Goal: Information Seeking & Learning: Learn about a topic

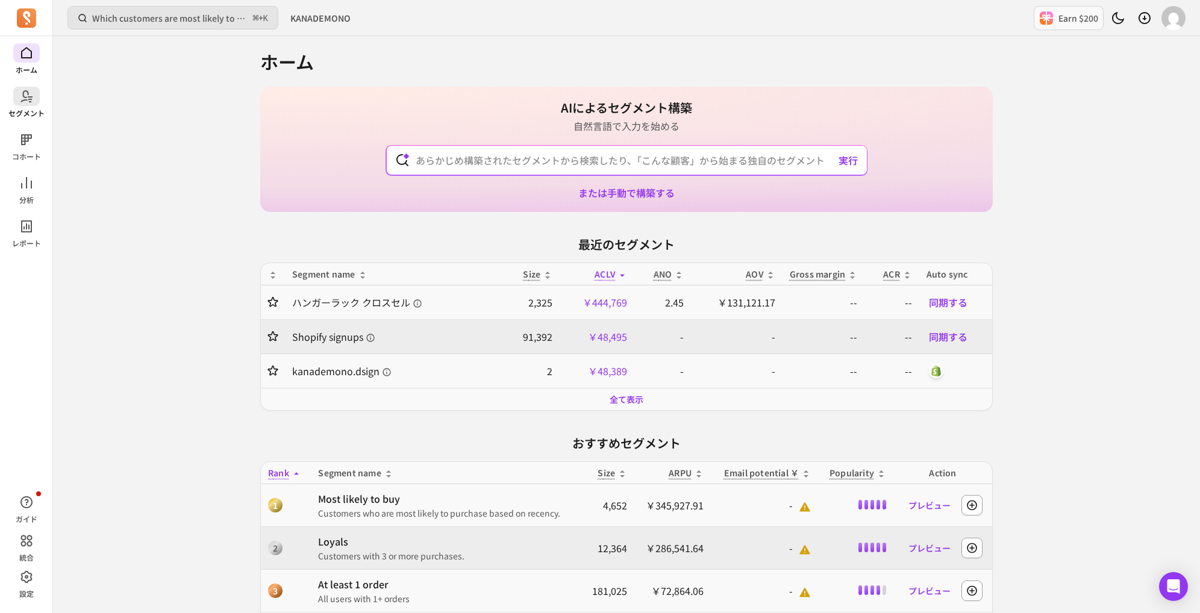
click at [33, 103] on icon at bounding box center [26, 96] width 14 height 14
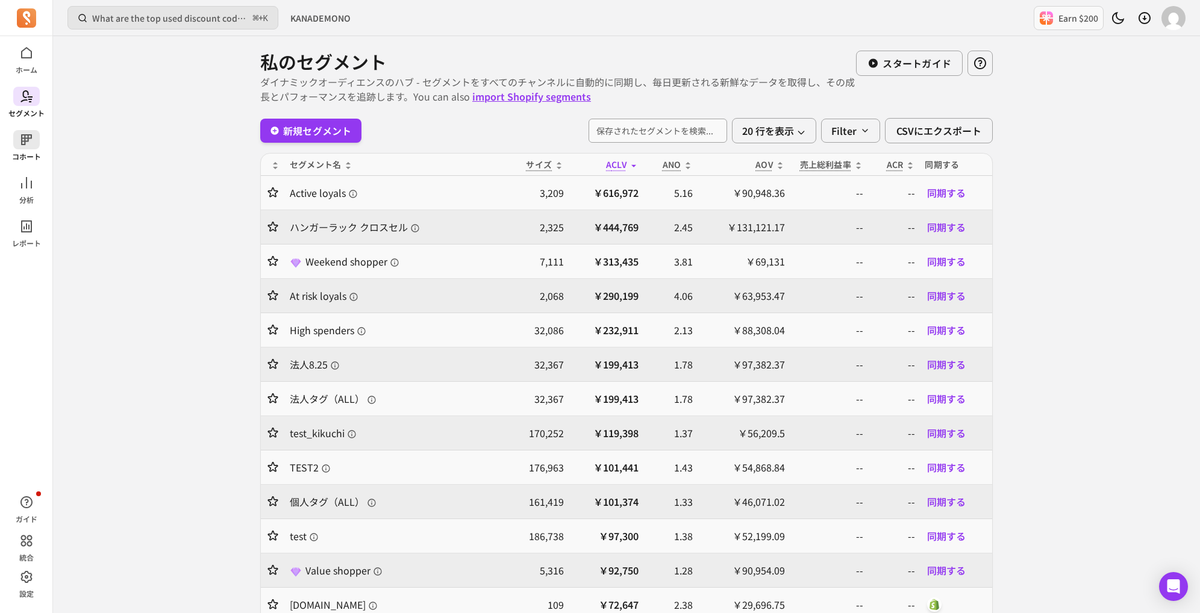
click at [22, 145] on icon at bounding box center [26, 140] width 14 height 14
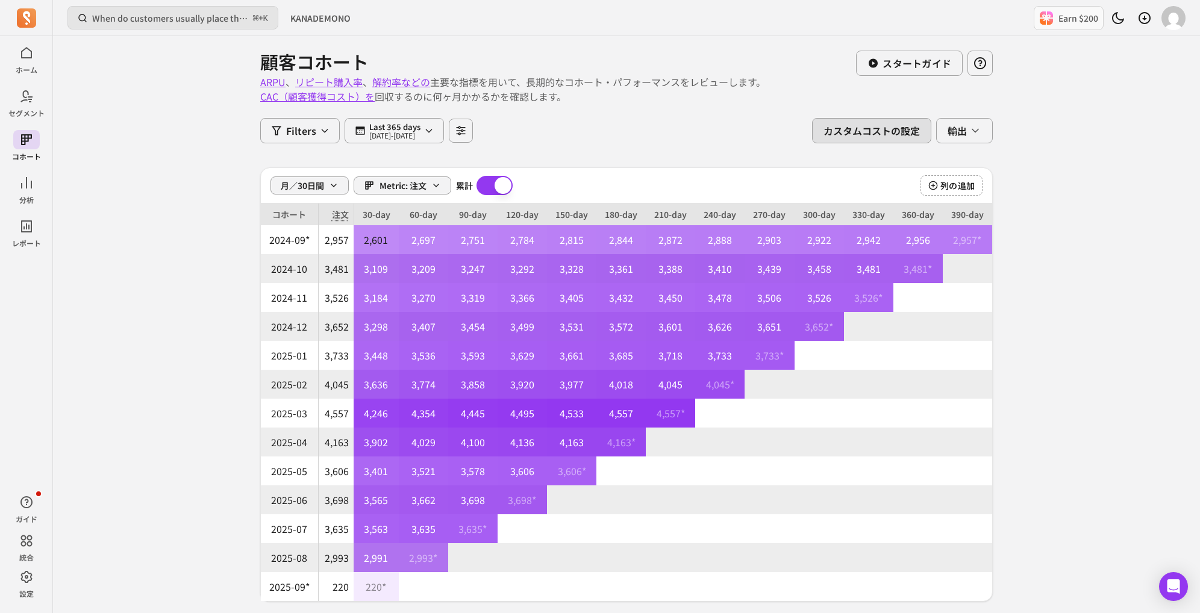
click at [827, 130] on button "カスタムコストの設定" at bounding box center [871, 130] width 119 height 25
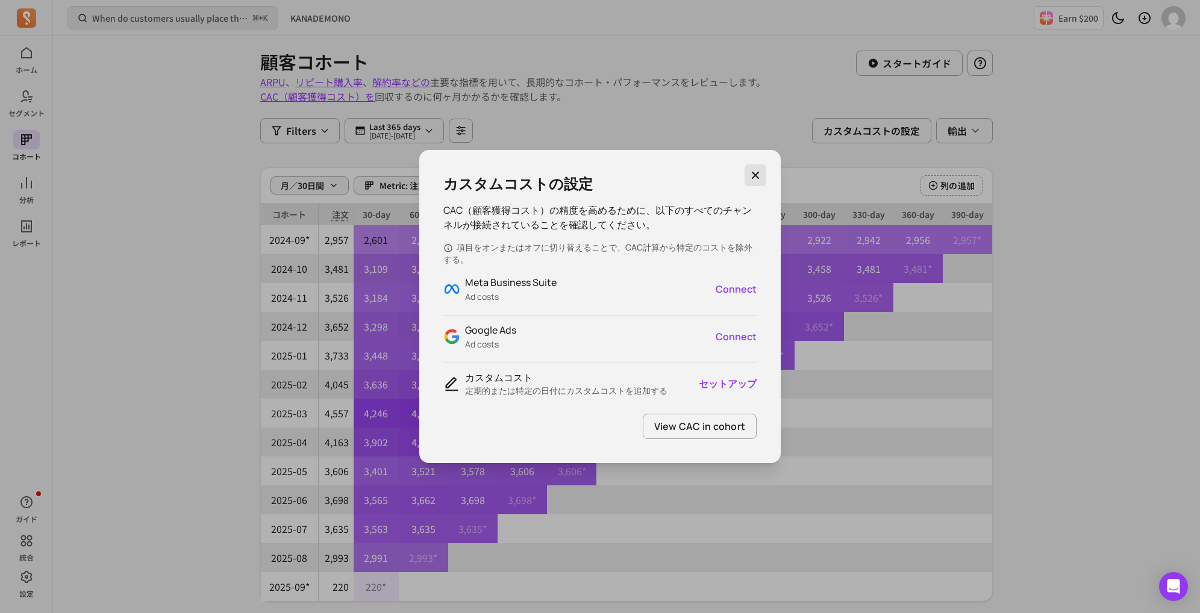
click at [750, 183] on button "button" at bounding box center [756, 176] width 22 height 22
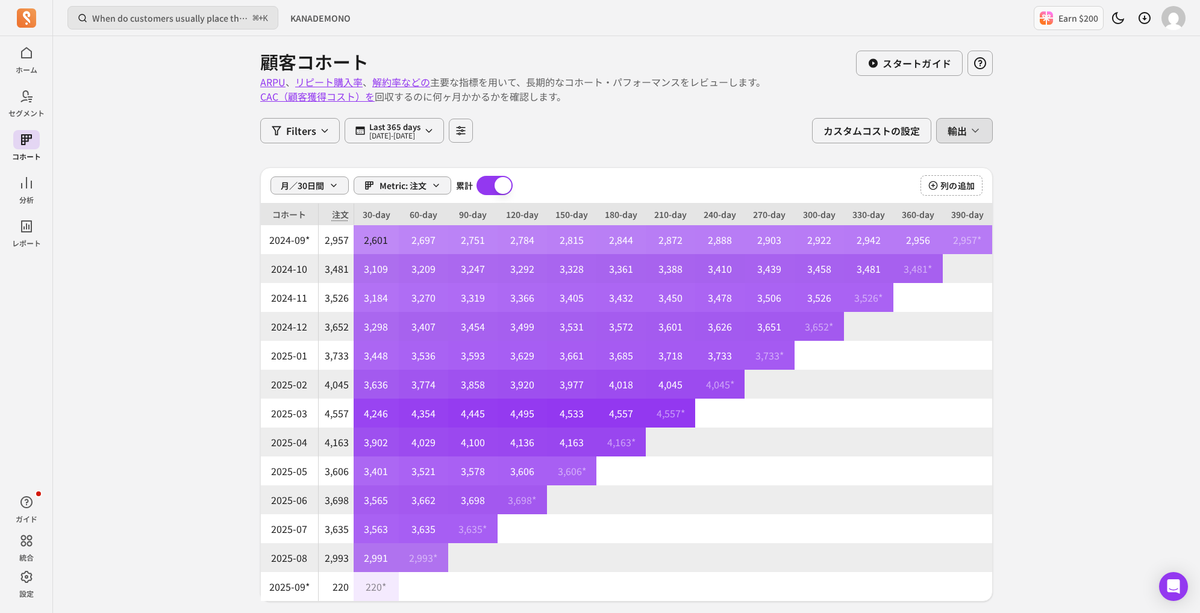
click at [971, 121] on button "輸出" at bounding box center [964, 130] width 57 height 25
click at [778, 95] on div "顧客コホート ARPU 、 リピート購入率 、 解約率などの 主要な指標を用いて、長期的なコホート・パフォーマンスをレビューします。 CAC（顧客獲得コスト）…" at bounding box center [626, 330] width 733 height 588
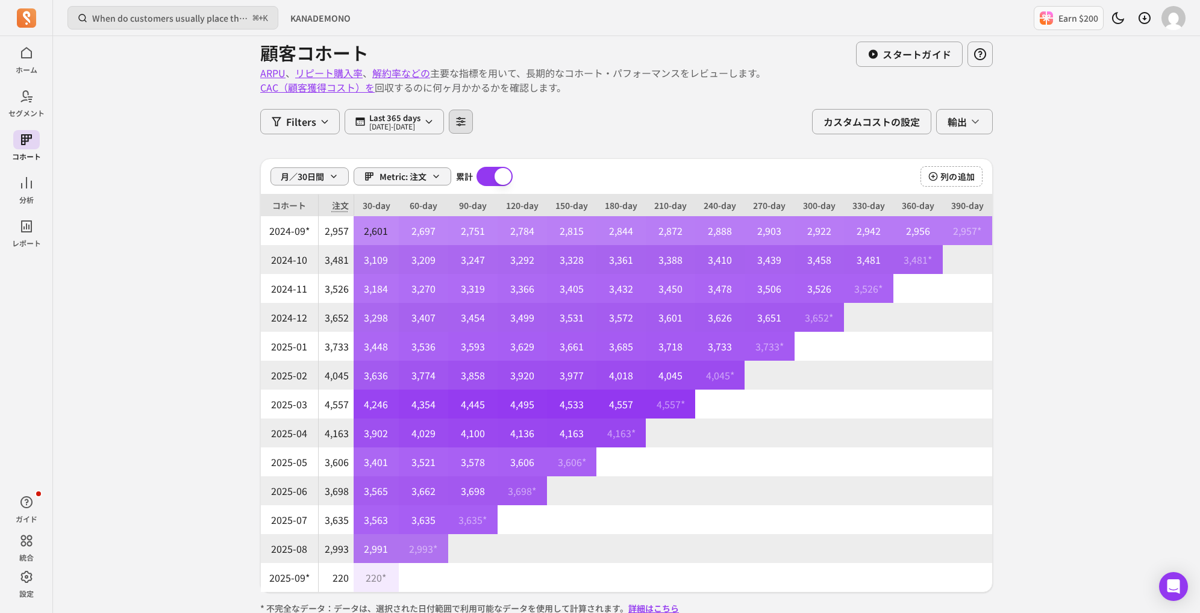
scroll to position [11, 0]
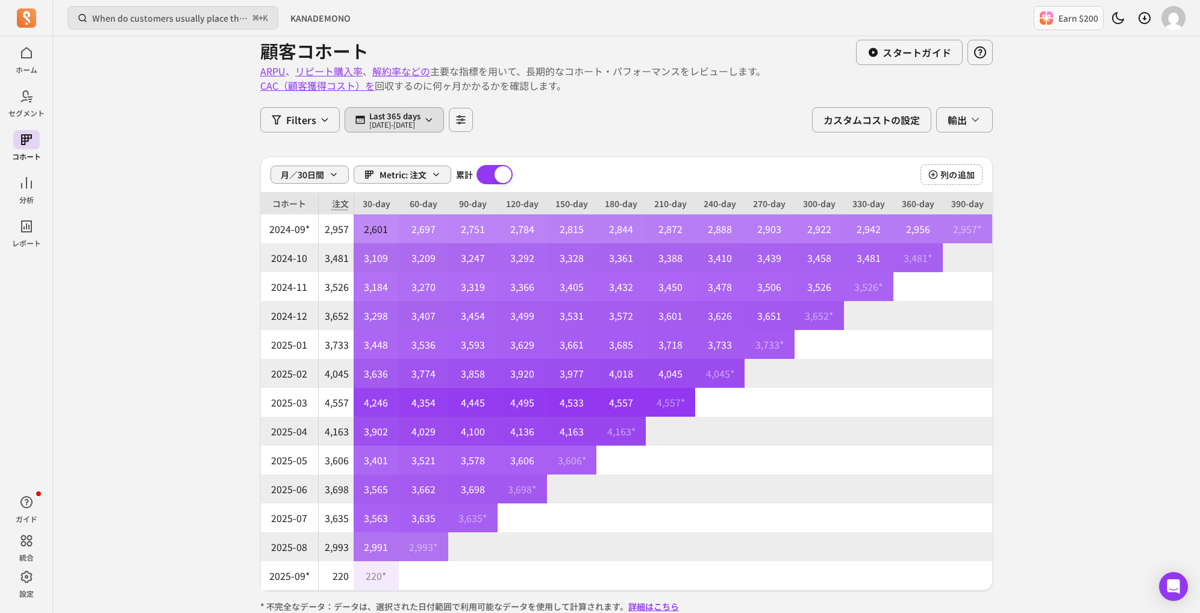
click at [441, 110] on button "Last 365 days [DATE] - [DATE]" at bounding box center [394, 119] width 99 height 25
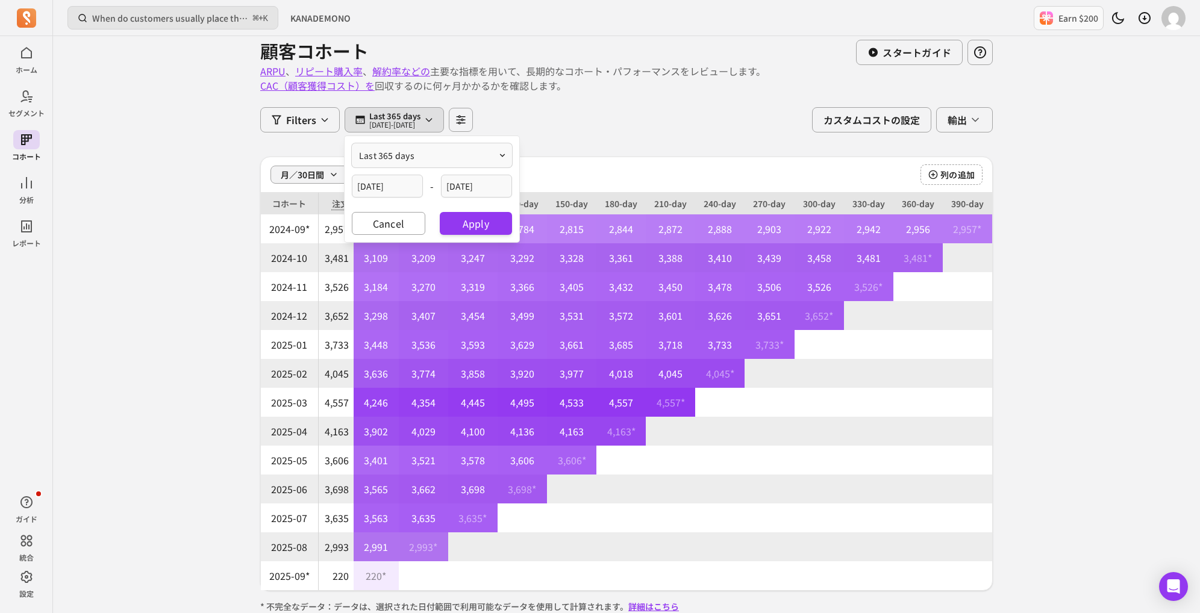
click at [425, 142] on div "last 365 days [DATE] - [DATE] Cancel Apply" at bounding box center [432, 189] width 175 height 106
click at [434, 155] on button "last 365 days" at bounding box center [432, 155] width 160 height 24
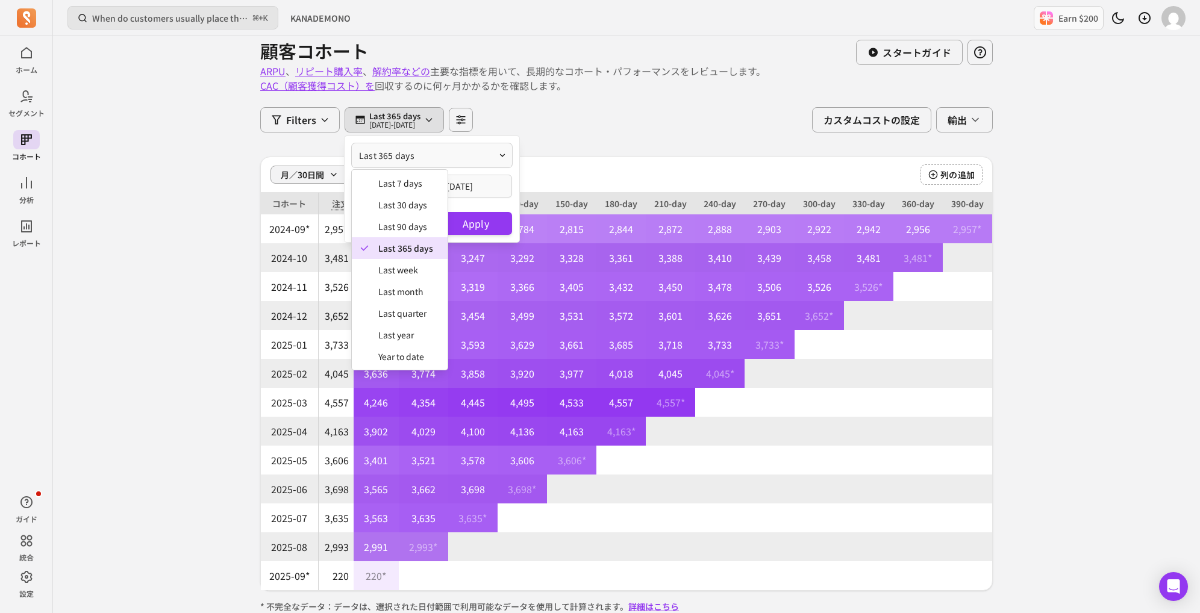
click at [473, 122] on div "Filters Last 365 days [DATE] - [DATE] last 365 days last 7 days last 30 days la…" at bounding box center [366, 119] width 213 height 25
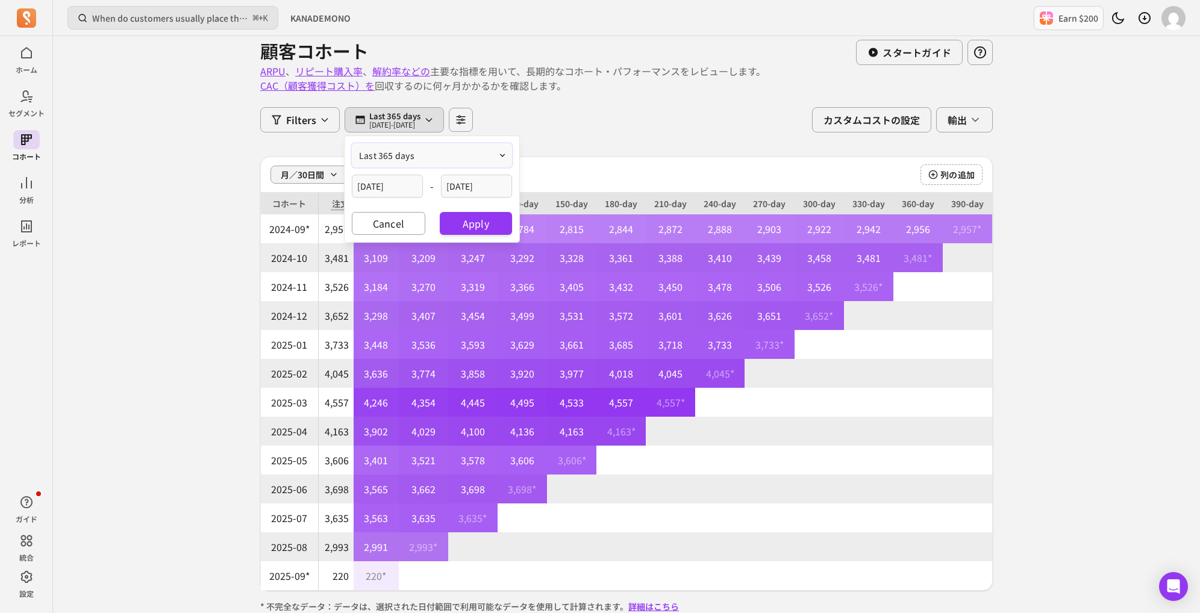
click at [466, 122] on icon "button" at bounding box center [461, 119] width 11 height 11
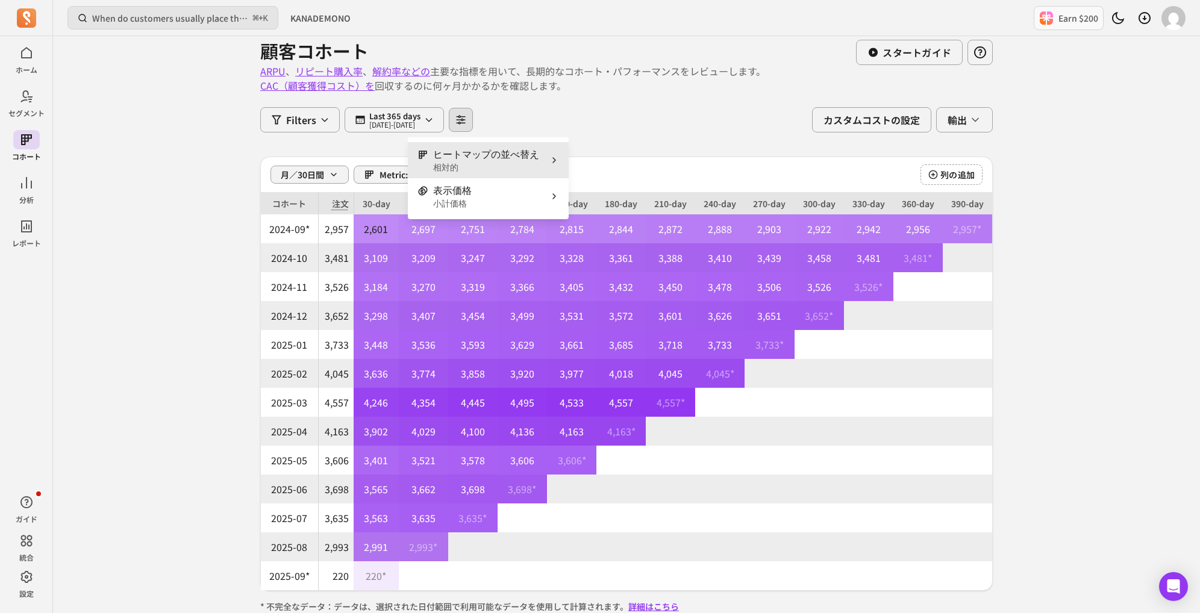
click at [478, 159] on p "ヒートマップの並べ替え" at bounding box center [486, 154] width 106 height 14
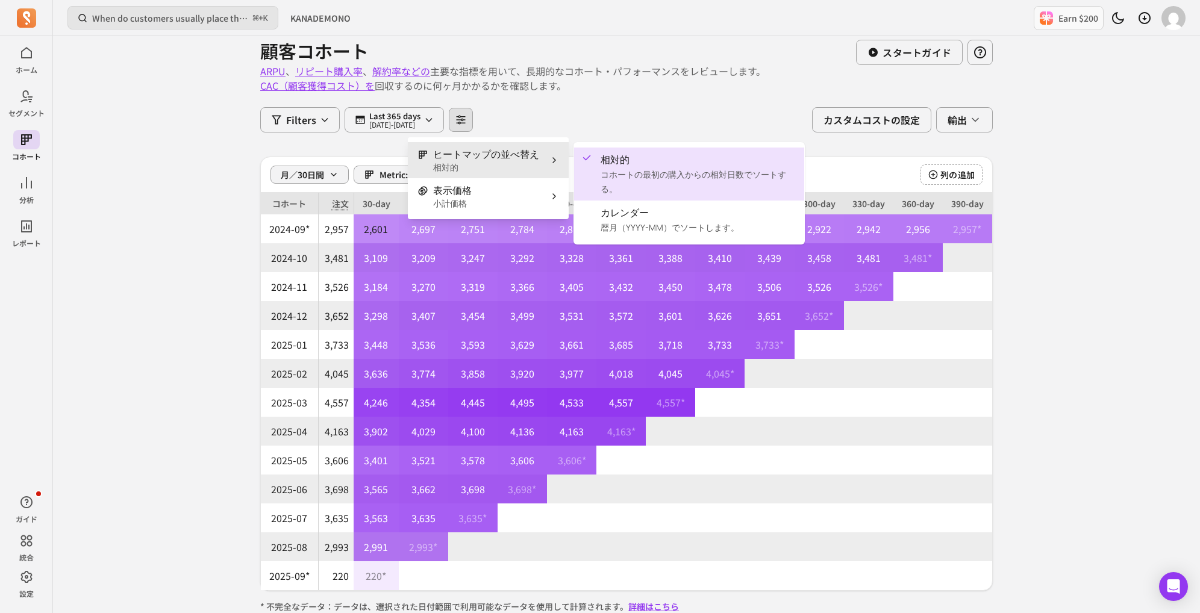
click at [594, 81] on p "ARPU 、 リピート購入率 、 解約率などの 主要な指標を用いて、長期的なコホート・パフォーマンスをレビューします。 CAC（顧客獲得コスト）を 回収するの…" at bounding box center [558, 78] width 596 height 29
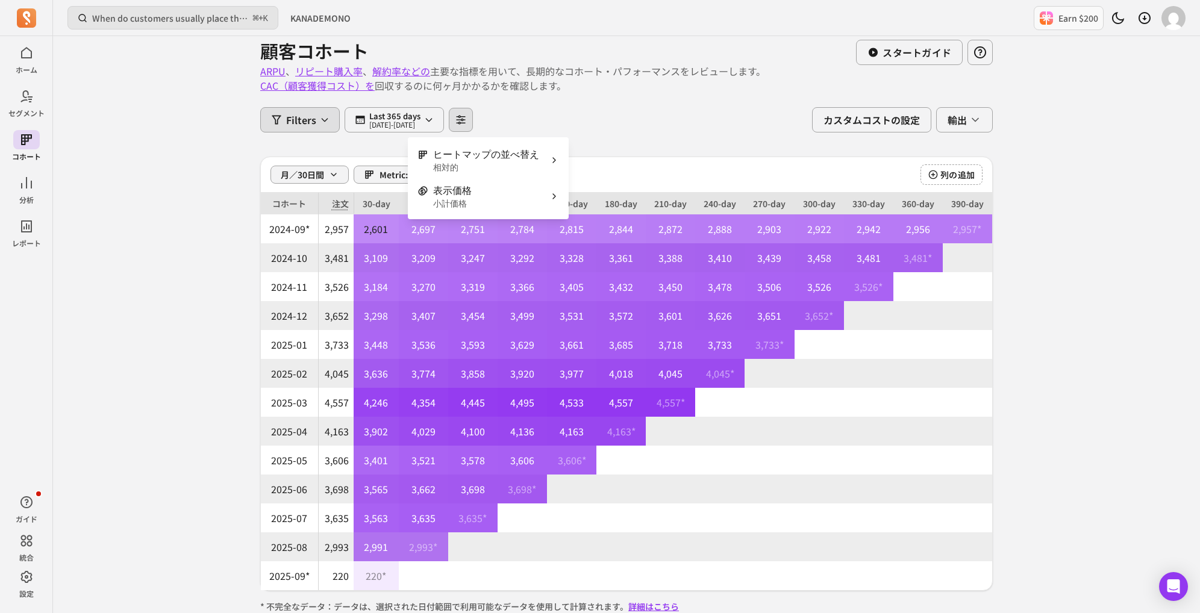
click at [316, 120] on button "Filters" at bounding box center [300, 119] width 80 height 25
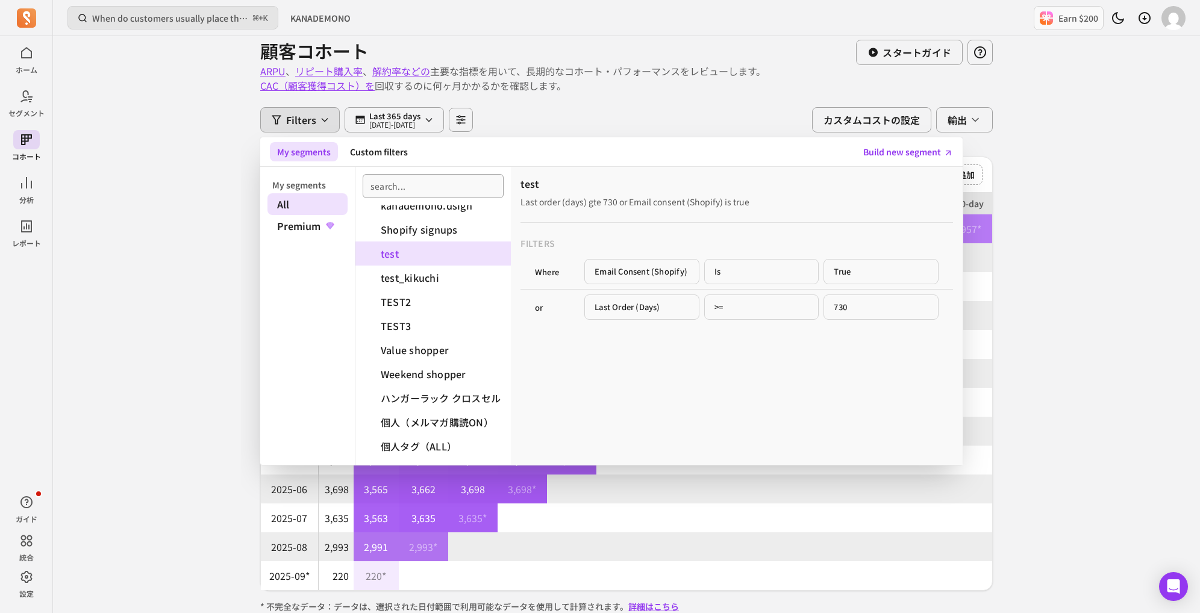
scroll to position [210, 0]
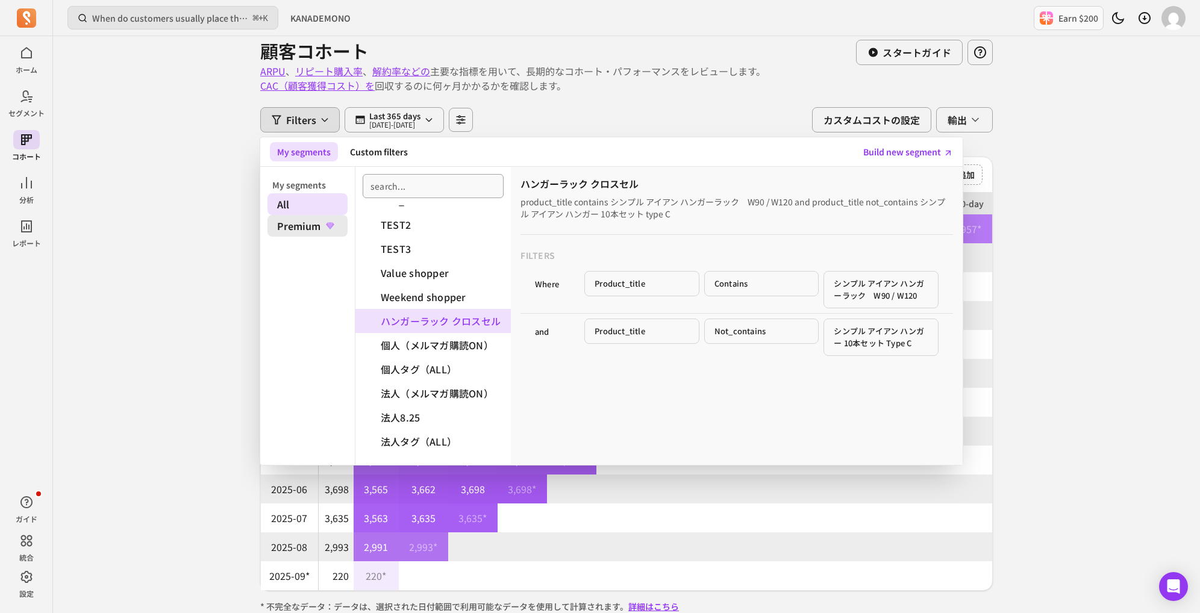
click at [329, 229] on icon at bounding box center [329, 226] width 12 height 12
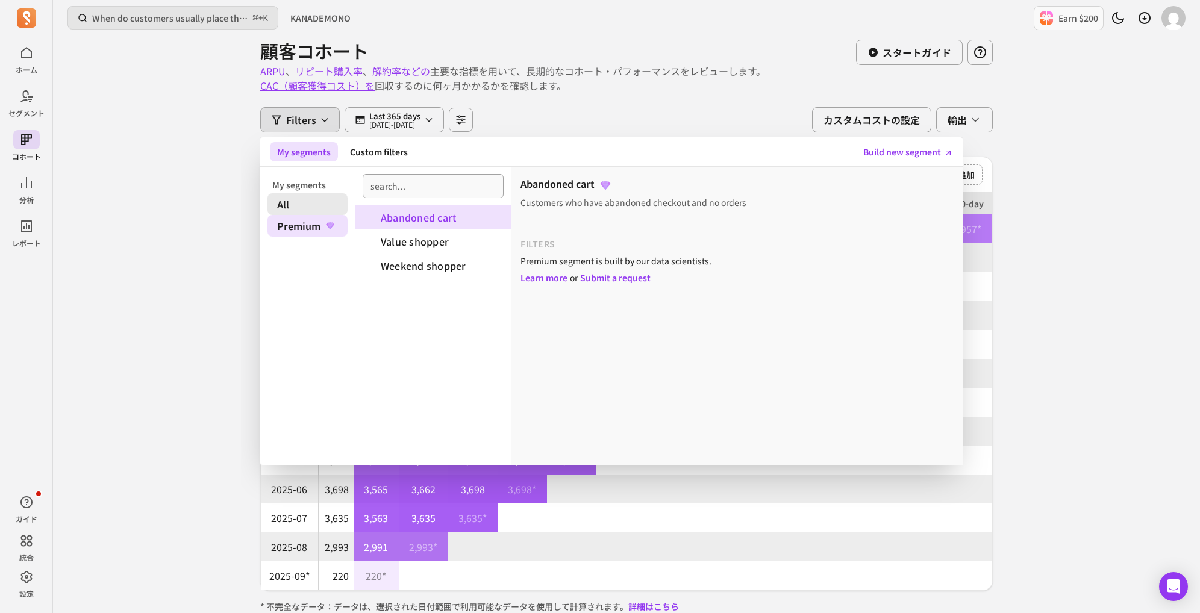
click at [329, 200] on span "All" at bounding box center [308, 204] width 80 height 22
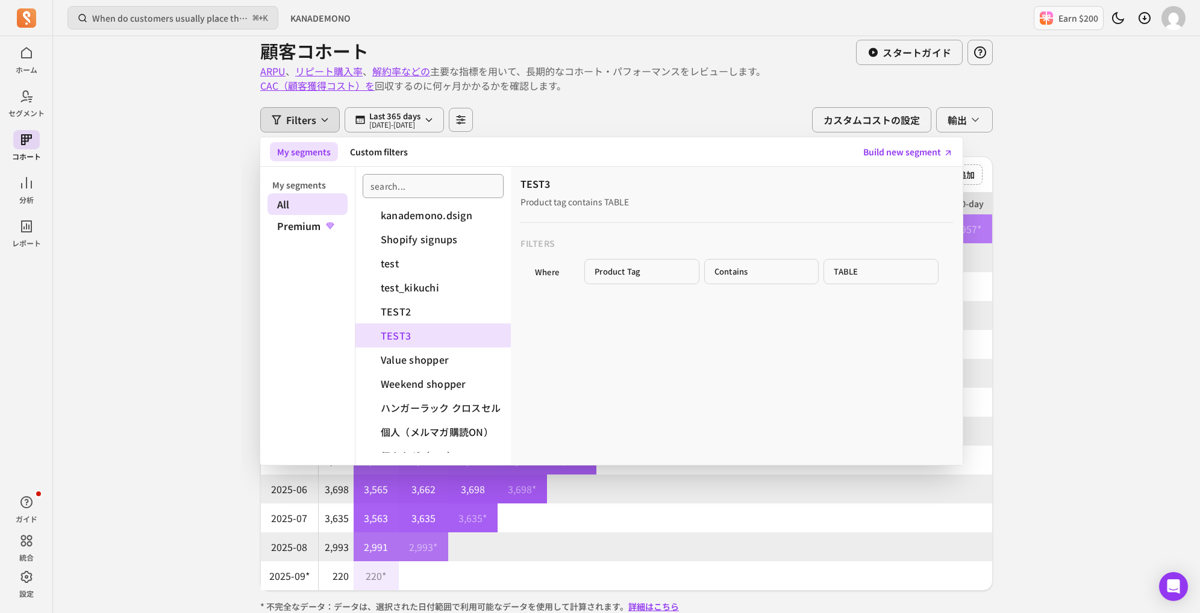
scroll to position [40, 0]
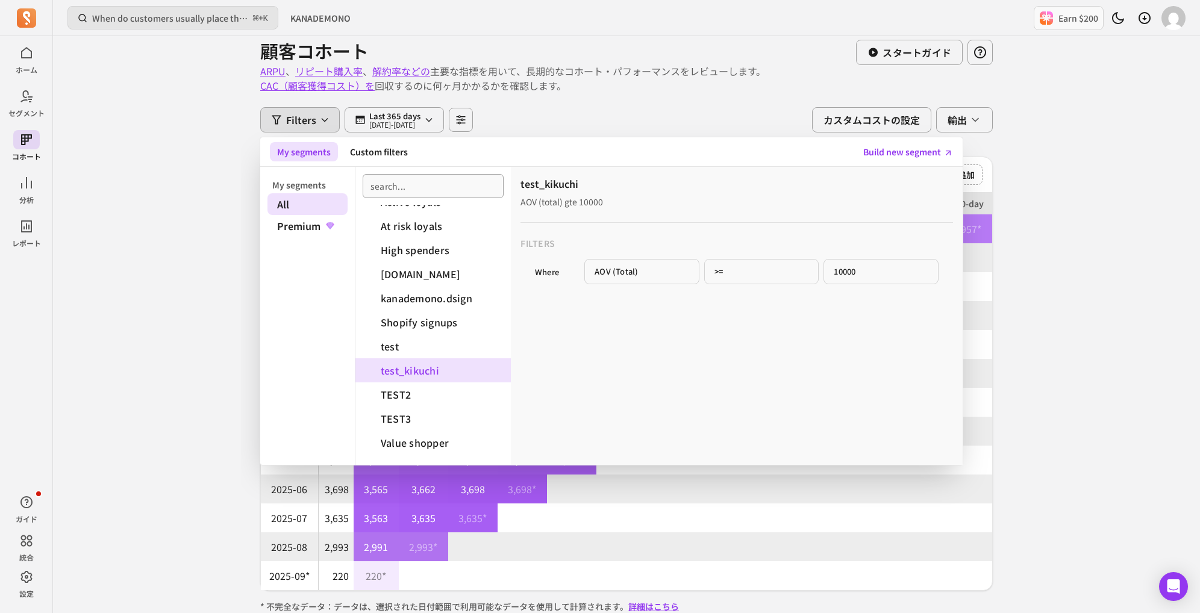
click at [178, 237] on div "When do customers usually place their second order? ⌘ + K KANADEMONO Earn $200 …" at bounding box center [626, 333] width 1147 height 689
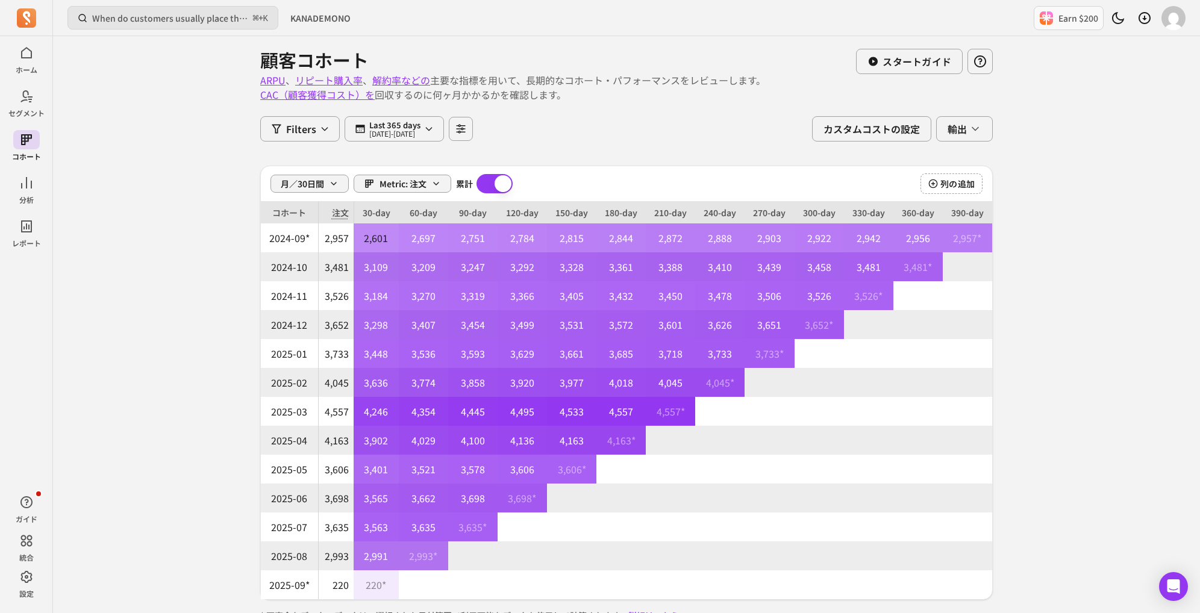
scroll to position [0, 0]
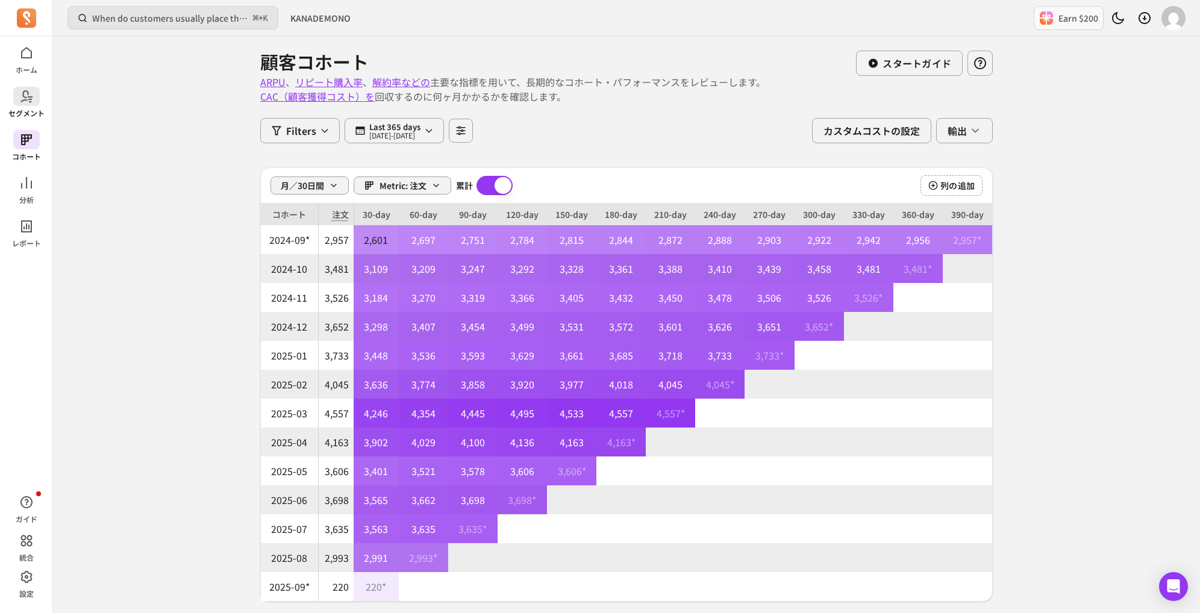
click at [33, 100] on icon at bounding box center [26, 96] width 14 height 14
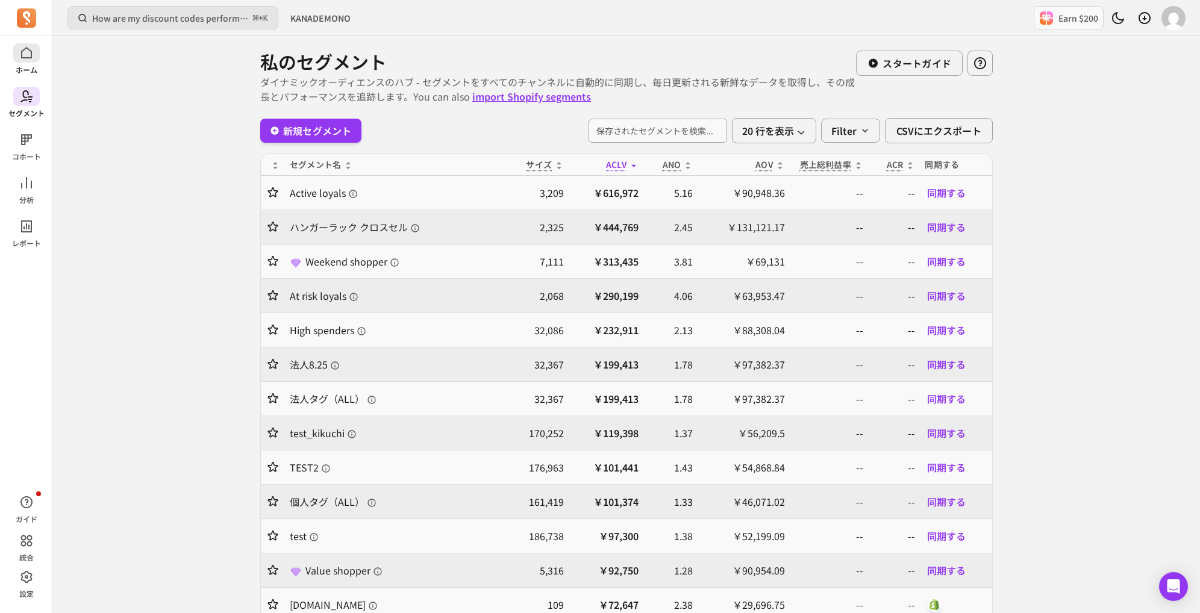
click at [33, 57] on icon at bounding box center [26, 53] width 14 height 14
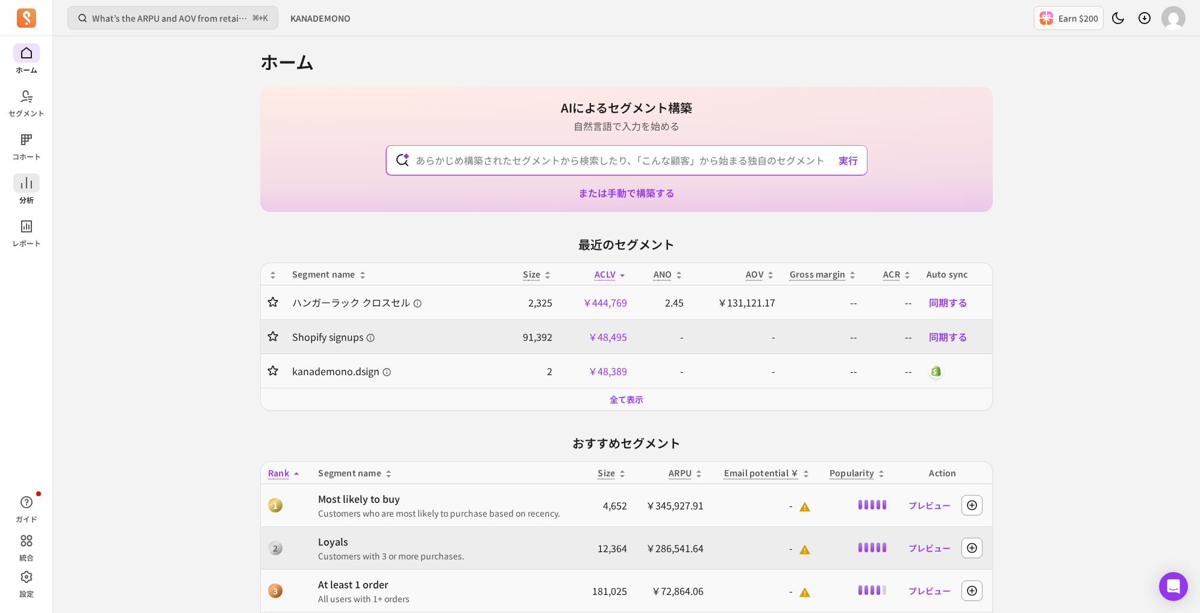
click at [33, 187] on icon at bounding box center [26, 183] width 14 height 14
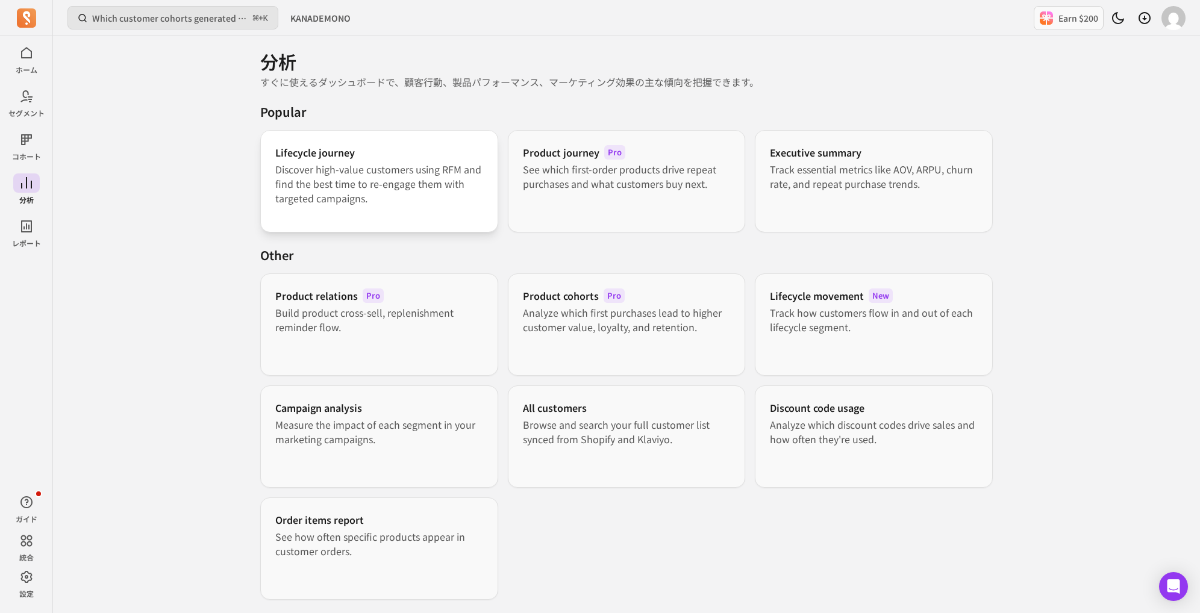
click at [400, 175] on p "Discover high-value customers using RFM and find the best time to re-engage the…" at bounding box center [379, 183] width 208 height 43
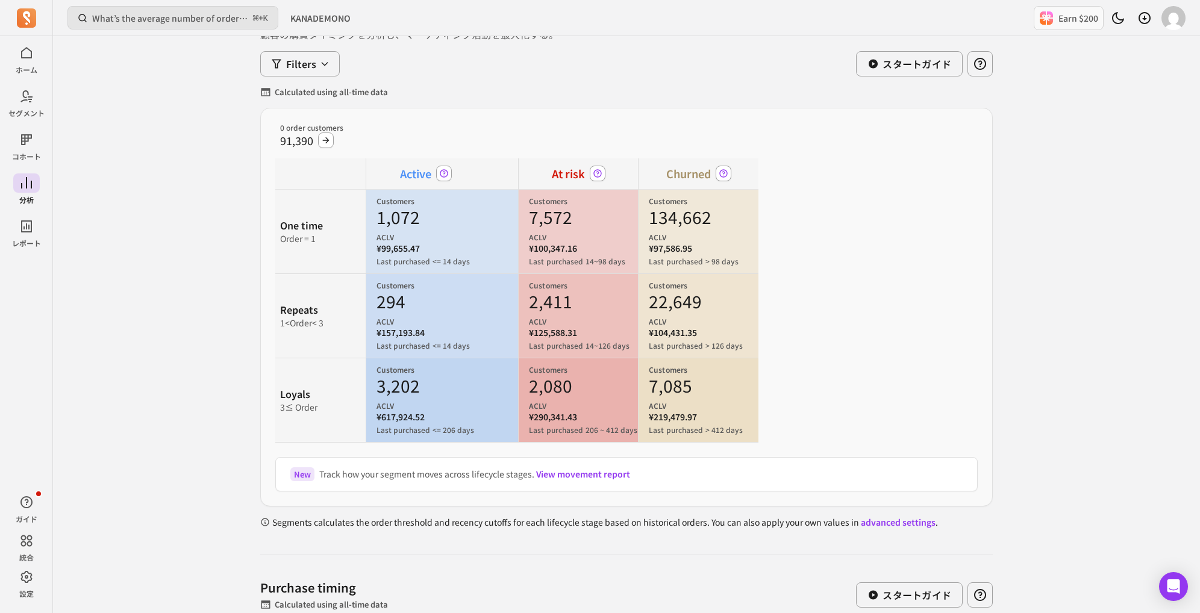
scroll to position [163, 0]
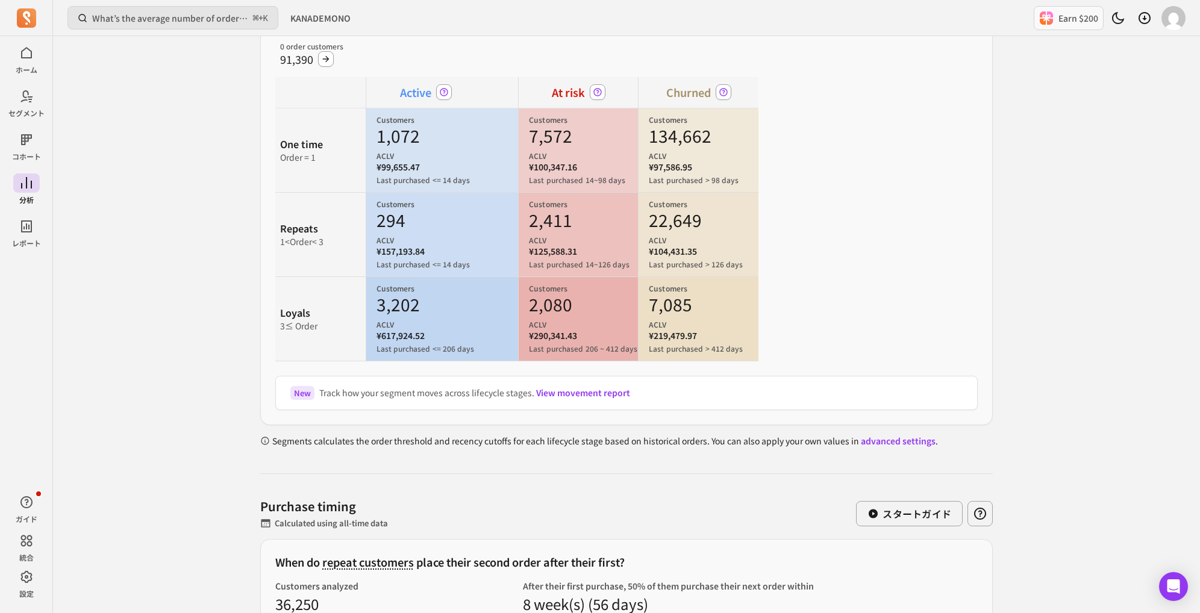
click at [887, 441] on link "advanced settings" at bounding box center [898, 441] width 75 height 12
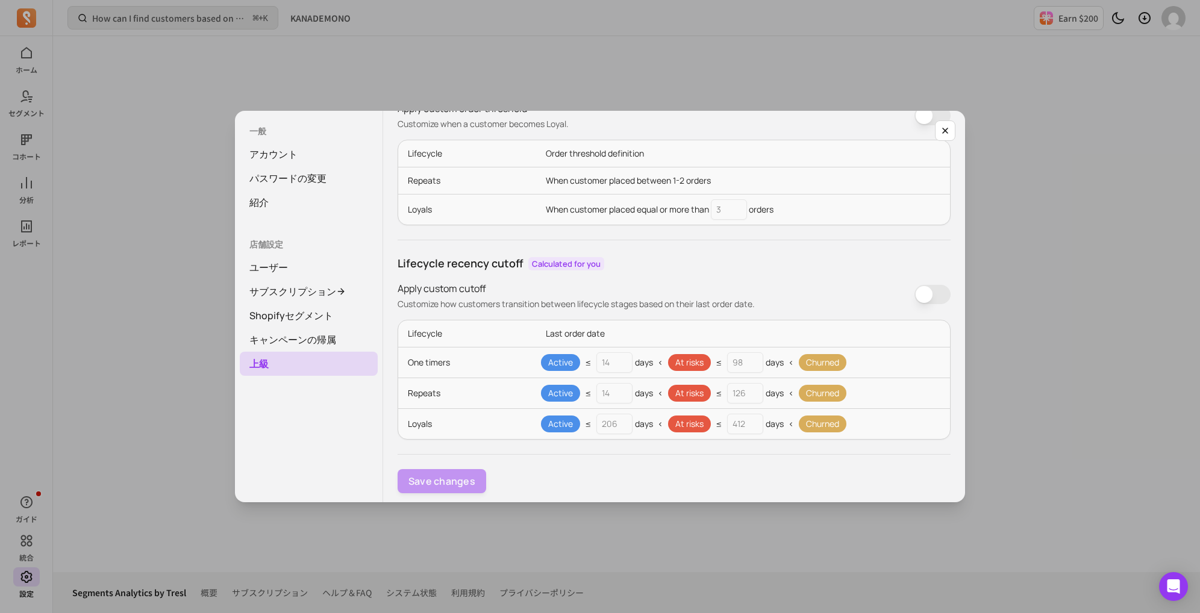
scroll to position [119, 0]
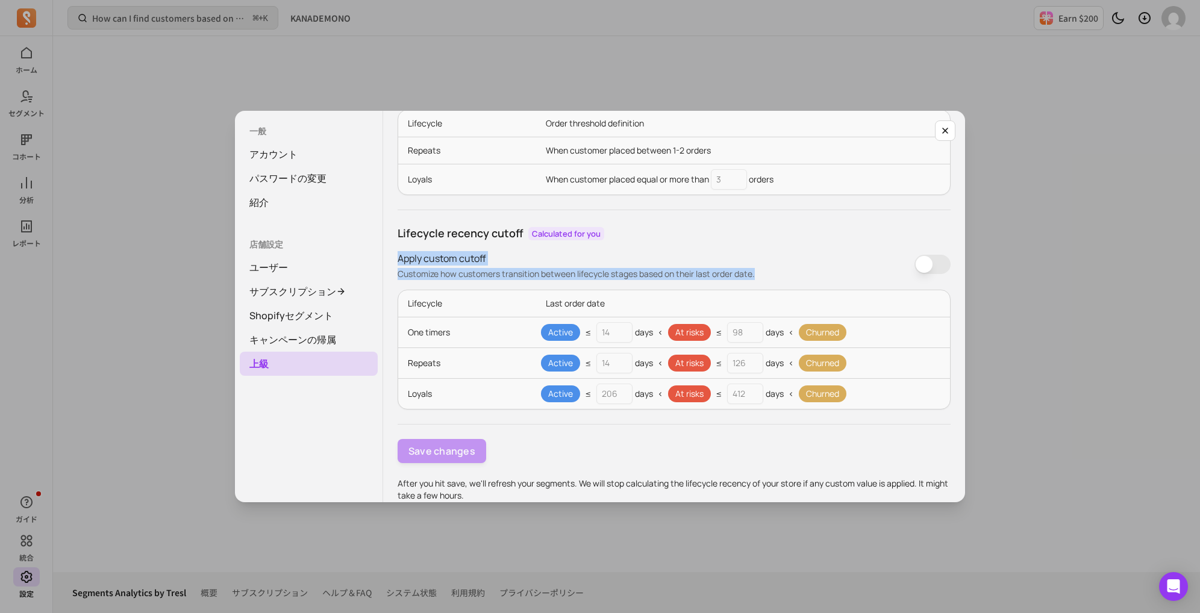
drag, startPoint x: 398, startPoint y: 260, endPoint x: 785, endPoint y: 274, distance: 386.5
click at [785, 274] on div "Apply custom cutoff Customize how customers transition between lifecycle stages…" at bounding box center [674, 265] width 553 height 29
copy div "Apply custom cutoff Customize how customers transition between lifecycle stages…"
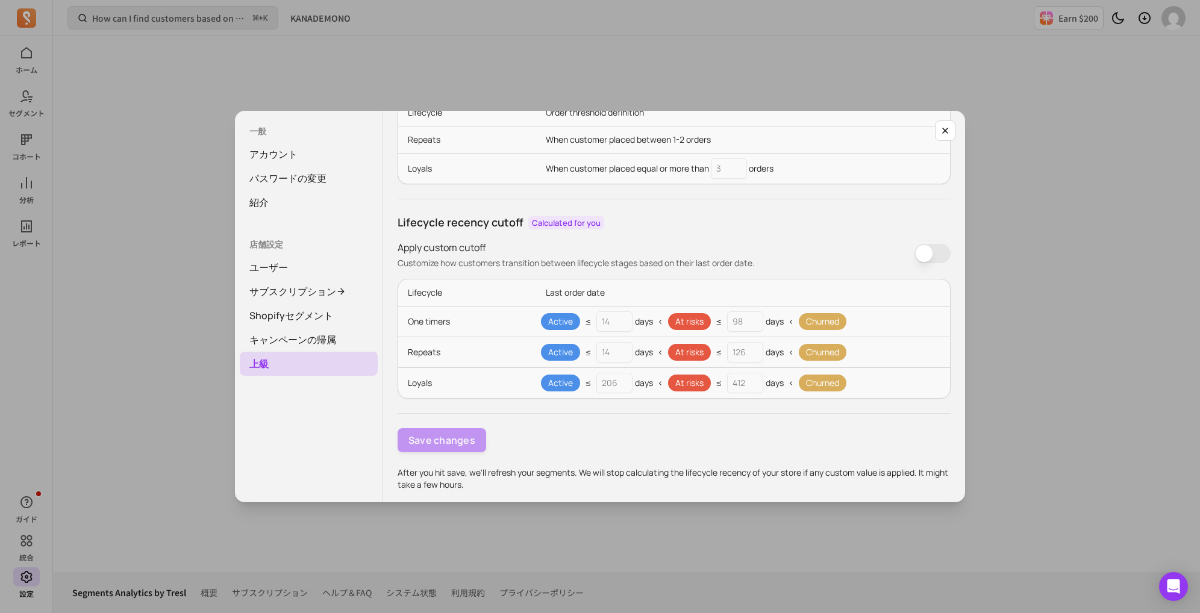
click at [640, 449] on div "Advanced Order threshold Apply custom order threshold Customize when a customer…" at bounding box center [674, 243] width 553 height 496
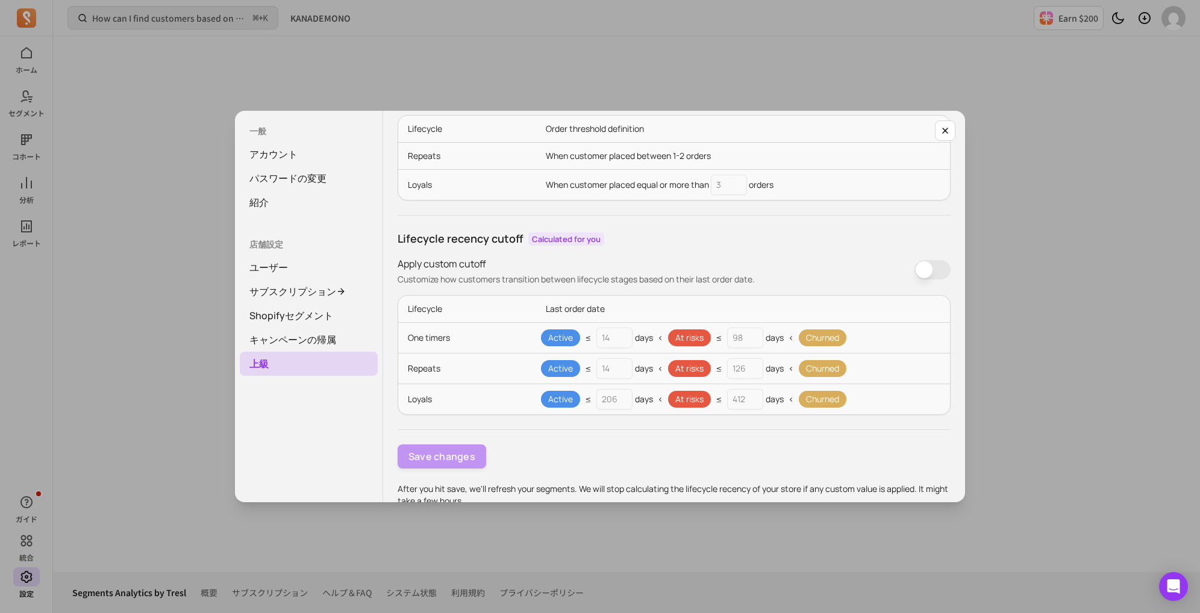
scroll to position [102, 0]
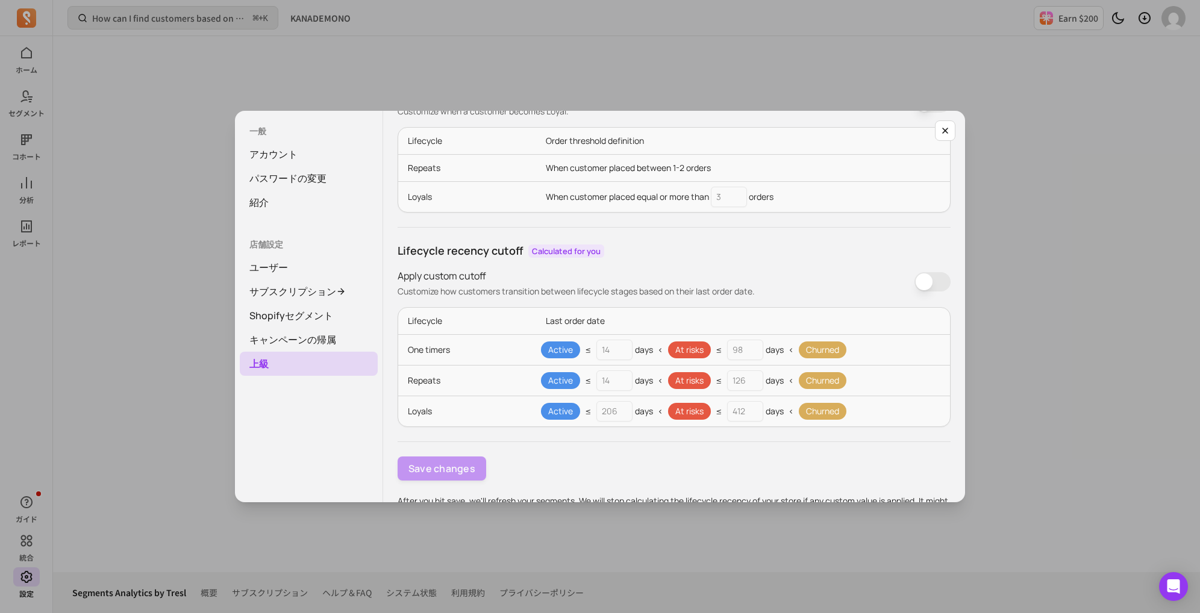
click at [763, 371] on div "126 days" at bounding box center [755, 381] width 57 height 20
click at [748, 360] on div "One timers Active ≤ 14 days < At risks ≤ 98 days < Churned" at bounding box center [674, 349] width 552 height 31
click at [926, 275] on button "Apply custom value" at bounding box center [933, 281] width 36 height 19
click at [927, 275] on button "Apply custom value" at bounding box center [933, 281] width 36 height 19
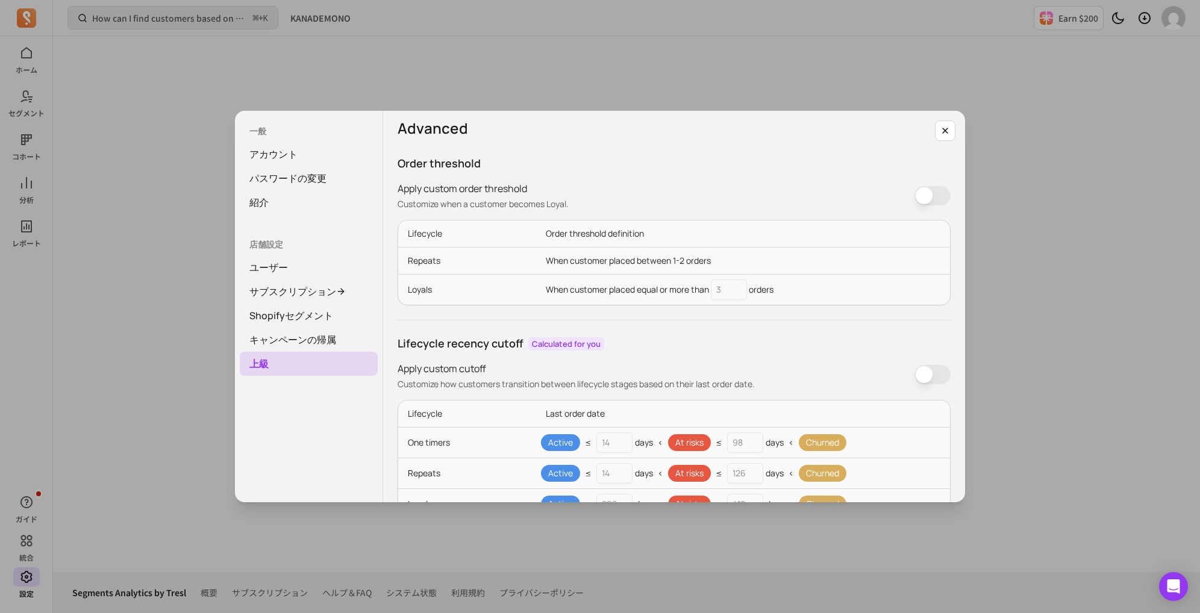
scroll to position [0, 0]
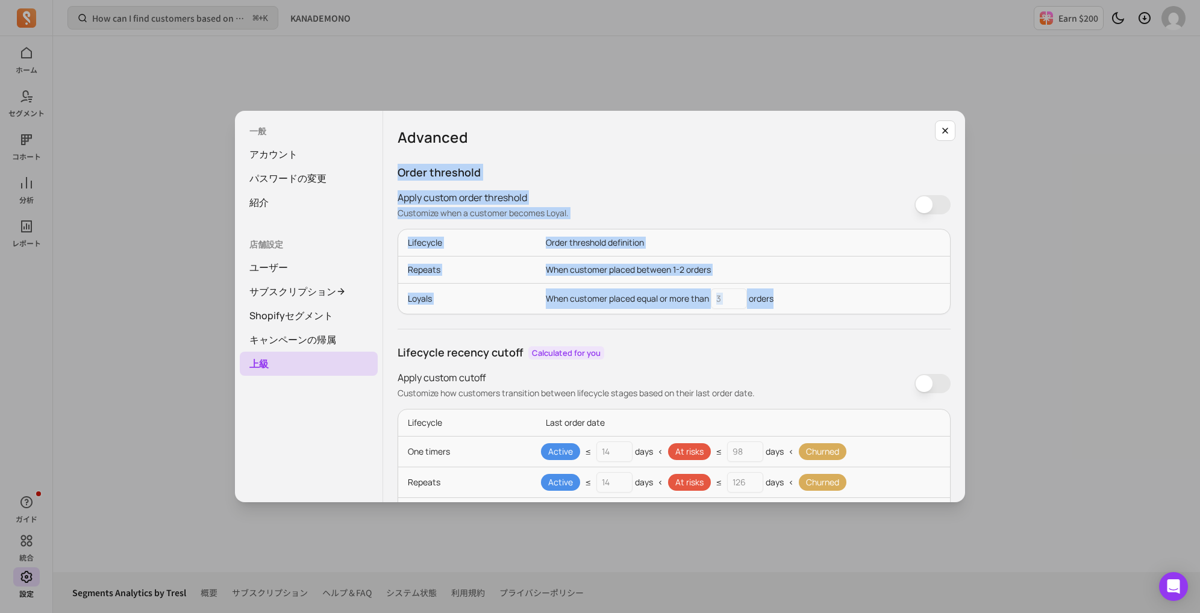
drag, startPoint x: 397, startPoint y: 170, endPoint x: 786, endPoint y: 290, distance: 407.5
click at [786, 290] on div "Advanced Order threshold Apply custom order threshold Customize when a customer…" at bounding box center [674, 307] width 582 height 392
copy div "Order threshold Apply custom order threshold Customize when a customer becomes …"
click at [838, 173] on p "Order threshold" at bounding box center [674, 172] width 553 height 17
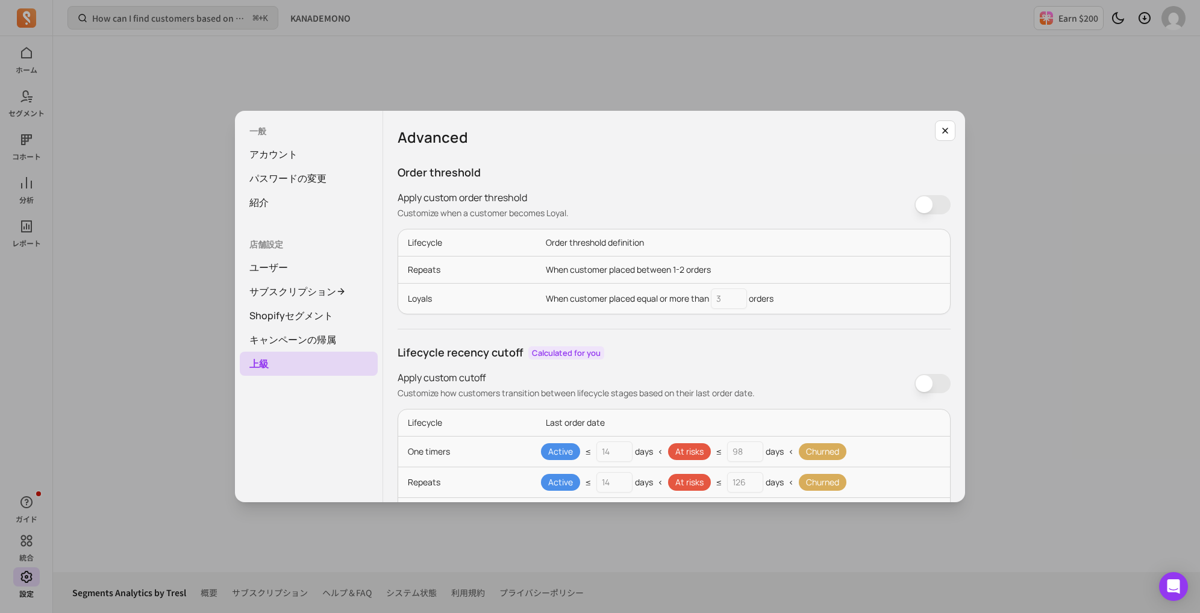
click at [575, 245] on p "Order threshold definition" at bounding box center [743, 243] width 414 height 27
drag, startPoint x: 696, startPoint y: 249, endPoint x: 405, endPoint y: 238, distance: 291.3
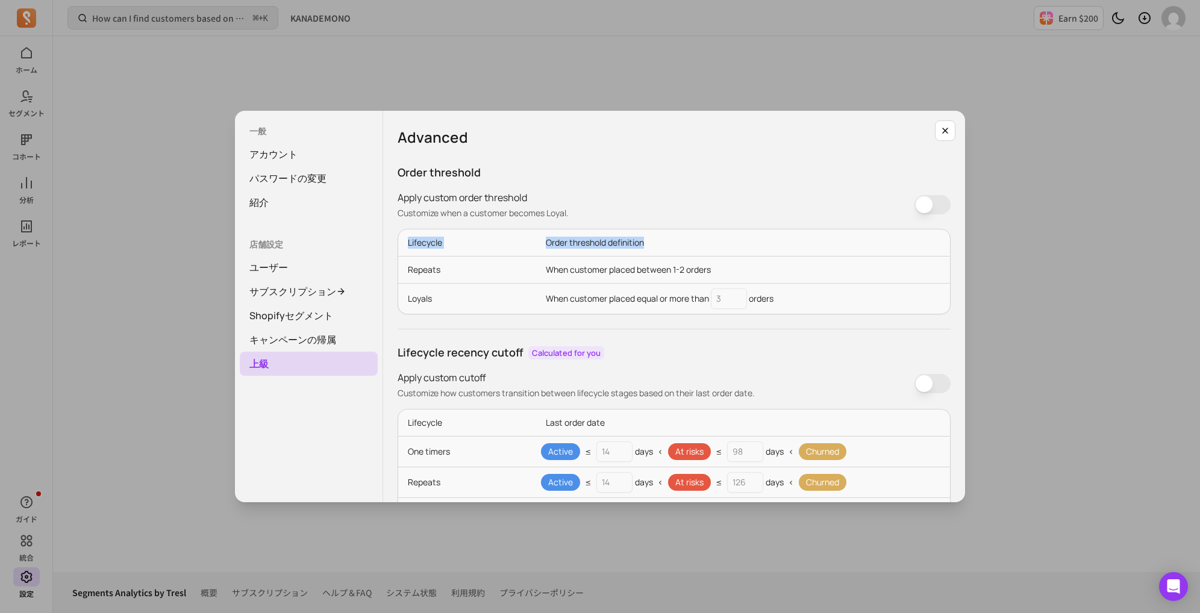
click at [405, 238] on div "Lifecycle Order threshold definition" at bounding box center [674, 243] width 552 height 27
copy div "Lifecycle Order threshold definition"
click at [864, 171] on p "Order threshold" at bounding box center [674, 172] width 553 height 17
click at [930, 198] on button "Apply custom value" at bounding box center [933, 204] width 36 height 19
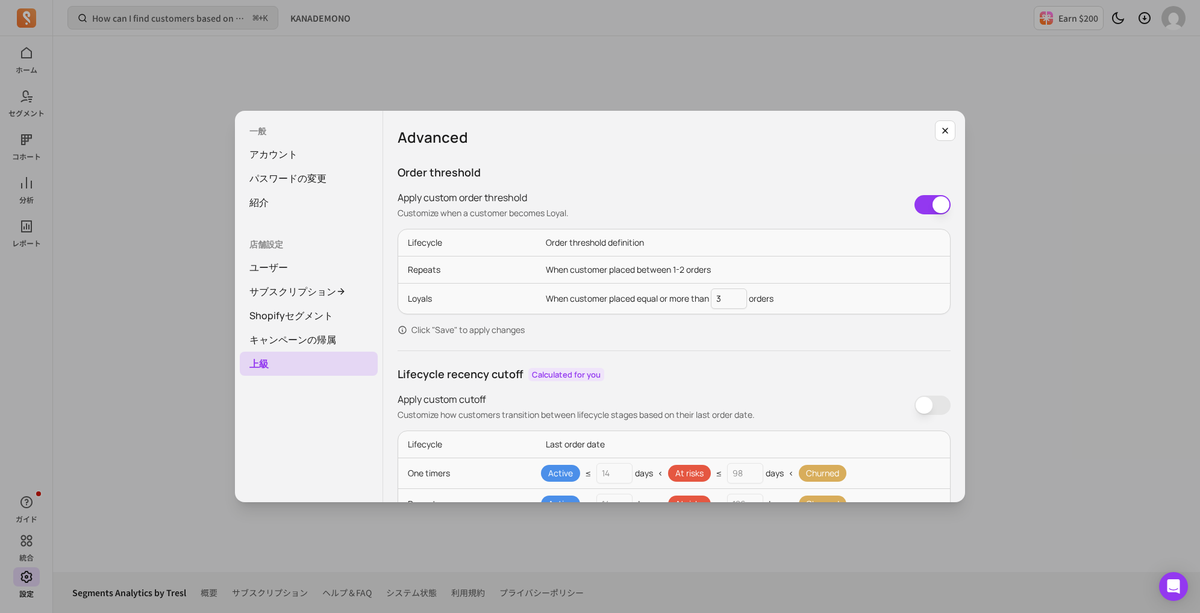
click at [930, 198] on button "Apply custom value" at bounding box center [933, 204] width 36 height 19
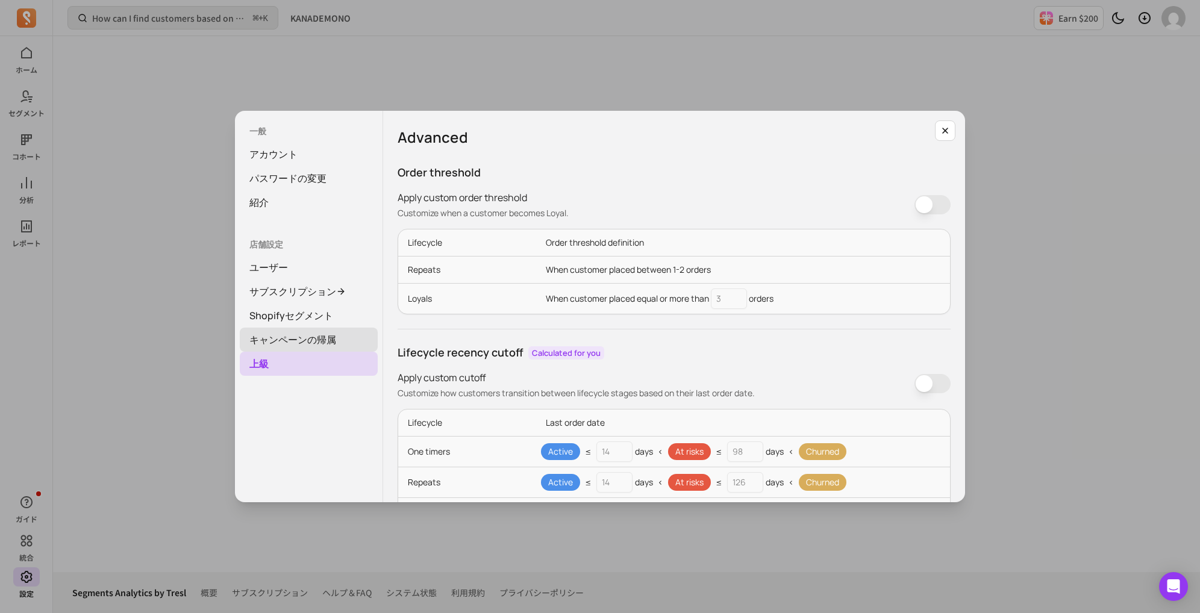
click at [336, 336] on link "キャンペーンの帰属" at bounding box center [309, 340] width 138 height 24
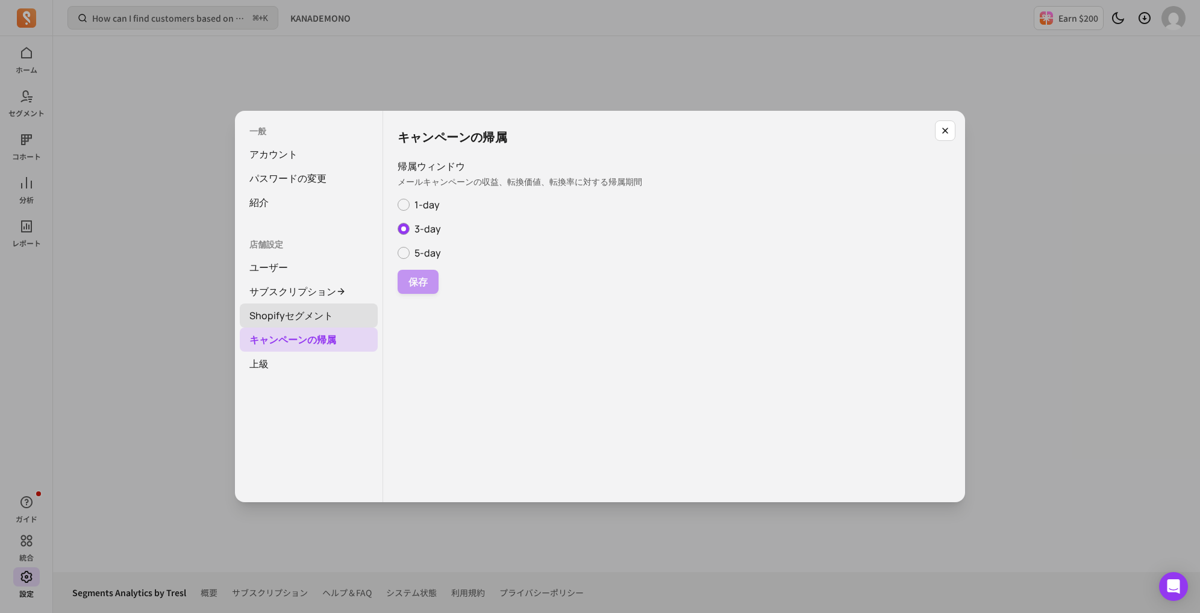
click at [328, 320] on link "Shopifyセグメント" at bounding box center [309, 316] width 138 height 24
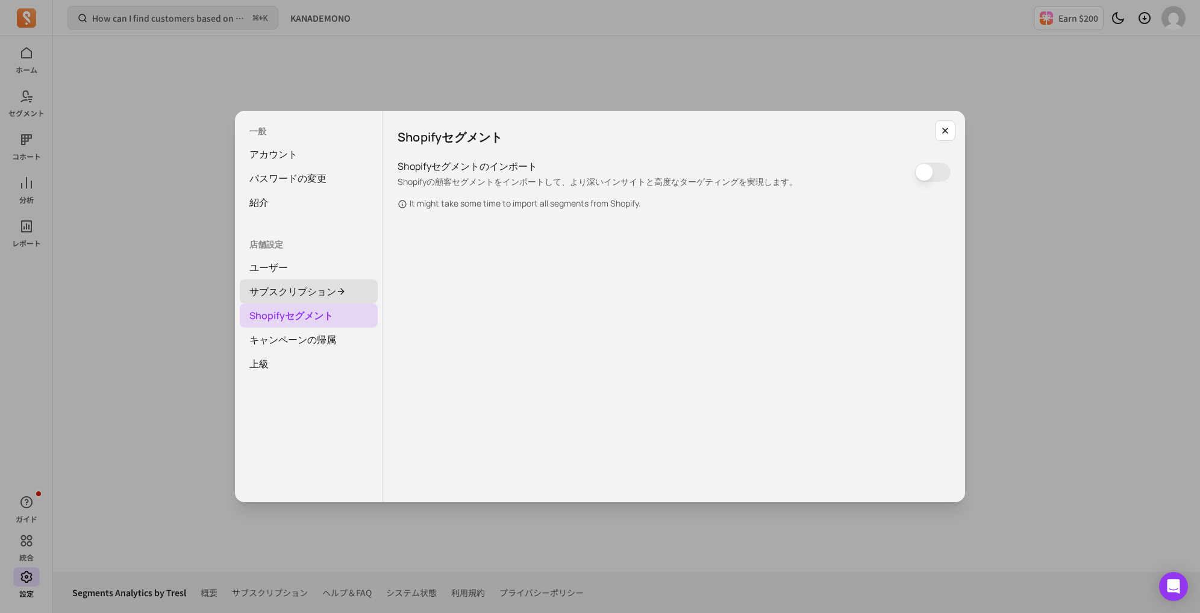
click at [324, 289] on link "サブスクリプション" at bounding box center [309, 292] width 138 height 24
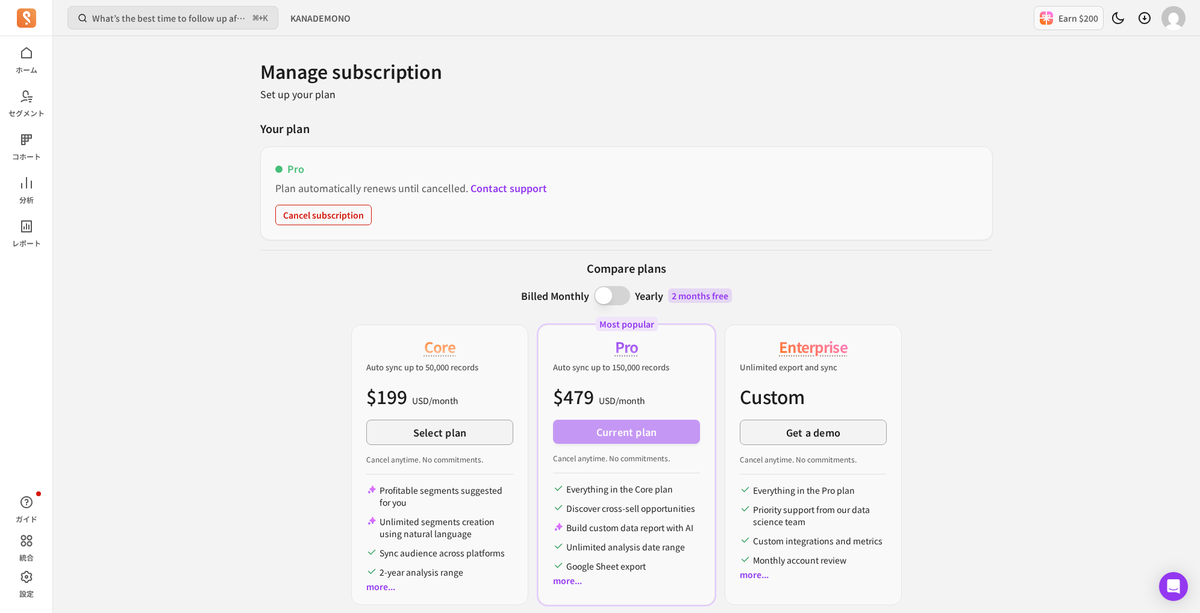
click at [24, 14] on icon at bounding box center [25, 17] width 7 height 12
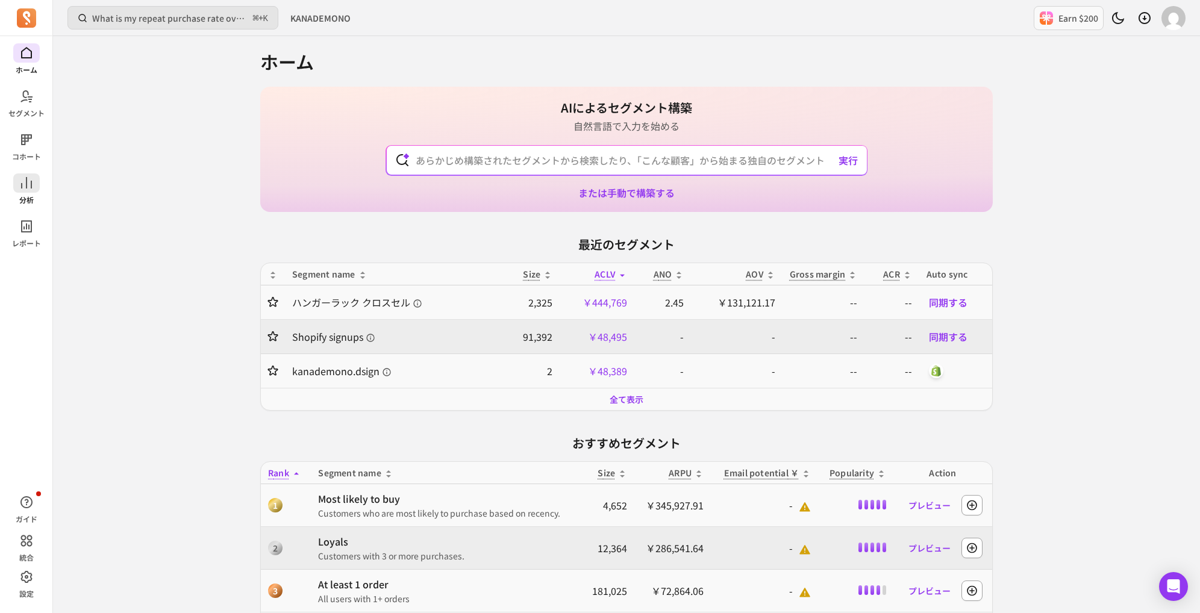
click at [21, 193] on link "分析" at bounding box center [26, 189] width 52 height 31
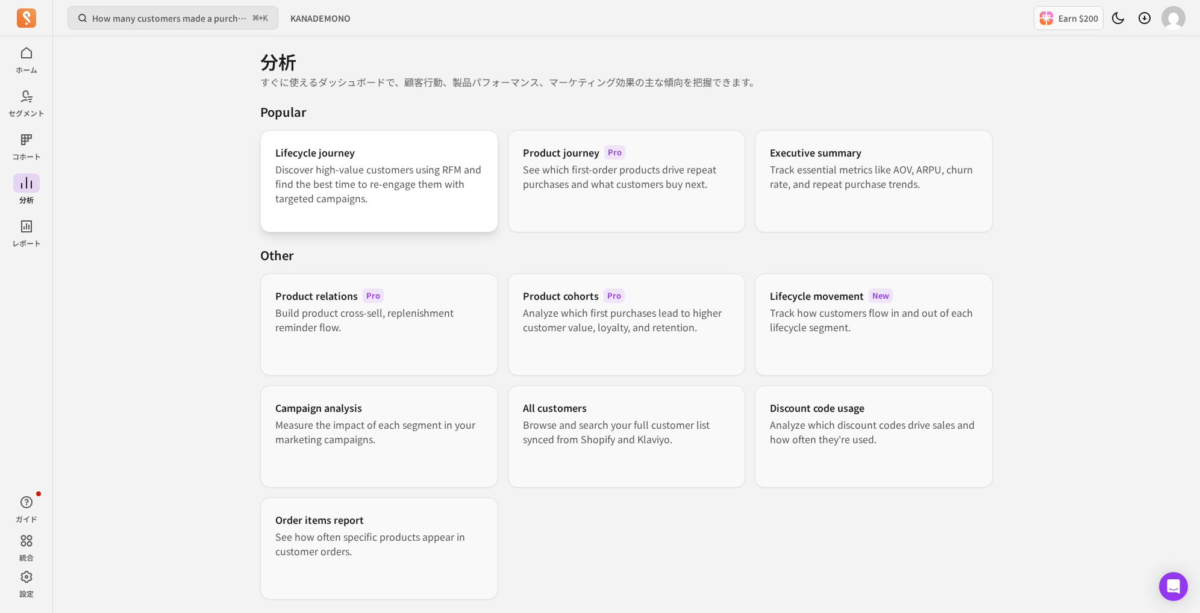
click at [293, 178] on p "Discover high-value customers using RFM and find the best time to re-engage the…" at bounding box center [379, 183] width 208 height 43
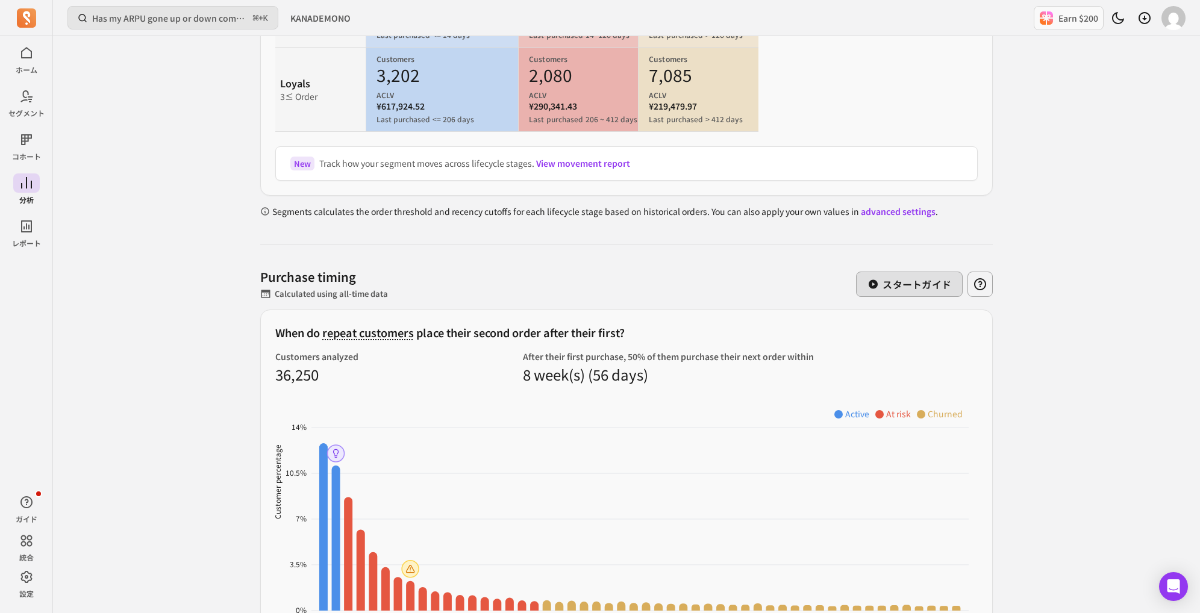
scroll to position [373, 0]
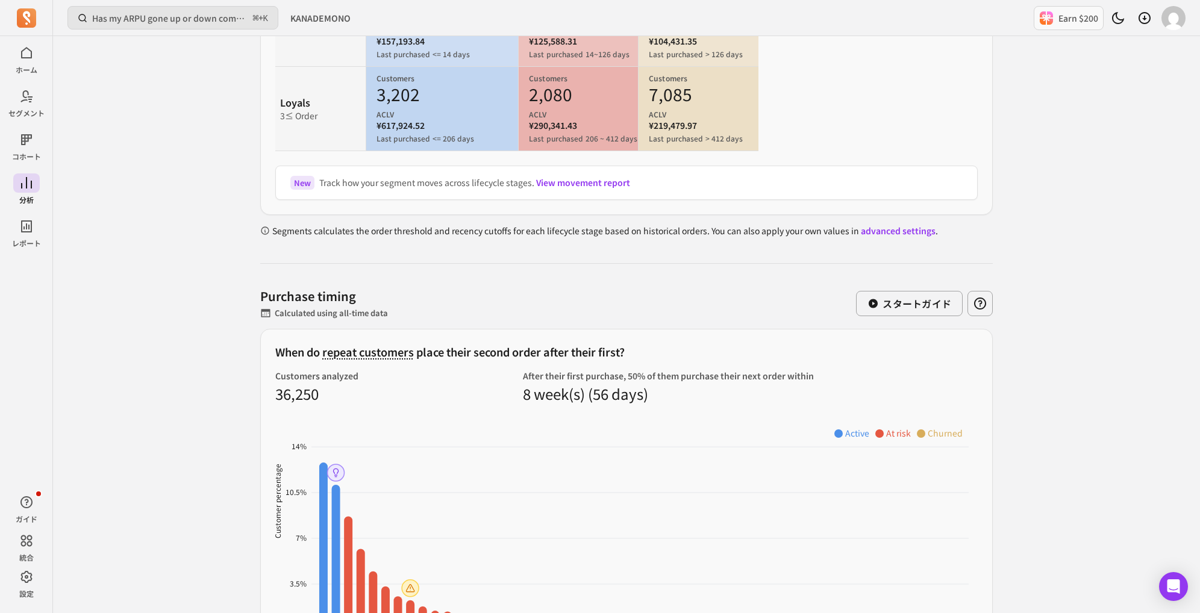
click at [886, 225] on link "advanced settings" at bounding box center [898, 231] width 75 height 12
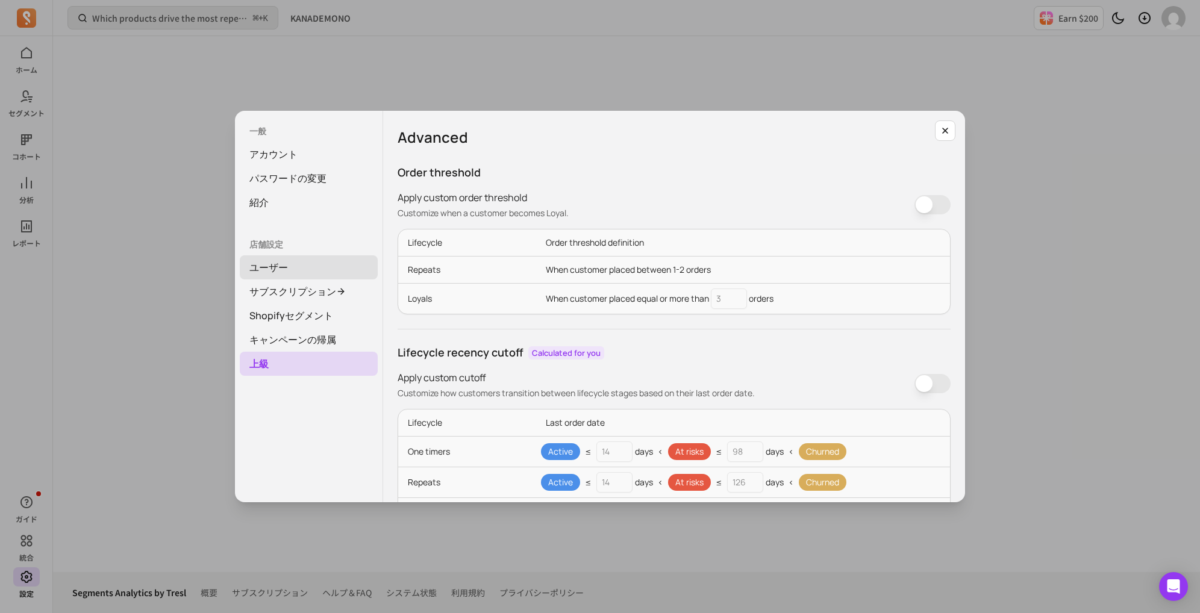
click at [269, 265] on link "ユーザー" at bounding box center [309, 268] width 138 height 24
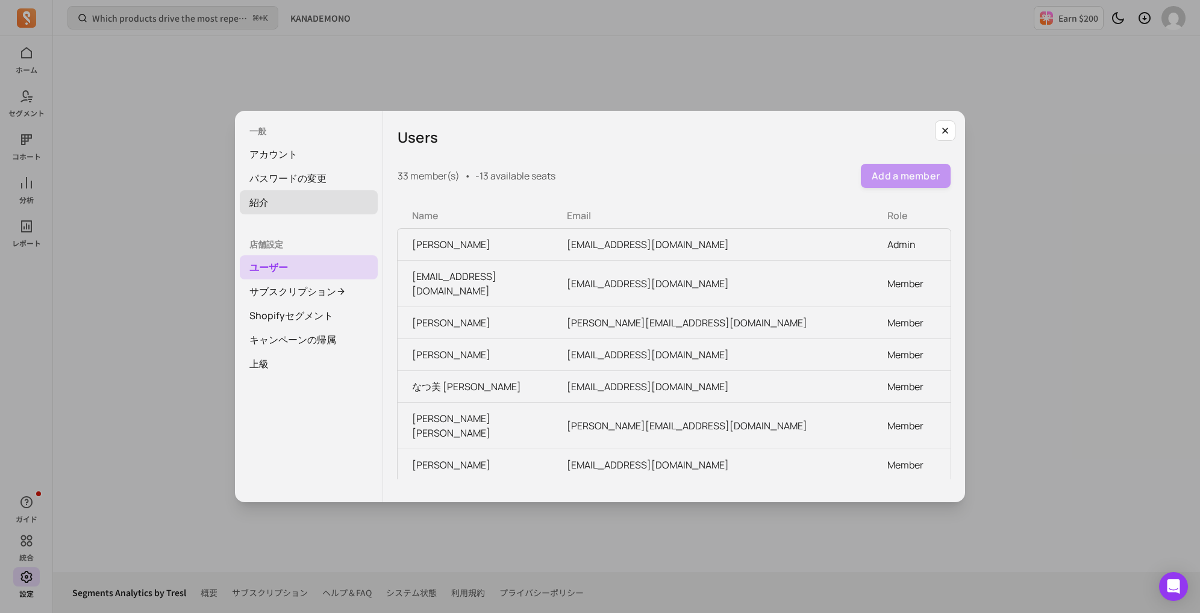
click at [282, 205] on link "紹介" at bounding box center [309, 202] width 138 height 24
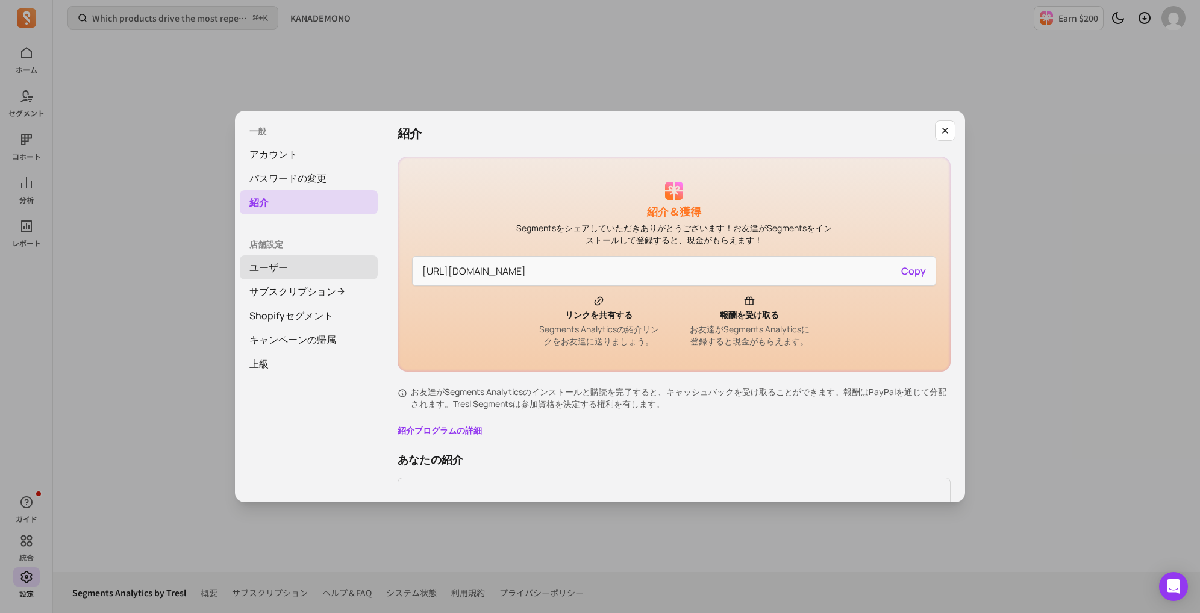
click at [272, 272] on link "ユーザー" at bounding box center [309, 268] width 138 height 24
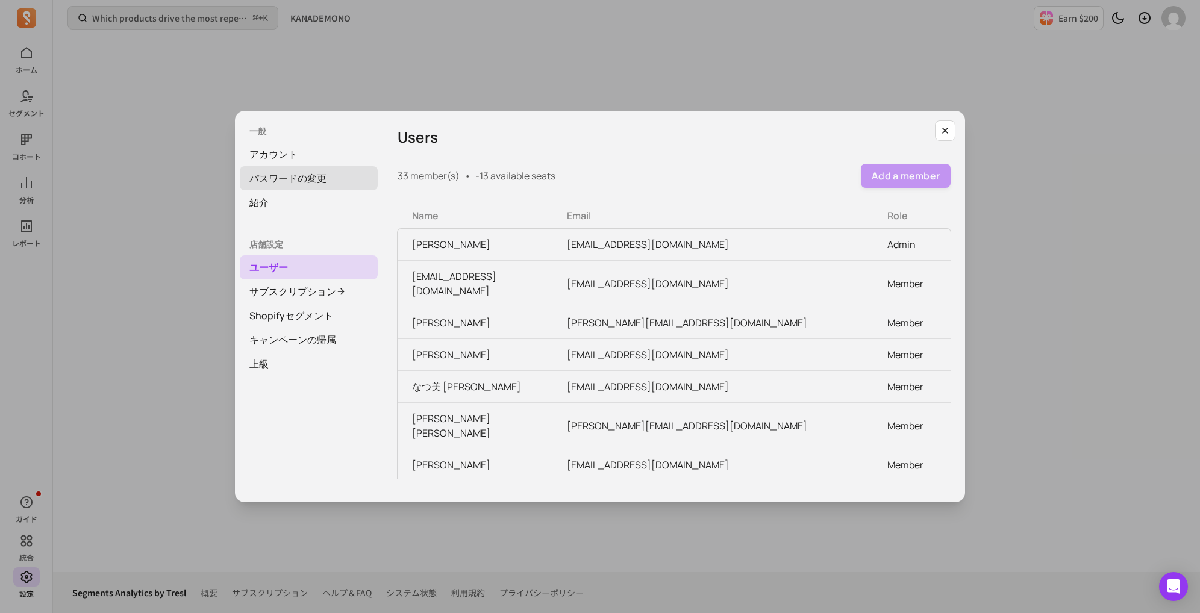
click at [293, 172] on link "パスワードの変更" at bounding box center [309, 178] width 138 height 24
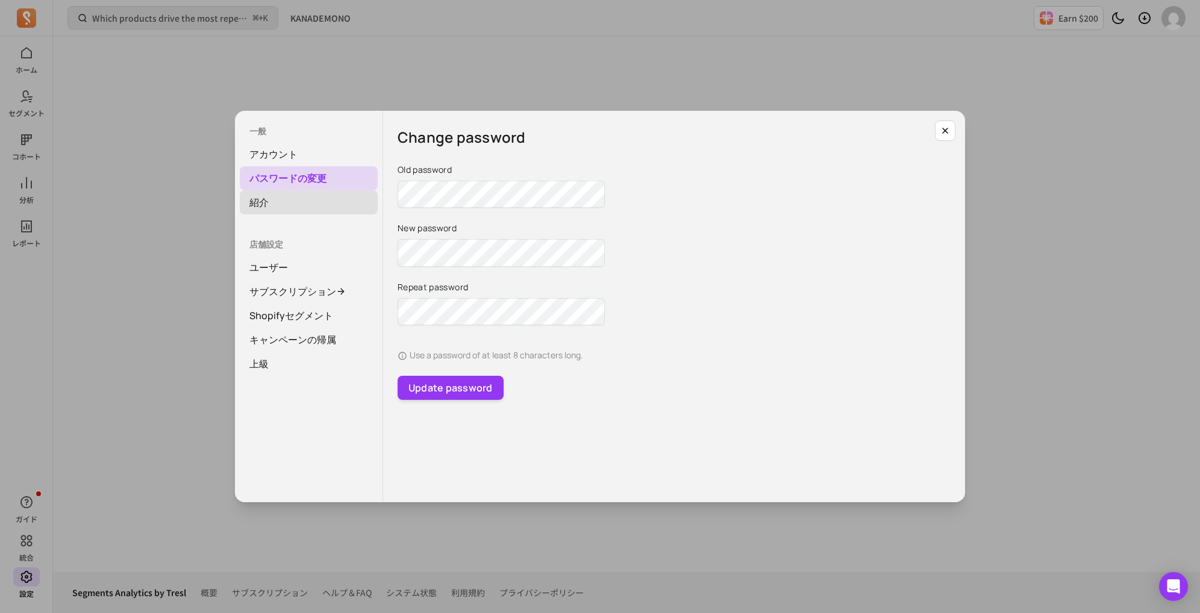
click at [282, 206] on link "紹介" at bounding box center [309, 202] width 138 height 24
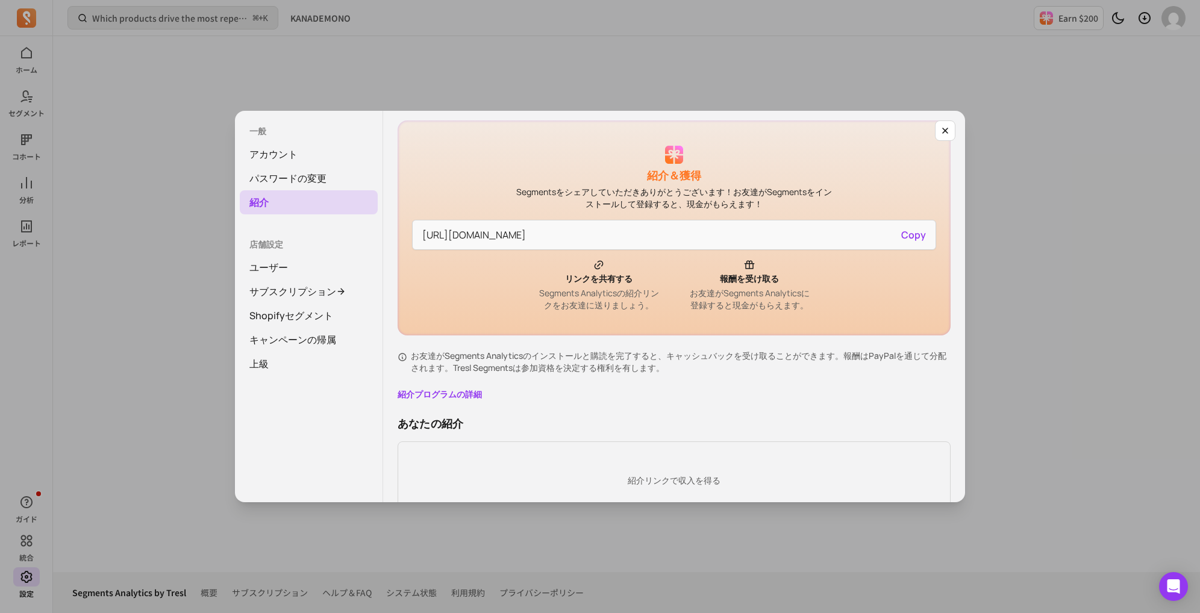
scroll to position [89, 0]
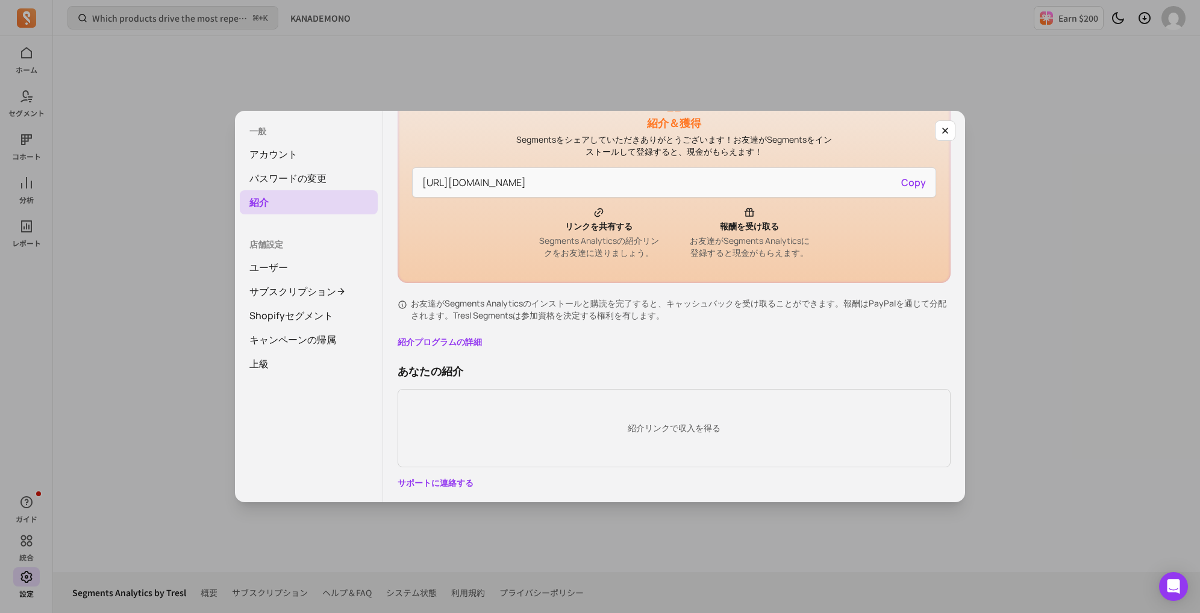
click at [459, 343] on link "紹介プログラムの詳細" at bounding box center [674, 342] width 553 height 12
click at [486, 67] on div "一般 アカウント パスワードの変更 紹介 店舗設定 ユーザー サブスクリプション Shopifyセグメント キャンペーンの帰属 上級 紹介 紹介＆獲得 Seg…" at bounding box center [600, 307] width 1181 height 594
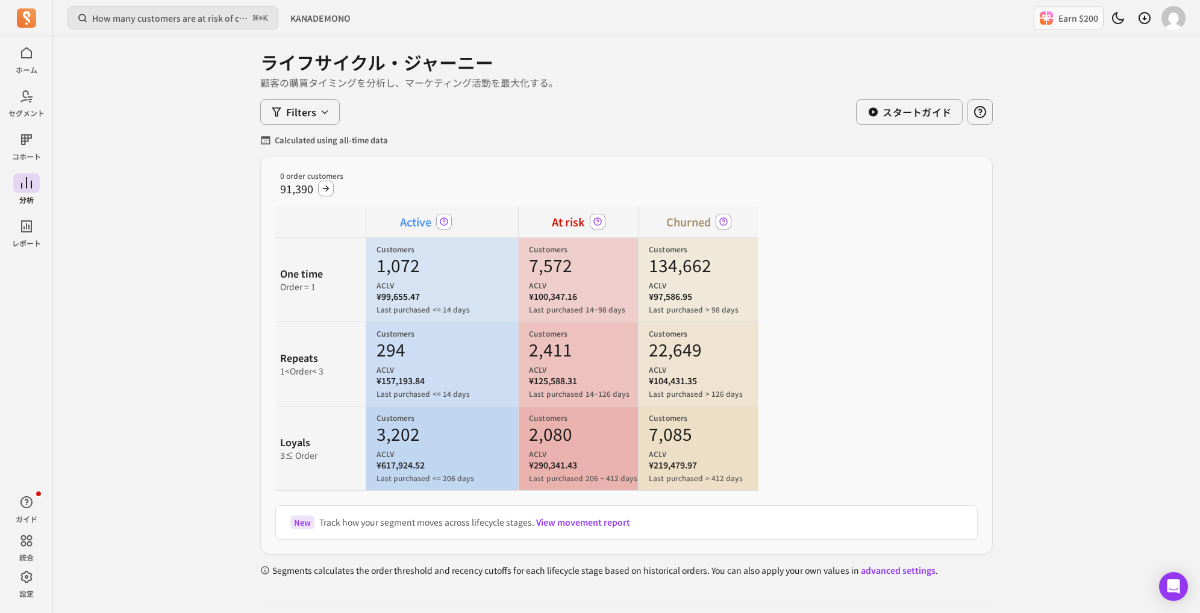
scroll to position [31, 0]
click at [312, 121] on button "Filters" at bounding box center [300, 114] width 80 height 25
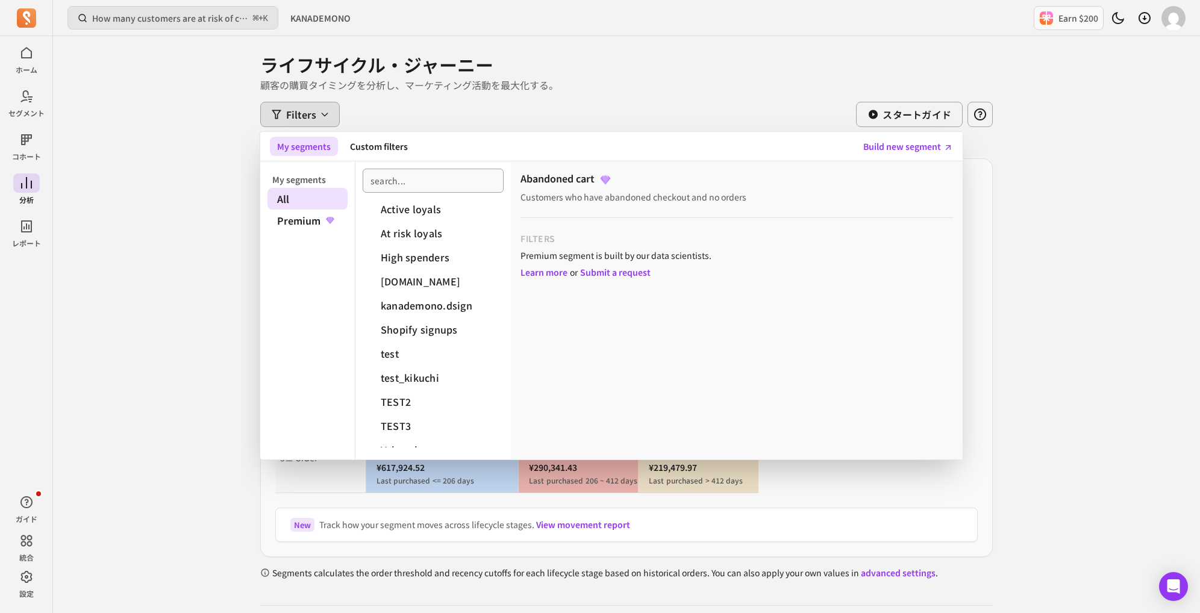
scroll to position [35, 0]
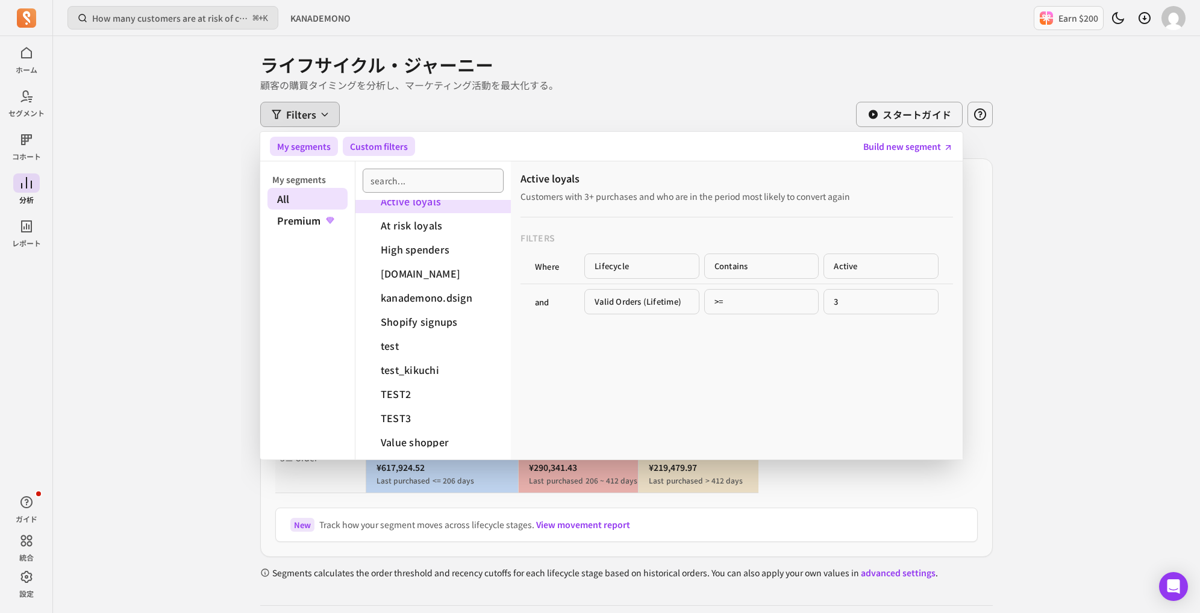
click at [375, 149] on button "Custom filters" at bounding box center [379, 146] width 72 height 19
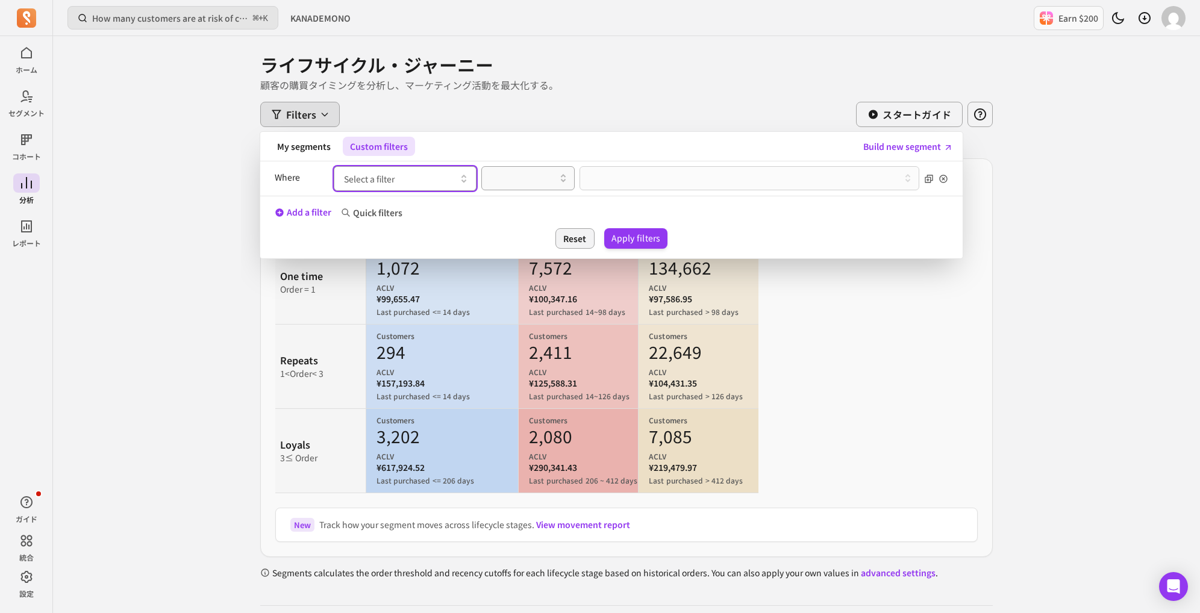
click at [401, 180] on button "Select a filter" at bounding box center [405, 178] width 143 height 25
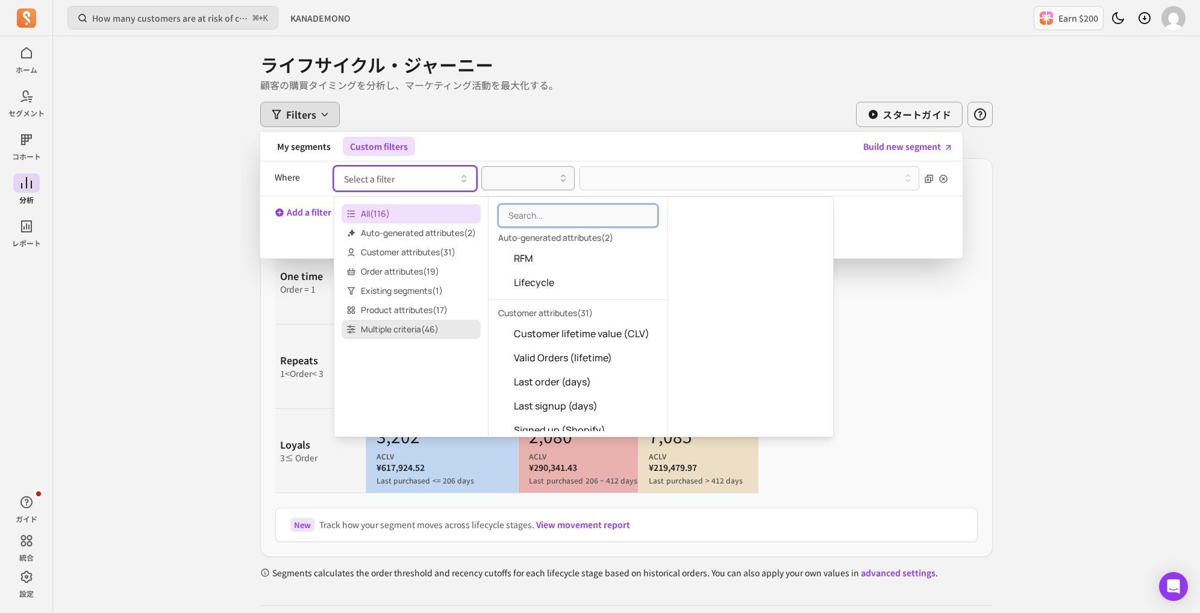
click at [406, 328] on span "Multiple criteria ( 46 )" at bounding box center [411, 329] width 139 height 19
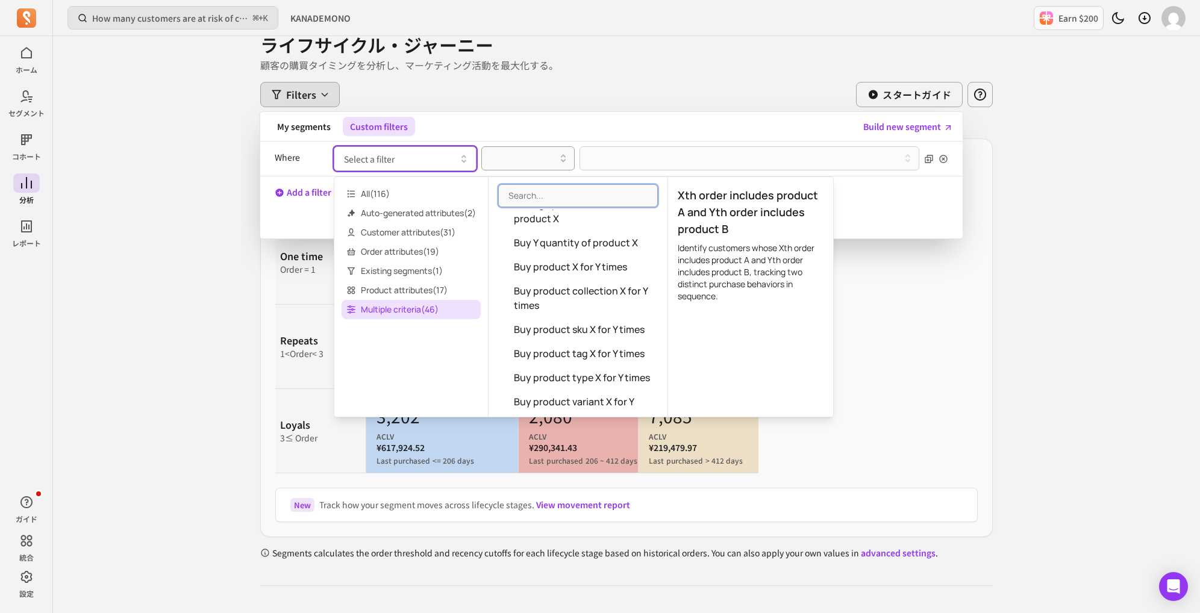
scroll to position [157, 0]
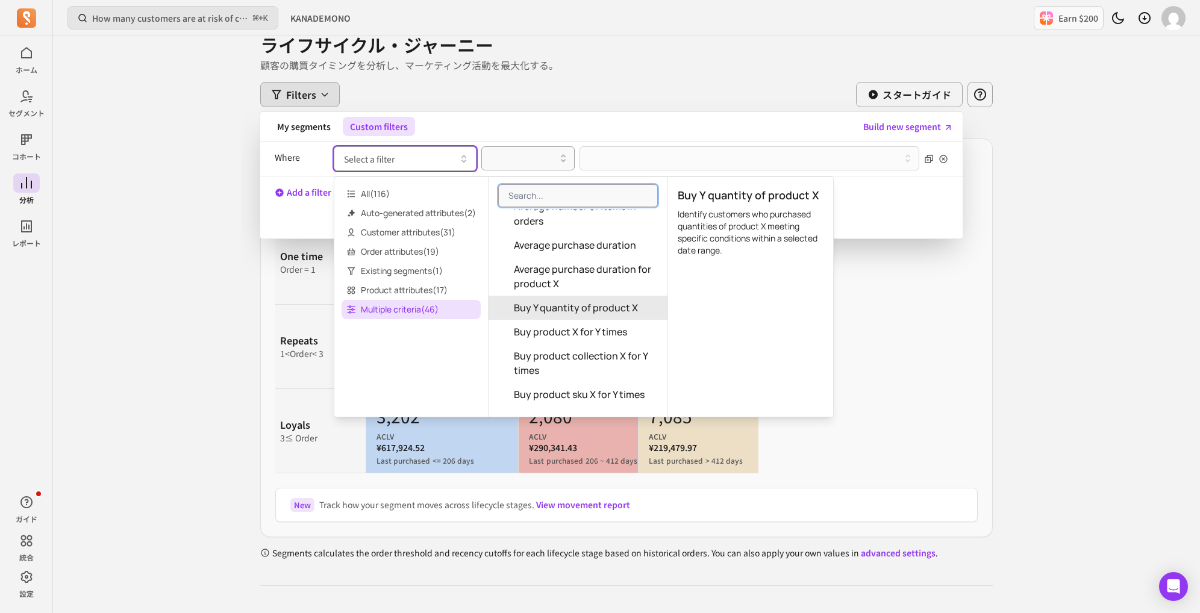
click at [589, 303] on span "Buy Y quantity of product X" at bounding box center [576, 308] width 124 height 14
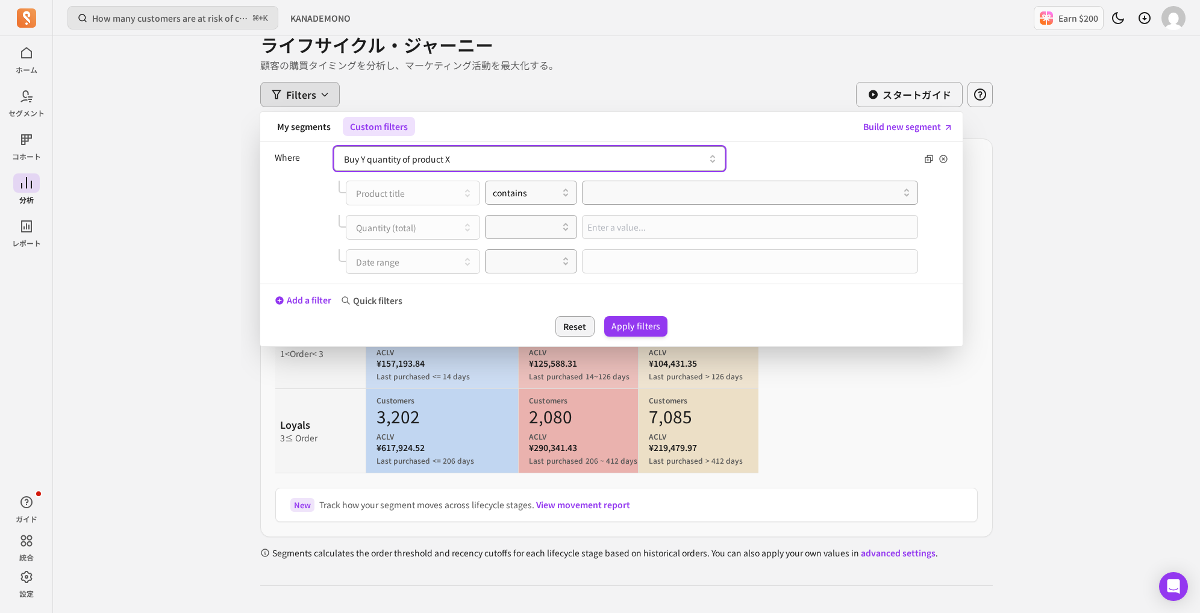
click at [394, 155] on button "Buy Y quantity of product X" at bounding box center [530, 158] width 392 height 25
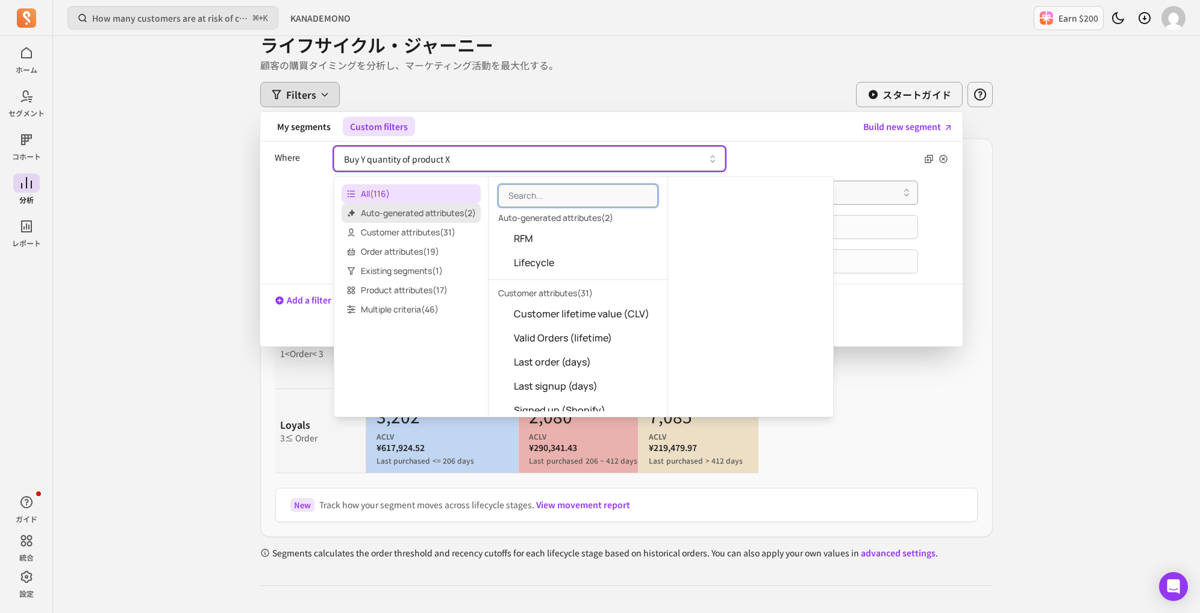
click at [388, 218] on span "Auto-generated attributes ( 2 )" at bounding box center [411, 213] width 139 height 19
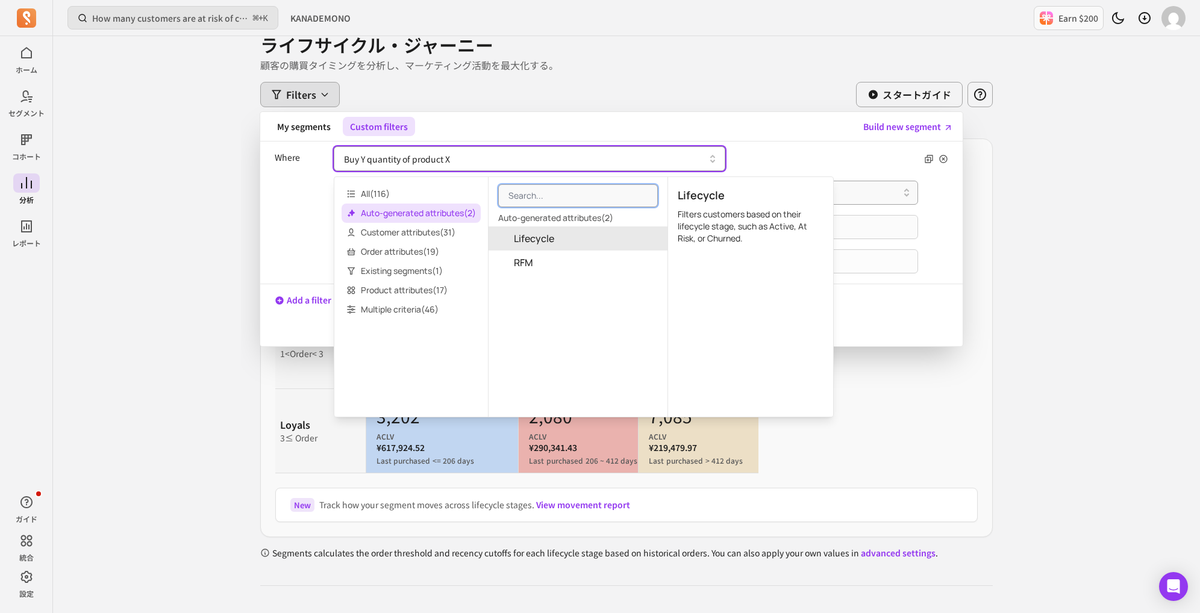
click at [535, 234] on span "Lifecycle" at bounding box center [534, 238] width 40 height 14
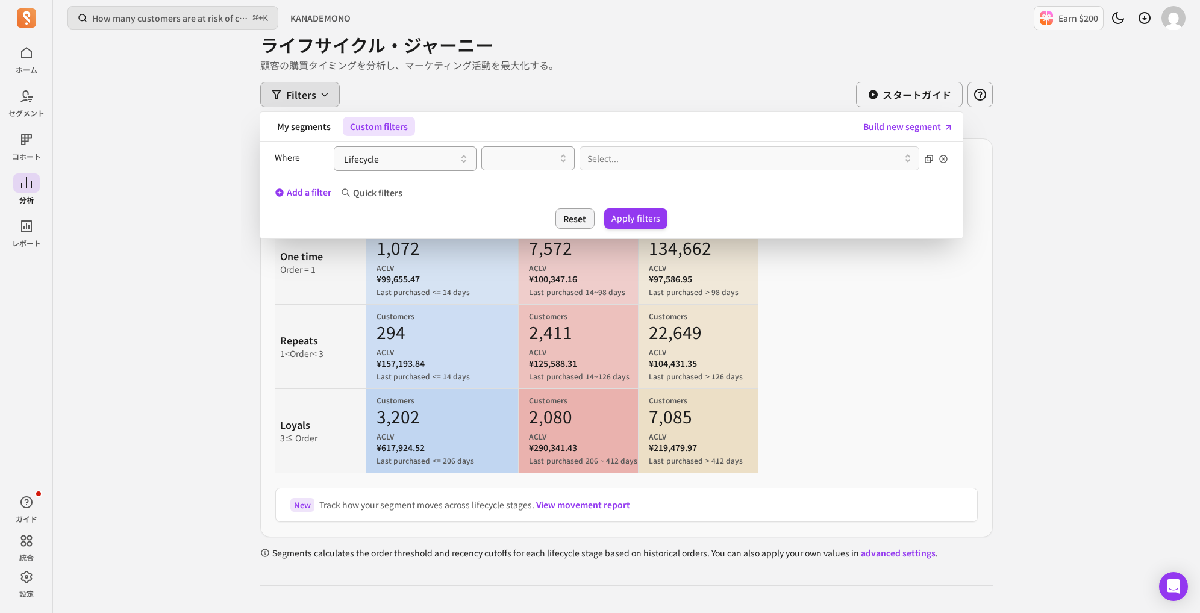
click at [460, 171] on div "Where Lifecycle Select..." at bounding box center [612, 159] width 674 height 34
click at [527, 153] on div at bounding box center [523, 158] width 68 height 14
click at [613, 154] on div "Select..." at bounding box center [750, 158] width 340 height 25
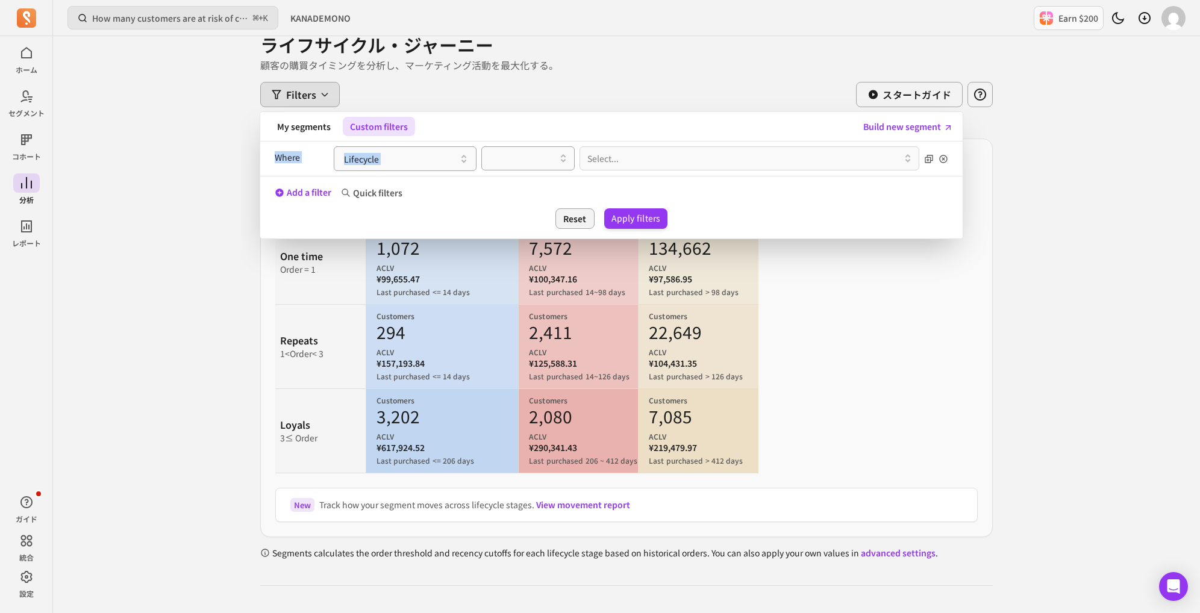
click at [693, 152] on div "Select..." at bounding box center [750, 158] width 340 height 25
click at [912, 158] on div "Select..." at bounding box center [750, 158] width 340 height 25
click at [529, 154] on div at bounding box center [523, 158] width 68 height 14
click at [529, 196] on div "contains" at bounding box center [528, 189] width 92 height 22
click at [629, 146] on div "Select..." at bounding box center [750, 158] width 340 height 24
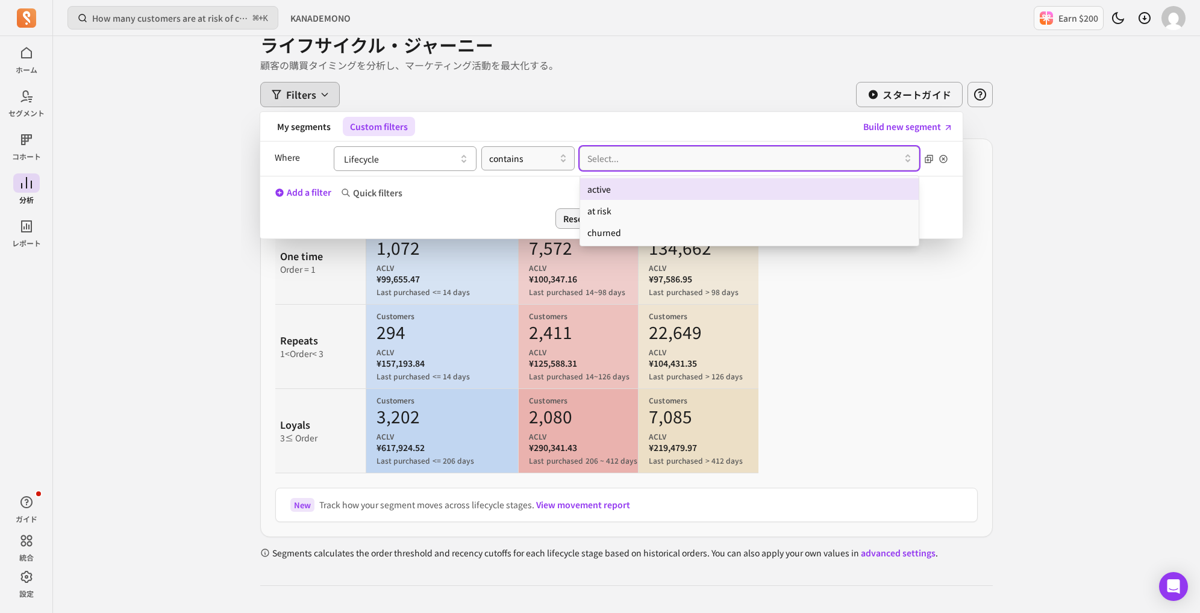
click at [431, 162] on button "Lifecycle" at bounding box center [405, 158] width 143 height 25
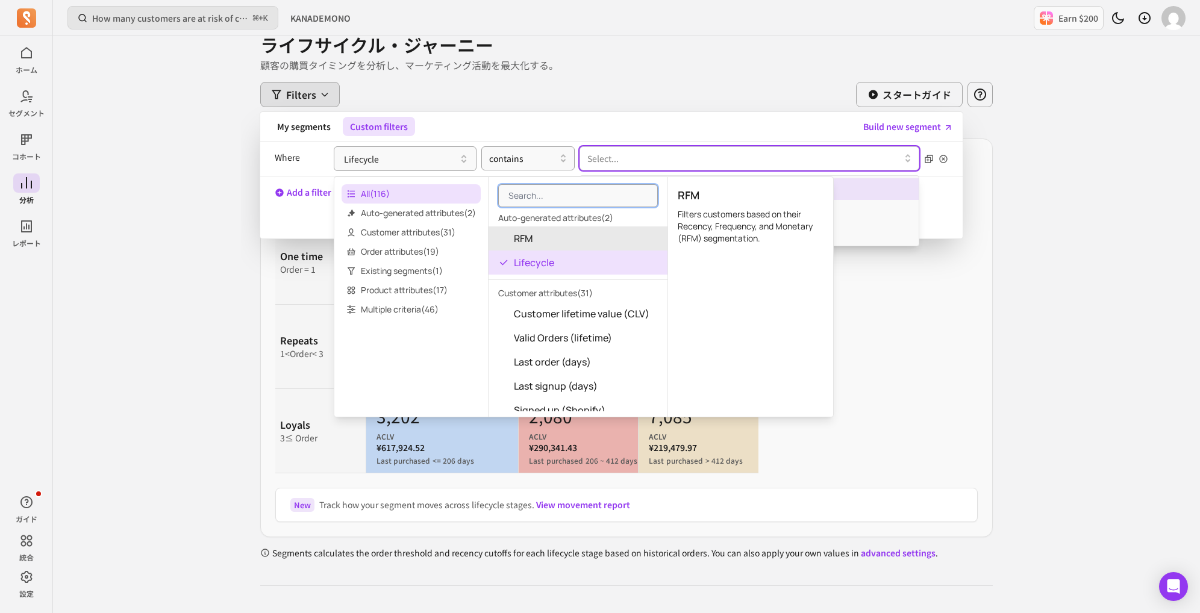
click at [619, 151] on div at bounding box center [745, 158] width 315 height 14
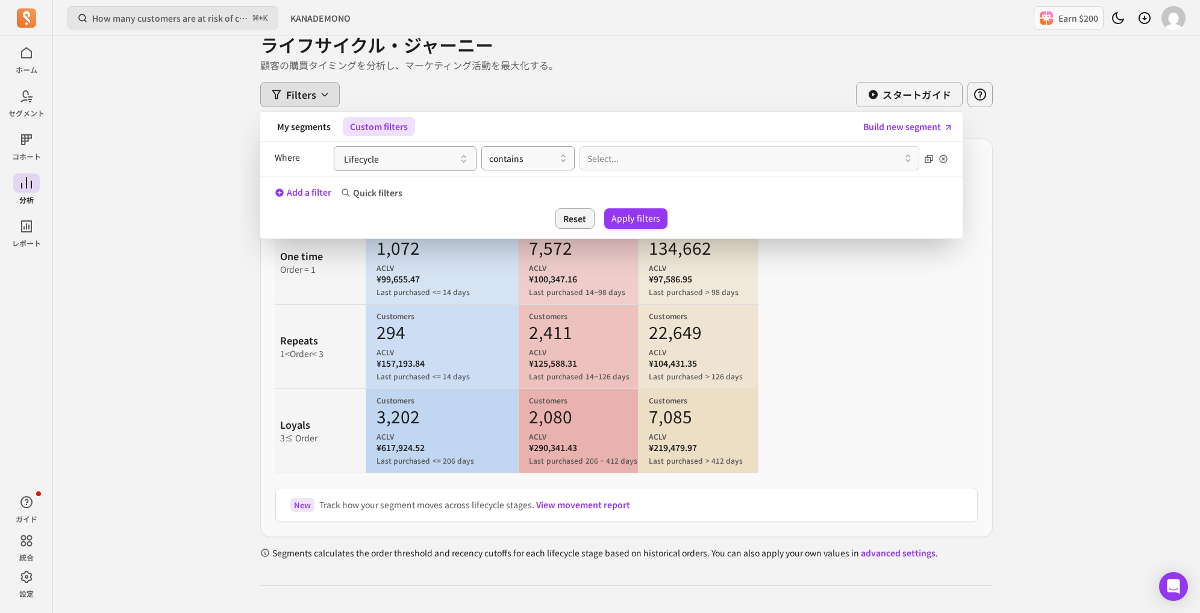
click at [535, 171] on div "Where Lifecycle contains Select..." at bounding box center [612, 159] width 674 height 34
click at [433, 156] on button "Lifecycle" at bounding box center [405, 158] width 143 height 25
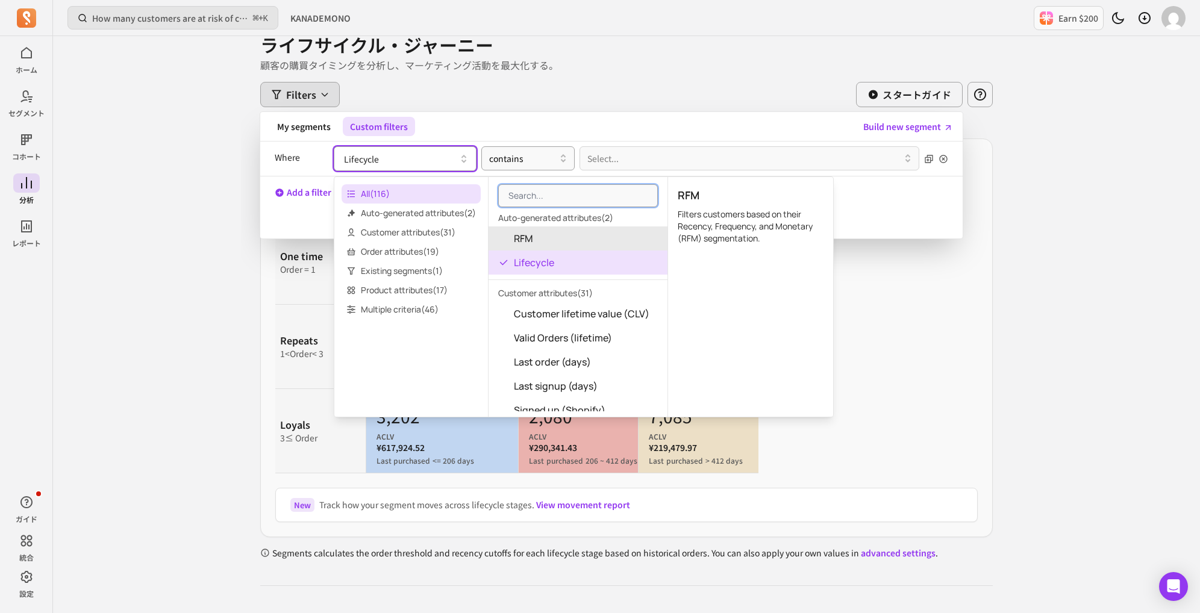
click at [528, 228] on button "RFM" at bounding box center [578, 239] width 179 height 24
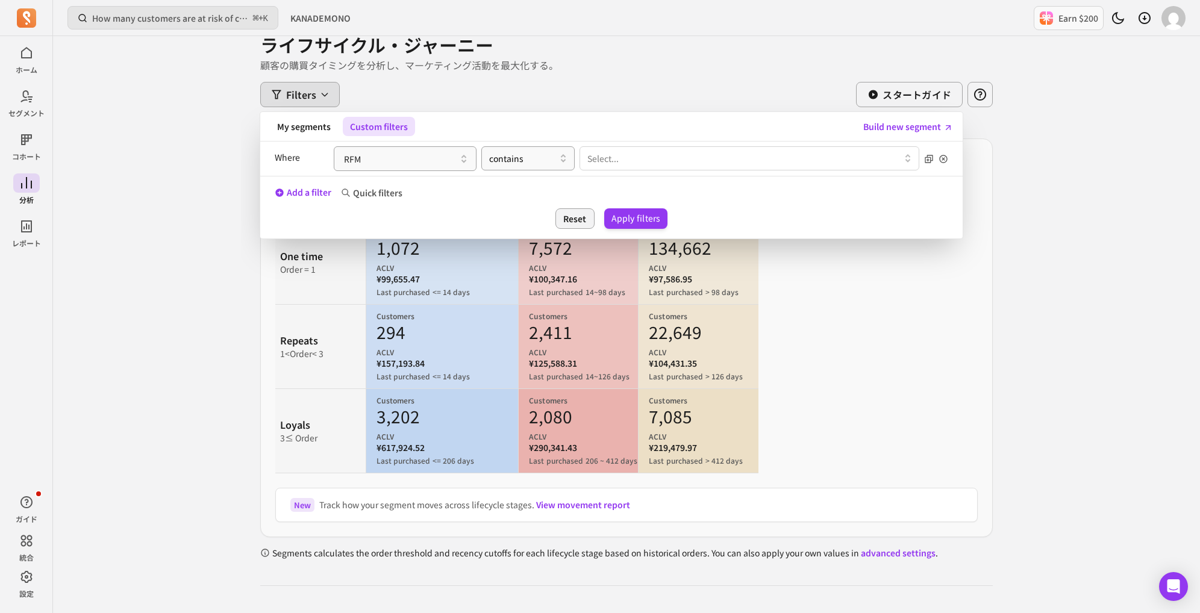
click at [619, 154] on div at bounding box center [745, 158] width 315 height 14
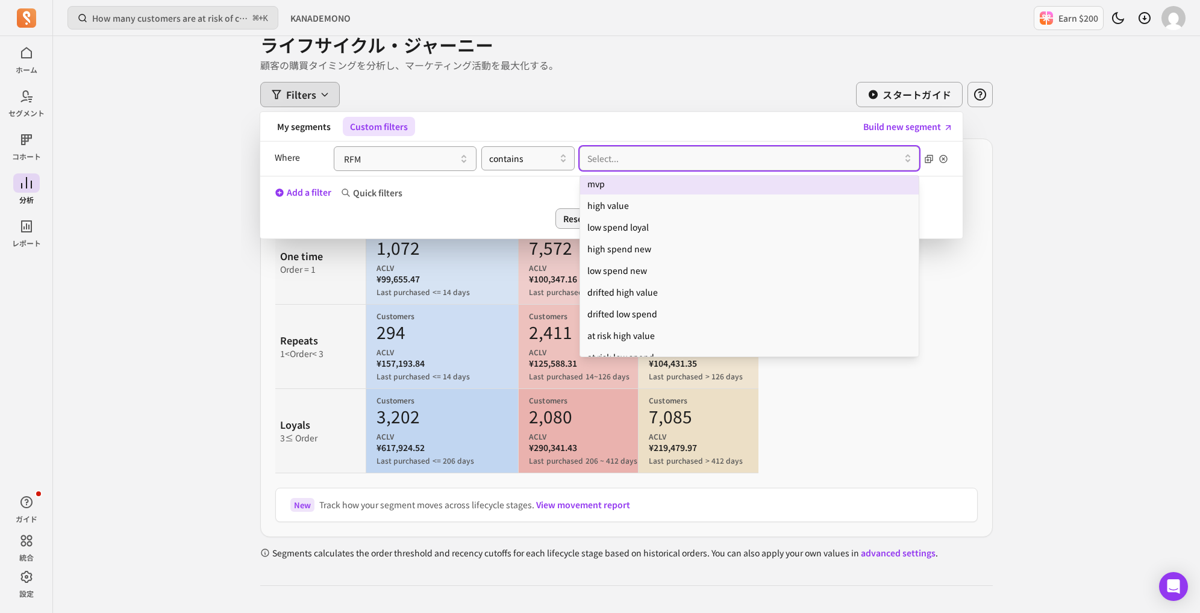
scroll to position [16, 0]
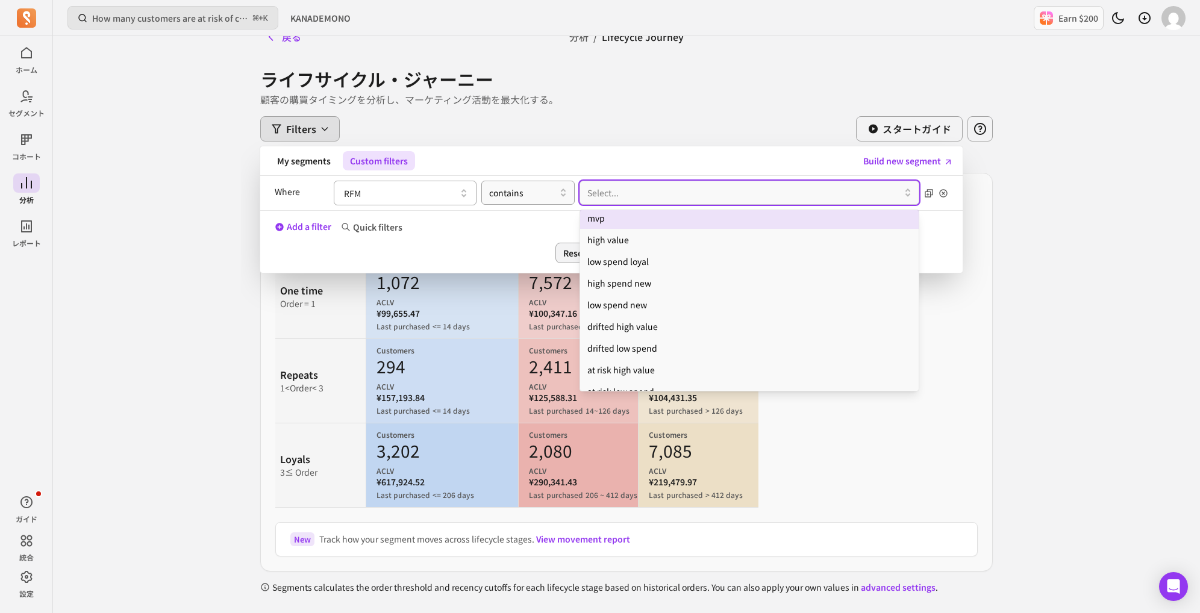
click at [429, 198] on button "RFM" at bounding box center [405, 193] width 143 height 25
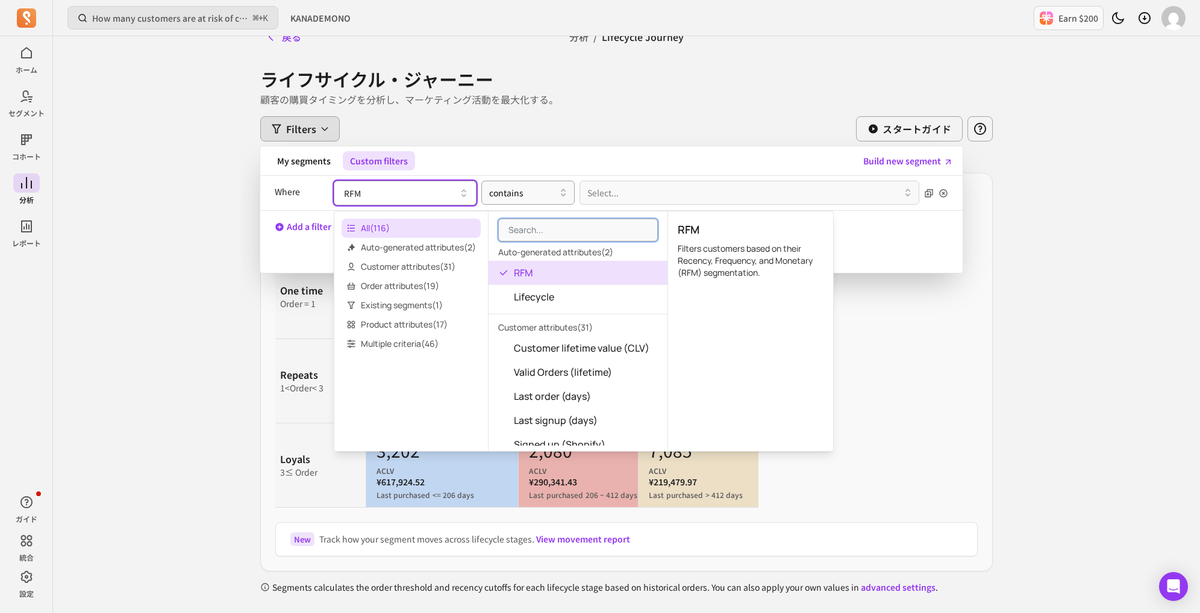
click at [429, 197] on button "RFM" at bounding box center [405, 193] width 143 height 25
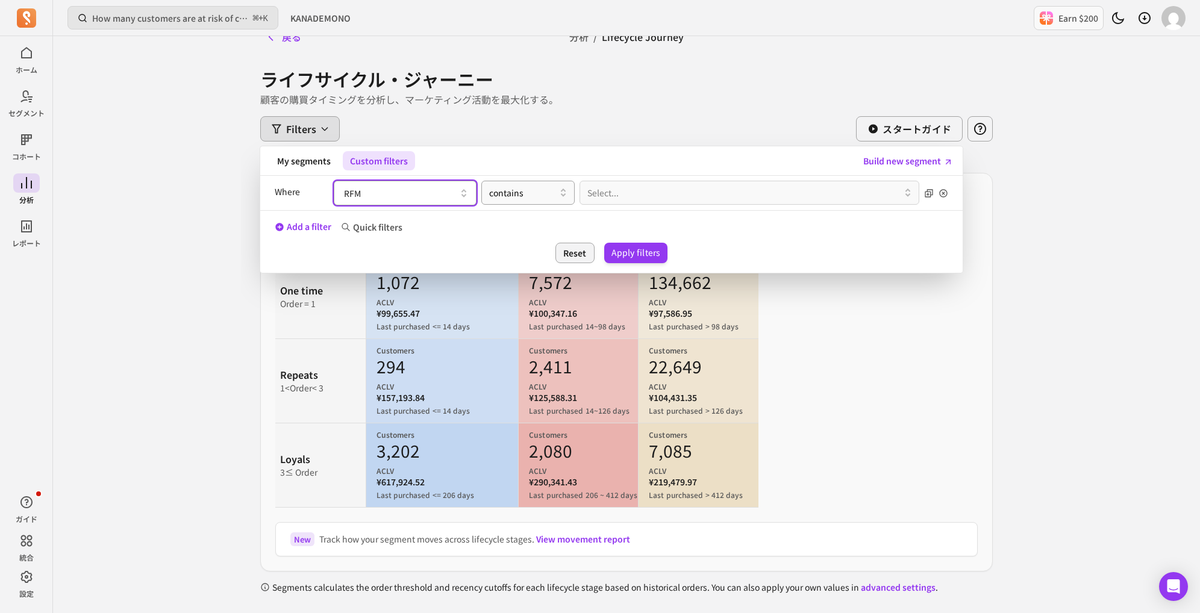
click at [429, 198] on button "RFM" at bounding box center [405, 193] width 143 height 25
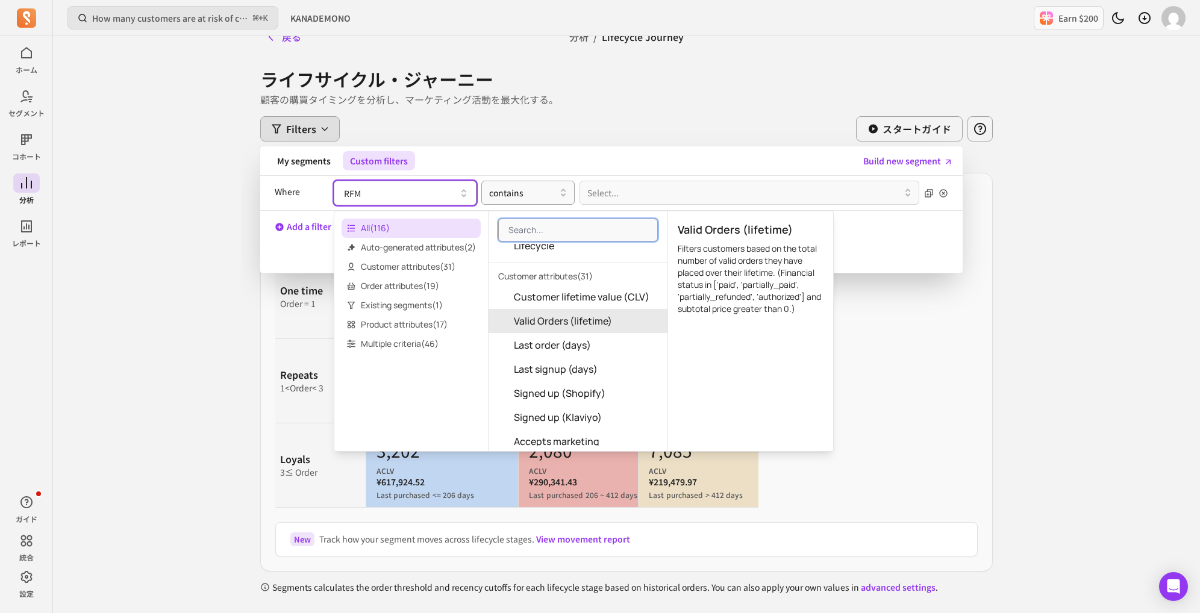
scroll to position [49, 0]
click at [429, 280] on span "Order attributes ( 19 )" at bounding box center [411, 286] width 139 height 19
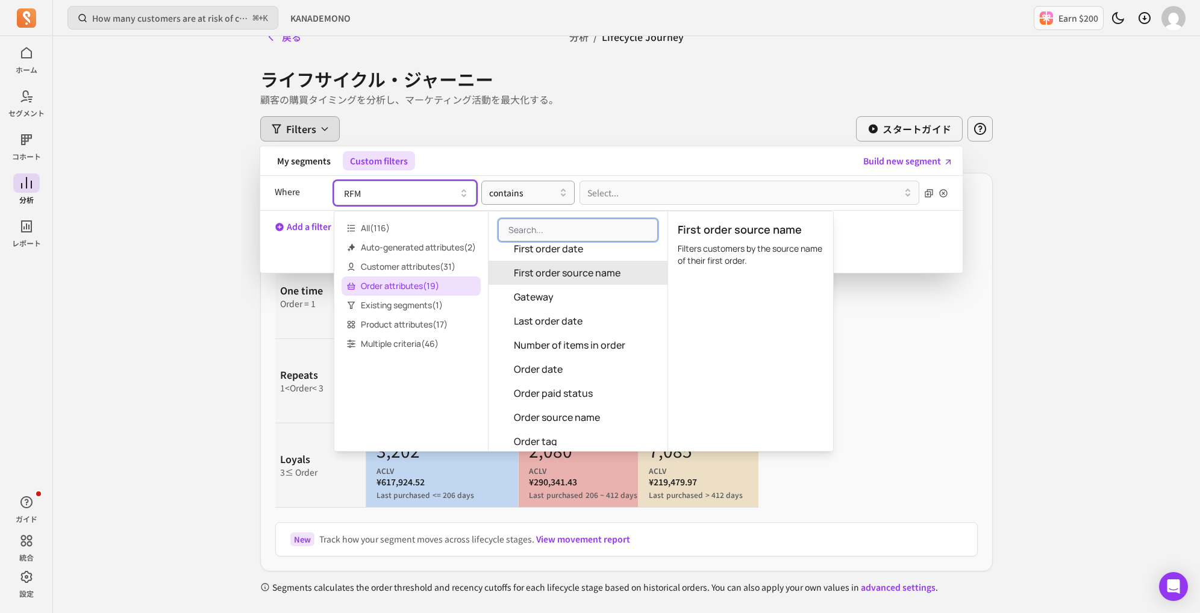
scroll to position [185, 0]
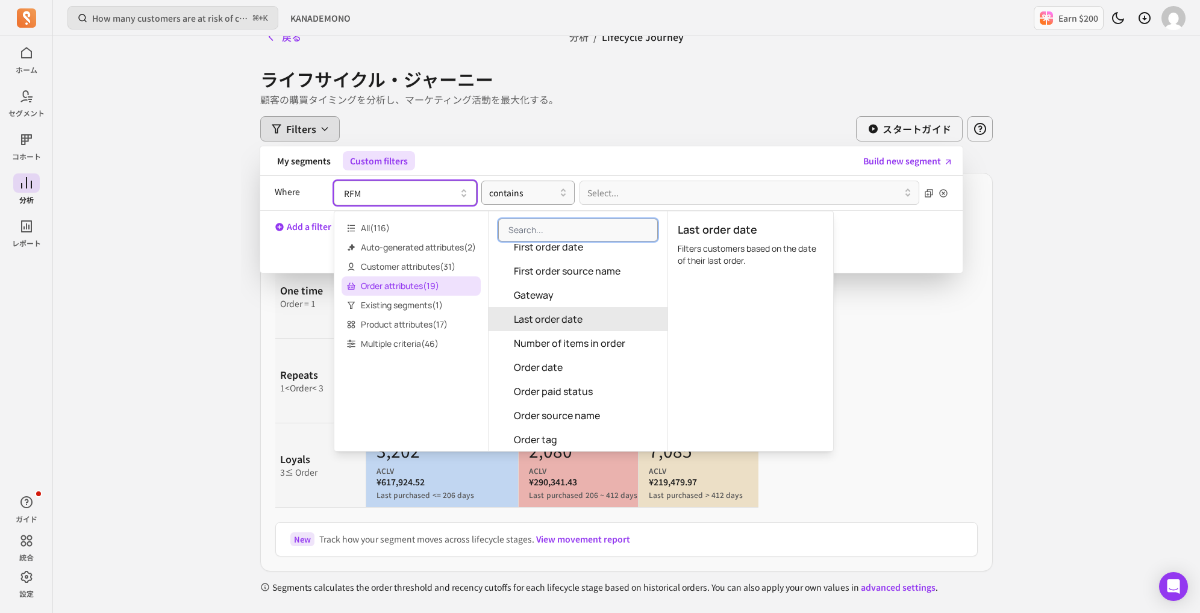
click at [583, 322] on span "Last order date" at bounding box center [548, 319] width 69 height 14
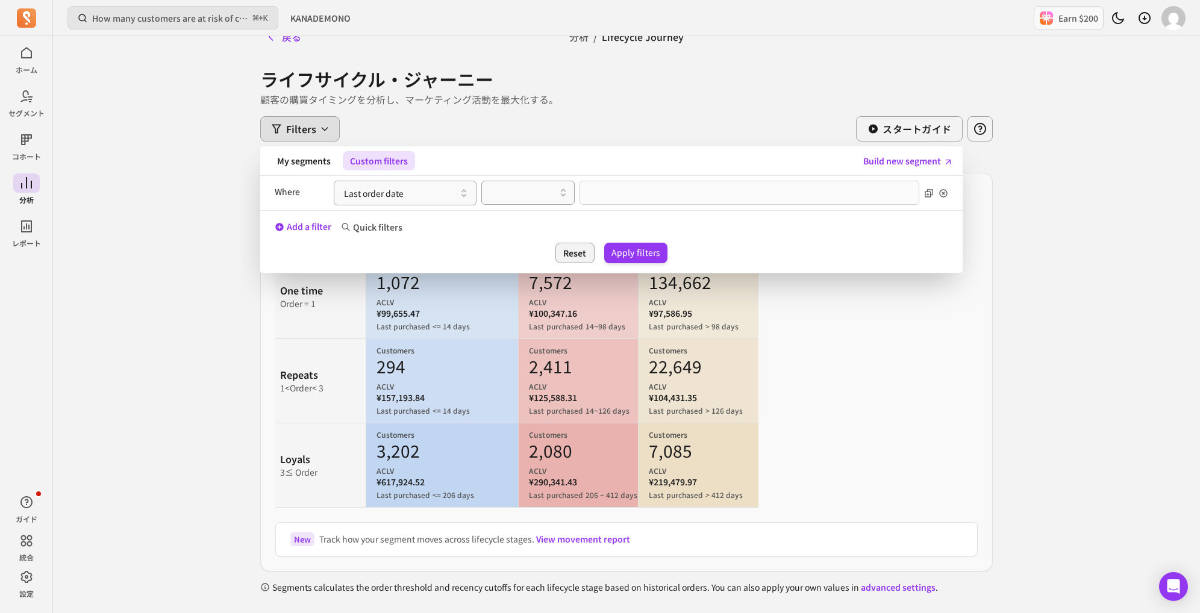
scroll to position [0, 0]
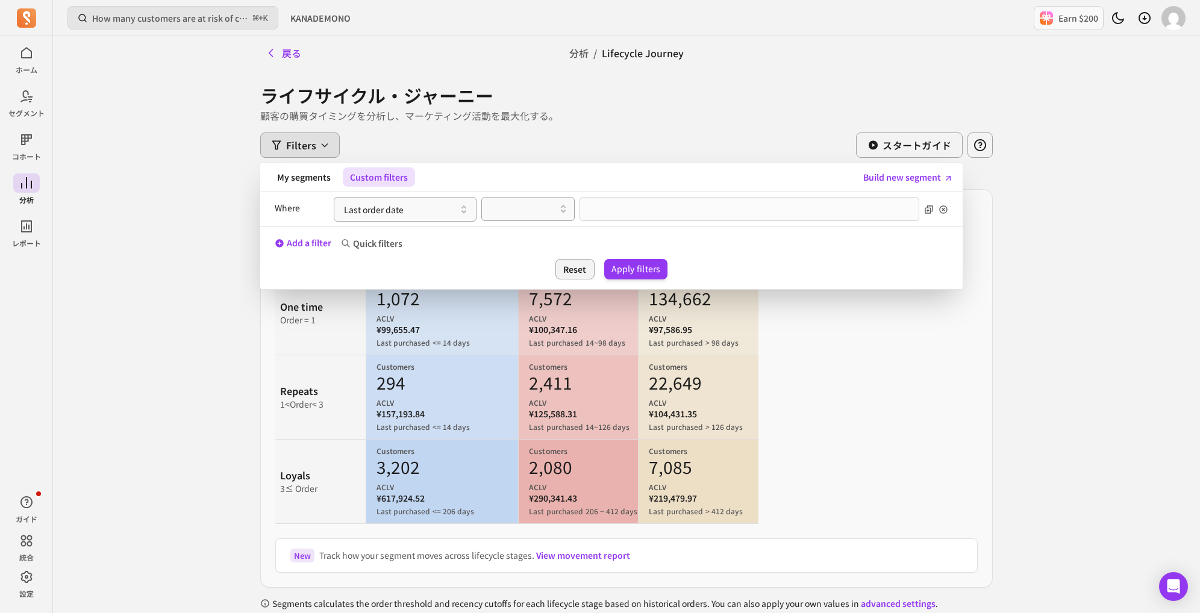
click at [550, 221] on div "Where Last order date" at bounding box center [612, 209] width 674 height 34
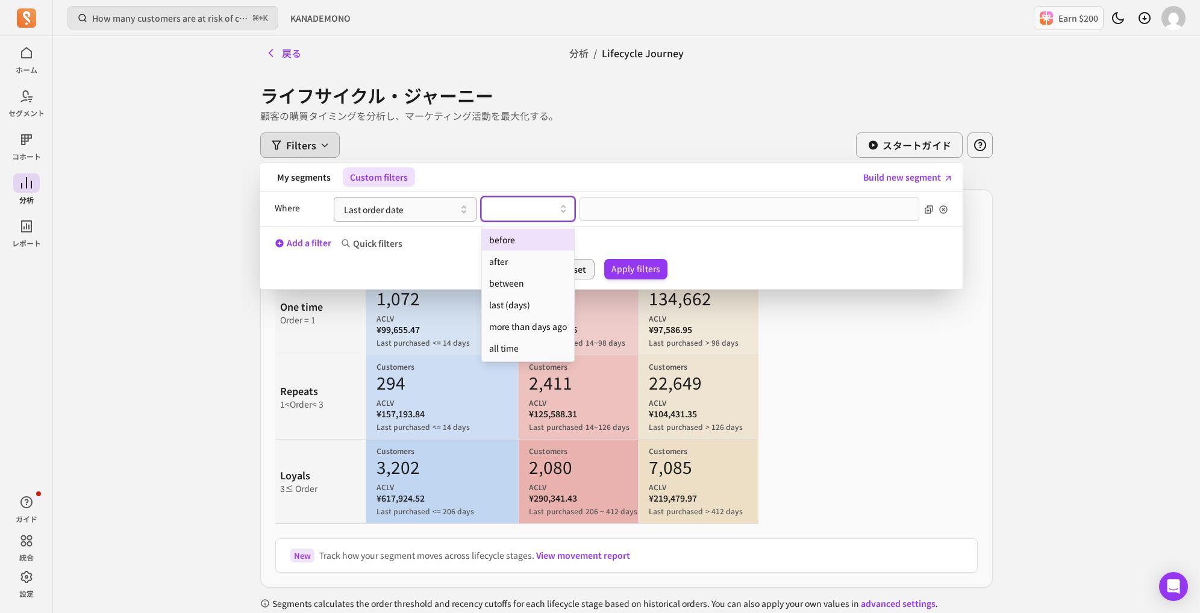
click at [550, 212] on div at bounding box center [523, 209] width 68 height 14
click at [530, 307] on div "last (days)" at bounding box center [528, 305] width 92 height 22
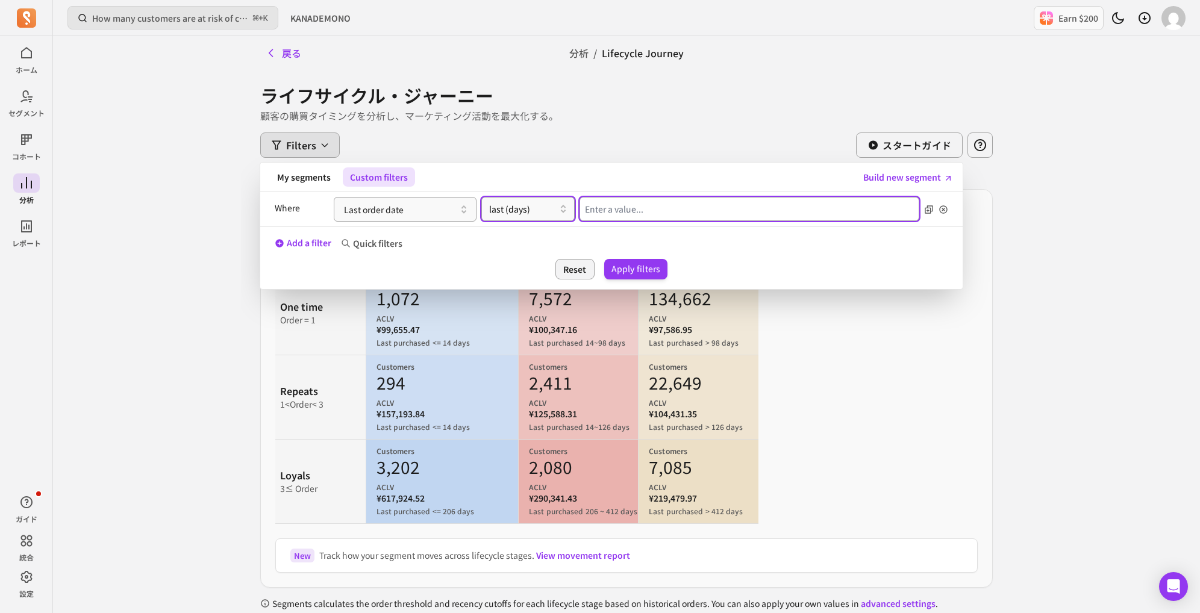
click at [614, 209] on input "Value for filter clause" at bounding box center [750, 209] width 340 height 24
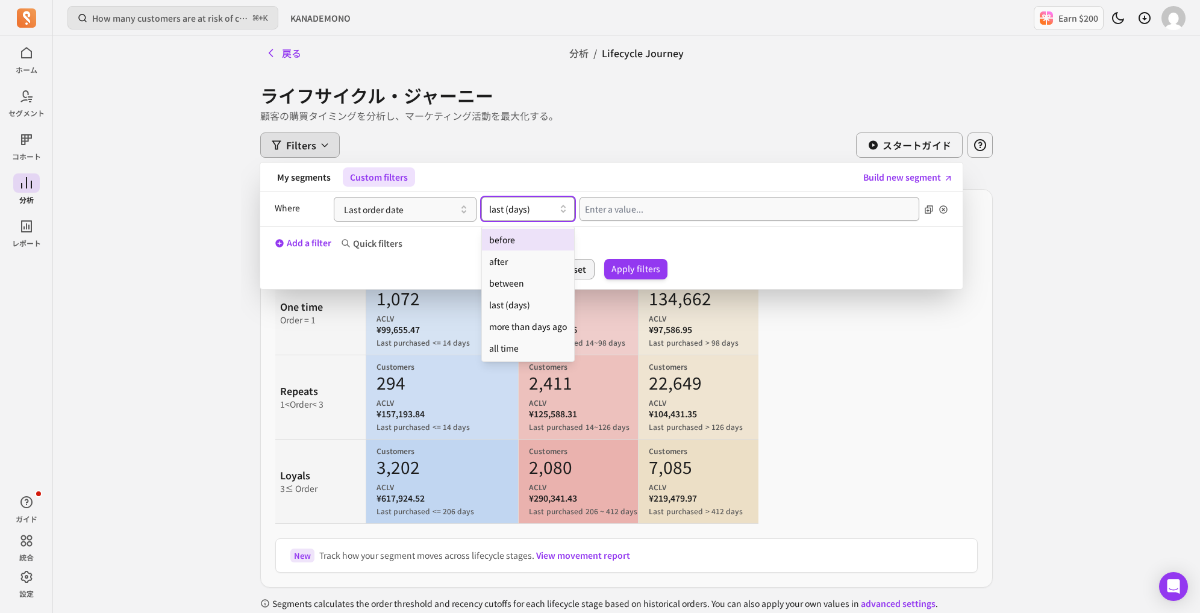
click at [536, 213] on div at bounding box center [523, 209] width 68 height 14
click at [521, 345] on div "all time" at bounding box center [528, 348] width 92 height 22
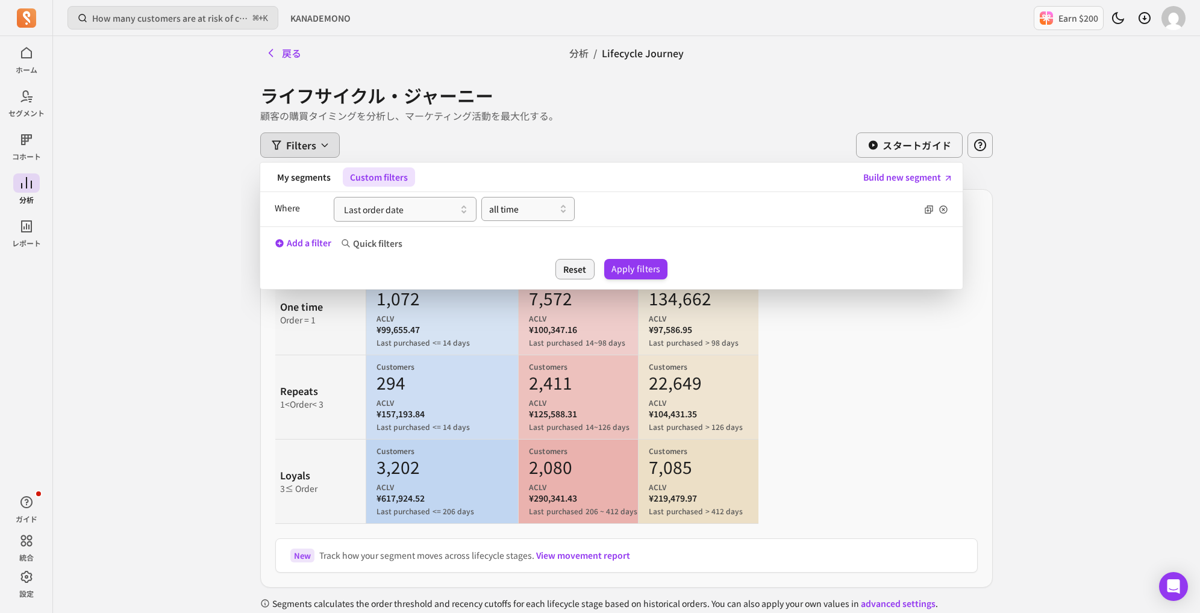
click at [556, 193] on div "Where Last order date all time" at bounding box center [612, 209] width 674 height 34
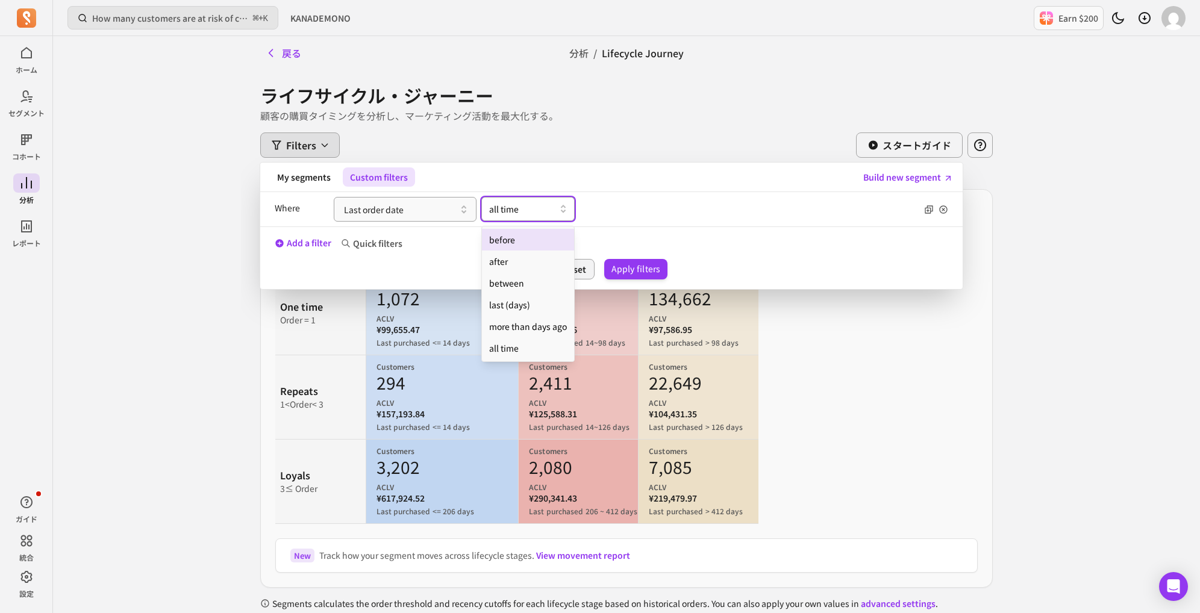
click at [554, 204] on div at bounding box center [523, 209] width 68 height 14
click at [530, 323] on div "more than days ago" at bounding box center [528, 327] width 92 height 22
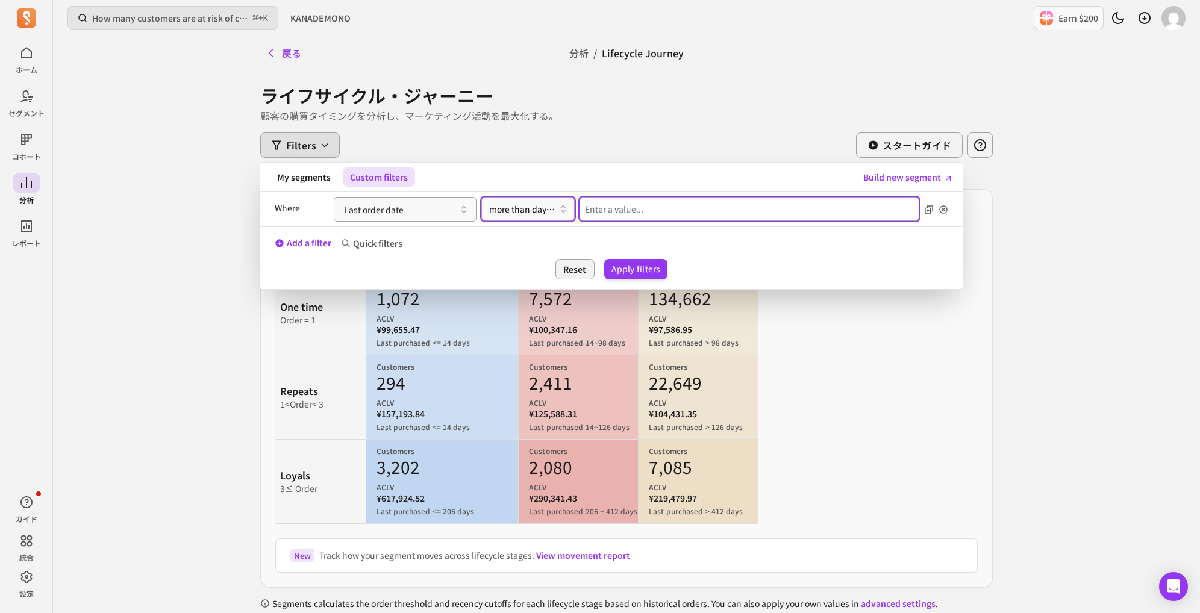
click at [602, 207] on input "Value for filter clause" at bounding box center [750, 209] width 340 height 24
type input "365"
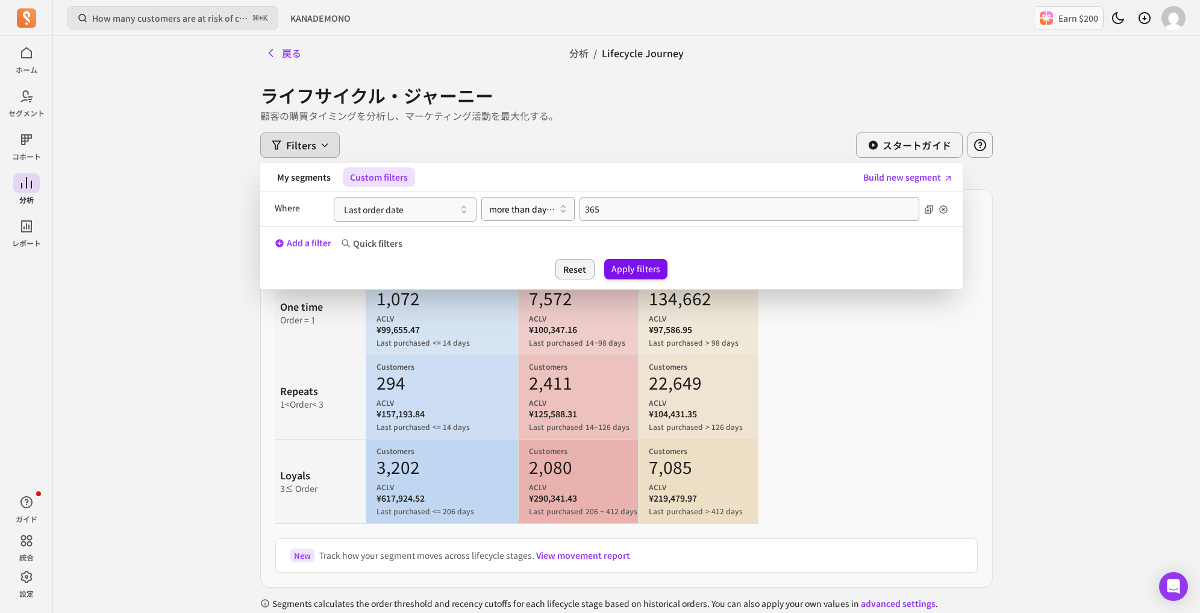
click at [624, 267] on button "Apply filters" at bounding box center [636, 269] width 64 height 20
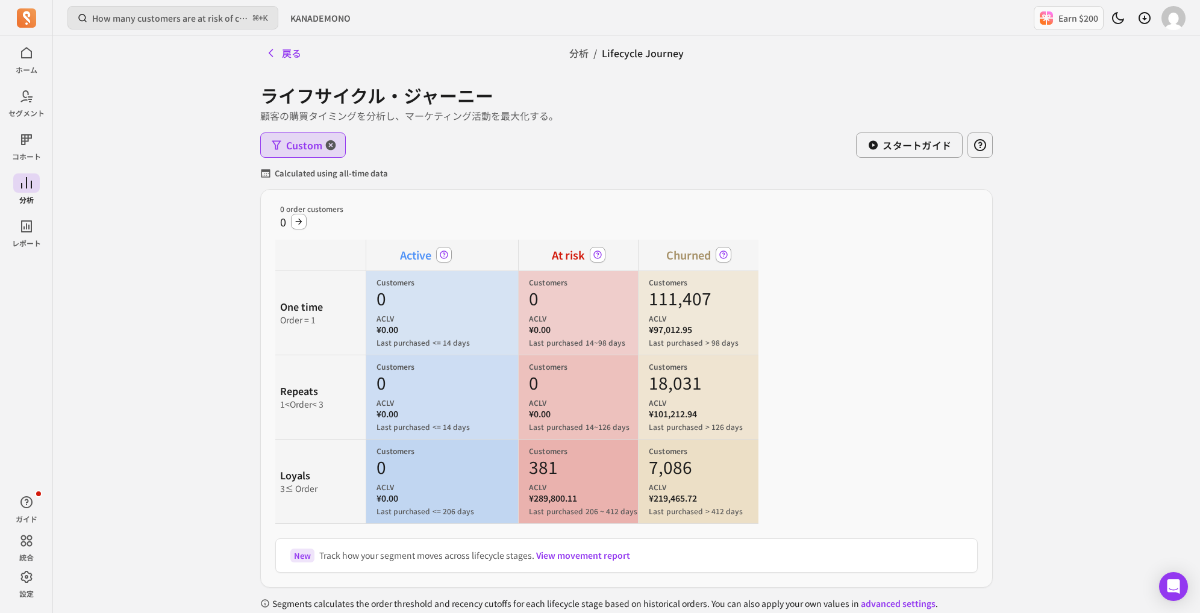
click at [302, 146] on span "Custom" at bounding box center [304, 145] width 36 height 14
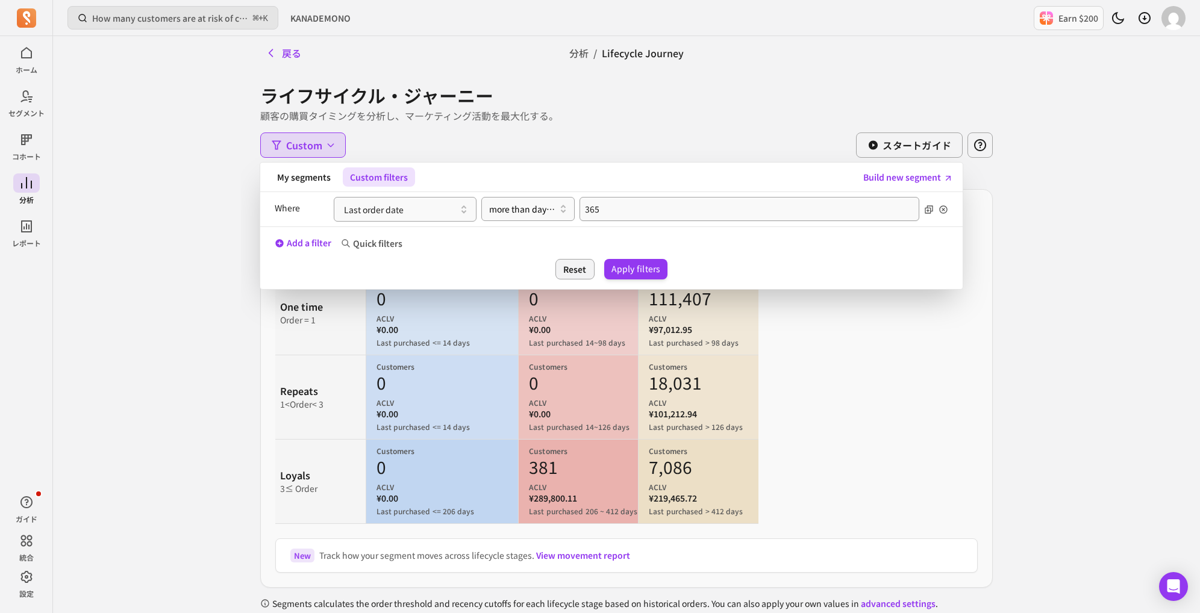
click at [435, 187] on div "My segments Custom filters Build new segment" at bounding box center [611, 178] width 703 height 30
click at [438, 202] on button "Last order date" at bounding box center [405, 209] width 143 height 25
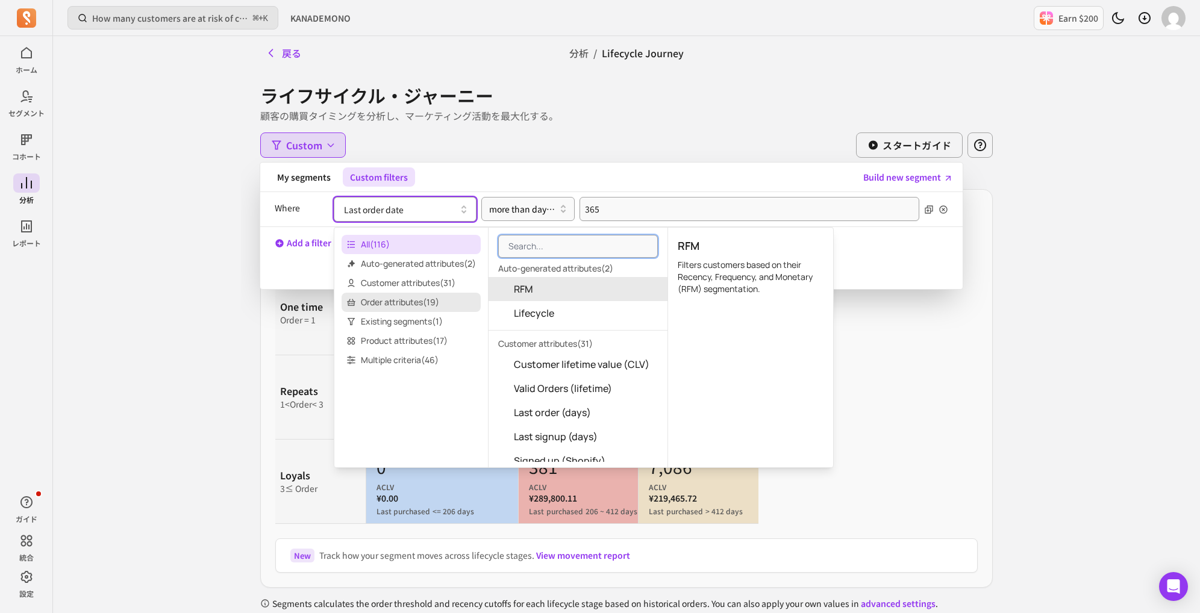
click at [396, 303] on span "Order attributes ( 19 )" at bounding box center [411, 302] width 139 height 19
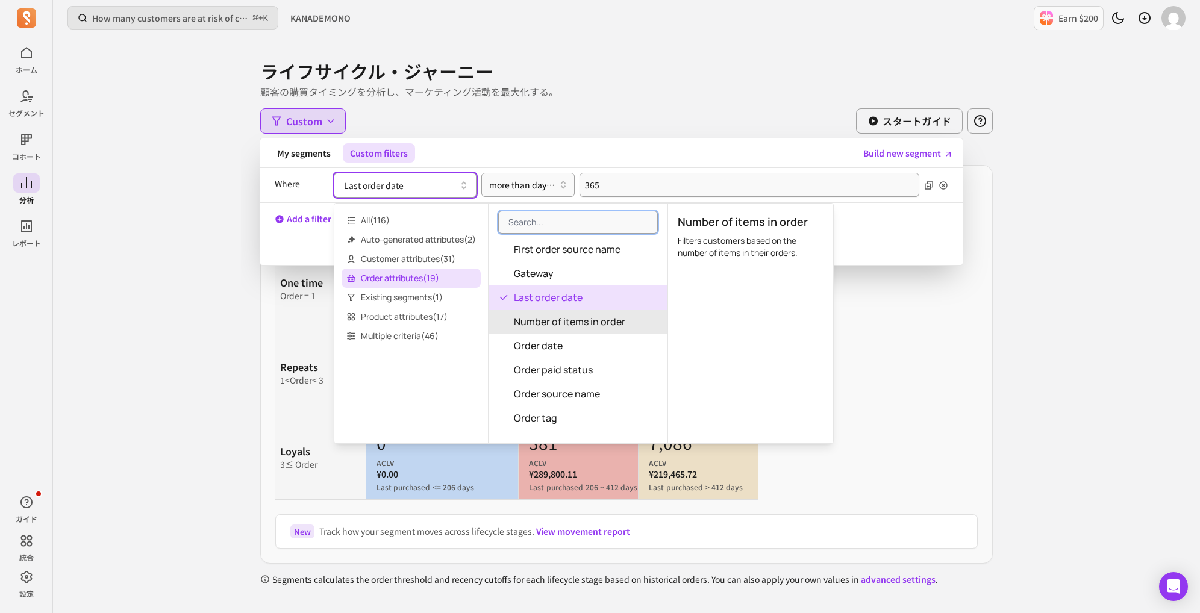
scroll to position [192, 0]
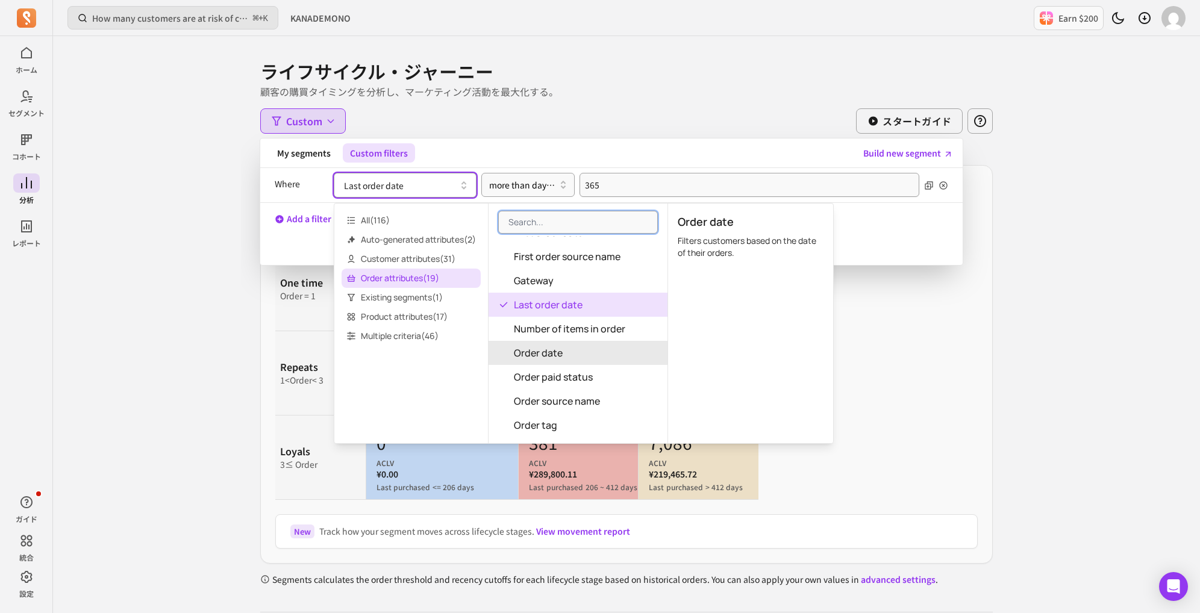
click at [567, 349] on button "Order date" at bounding box center [578, 353] width 179 height 24
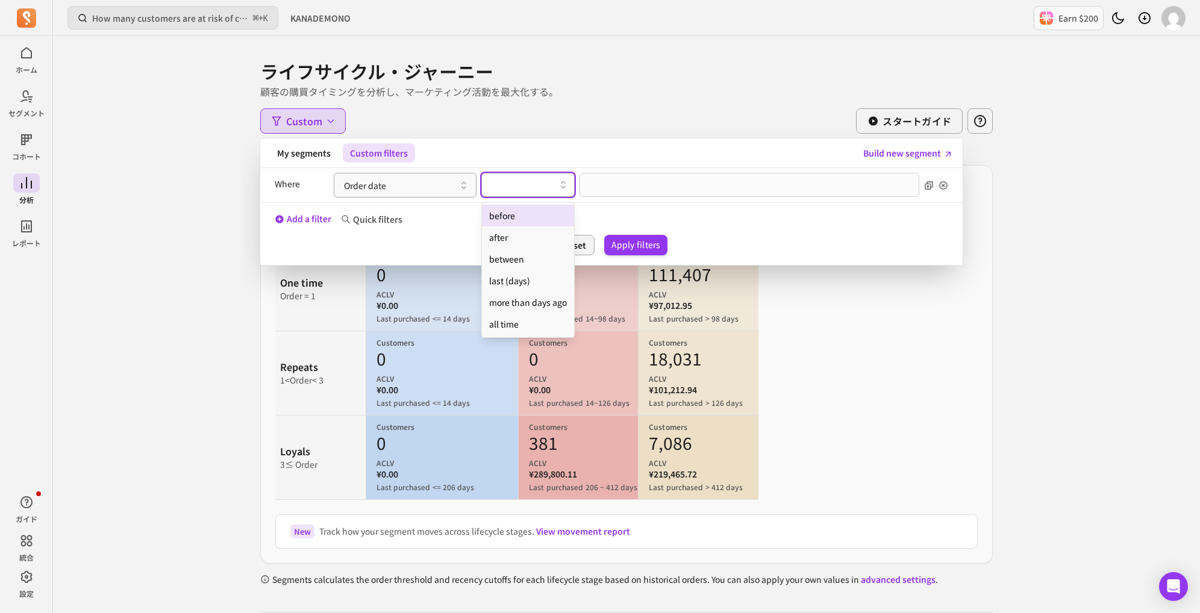
click at [554, 193] on div at bounding box center [523, 184] width 80 height 19
click at [541, 305] on div "more than days ago" at bounding box center [528, 303] width 92 height 22
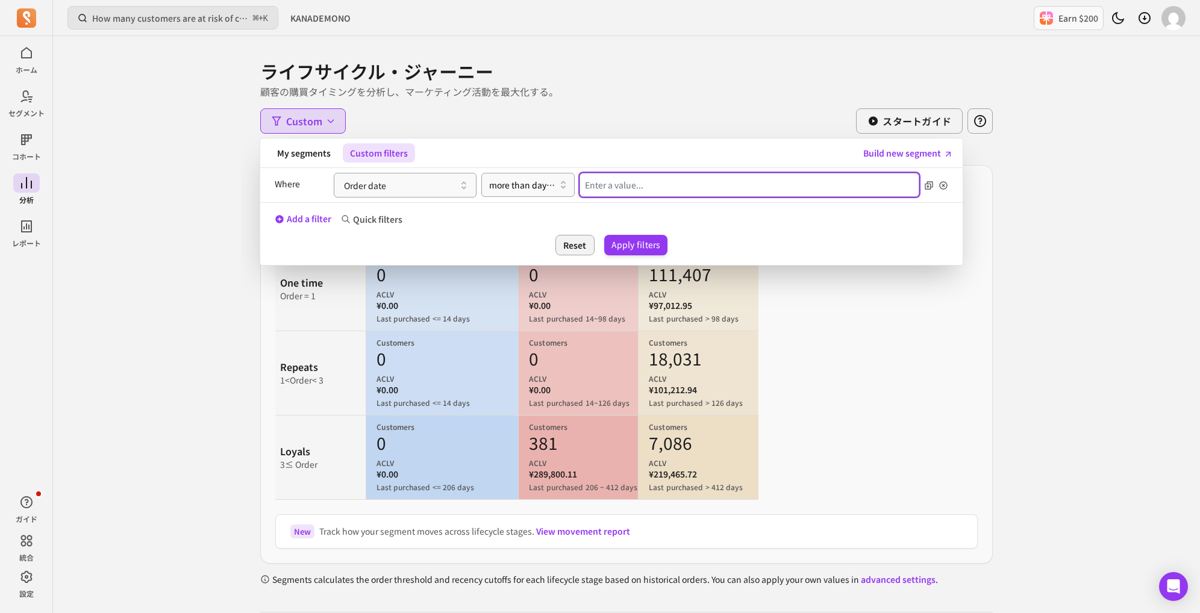
click at [600, 186] on input "Value for filter clause" at bounding box center [750, 185] width 340 height 24
type input "365"
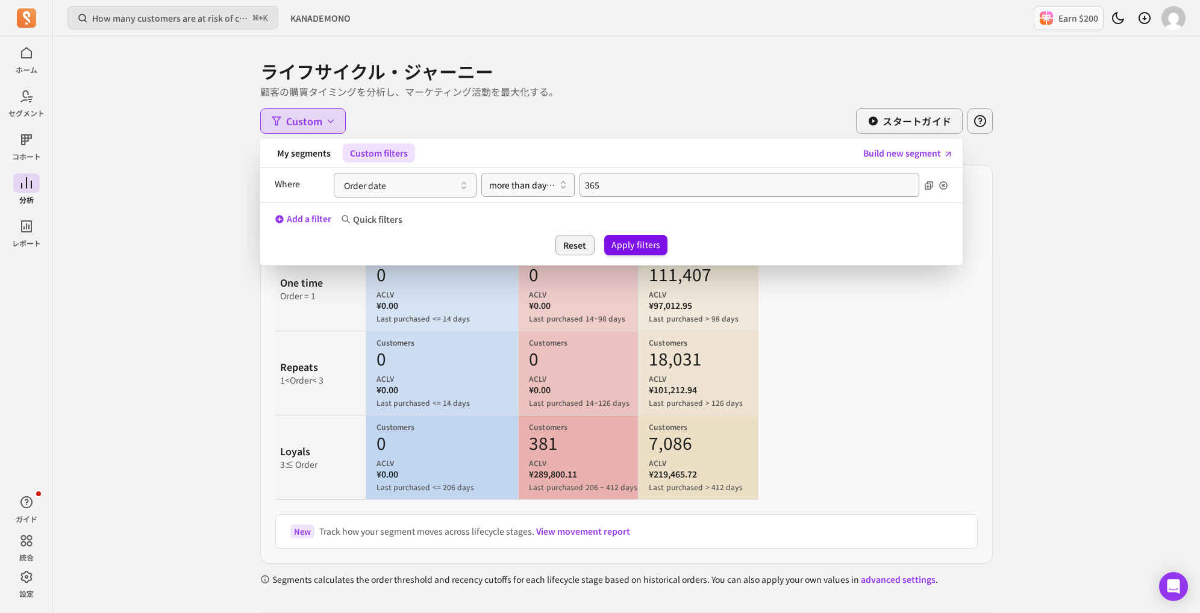
click at [618, 241] on button "Apply filters" at bounding box center [636, 245] width 64 height 20
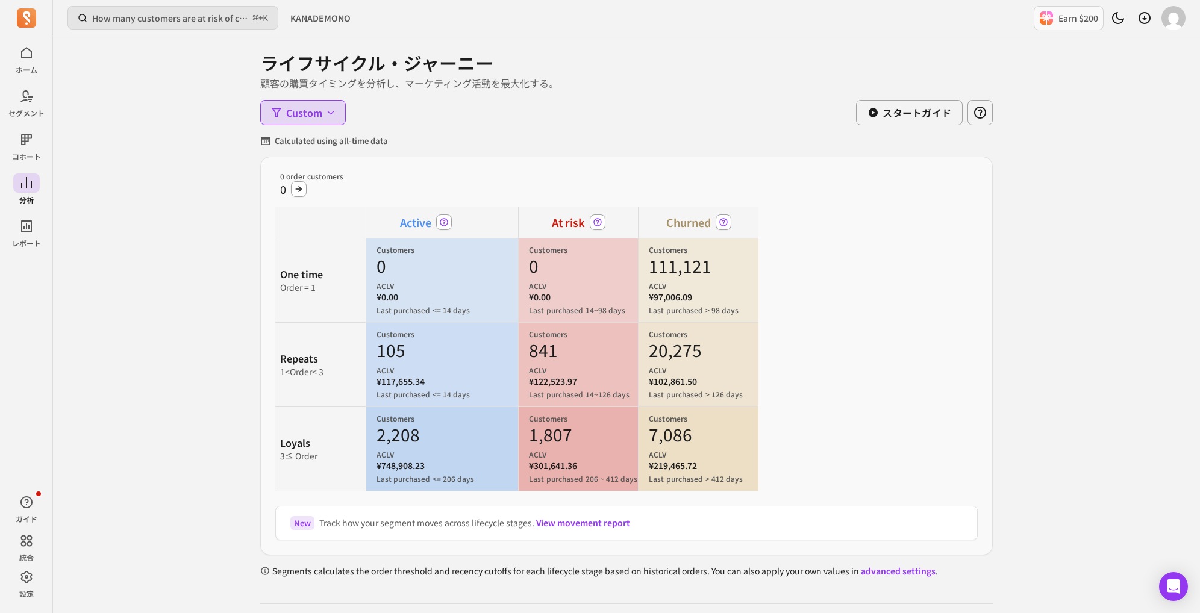
scroll to position [22, 0]
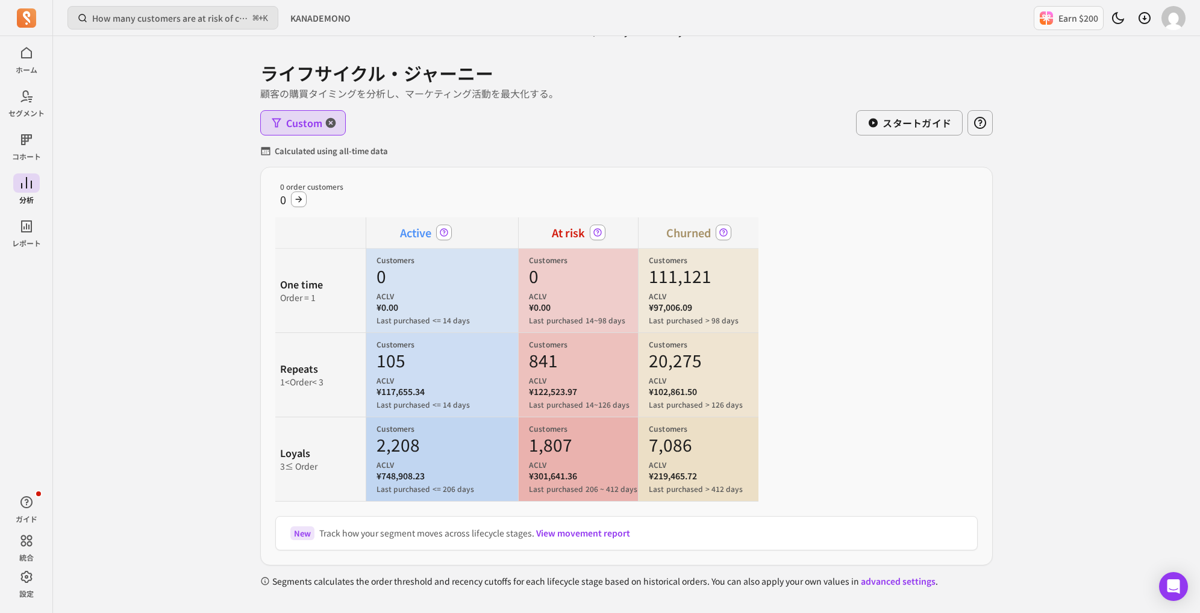
click at [306, 125] on span "Custom" at bounding box center [304, 123] width 36 height 14
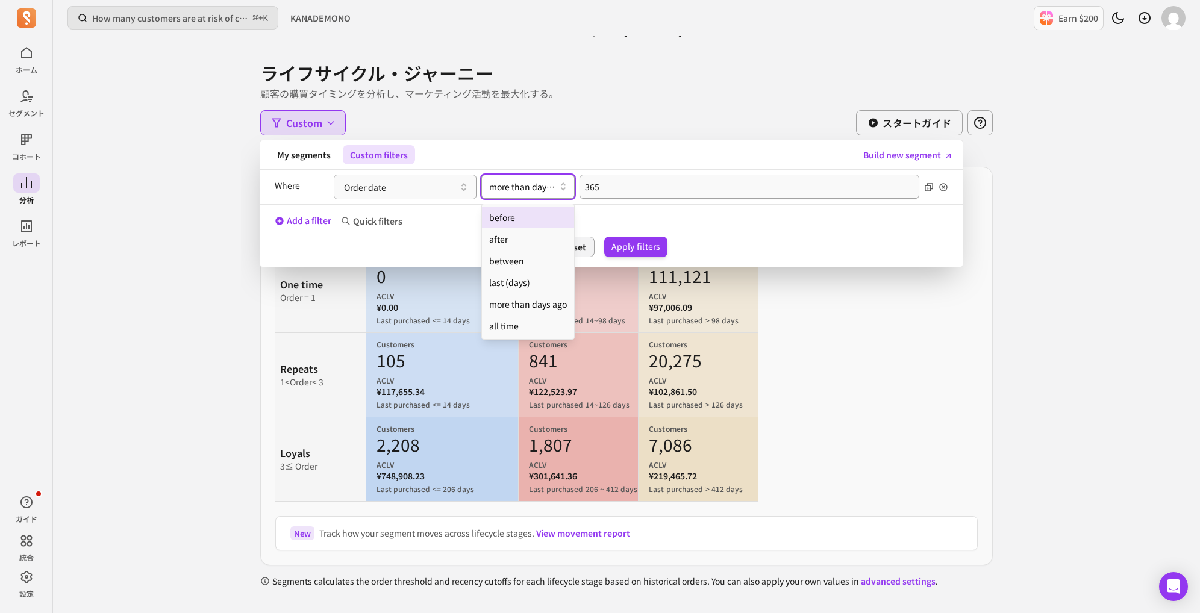
click at [495, 180] on div at bounding box center [523, 187] width 68 height 14
click at [397, 189] on button "Order date" at bounding box center [405, 187] width 143 height 25
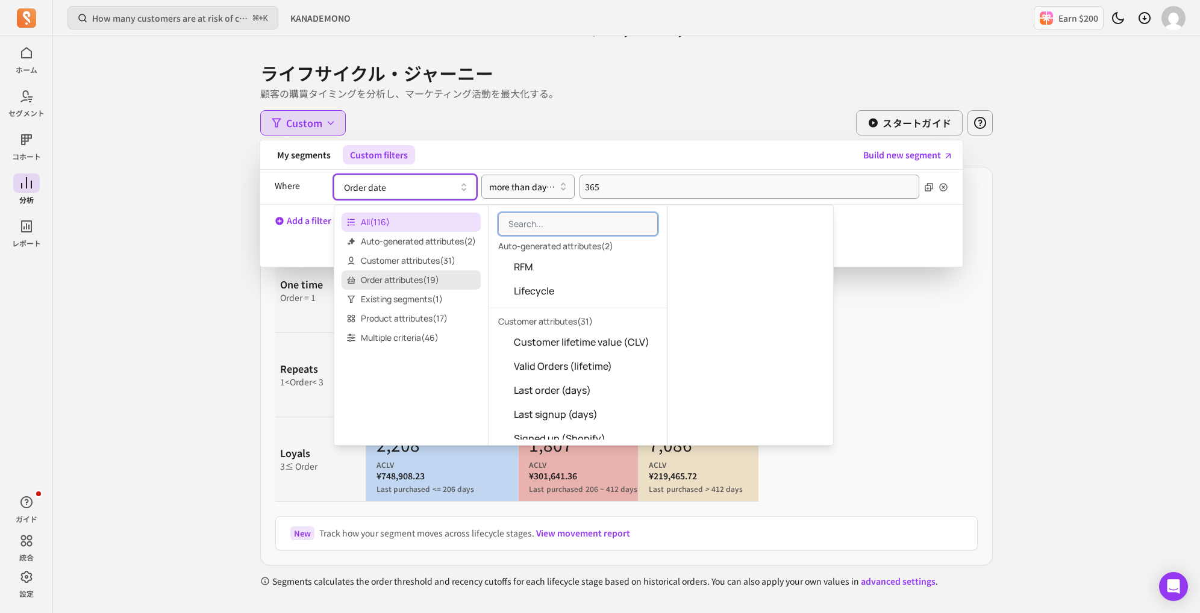
click at [445, 273] on span "Order attributes ( 19 )" at bounding box center [411, 280] width 139 height 19
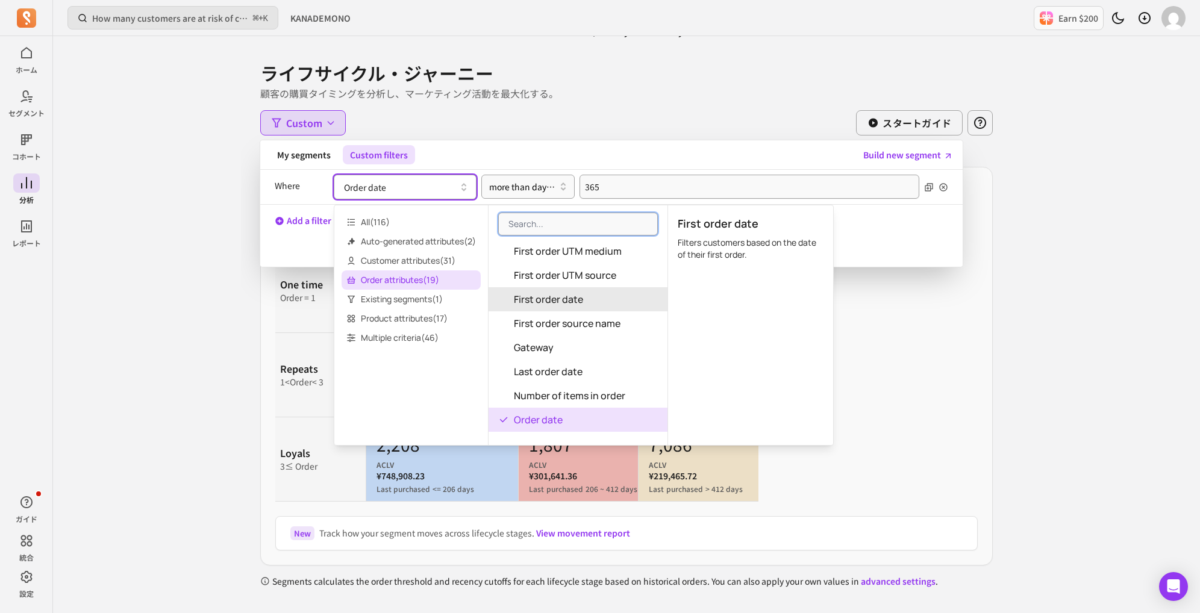
scroll to position [124, 0]
click at [551, 293] on button "First order date" at bounding box center [578, 302] width 179 height 24
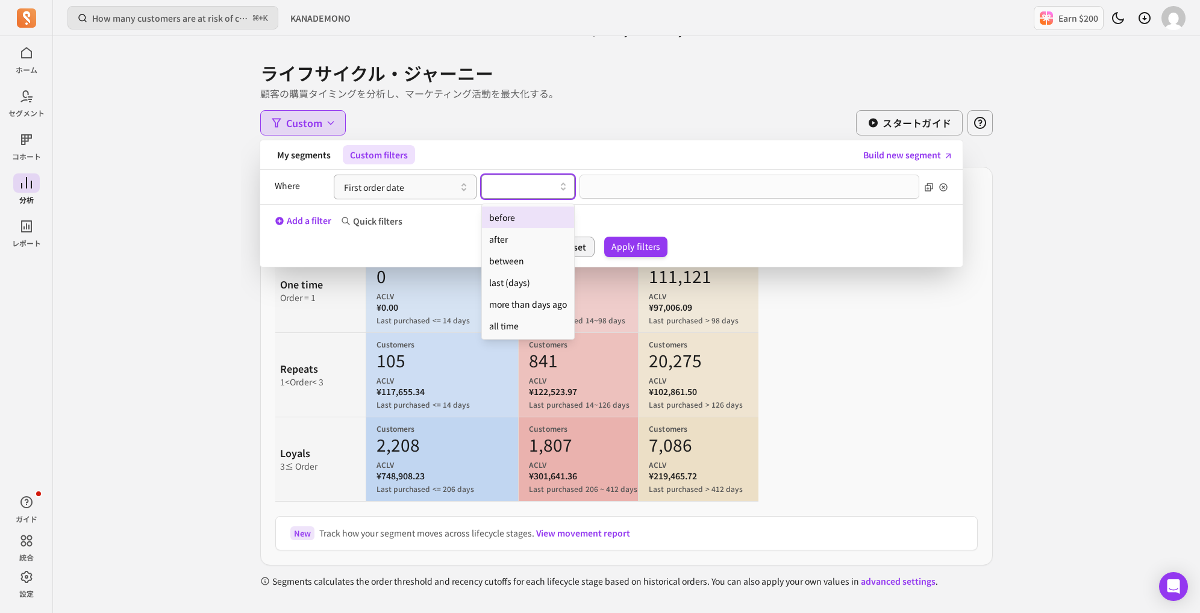
click at [567, 189] on icon at bounding box center [563, 187] width 14 height 14
click at [554, 303] on div "more than days ago" at bounding box center [528, 304] width 92 height 22
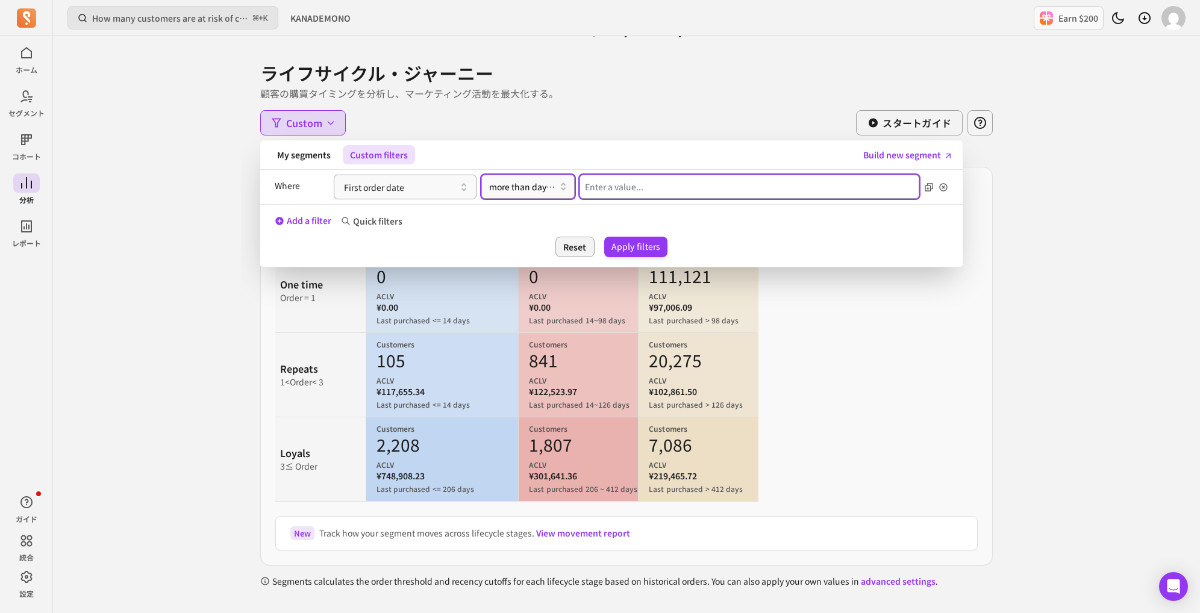
click at [627, 182] on input "Value for filter clause" at bounding box center [750, 187] width 340 height 24
type input "365"
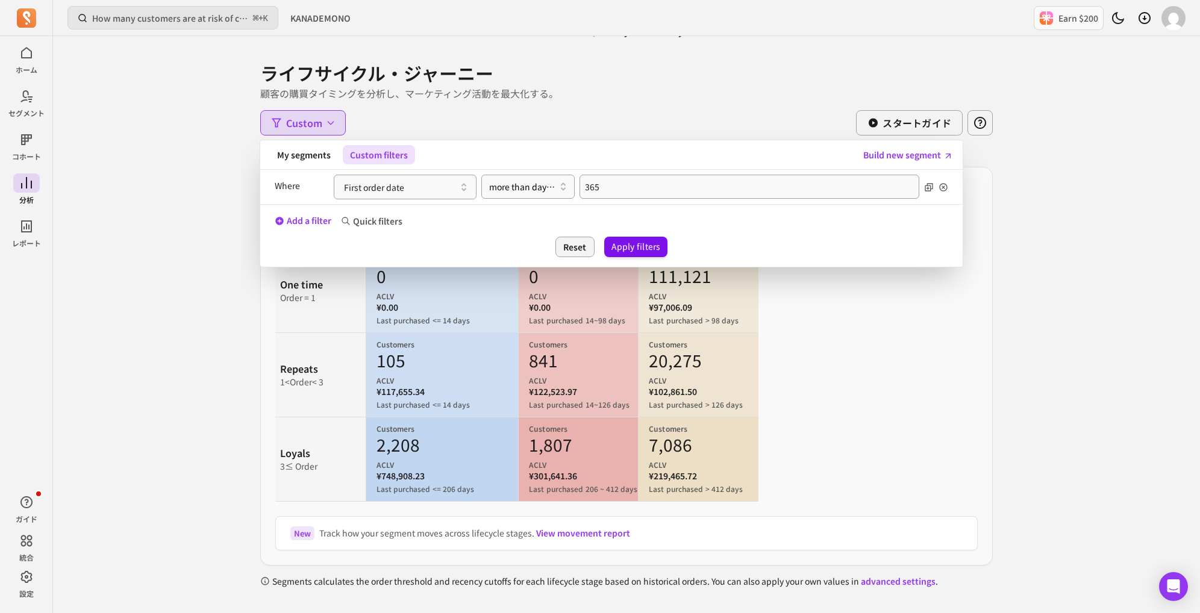
click at [627, 243] on button "Apply filters" at bounding box center [636, 247] width 64 height 20
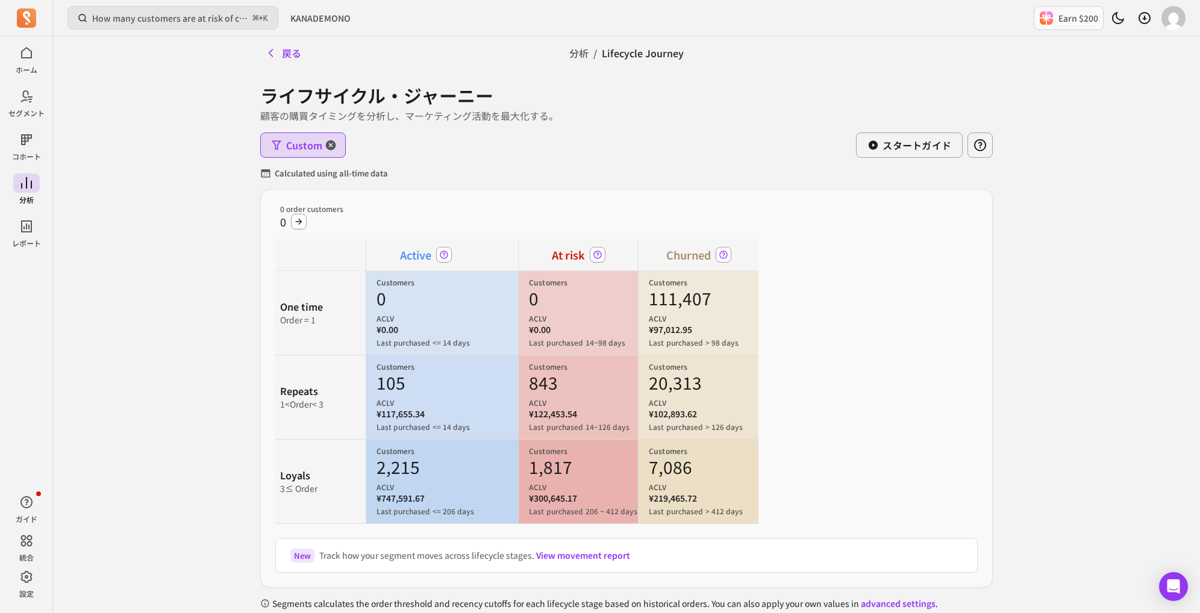
click at [323, 146] on span "button" at bounding box center [330, 145] width 29 height 24
click at [306, 149] on span "Filters" at bounding box center [301, 145] width 30 height 14
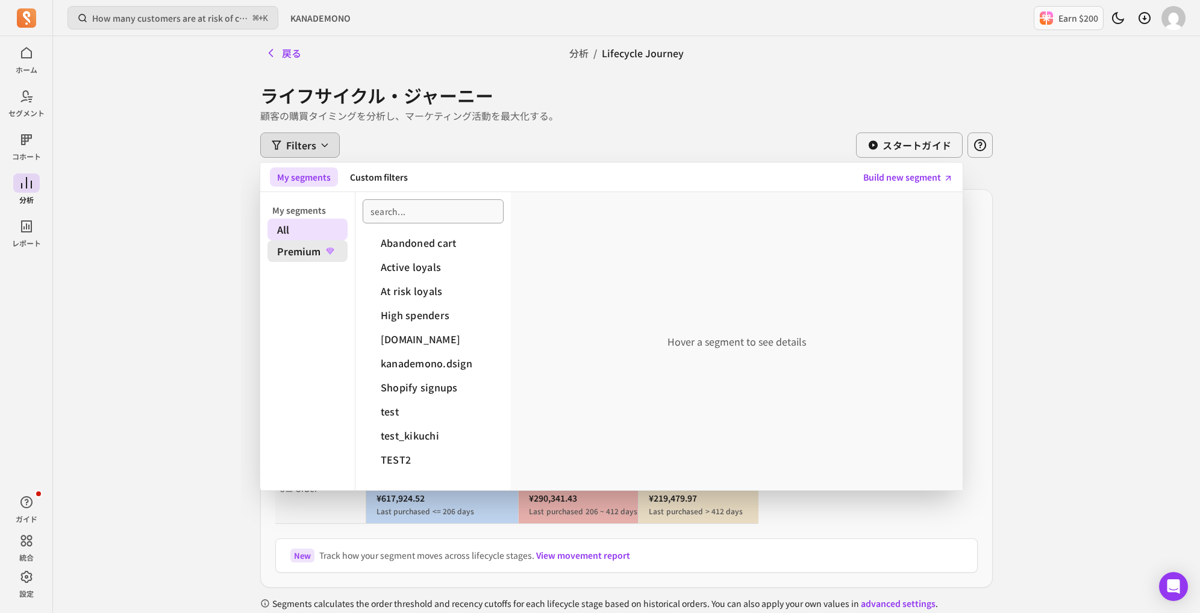
click at [316, 250] on span "Premium" at bounding box center [308, 251] width 80 height 22
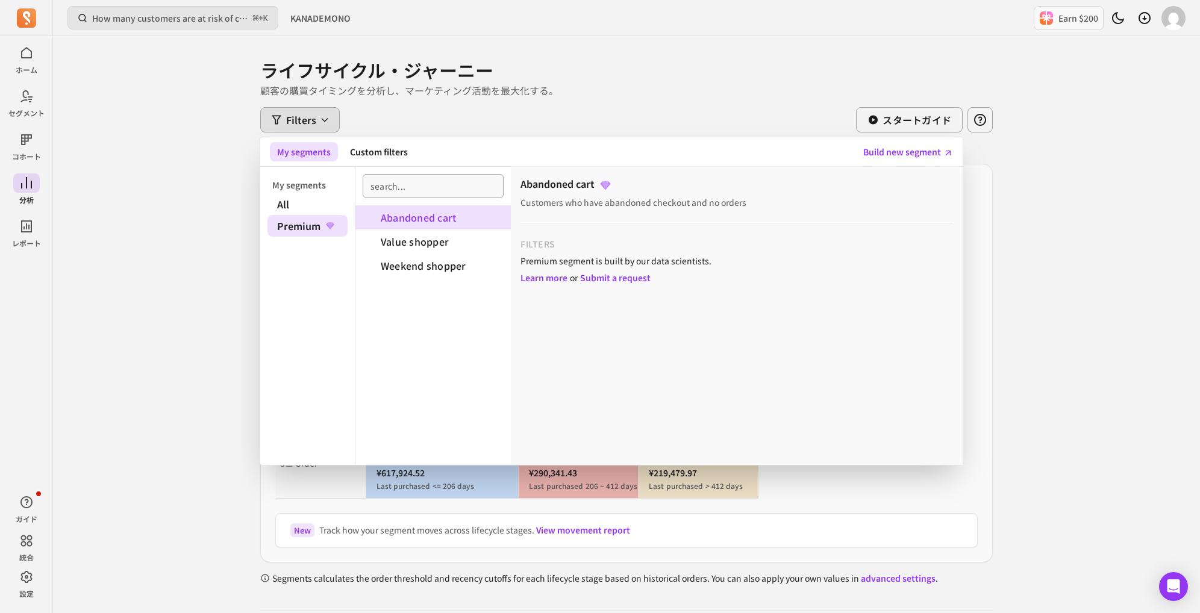
scroll to position [28, 0]
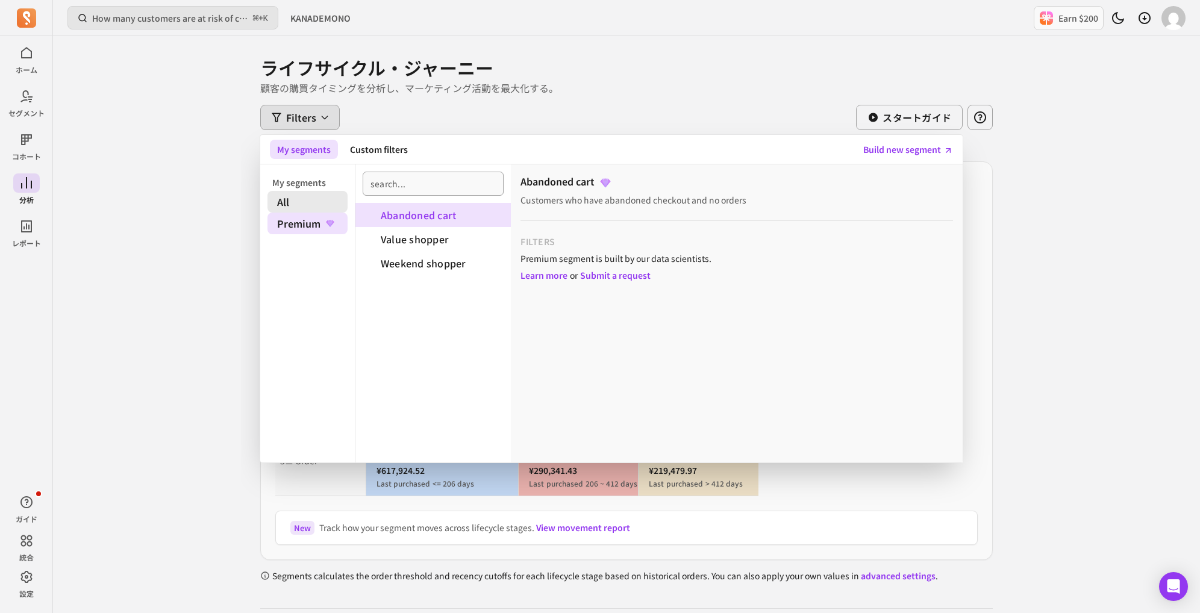
click at [306, 205] on span "All" at bounding box center [308, 202] width 80 height 22
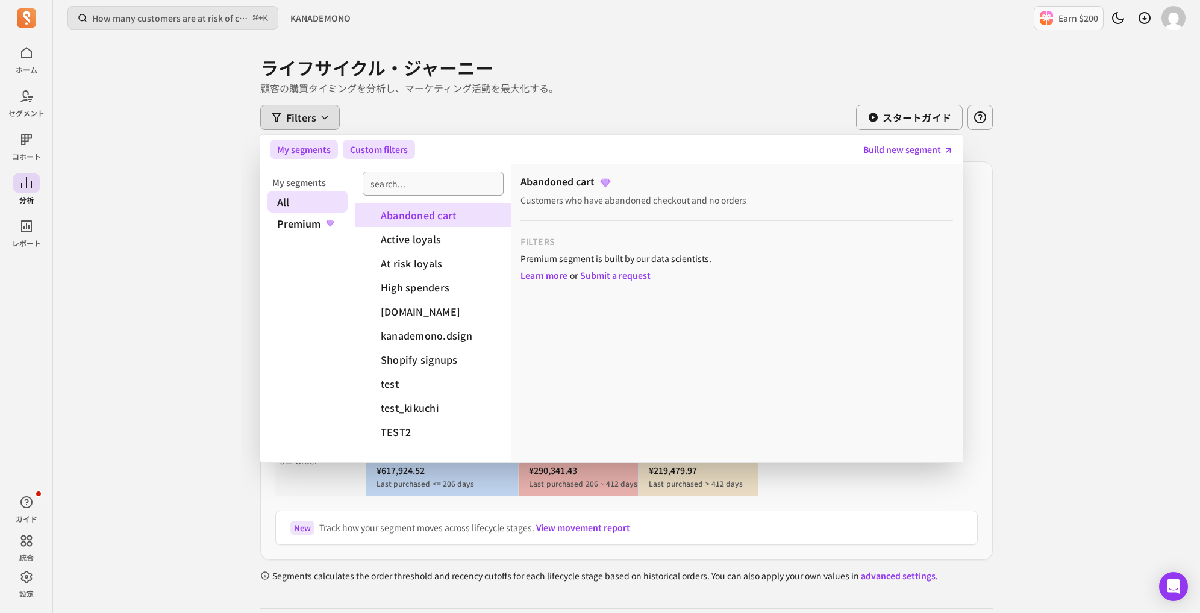
click at [394, 142] on button "Custom filters" at bounding box center [379, 149] width 72 height 19
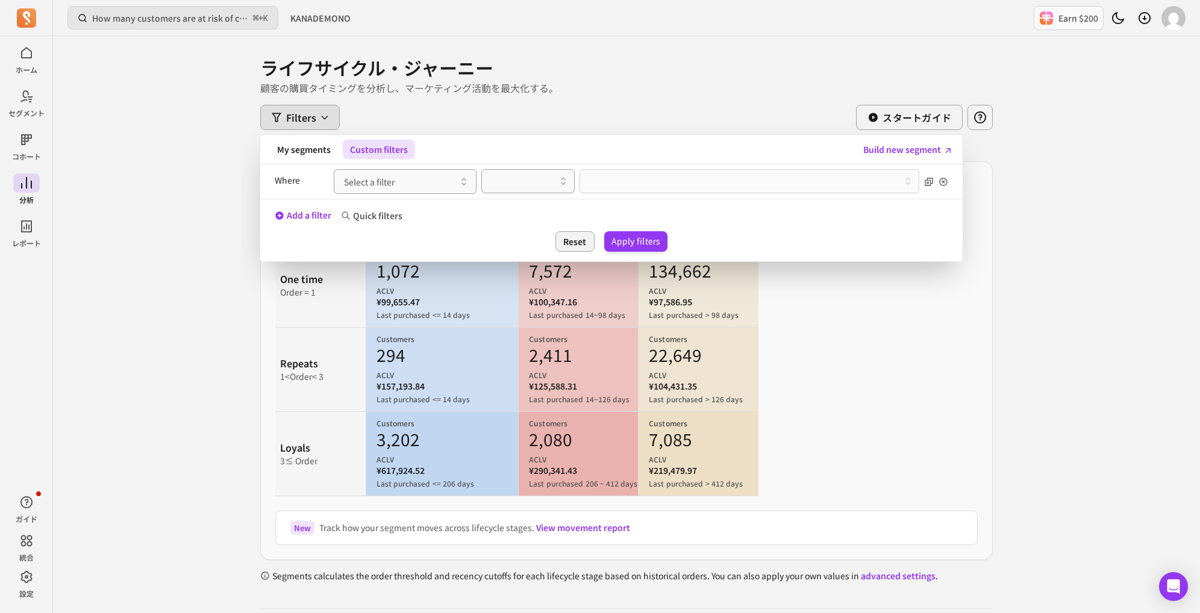
click at [400, 381] on p "¥157,193.84" at bounding box center [448, 386] width 142 height 12
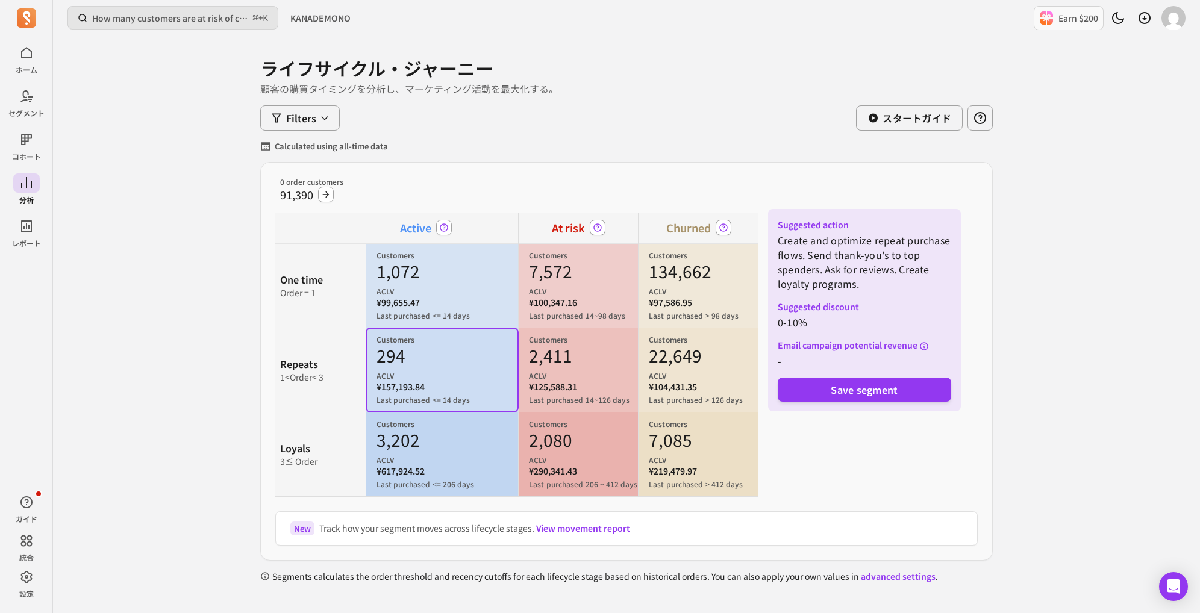
scroll to position [22, 0]
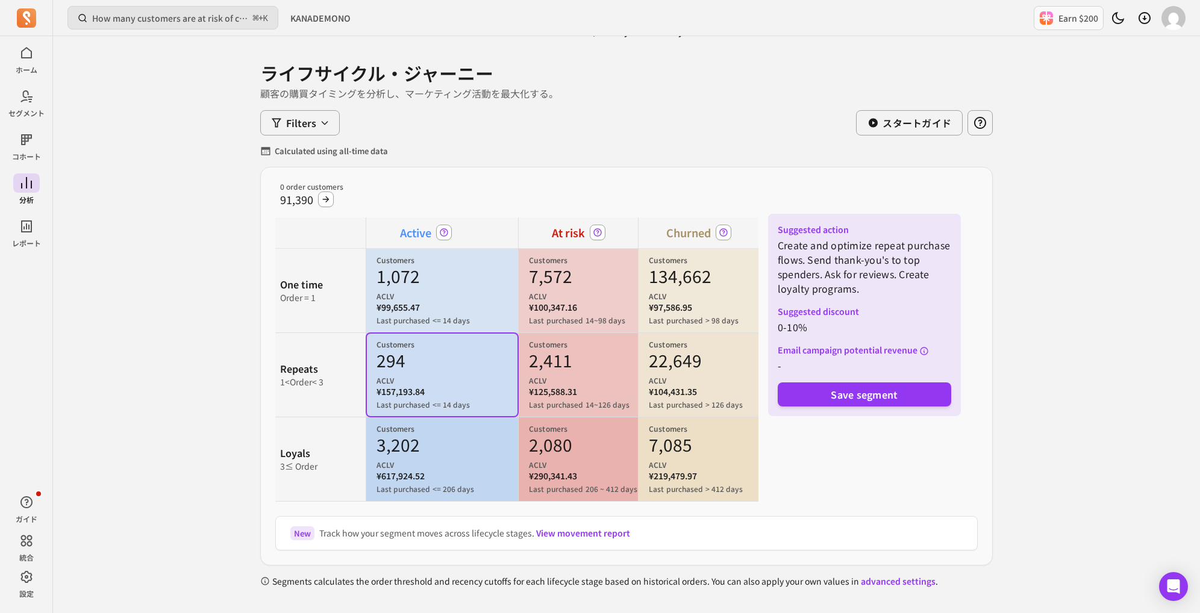
click at [406, 334] on div "Customers 294 ACLV ¥157,193.84 Last purchased <= 14 days Suggested action Creat…" at bounding box center [442, 375] width 151 height 83
click at [419, 309] on p "¥99,655.47" at bounding box center [448, 307] width 142 height 12
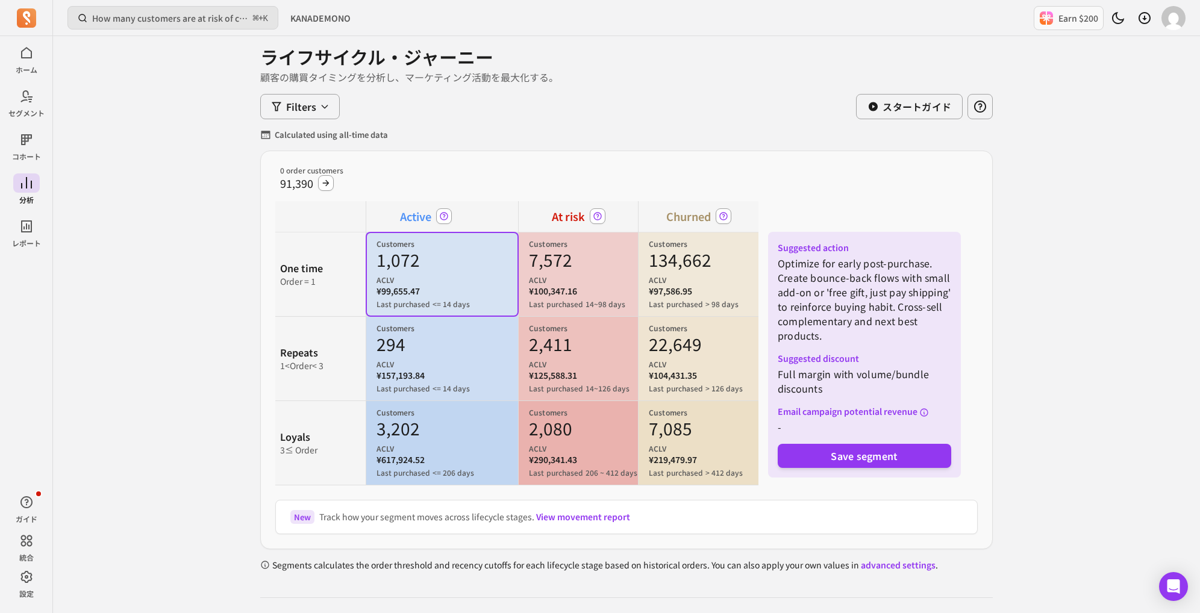
scroll to position [44, 0]
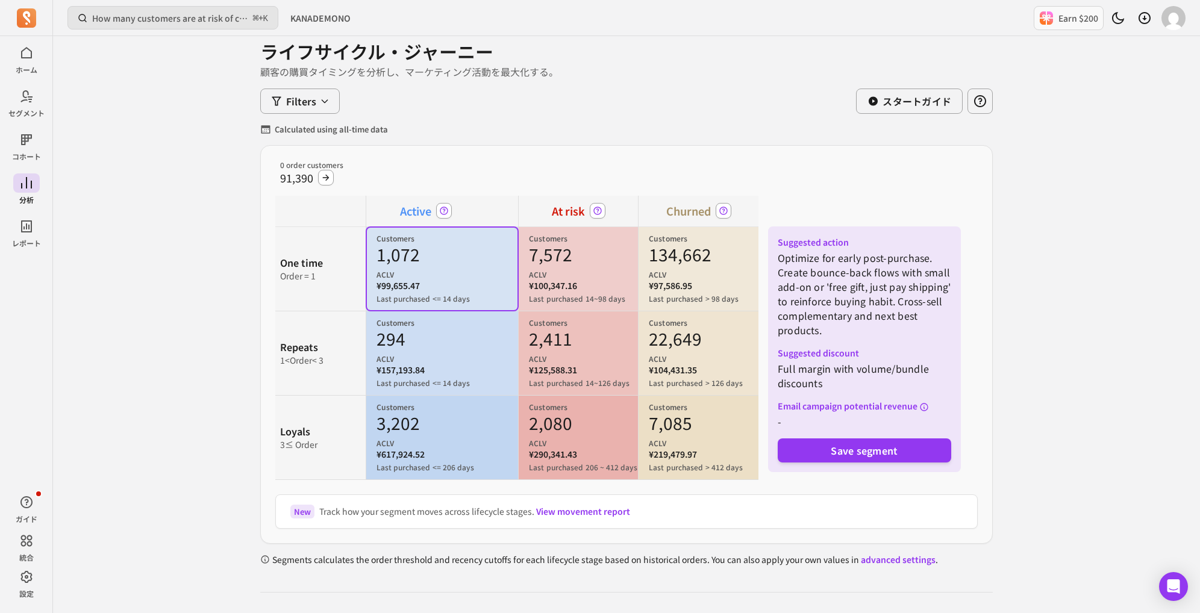
click at [392, 270] on p "ACLV" at bounding box center [448, 275] width 142 height 10
click at [307, 95] on span "Filters" at bounding box center [301, 101] width 30 height 14
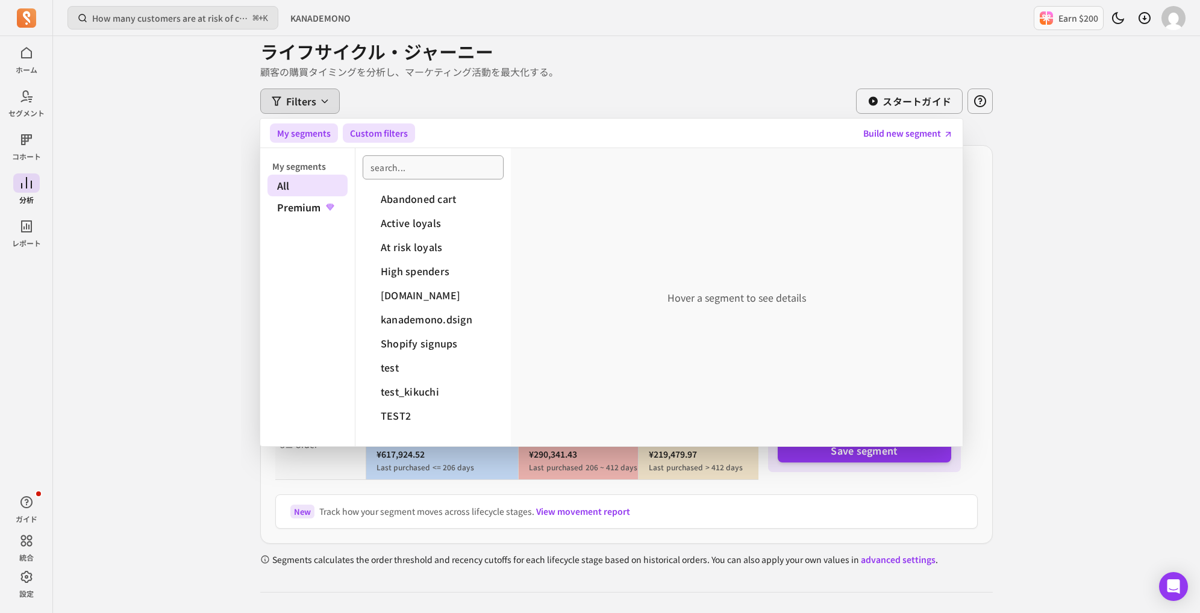
click at [366, 132] on button "Custom filters" at bounding box center [379, 133] width 72 height 19
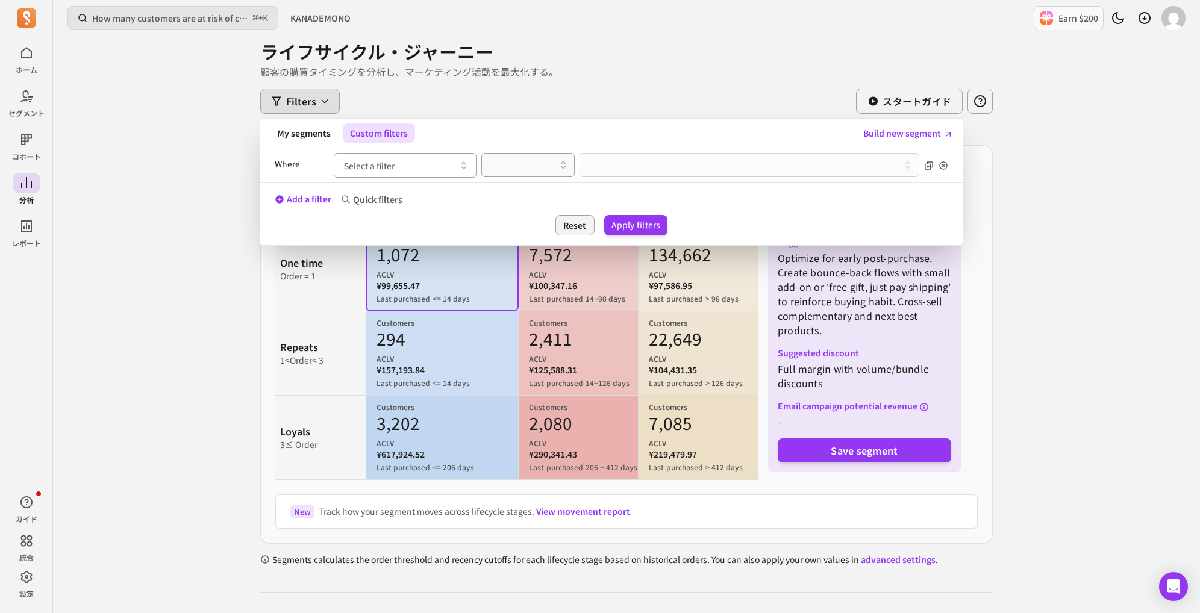
click at [363, 163] on span "Select a filter" at bounding box center [369, 166] width 51 height 12
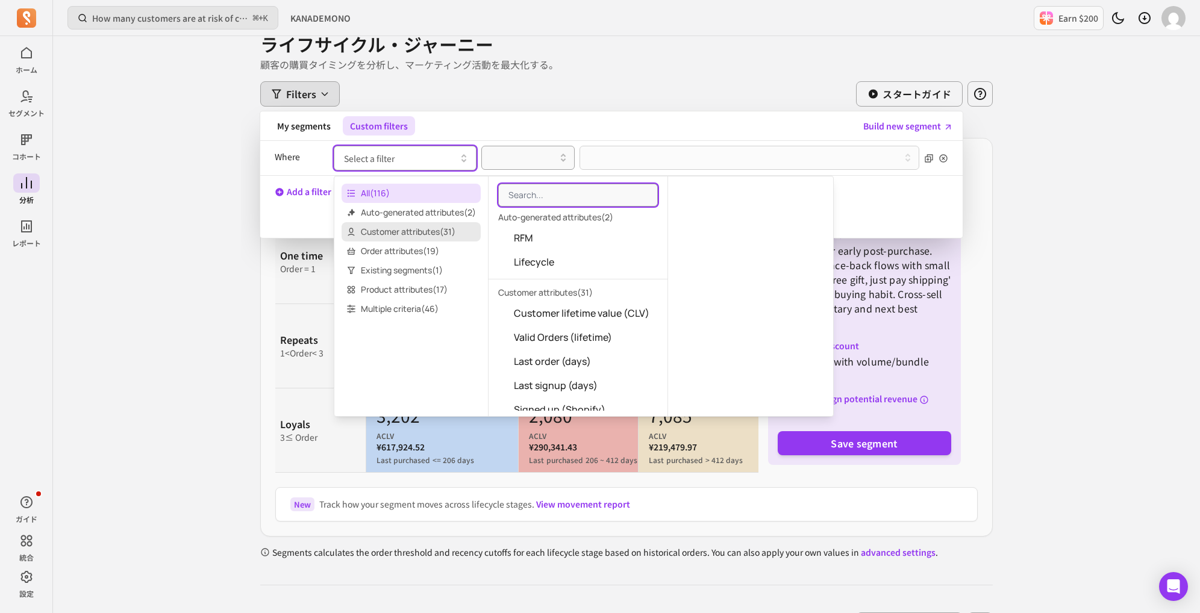
scroll to position [56, 0]
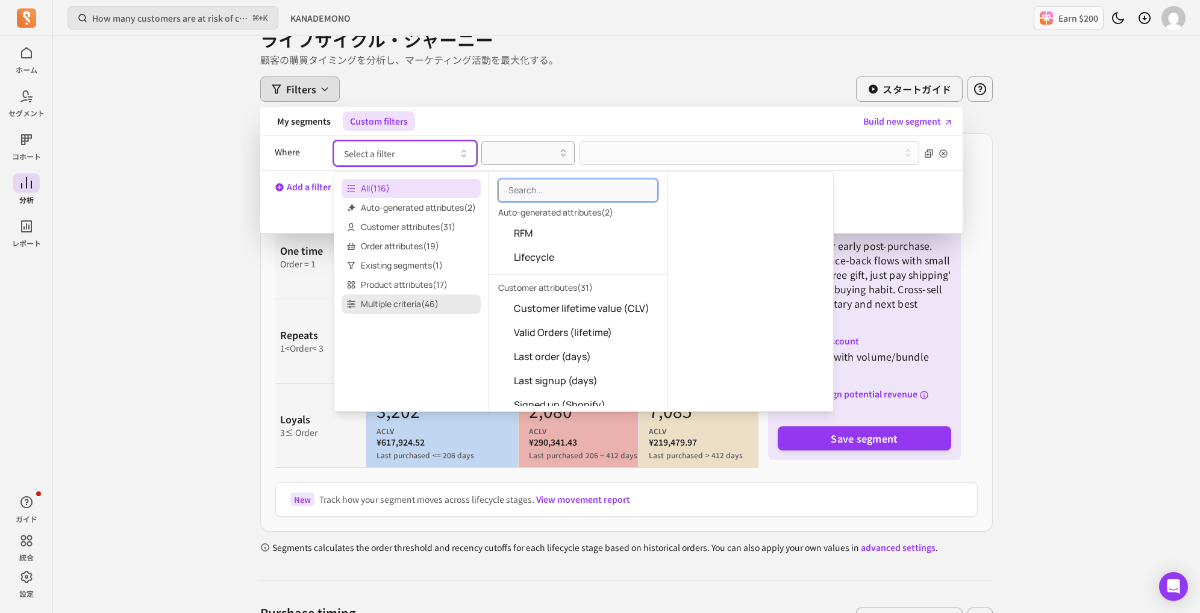
click at [377, 298] on span "Multiple criteria ( 46 )" at bounding box center [411, 304] width 139 height 19
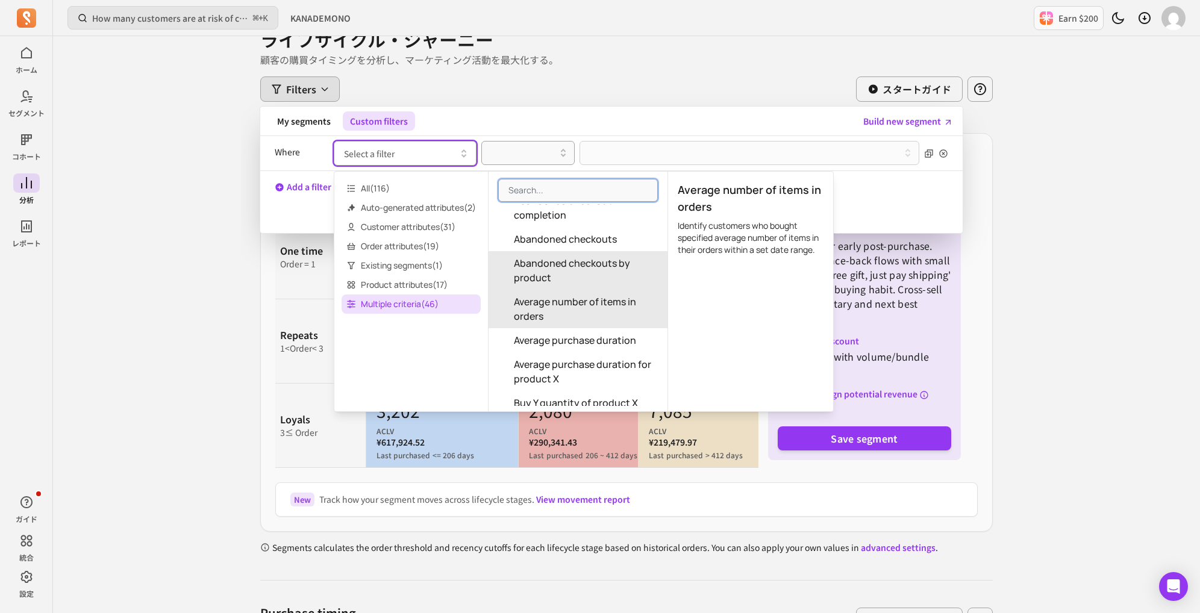
scroll to position [53, 0]
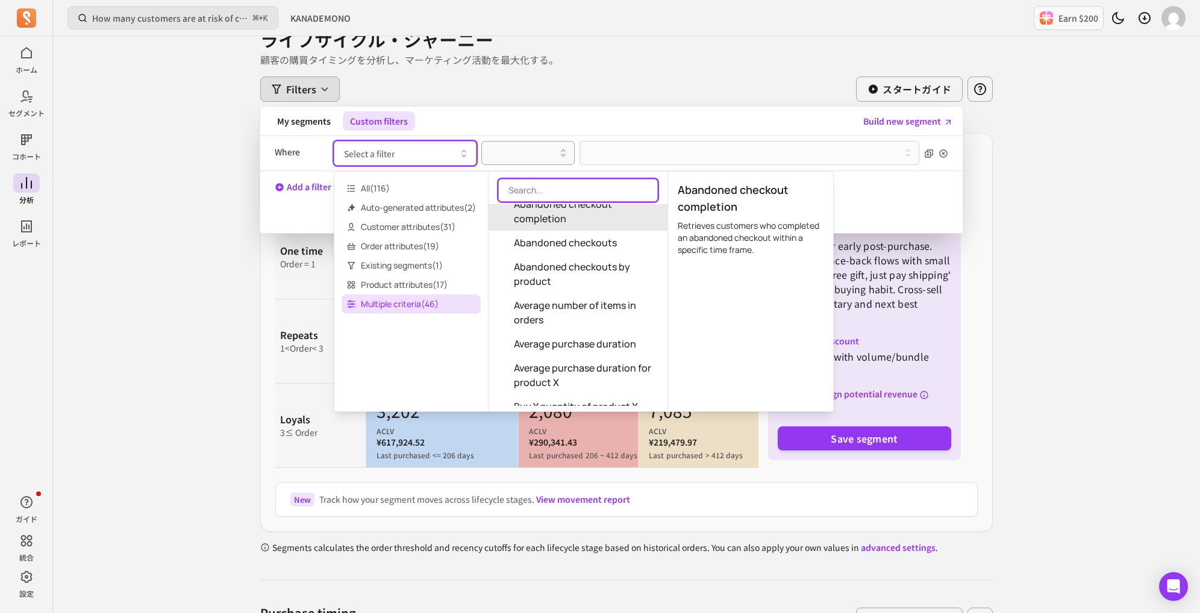
click at [551, 189] on input "search" at bounding box center [578, 190] width 160 height 23
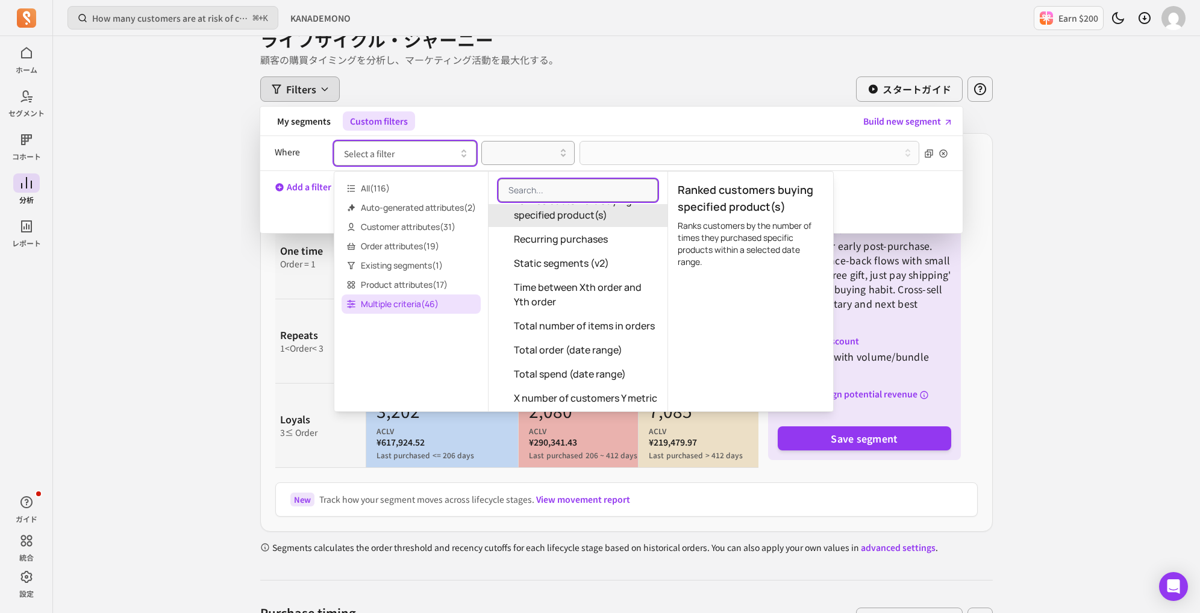
scroll to position [1202, 0]
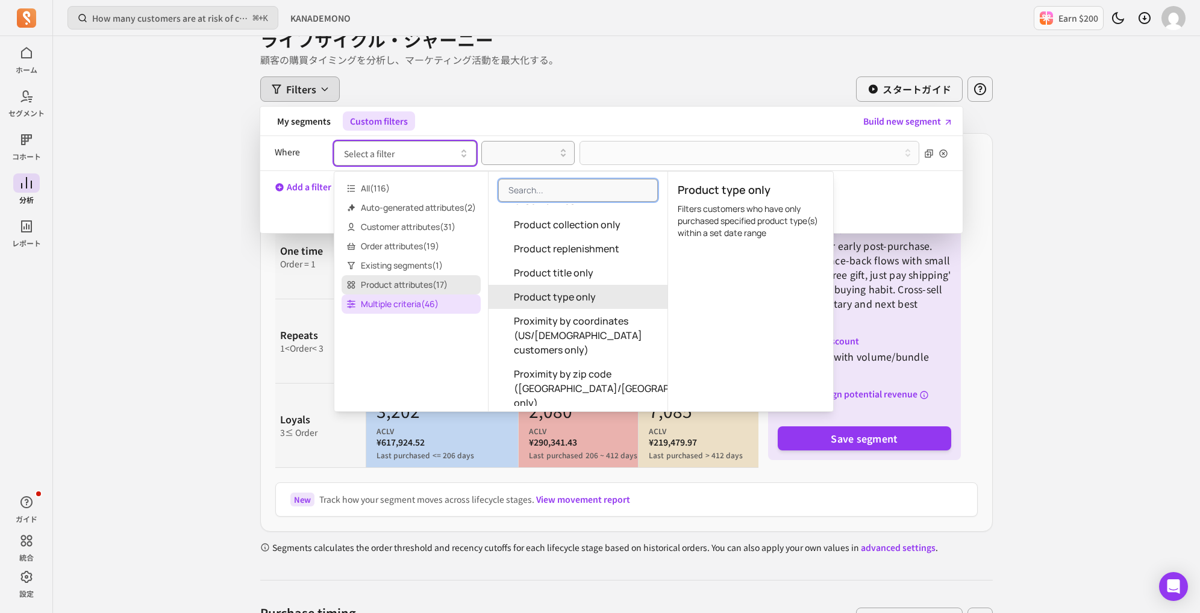
click at [430, 275] on span "Product attributes ( 17 )" at bounding box center [411, 284] width 139 height 19
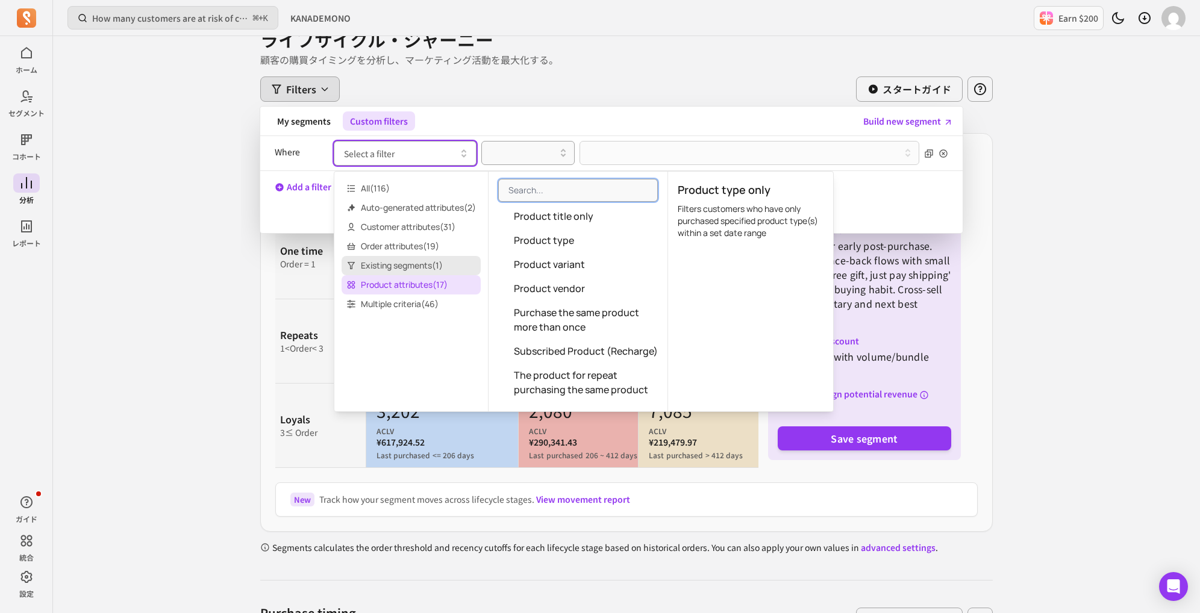
click at [419, 260] on span "Existing segments ( 1 )" at bounding box center [411, 265] width 139 height 19
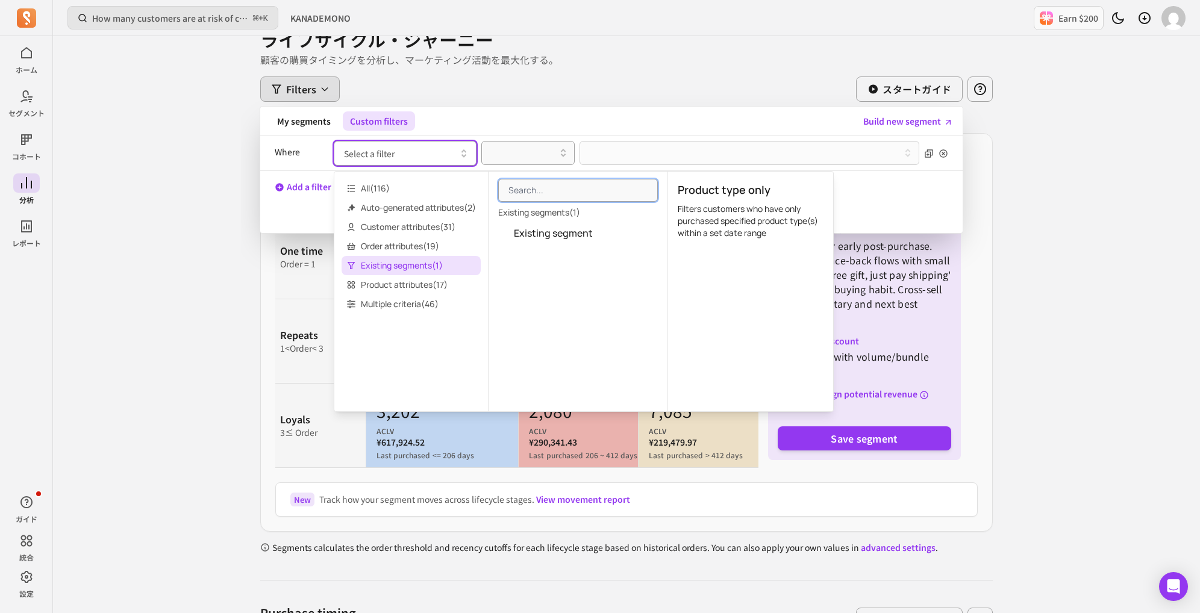
scroll to position [0, 0]
click at [416, 246] on span "Order attributes ( 19 )" at bounding box center [411, 246] width 139 height 19
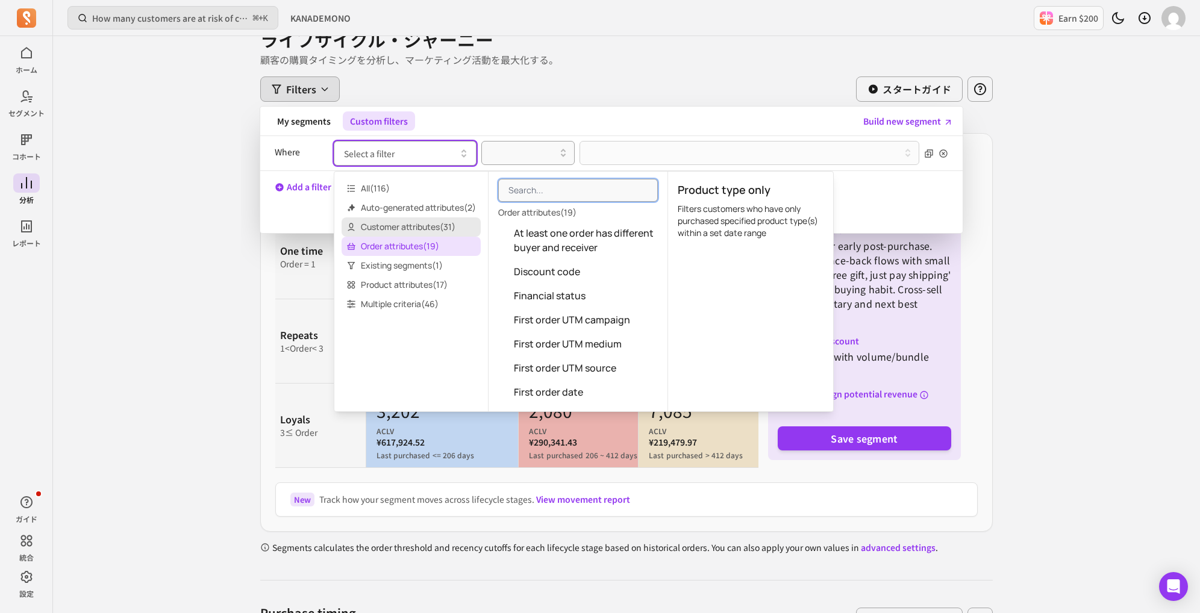
click at [415, 221] on span "Customer attributes ( 31 )" at bounding box center [411, 227] width 139 height 19
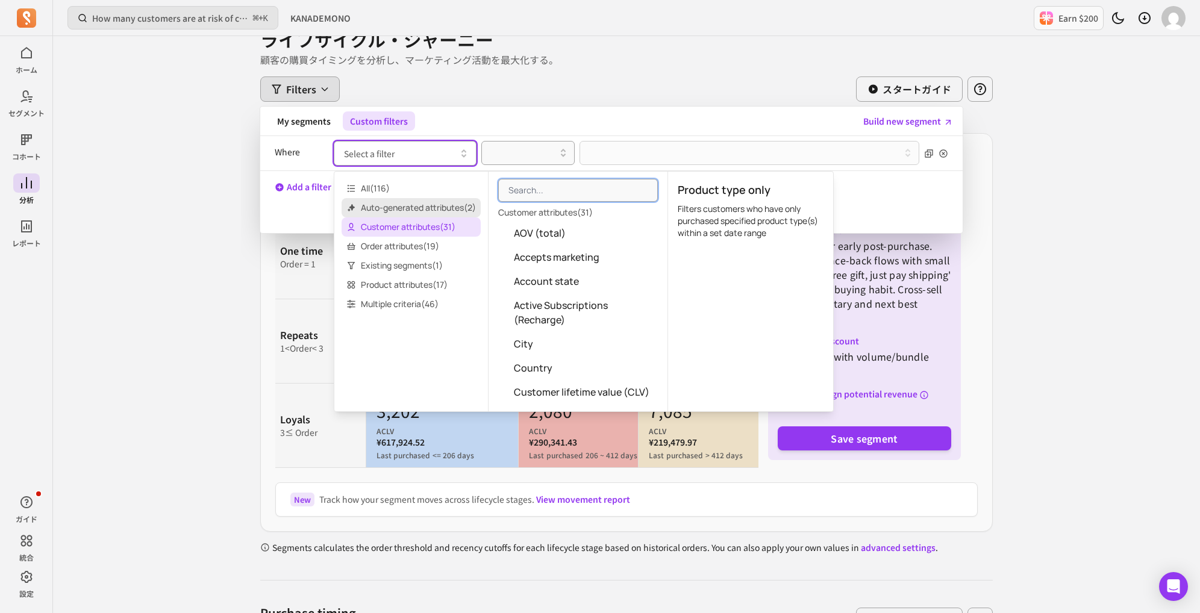
click at [416, 201] on span "Auto-generated attributes ( 2 )" at bounding box center [411, 207] width 139 height 19
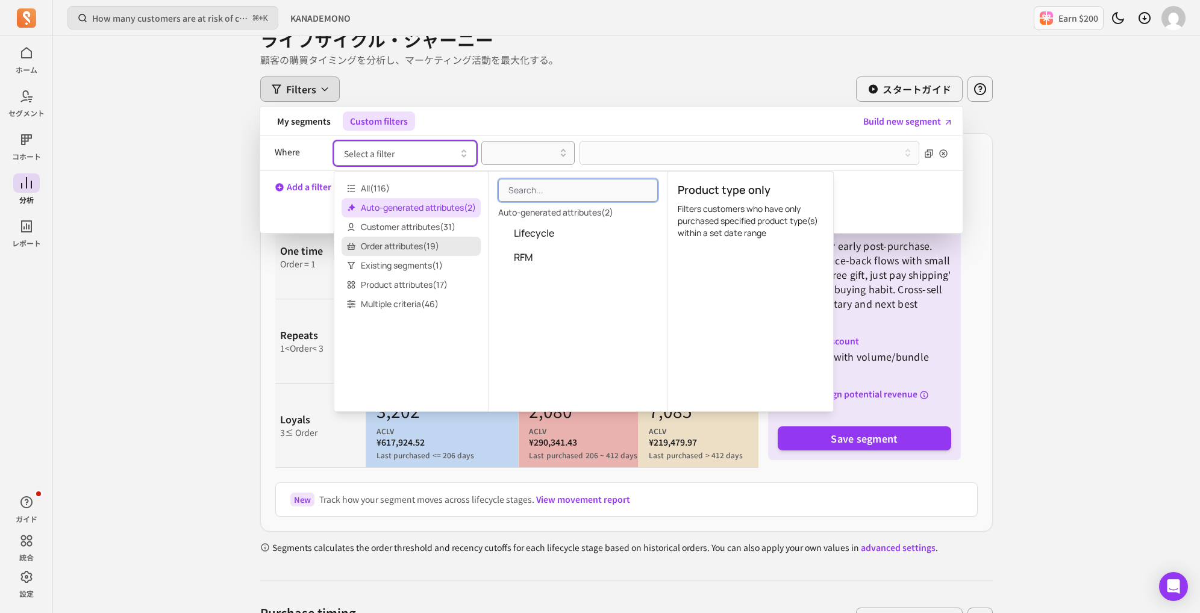
click at [409, 248] on span "Order attributes ( 19 )" at bounding box center [411, 246] width 139 height 19
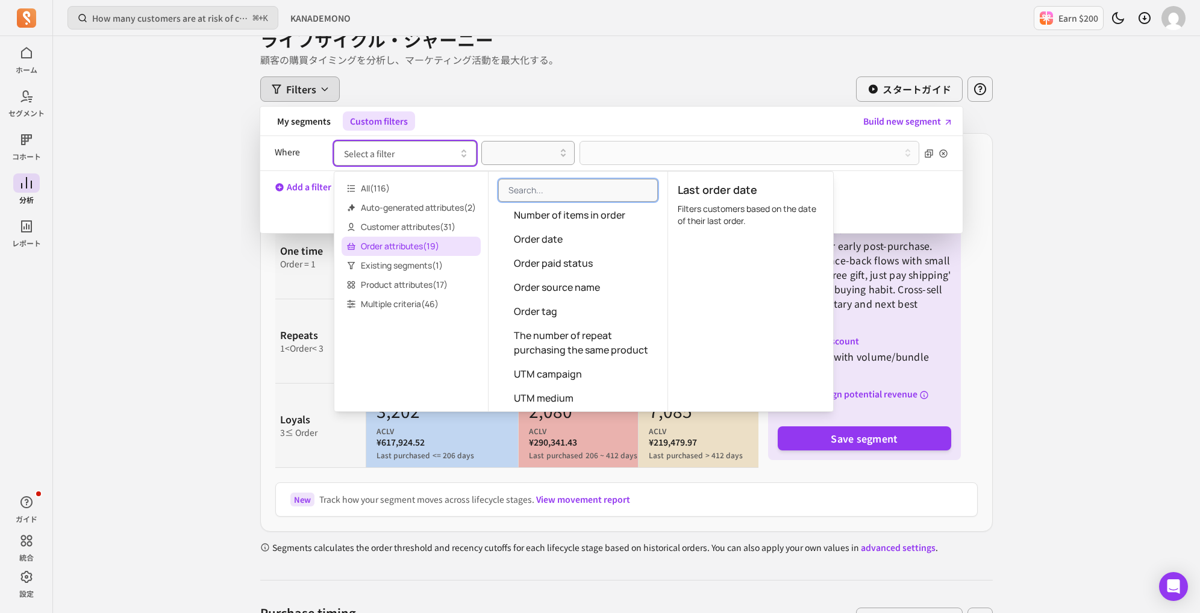
scroll to position [306, 0]
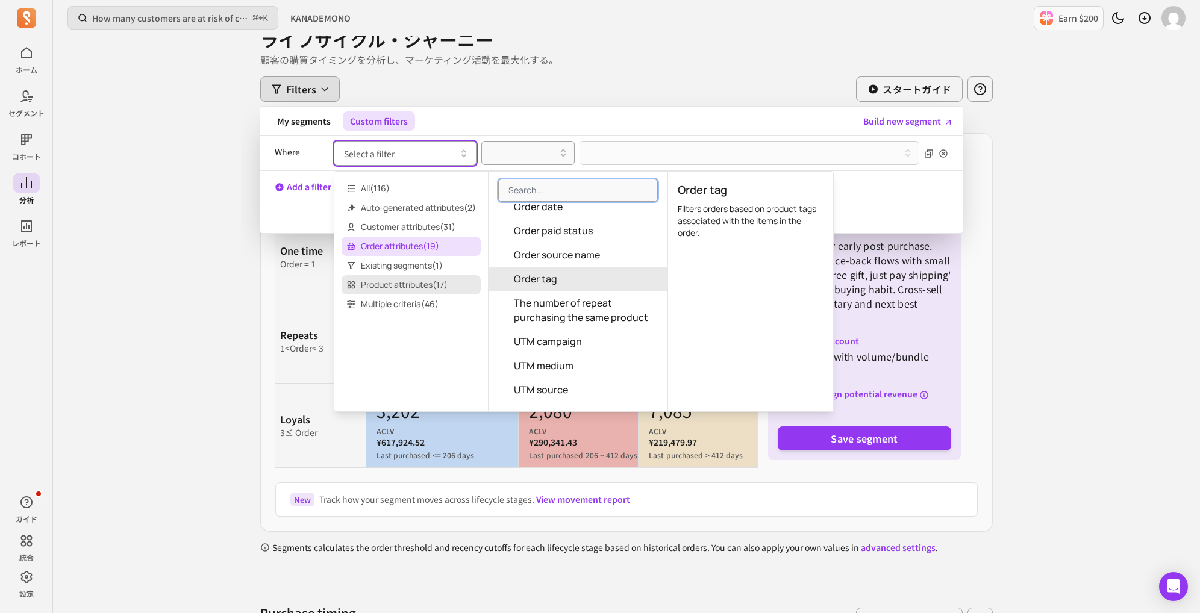
click at [429, 278] on span "Product attributes ( 17 )" at bounding box center [411, 284] width 139 height 19
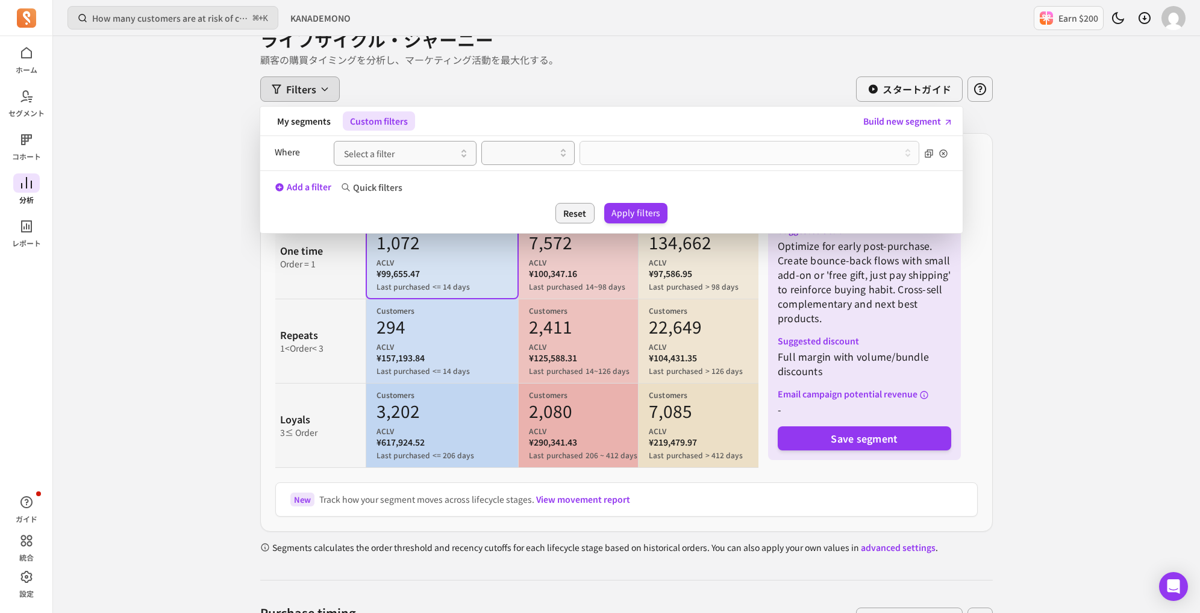
click at [31, 191] on span at bounding box center [26, 183] width 27 height 19
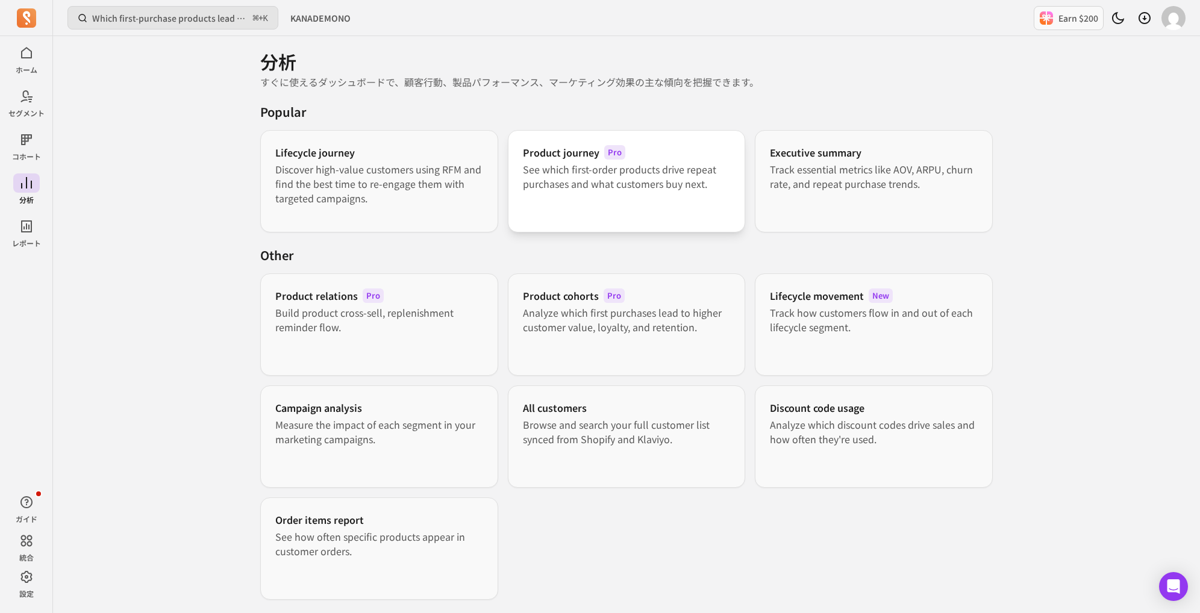
click at [579, 216] on div "Product journey Pro See which first-order products drive repeat purchases and w…" at bounding box center [627, 181] width 238 height 102
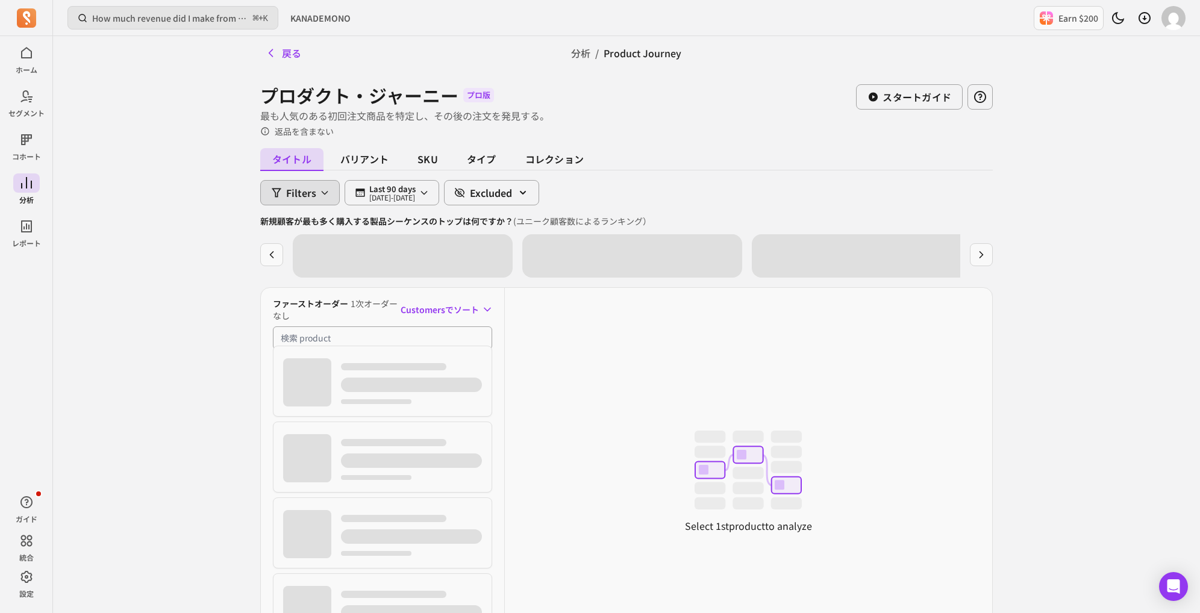
click at [304, 184] on button "Filters" at bounding box center [300, 192] width 80 height 25
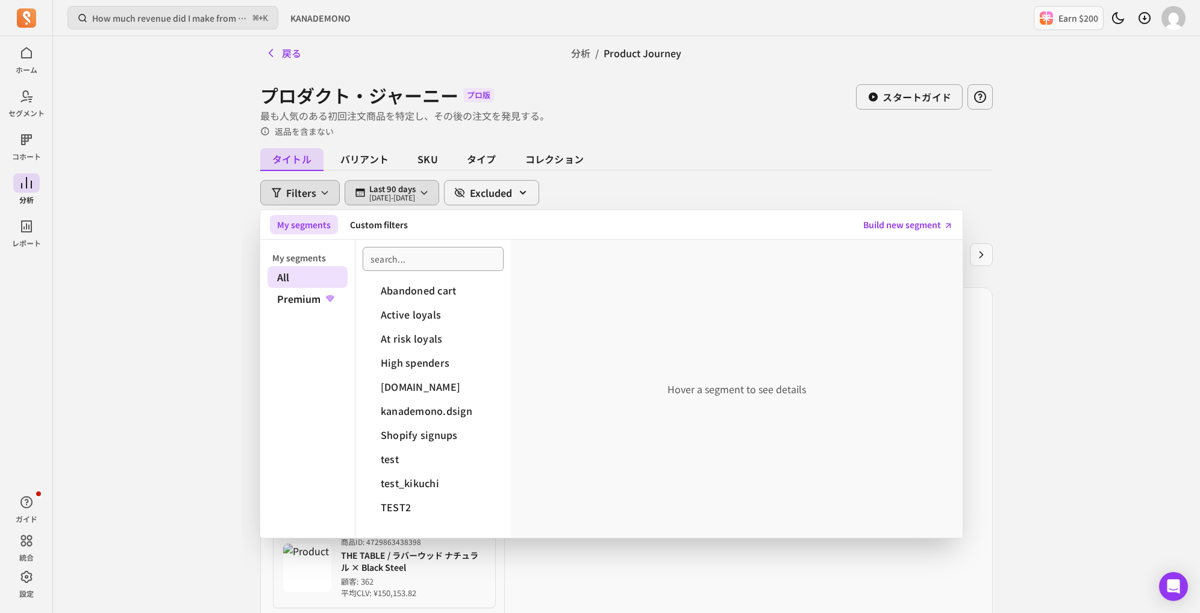
click at [377, 190] on p "Last 90 days" at bounding box center [392, 189] width 46 height 10
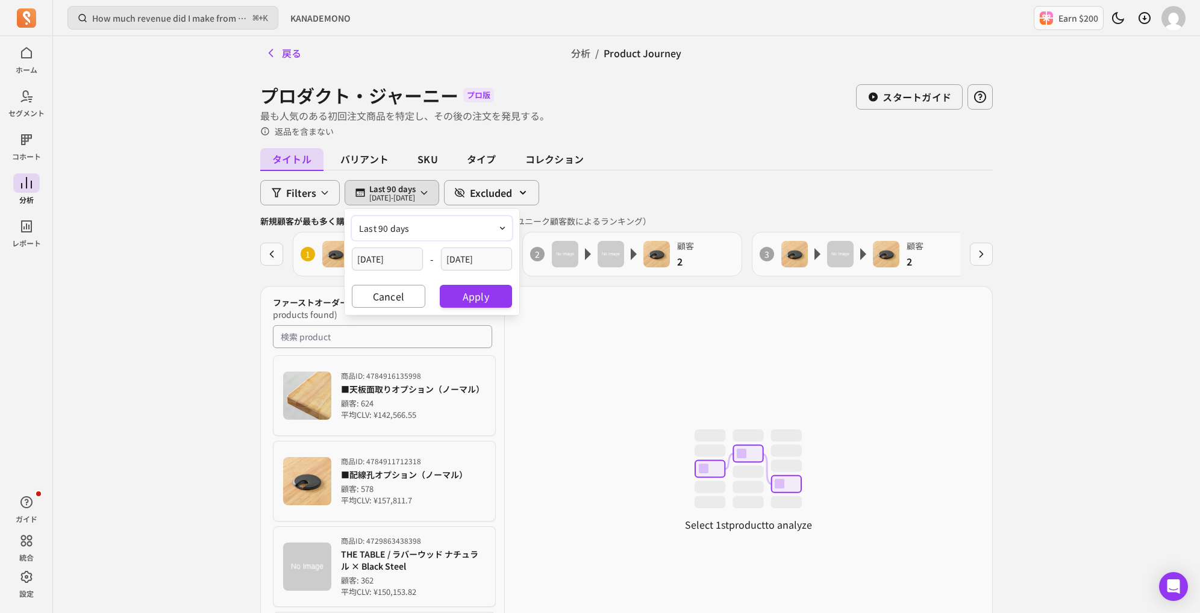
click at [383, 224] on span "last 90 days" at bounding box center [384, 228] width 51 height 12
click at [248, 209] on div "戻る 分析 / Product Journey プロダクト・ジャーニー プロ版 最も人気のある初回注文商品を特定し、その後の注文を発見する。 返品を含まない …" at bounding box center [626, 388] width 771 height 705
click at [205, 184] on div "How much revenue did I make from newly acquired customers? ⌘ + K KANADEMONO Ear…" at bounding box center [626, 391] width 1147 height 782
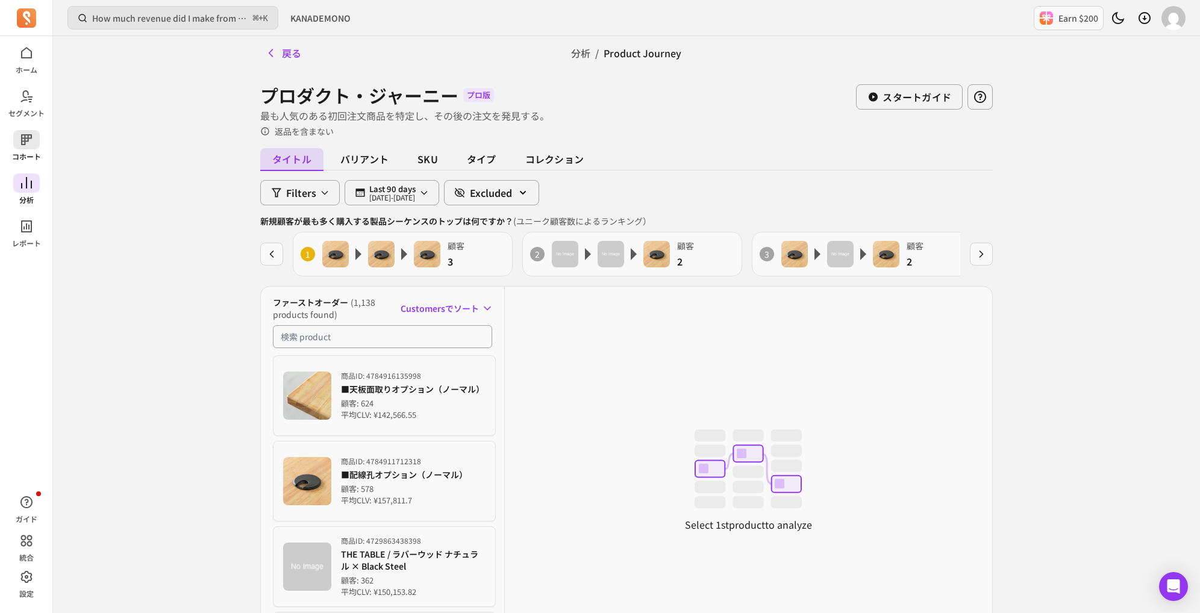
click at [36, 142] on span at bounding box center [26, 139] width 27 height 19
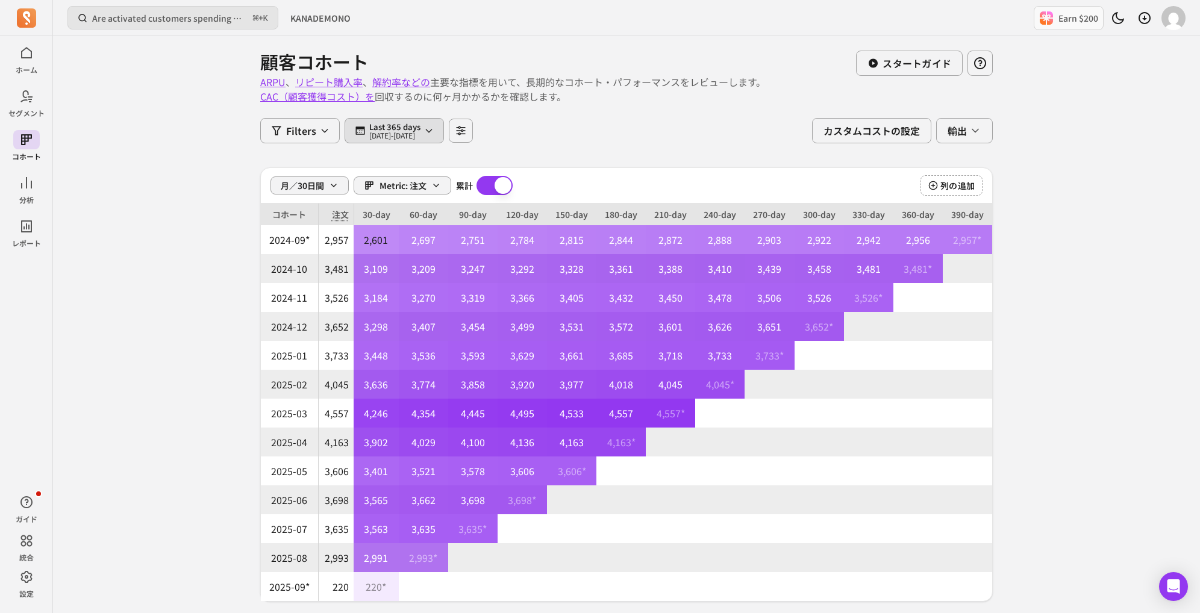
click at [362, 133] on icon "button" at bounding box center [360, 130] width 11 height 11
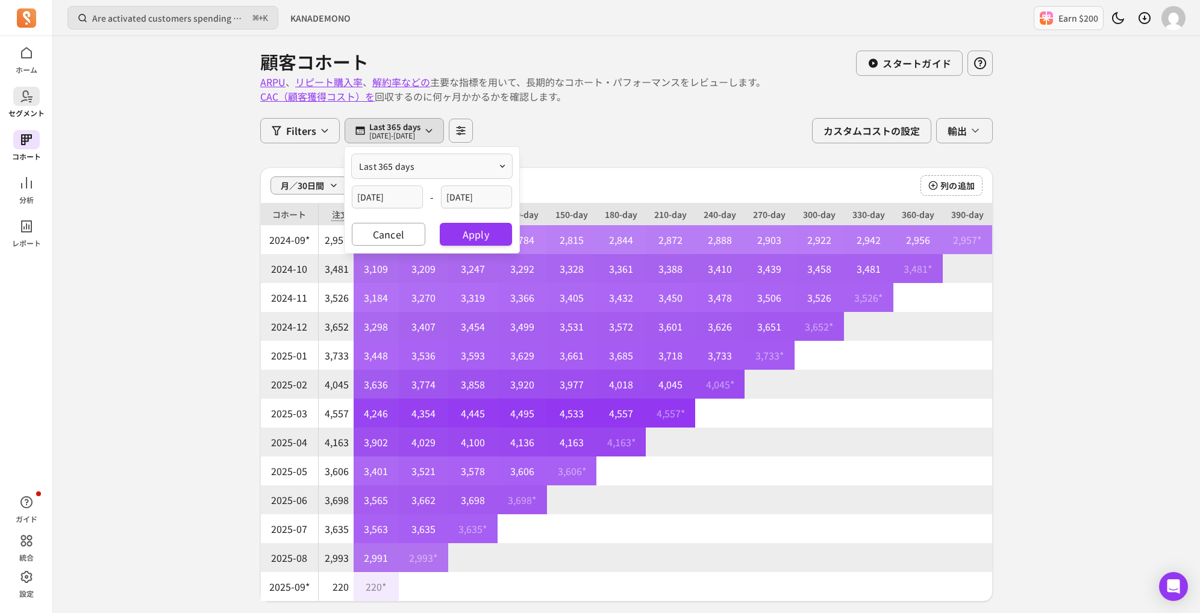
click at [36, 101] on span at bounding box center [26, 96] width 27 height 19
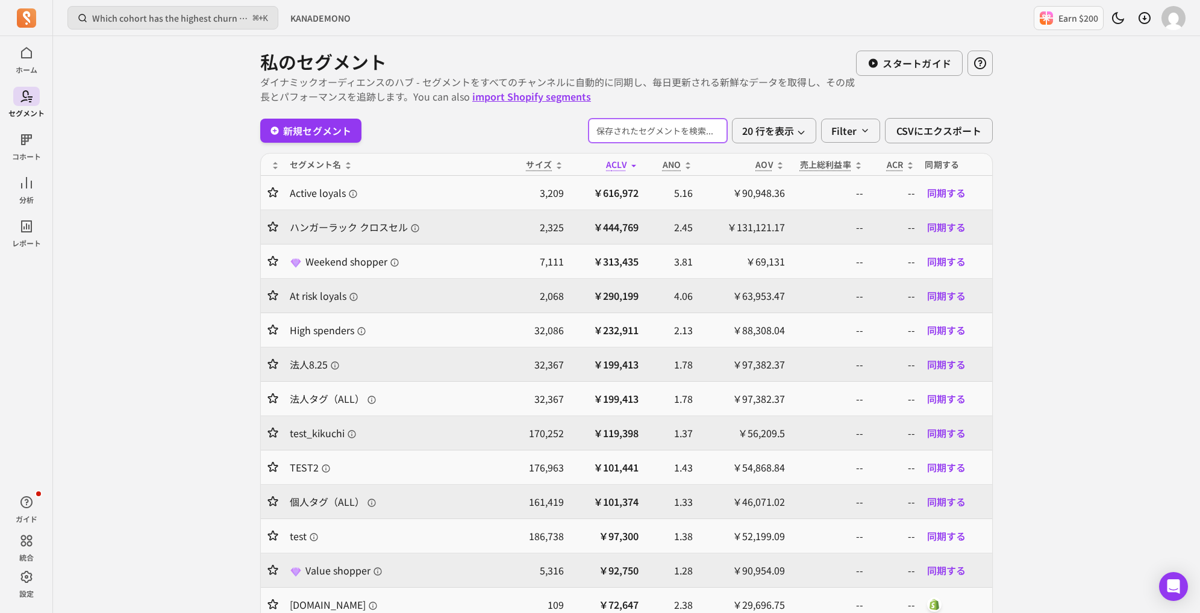
click at [653, 121] on input "search" at bounding box center [658, 131] width 139 height 24
click at [140, 102] on div "Which cohort has the highest churn rate? ⌘ + K KANADEMONO Earn $200 私のセグメント ダイナ…" at bounding box center [626, 559] width 1147 height 1119
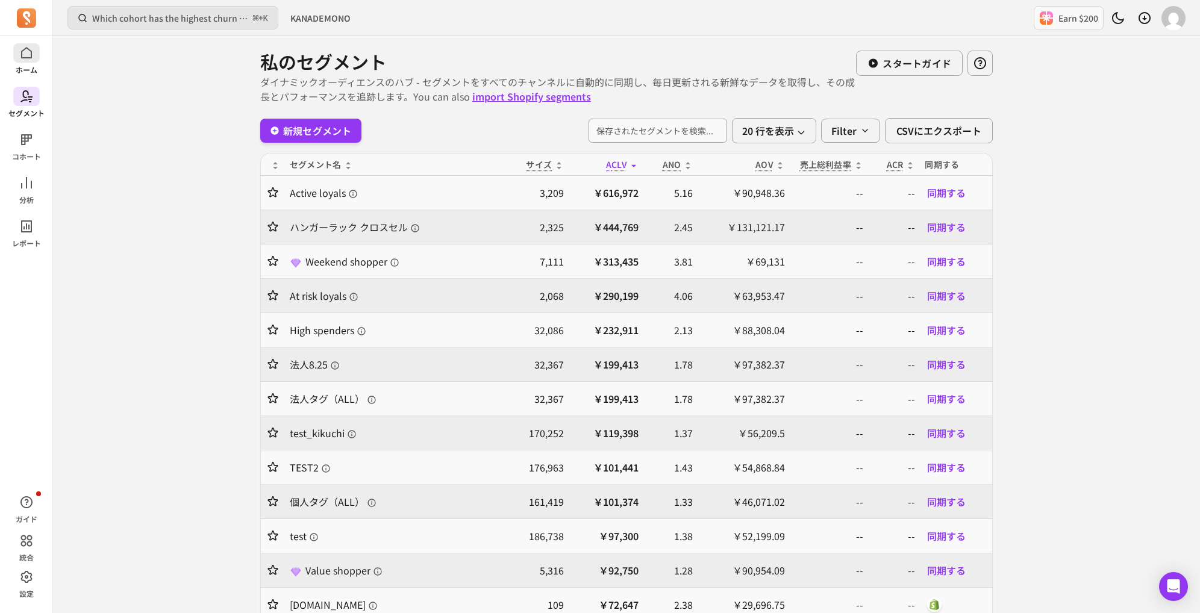
click at [27, 55] on icon at bounding box center [26, 53] width 14 height 14
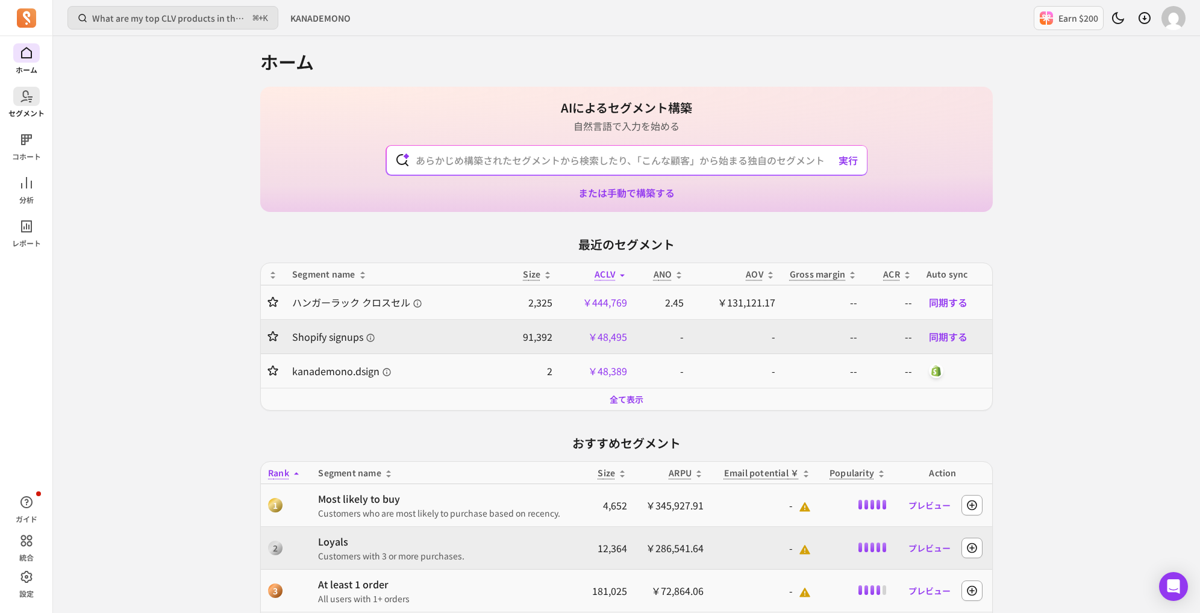
click at [38, 95] on span at bounding box center [26, 96] width 27 height 19
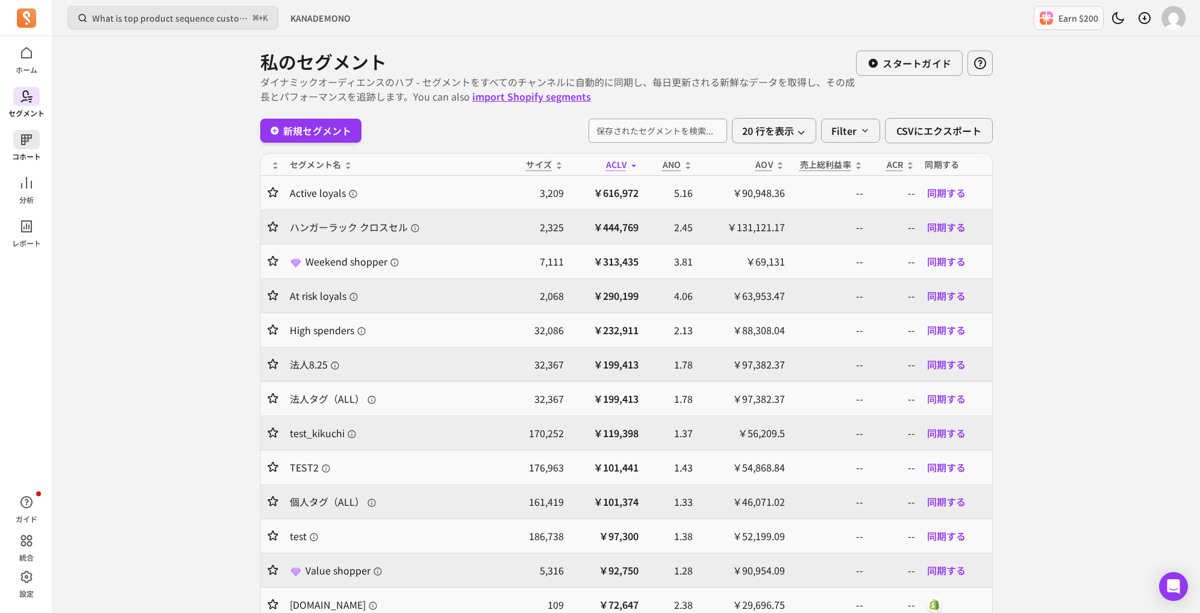
click at [31, 139] on icon at bounding box center [26, 140] width 14 height 14
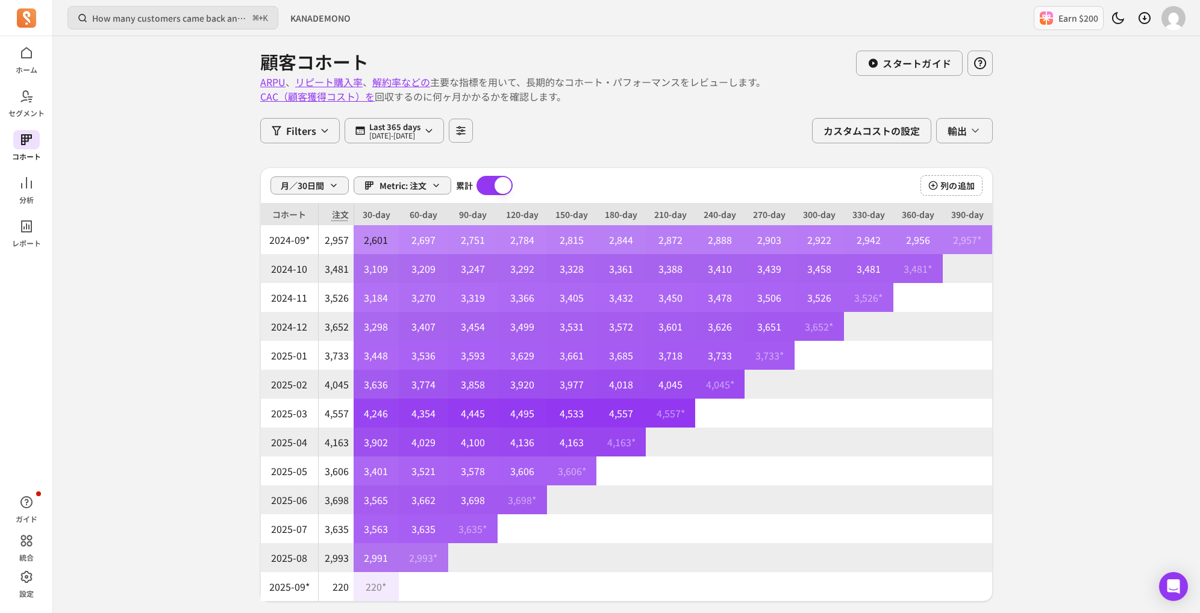
click at [22, 171] on div "ホーム セグメント コホート 分析 レポート" at bounding box center [26, 145] width 52 height 205
click at [40, 179] on link "分析" at bounding box center [26, 189] width 52 height 31
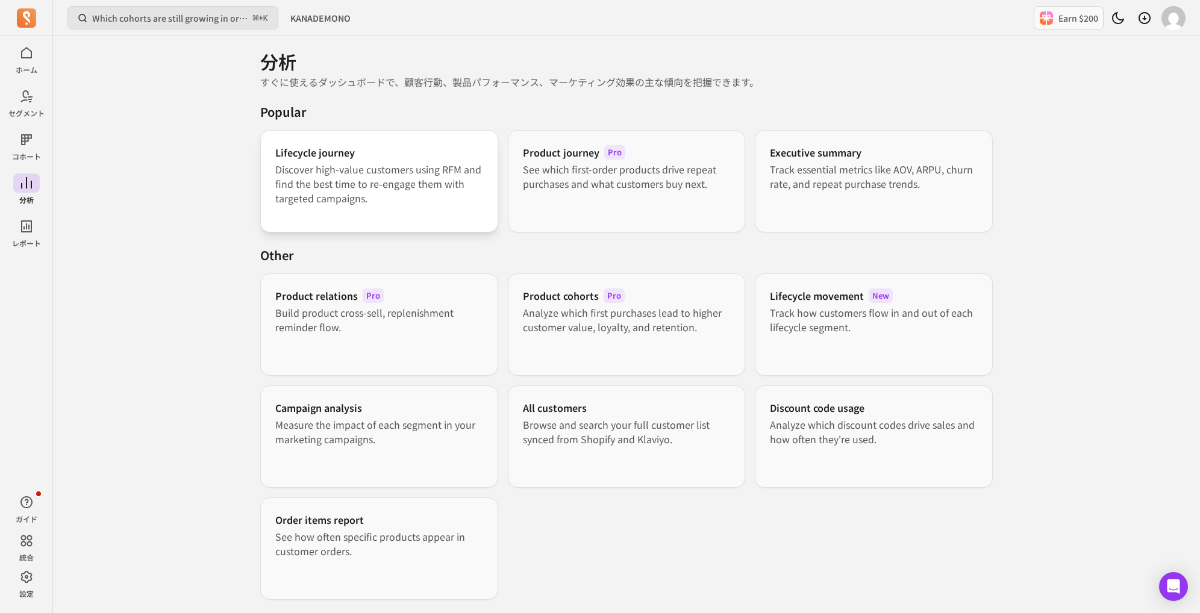
click at [298, 165] on p "Discover high-value customers using RFM and find the best time to re-engage the…" at bounding box center [379, 183] width 208 height 43
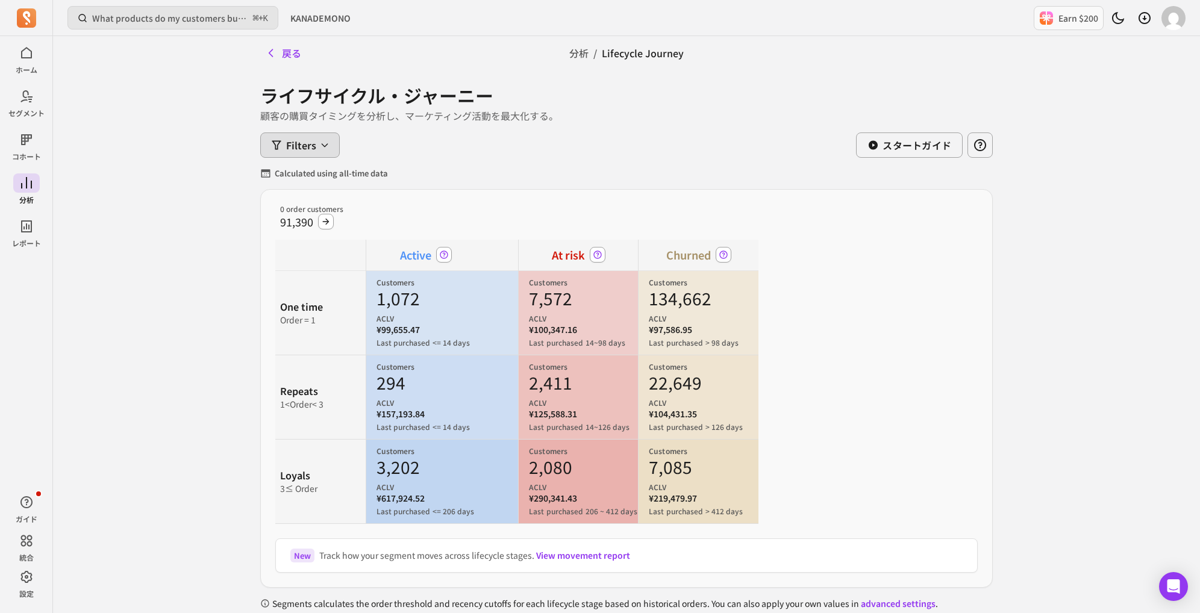
click at [296, 136] on button "Filters" at bounding box center [300, 145] width 80 height 25
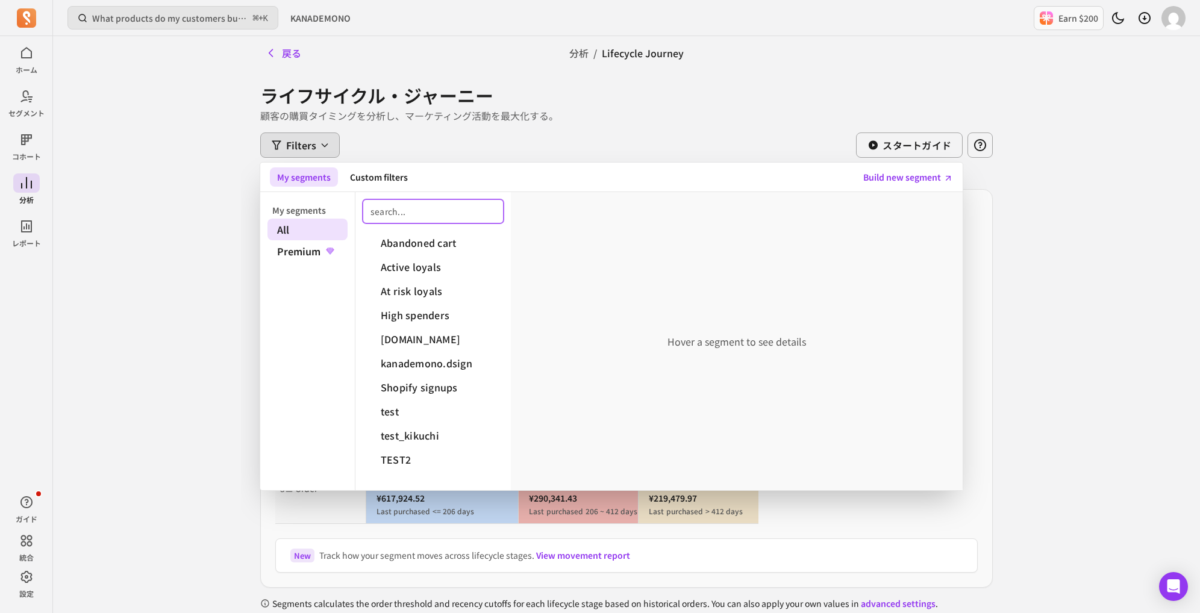
click at [428, 199] on input "search" at bounding box center [433, 211] width 141 height 24
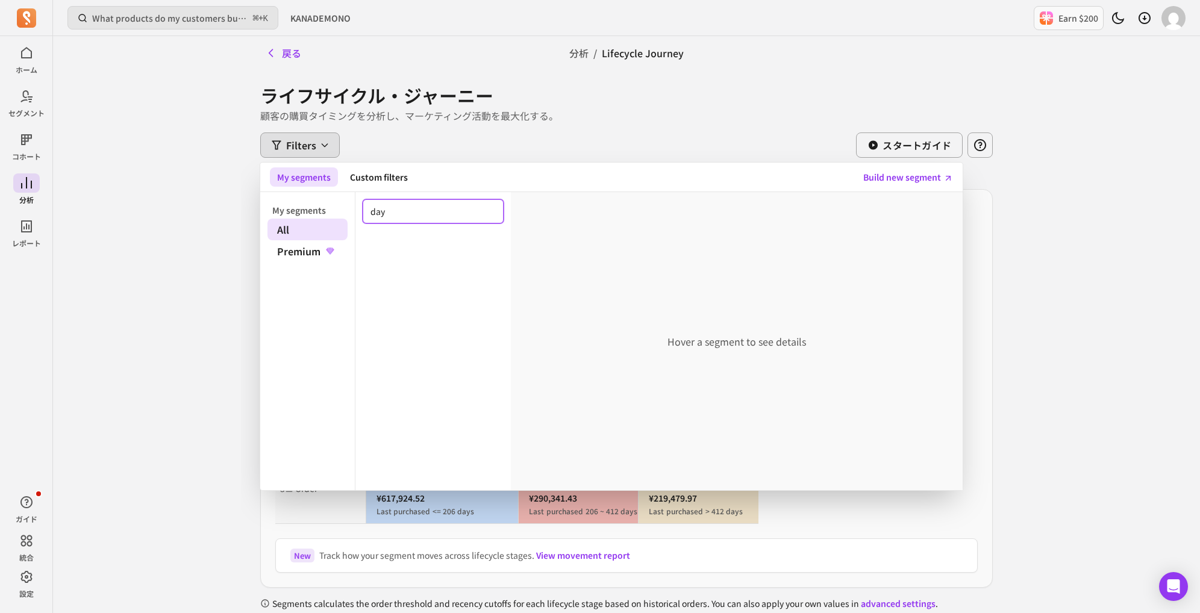
type input "day"
click at [407, 190] on div "My segments Custom filters Build new segment" at bounding box center [611, 178] width 703 height 30
click at [404, 185] on button "Custom filters" at bounding box center [379, 177] width 72 height 19
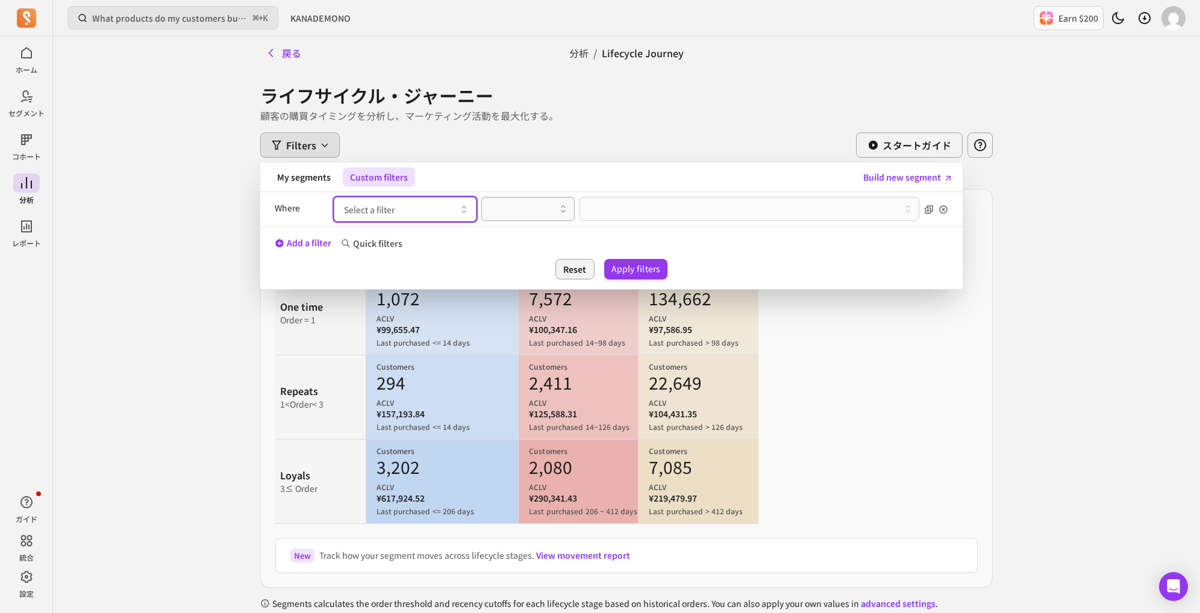
click at [402, 205] on button "Select a filter" at bounding box center [405, 209] width 143 height 25
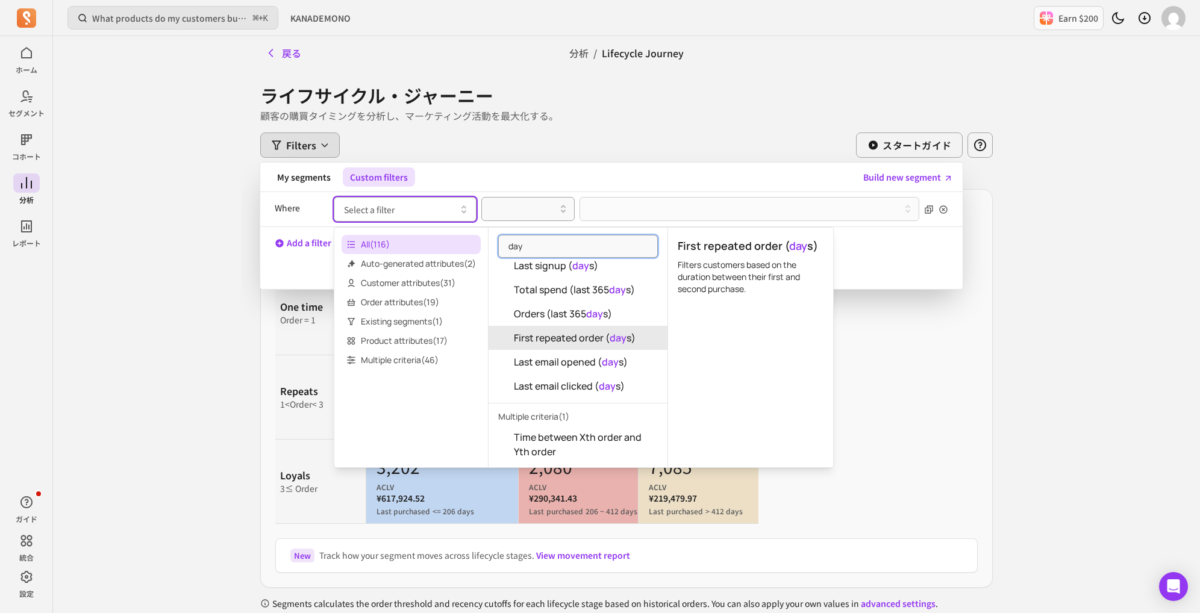
scroll to position [54, 0]
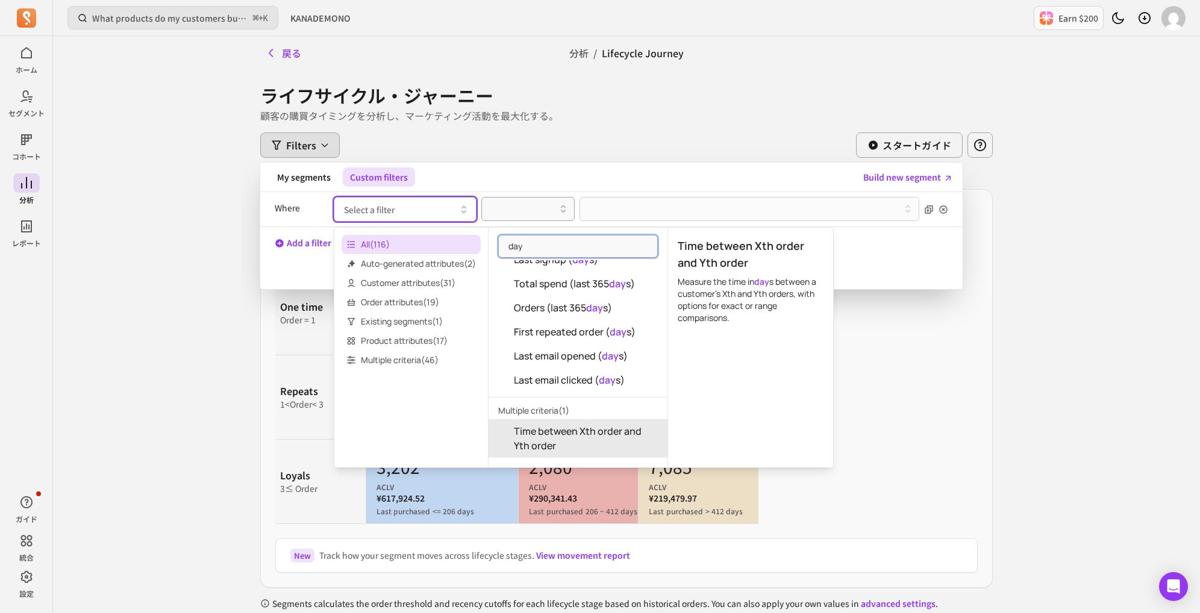
type input "day"
click at [598, 441] on span "Time between Xth order and Yth order" at bounding box center [586, 438] width 144 height 29
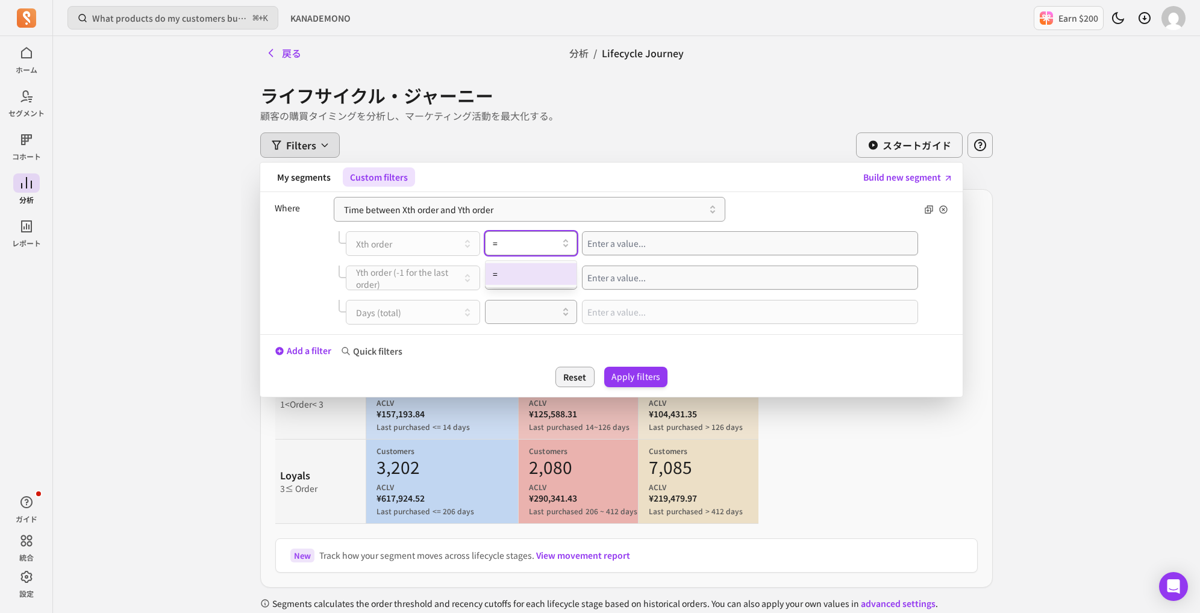
click at [535, 249] on div at bounding box center [526, 243] width 67 height 14
click at [521, 248] on div at bounding box center [526, 243] width 67 height 14
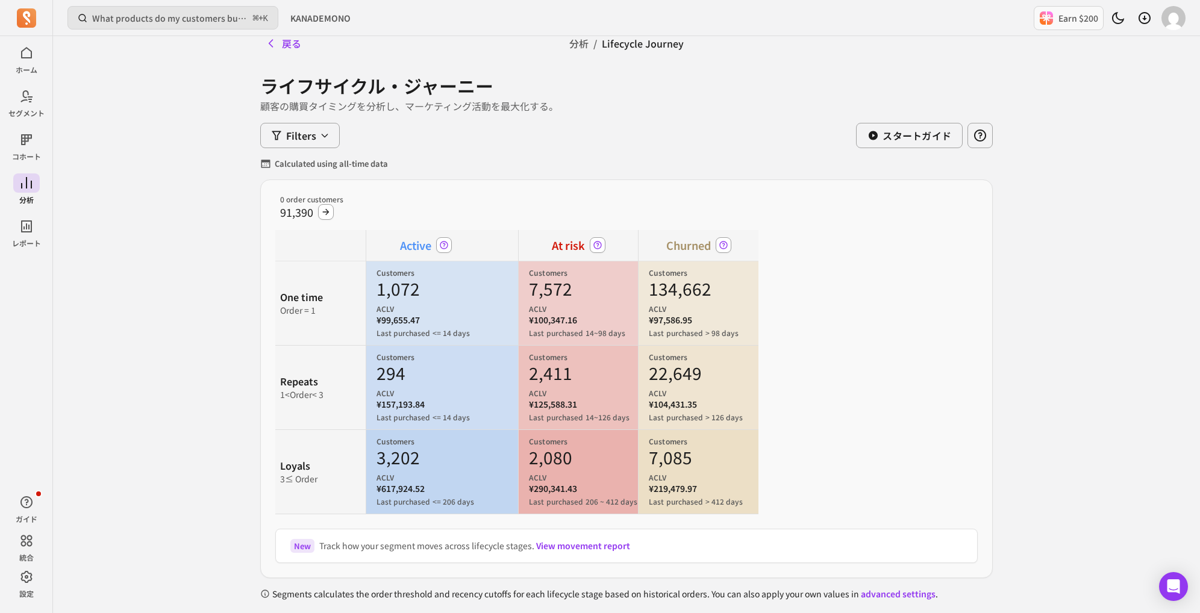
scroll to position [0, 0]
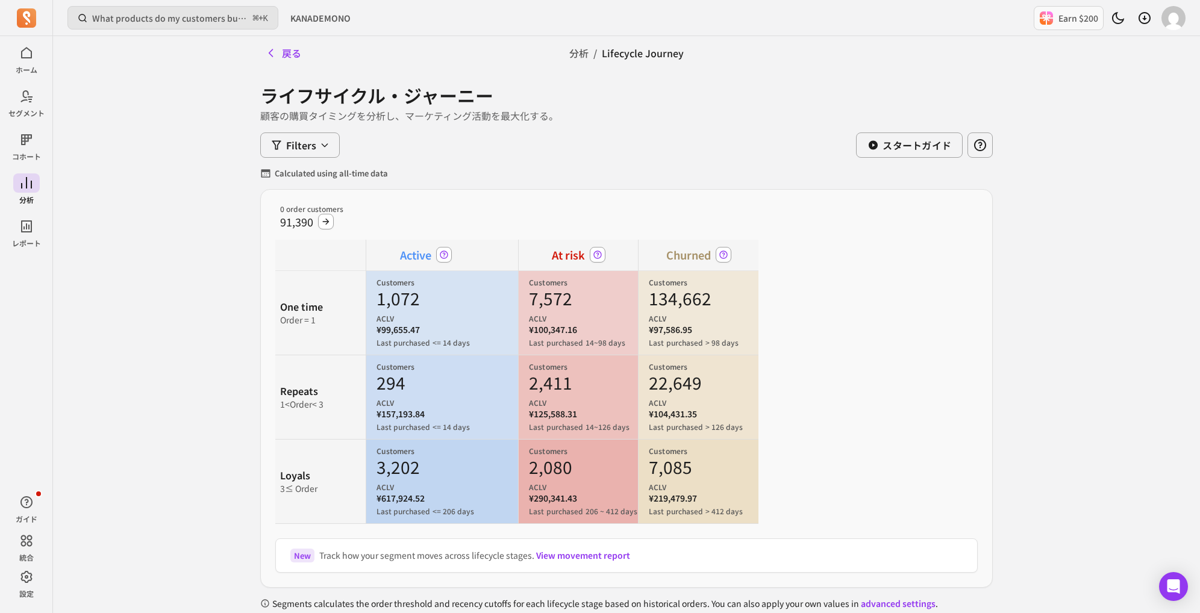
click at [304, 306] on p "One time" at bounding box center [320, 306] width 81 height 14
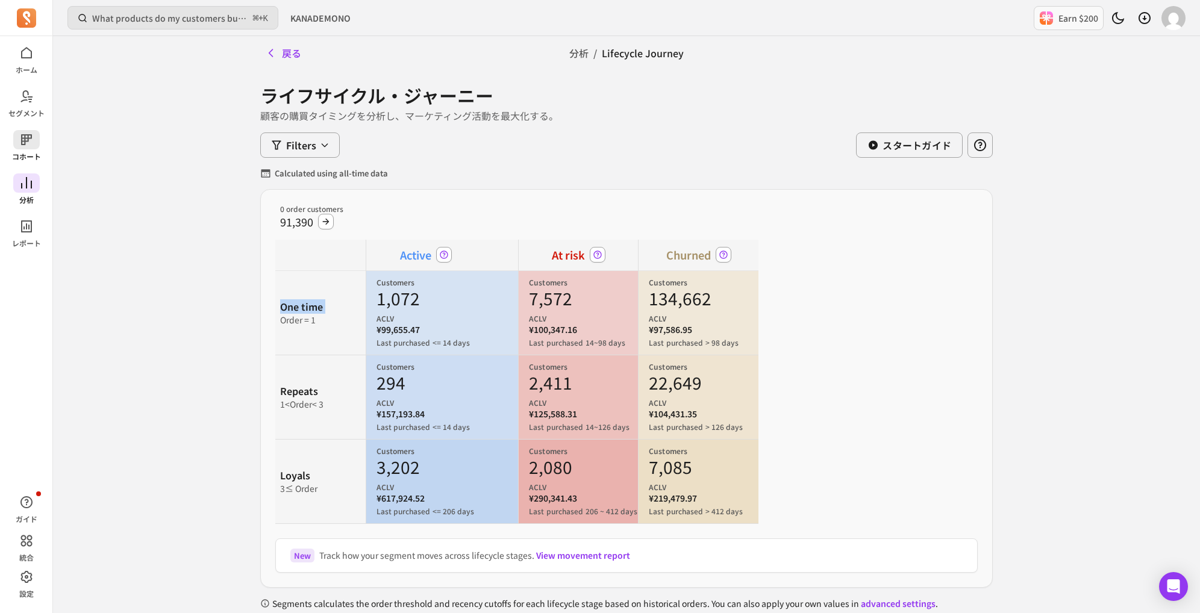
click at [31, 144] on icon at bounding box center [26, 140] width 14 height 14
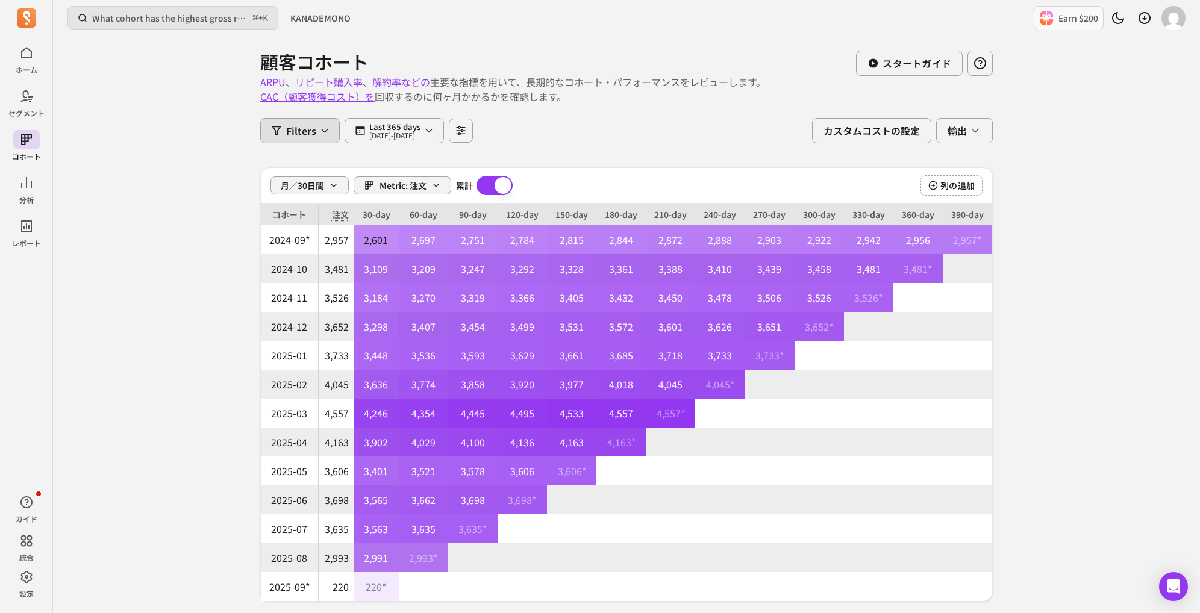
click at [312, 134] on span "Filters" at bounding box center [301, 131] width 30 height 14
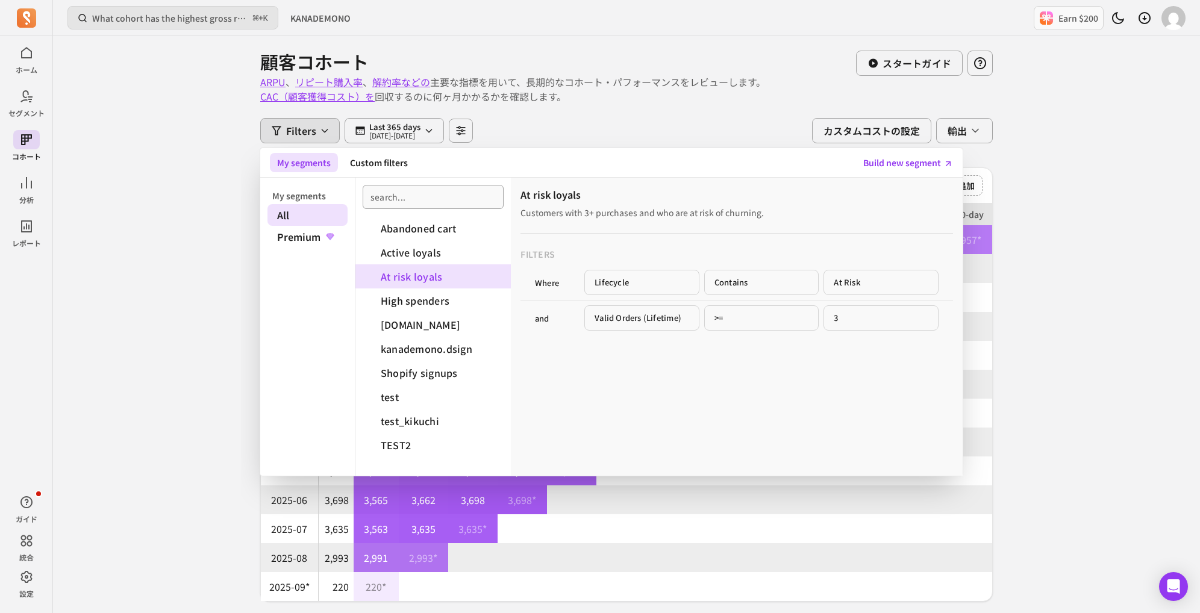
scroll to position [7, 0]
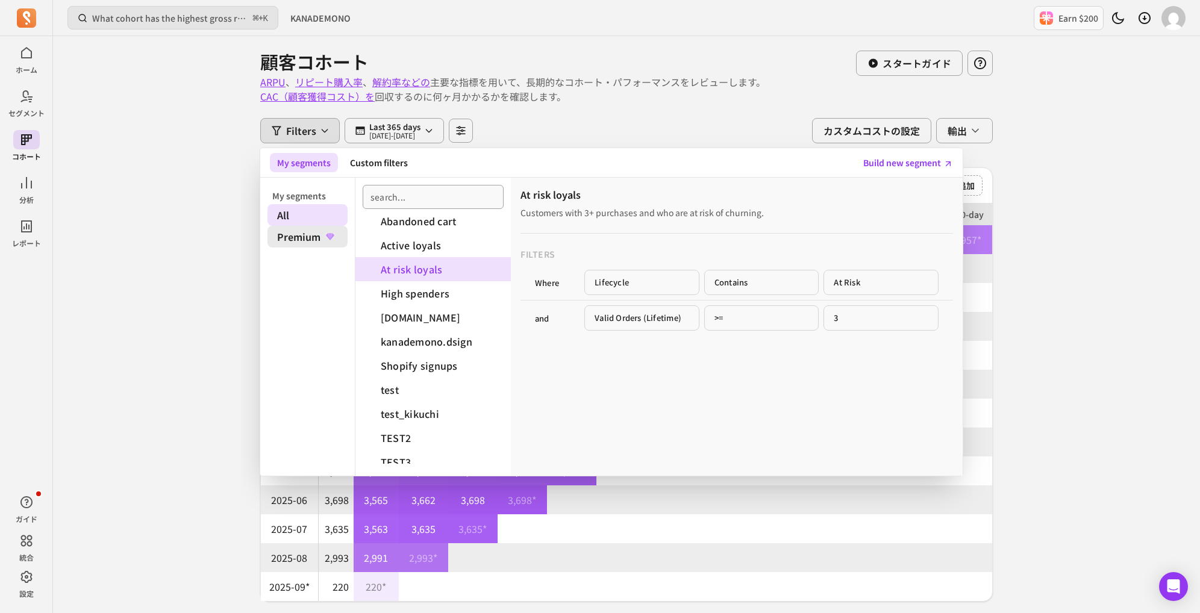
click at [323, 243] on span "Premium" at bounding box center [308, 237] width 80 height 22
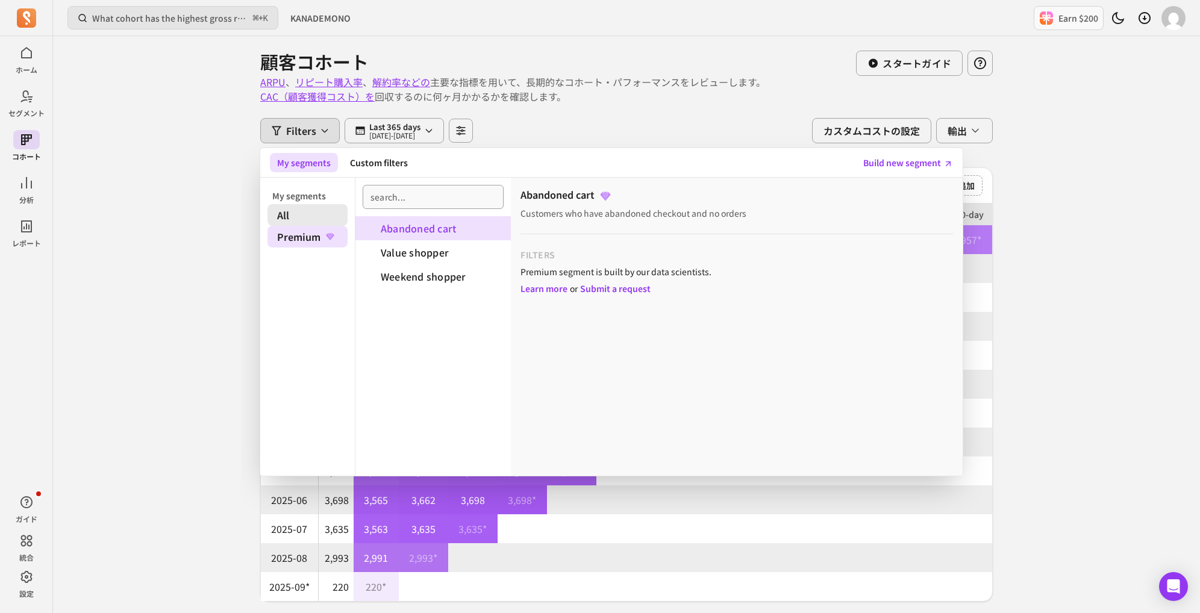
click at [307, 207] on span "All" at bounding box center [308, 215] width 80 height 22
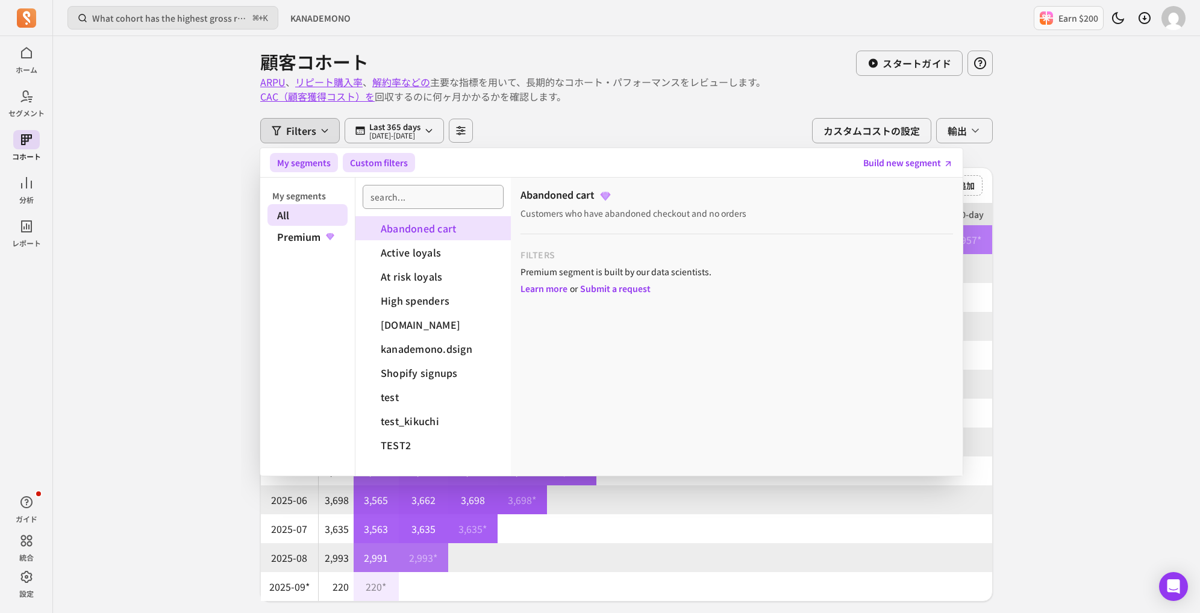
click at [360, 165] on button "Custom filters" at bounding box center [379, 162] width 72 height 19
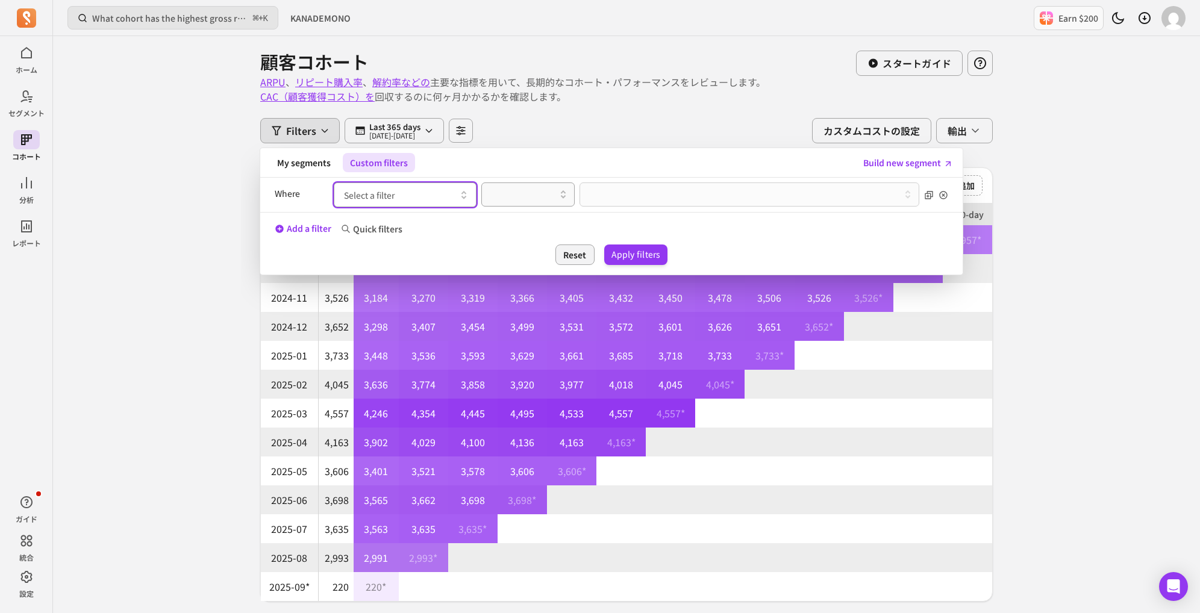
click at [361, 190] on span "Select a filter" at bounding box center [369, 195] width 51 height 12
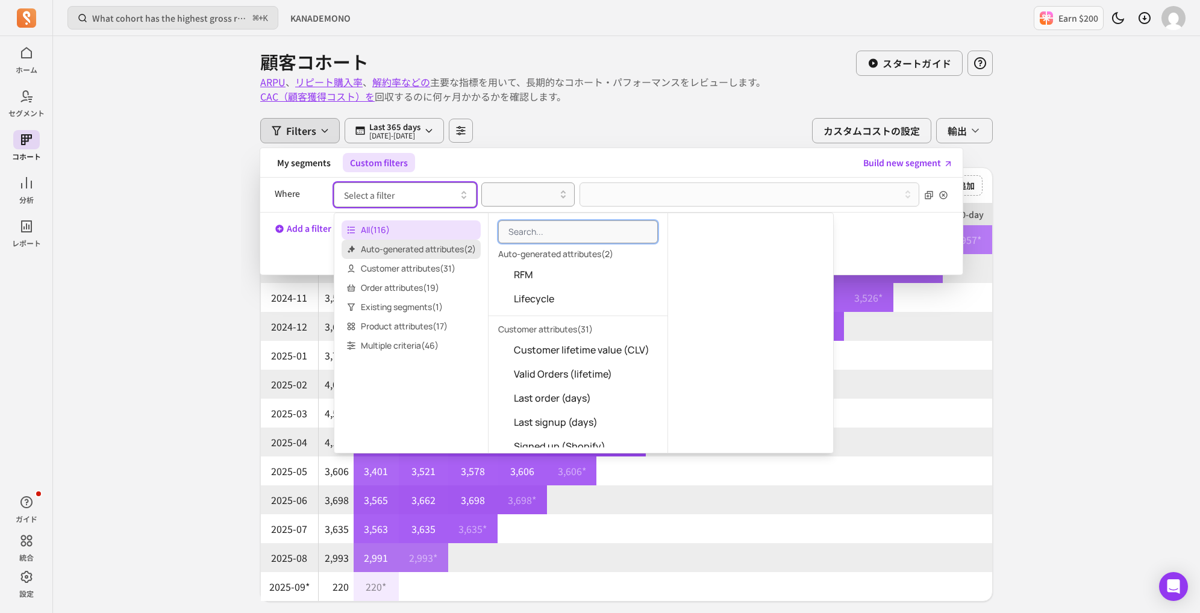
click at [387, 256] on span "Auto-generated attributes ( 2 )" at bounding box center [411, 249] width 139 height 19
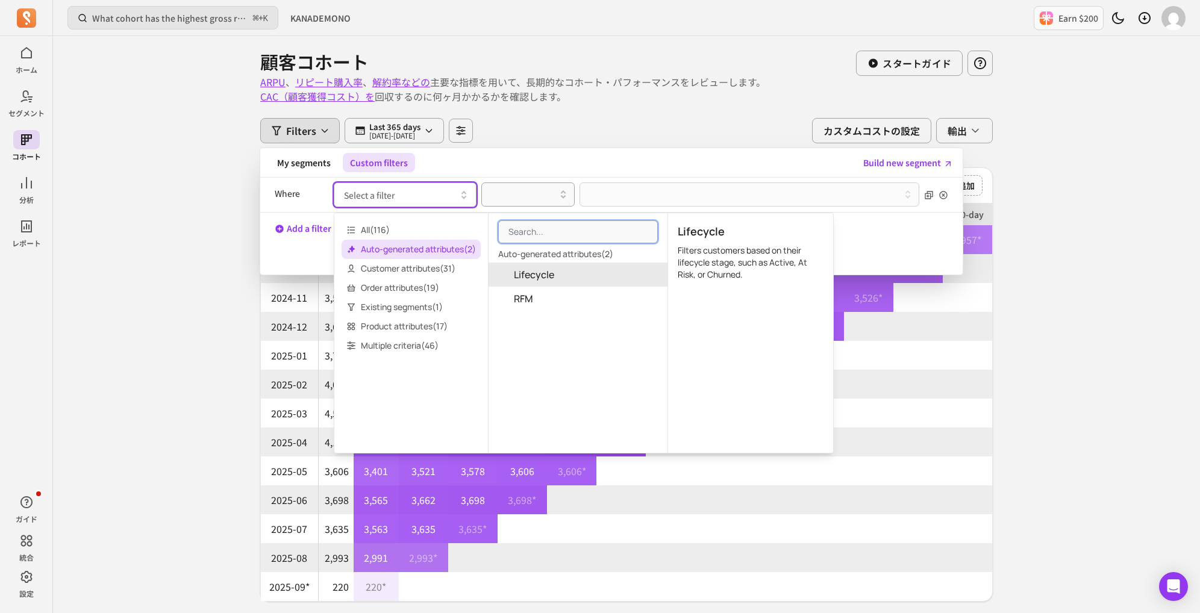
click at [521, 275] on span "Lifecycle" at bounding box center [534, 275] width 40 height 14
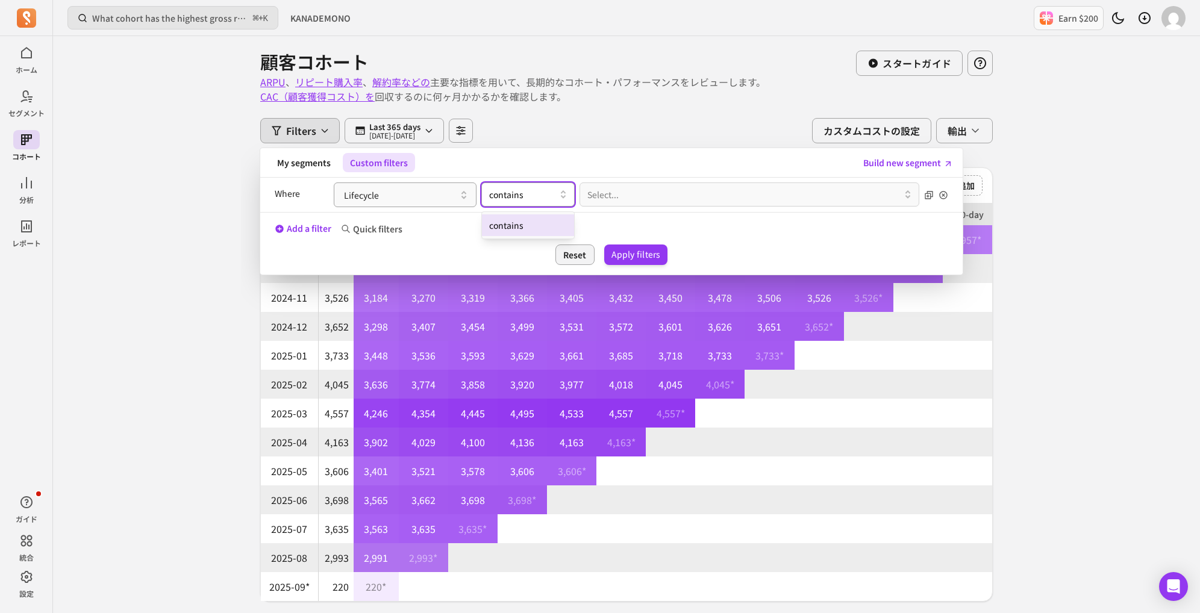
click at [509, 189] on div at bounding box center [523, 194] width 68 height 14
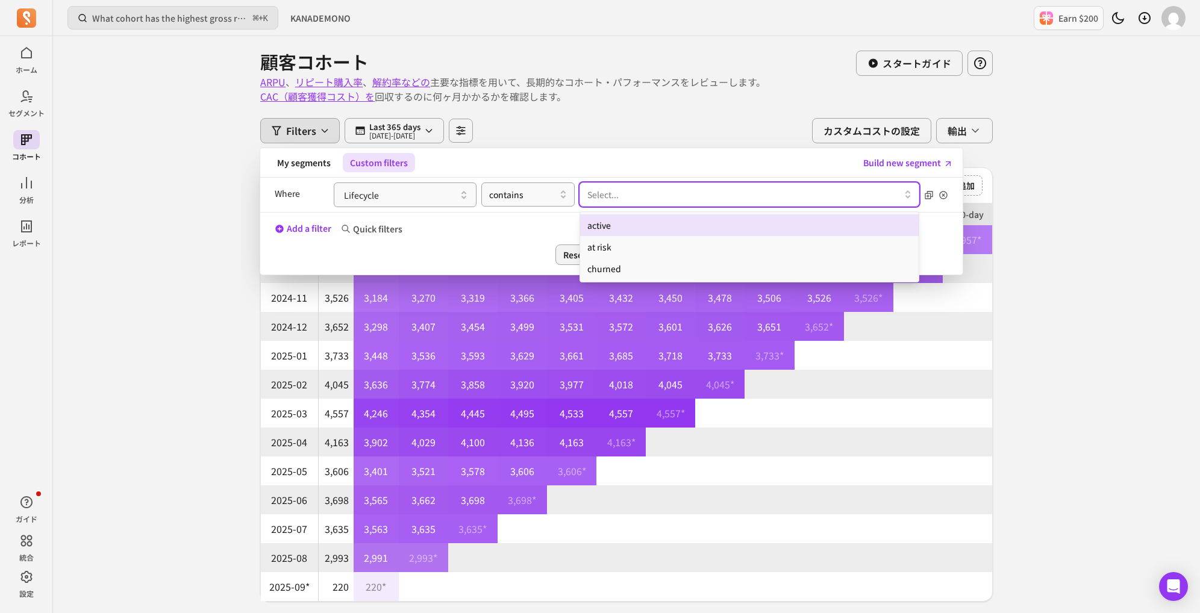
click at [613, 196] on div at bounding box center [745, 194] width 315 height 14
click at [562, 186] on div "contains" at bounding box center [523, 194] width 80 height 19
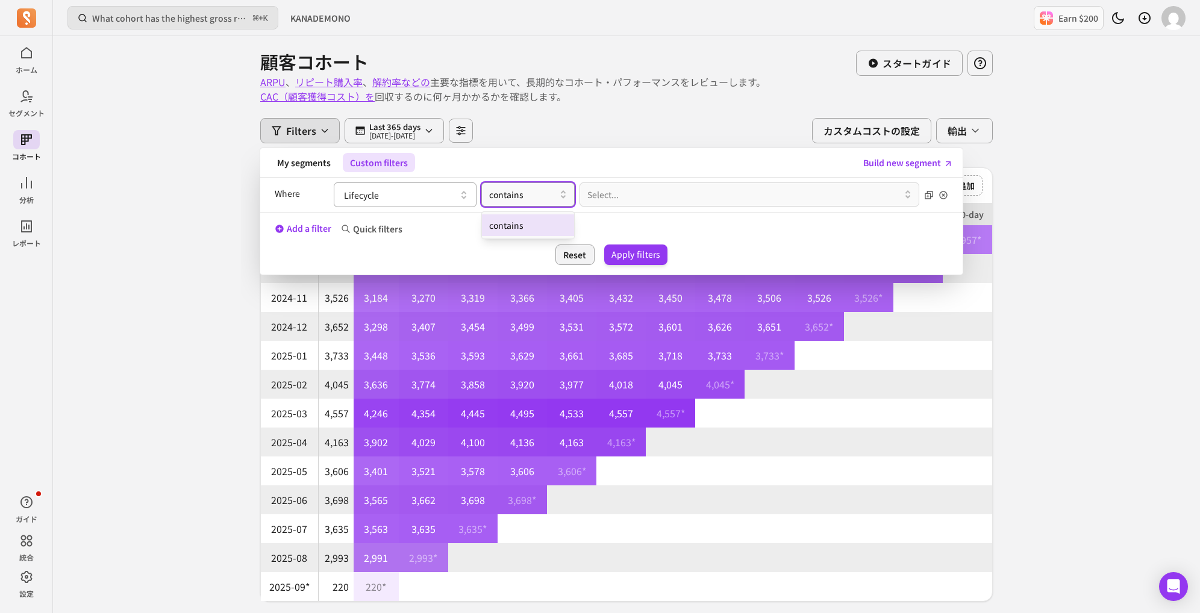
click at [461, 196] on icon "button" at bounding box center [464, 195] width 14 height 14
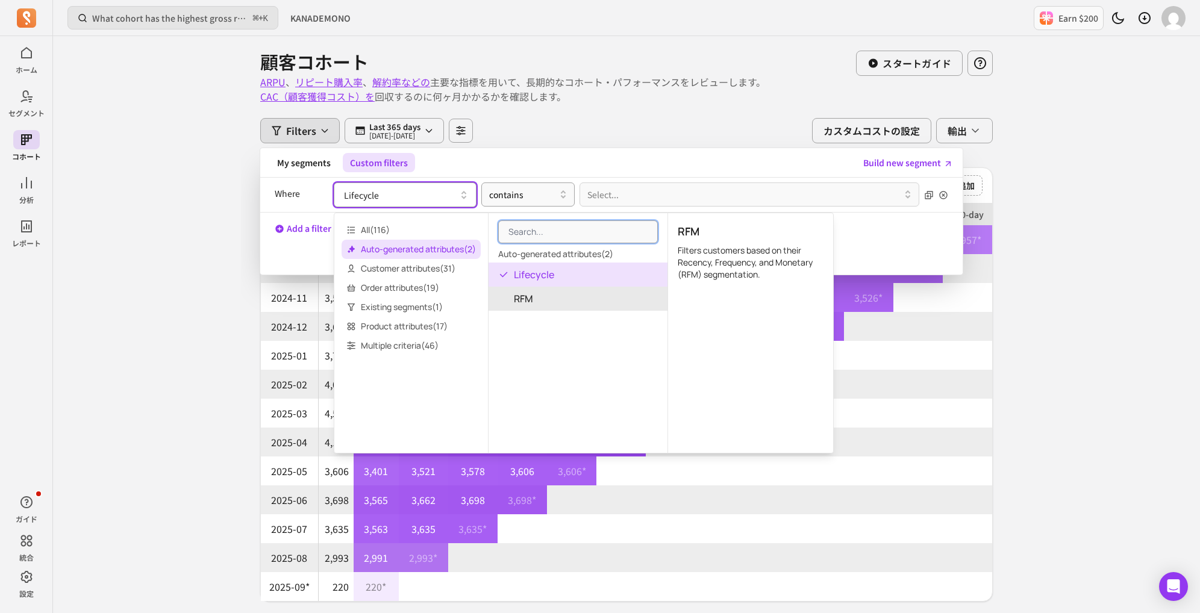
click at [552, 301] on button "RFM" at bounding box center [578, 299] width 179 height 24
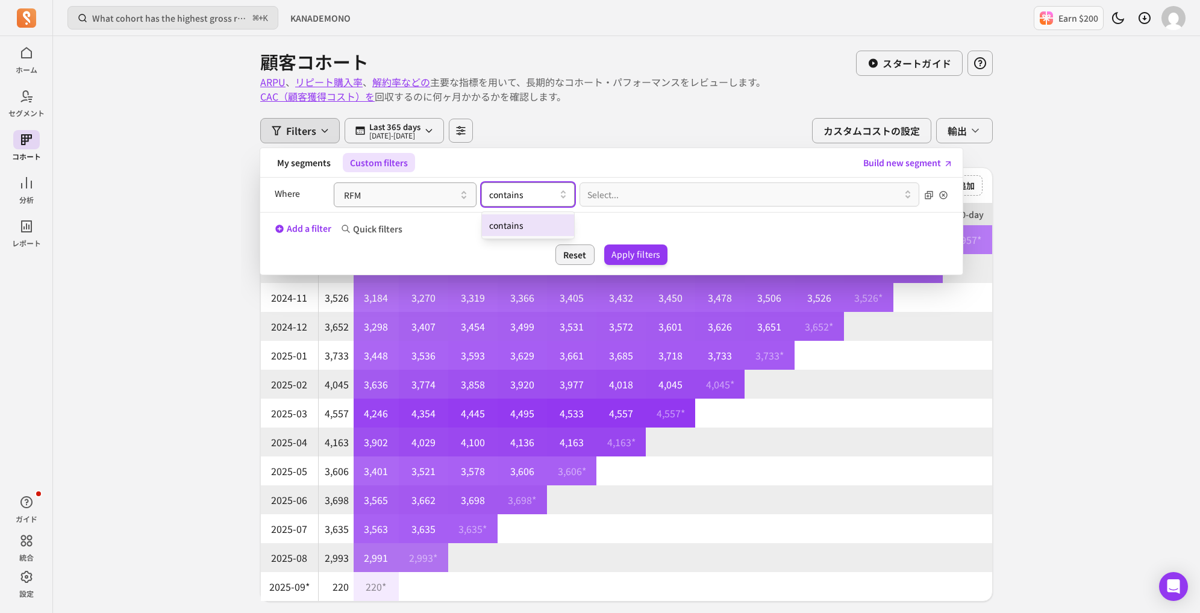
click at [560, 183] on div "contains" at bounding box center [527, 195] width 93 height 24
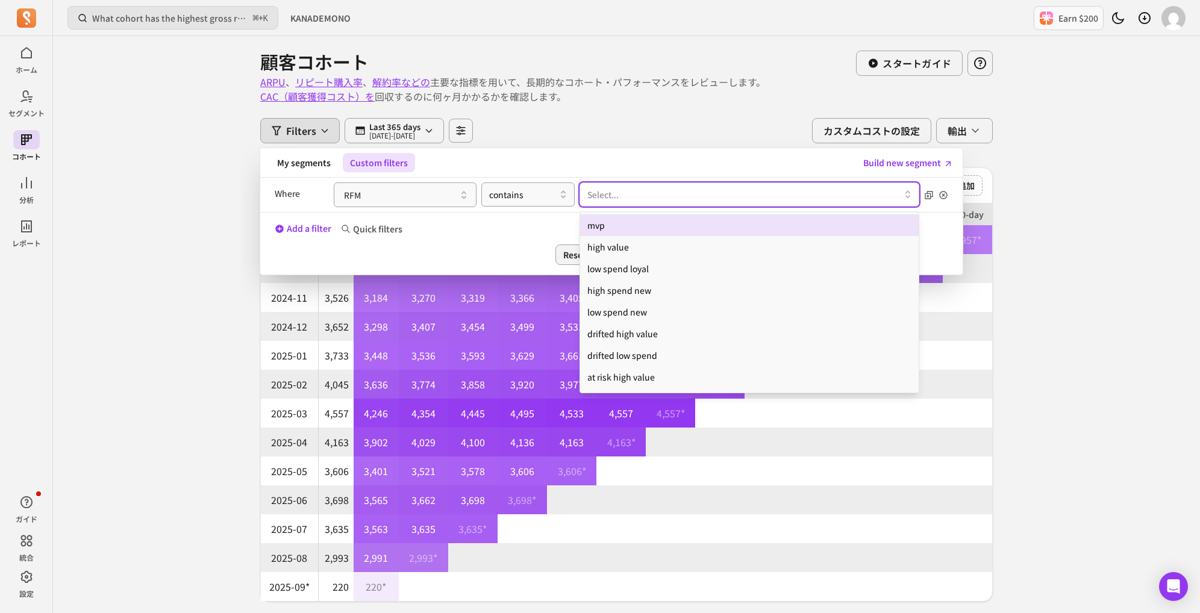
click at [612, 187] on div at bounding box center [745, 194] width 315 height 14
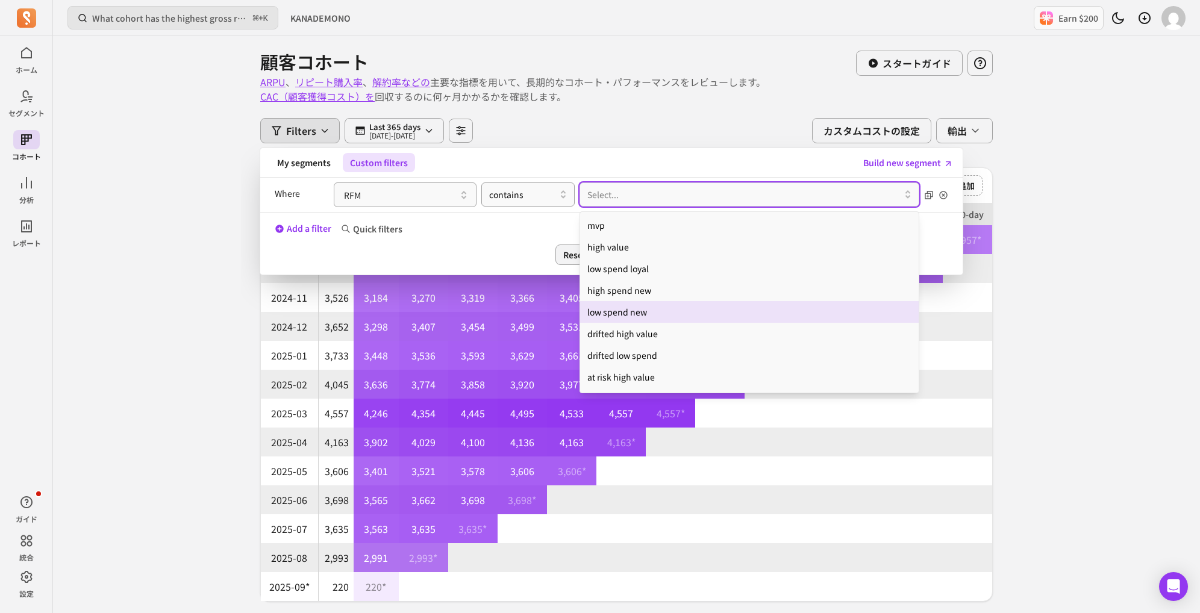
click at [618, 313] on div "low spend new" at bounding box center [749, 312] width 339 height 22
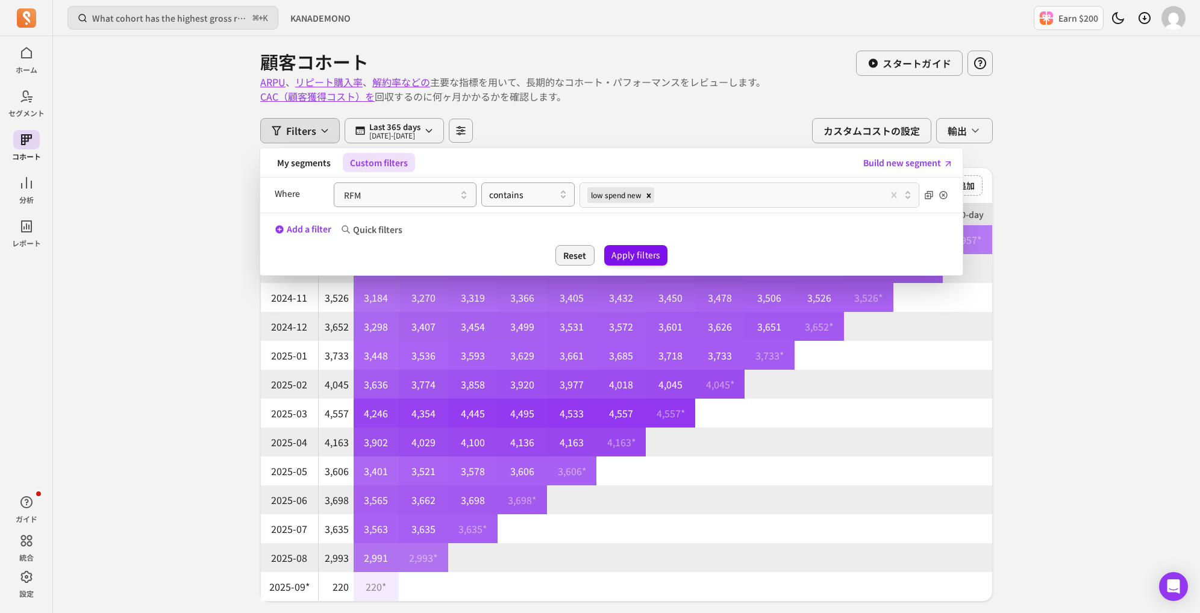
click at [635, 252] on button "Apply filters" at bounding box center [636, 255] width 64 height 20
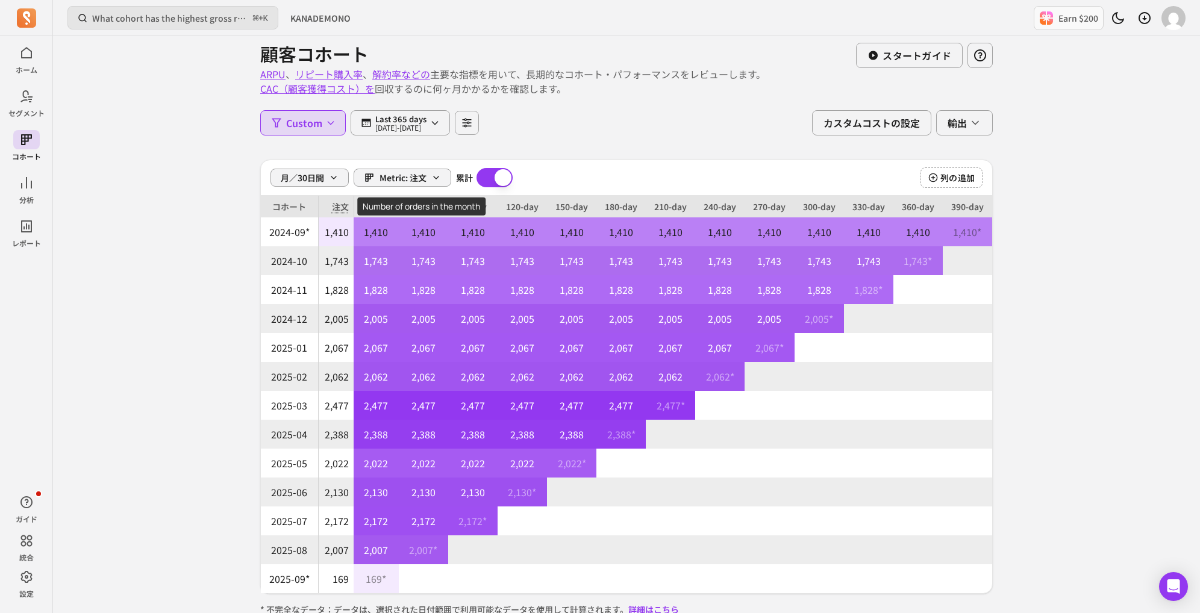
scroll to position [31, 0]
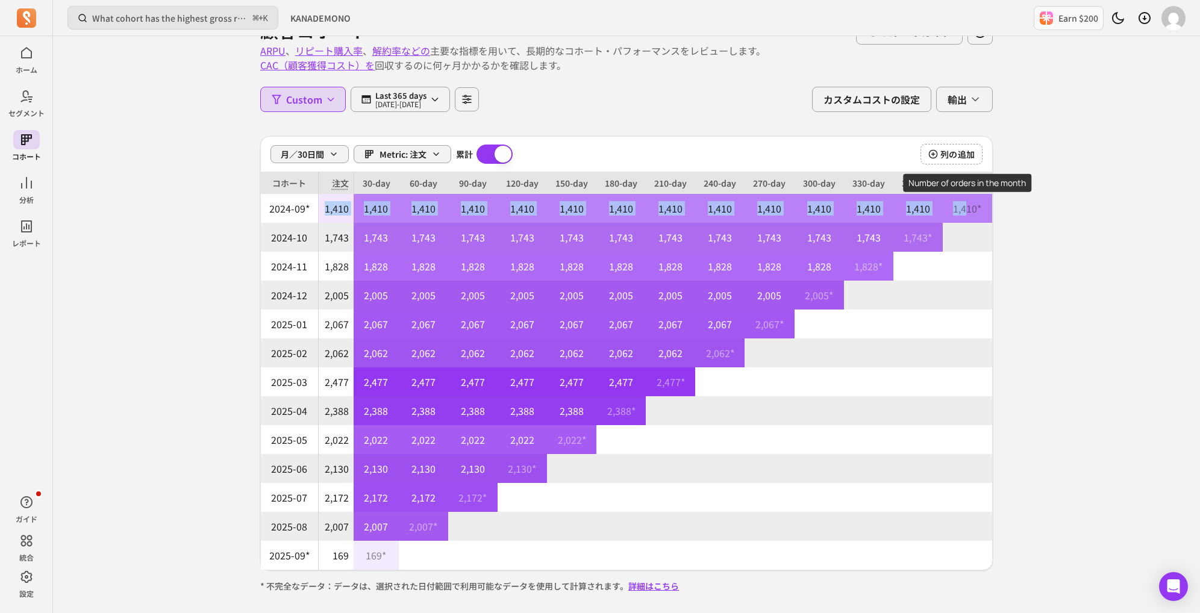
drag, startPoint x: 325, startPoint y: 205, endPoint x: 968, endPoint y: 207, distance: 643.0
click at [968, 207] on tr "2024-09* 1,410 1,410 1,410 1,410 1,410 1,410 1,410 1,410 1,410 1,410 1,410 1,41…" at bounding box center [627, 208] width 732 height 29
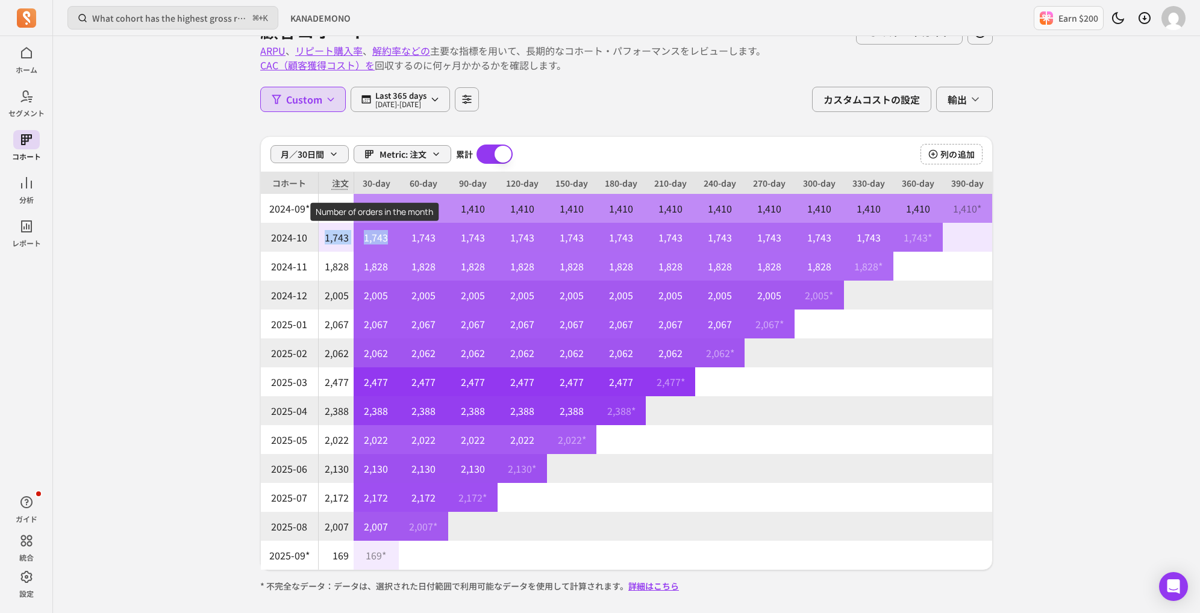
drag, startPoint x: 326, startPoint y: 237, endPoint x: 389, endPoint y: 233, distance: 62.9
click at [389, 233] on tr "2024-10 1,743 1,743 1,743 1,743 1,743 1,743 1,743 1,743 1,743 1,743 1,743 1,743…" at bounding box center [627, 237] width 732 height 29
click at [389, 233] on p "1,743" at bounding box center [376, 237] width 45 height 29
click at [394, 231] on p "1,743" at bounding box center [376, 237] width 45 height 29
click at [364, 231] on p "1,743" at bounding box center [376, 237] width 45 height 29
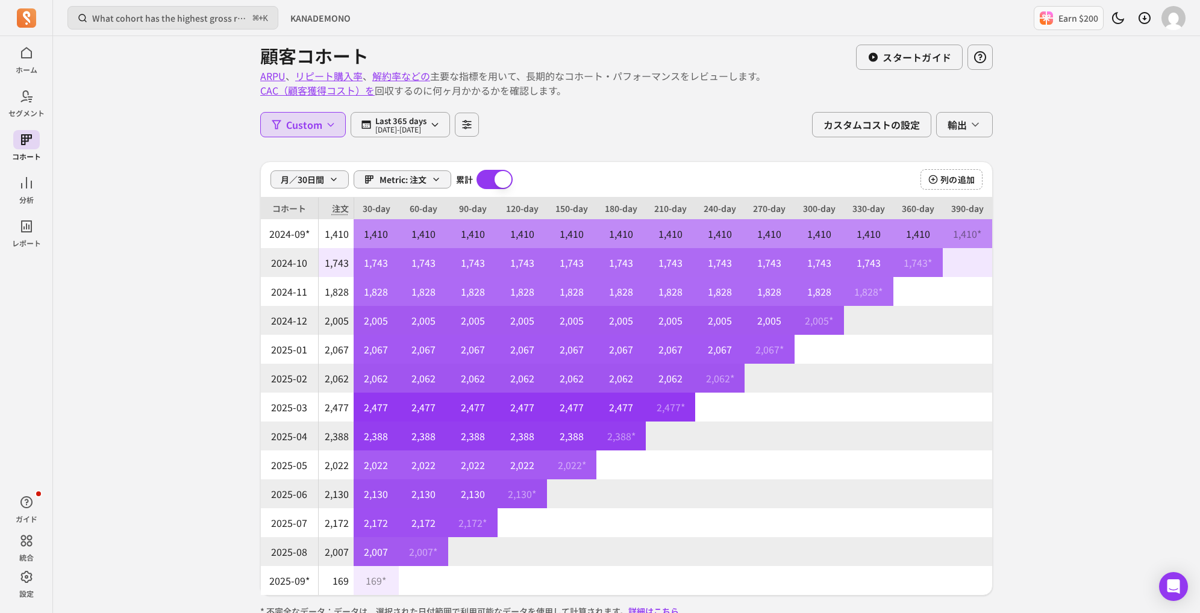
scroll to position [0, 0]
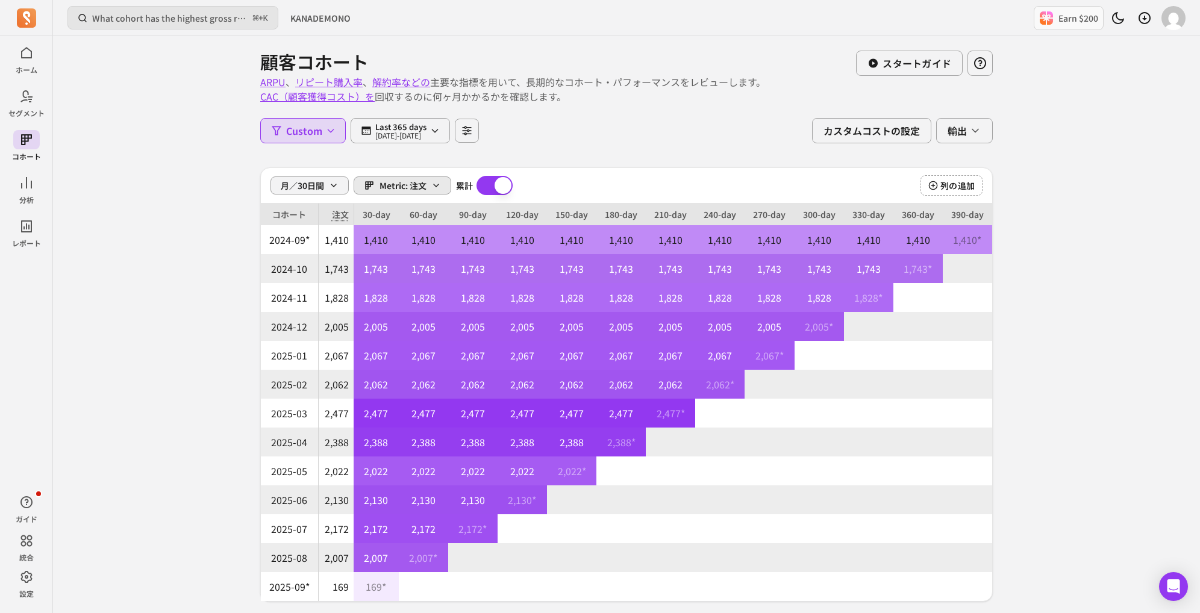
click at [375, 180] on button "Metric: 注文" at bounding box center [403, 186] width 98 height 18
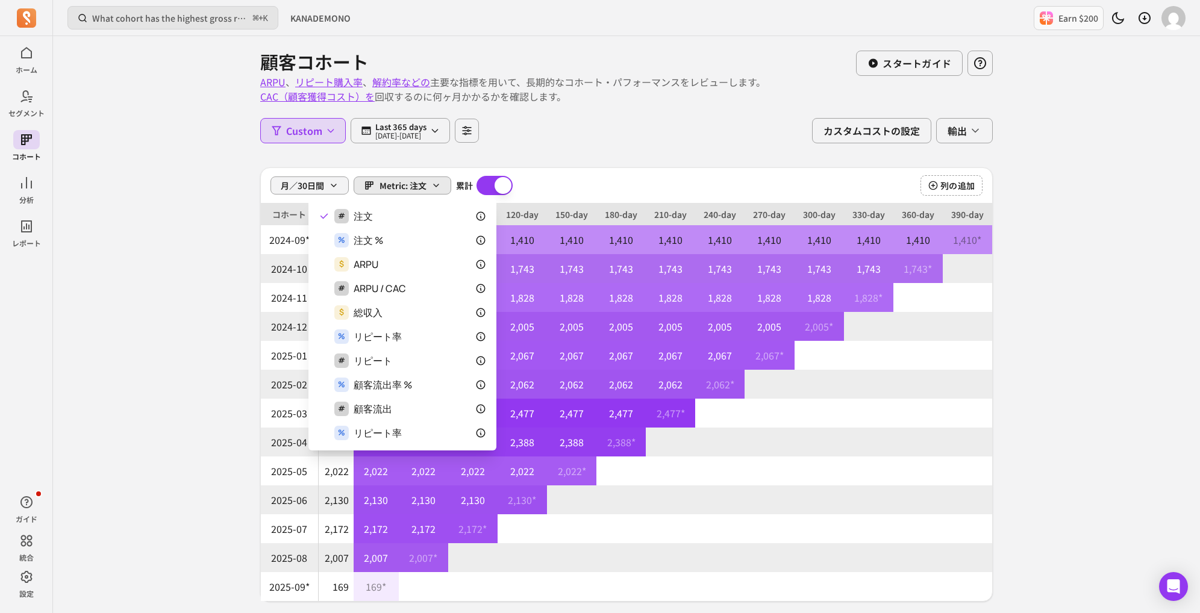
click at [624, 269] on div "月／30日間 Metric: 注文 累計 Cumulative 列の追加 コホート 注文 30-day 60-day 90-day 120-day 150-d…" at bounding box center [626, 385] width 733 height 434
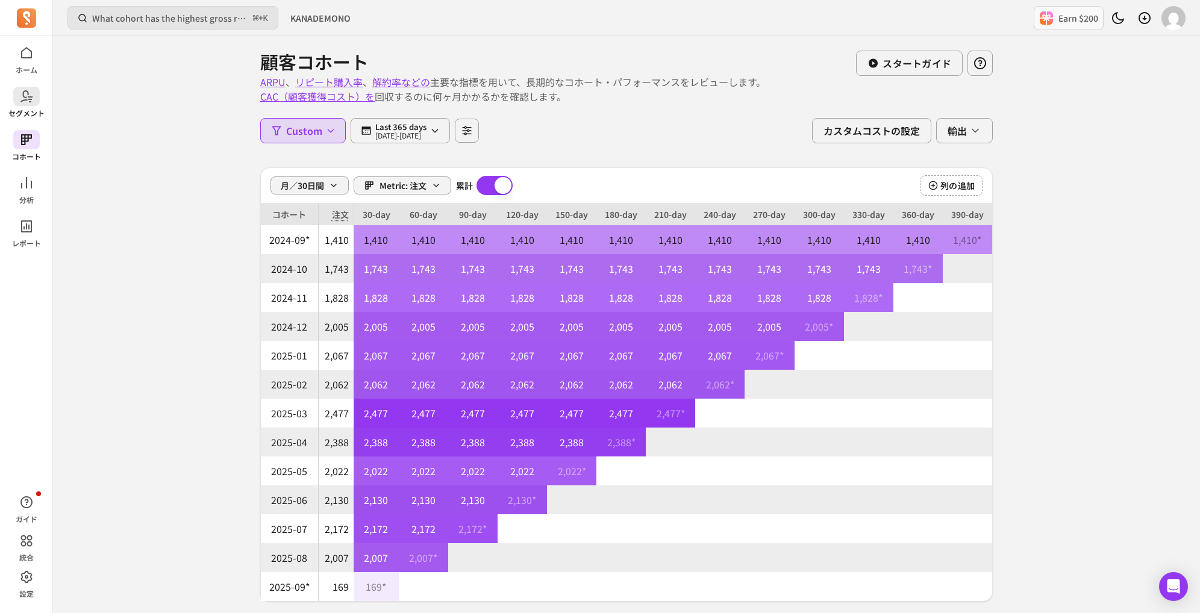
click at [41, 117] on p "セグメント" at bounding box center [26, 113] width 36 height 10
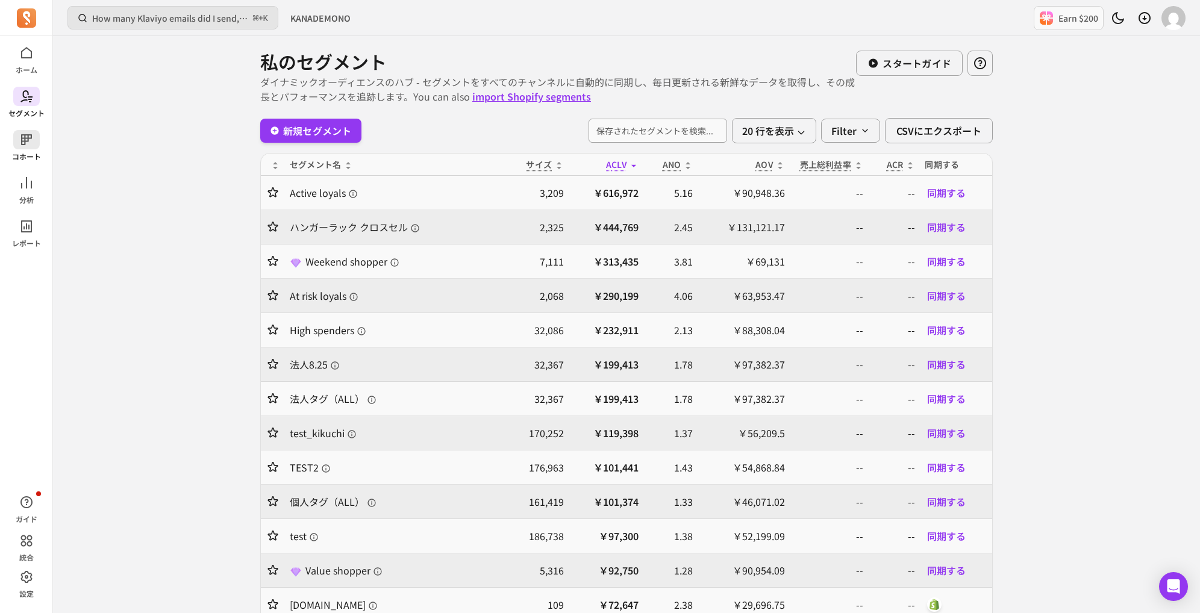
click at [33, 152] on p "コホート" at bounding box center [26, 157] width 29 height 10
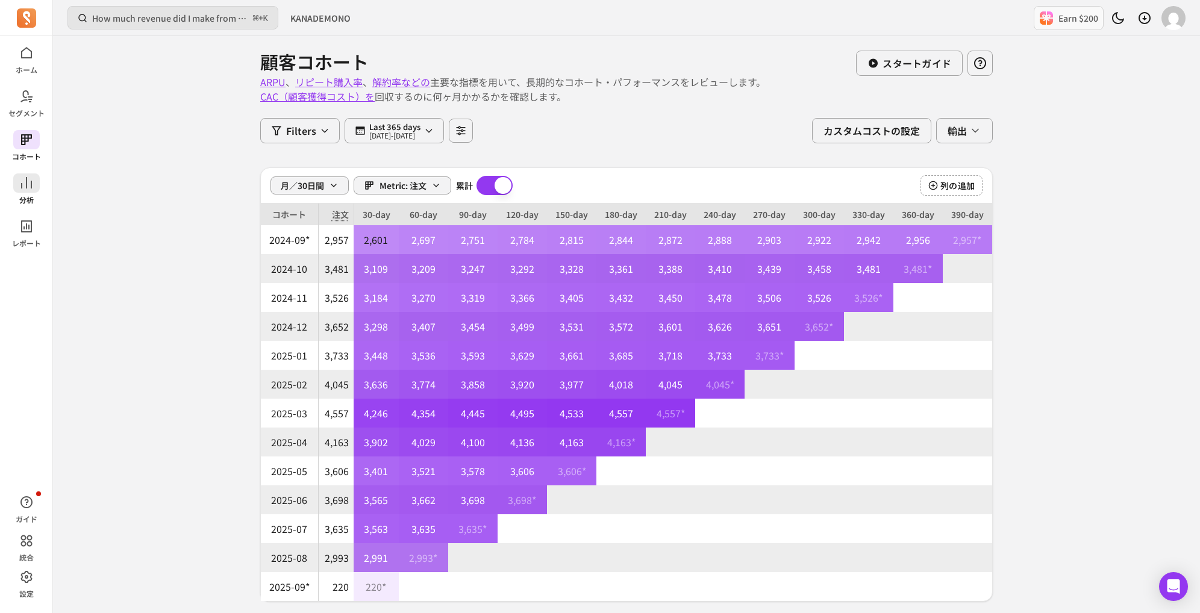
click at [36, 192] on span at bounding box center [26, 183] width 27 height 19
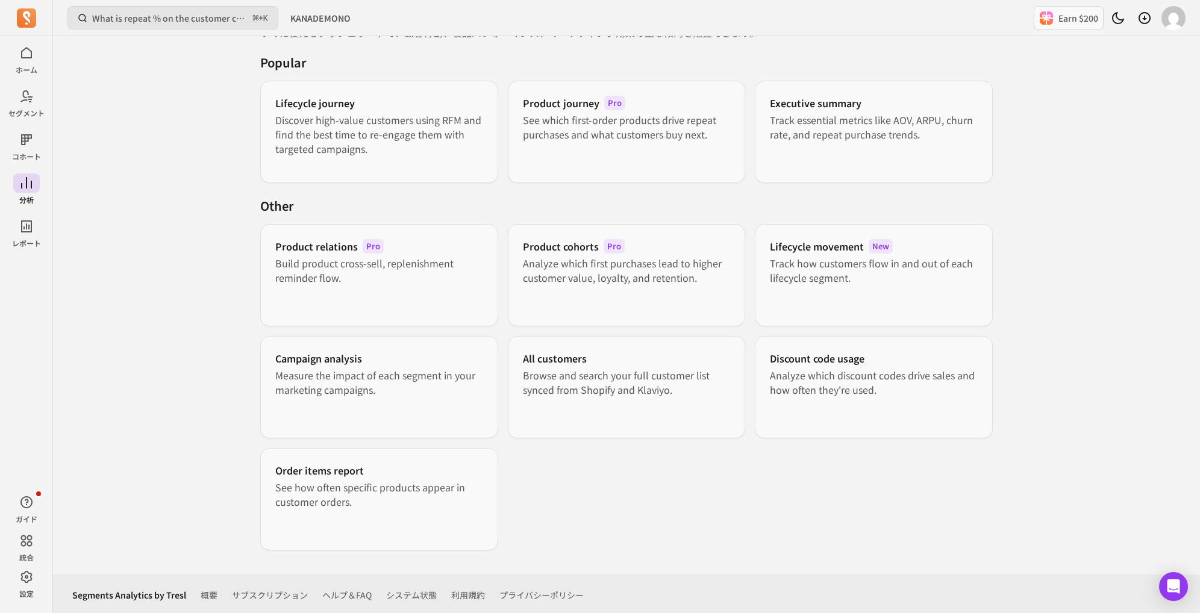
scroll to position [51, 0]
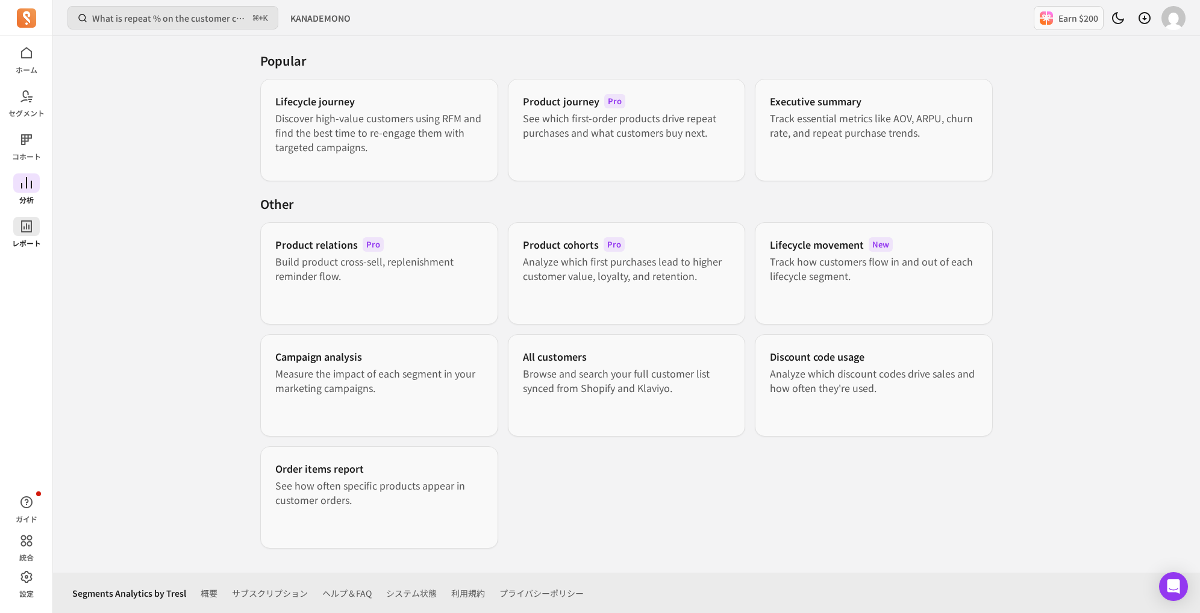
click at [20, 229] on icon at bounding box center [26, 226] width 14 height 14
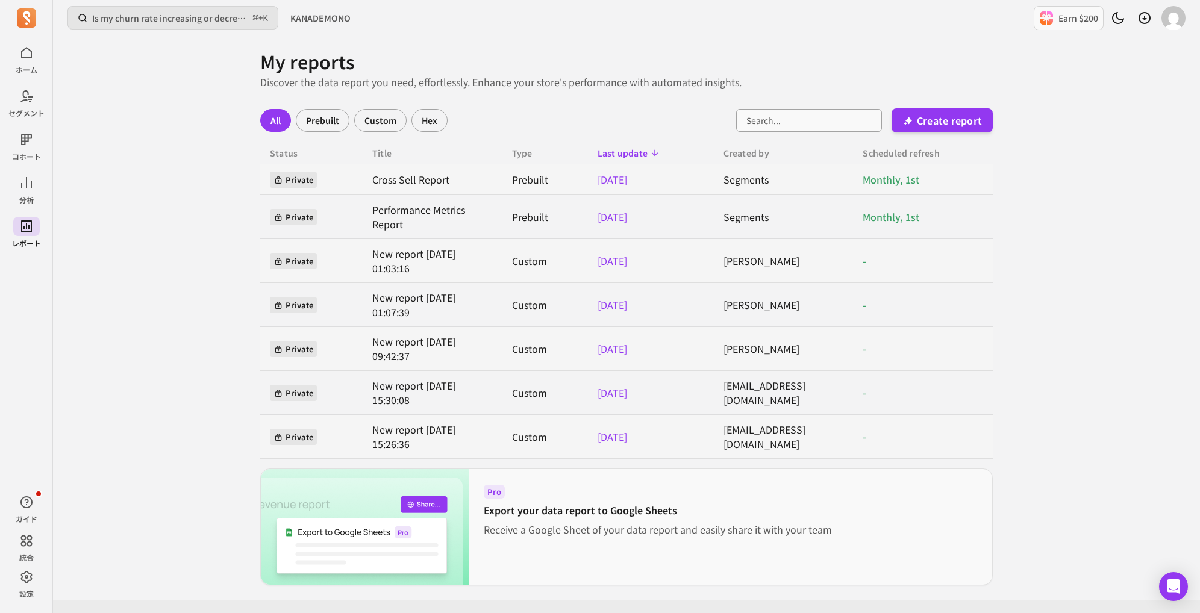
click at [430, 118] on div "Hex" at bounding box center [430, 120] width 36 height 23
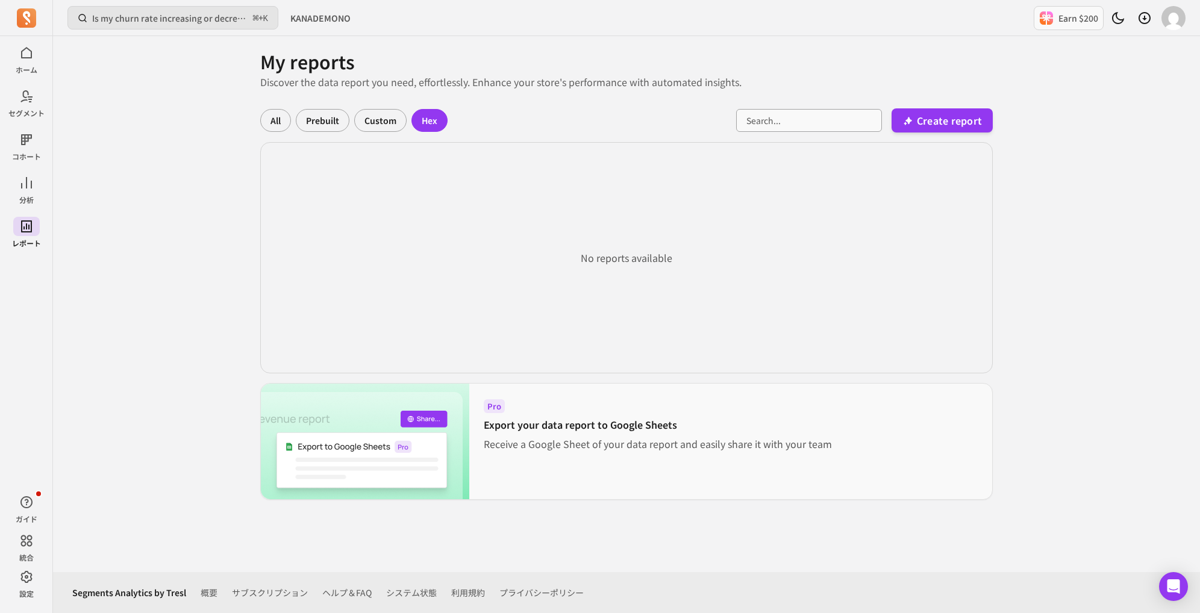
click at [377, 122] on div "Custom" at bounding box center [380, 120] width 52 height 23
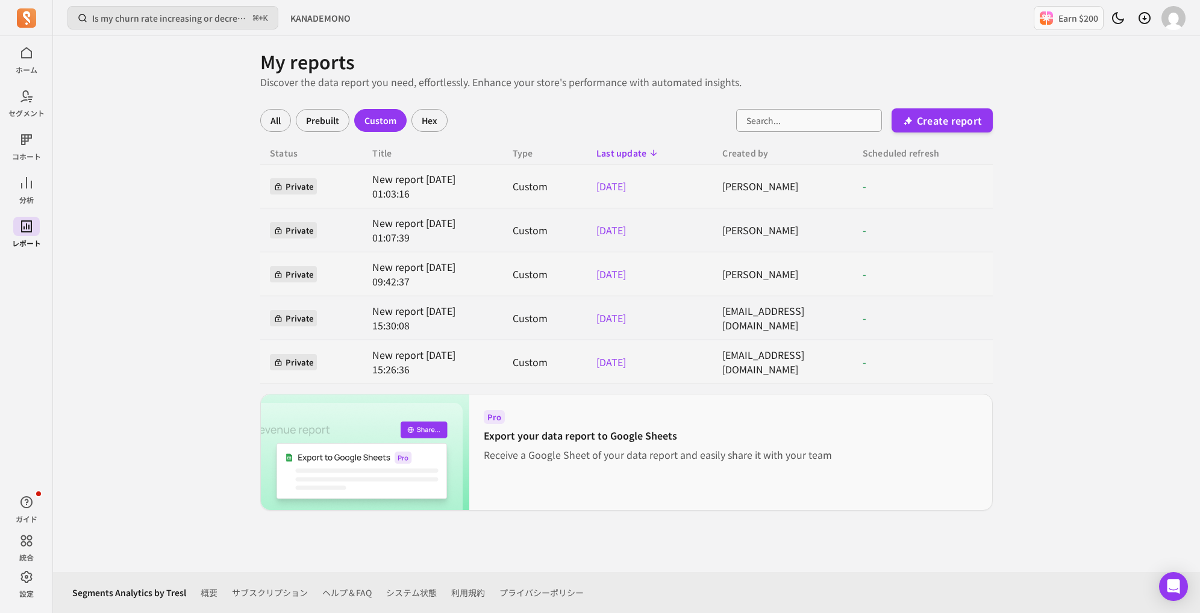
click at [329, 117] on div "Prebuilt" at bounding box center [323, 120] width 54 height 23
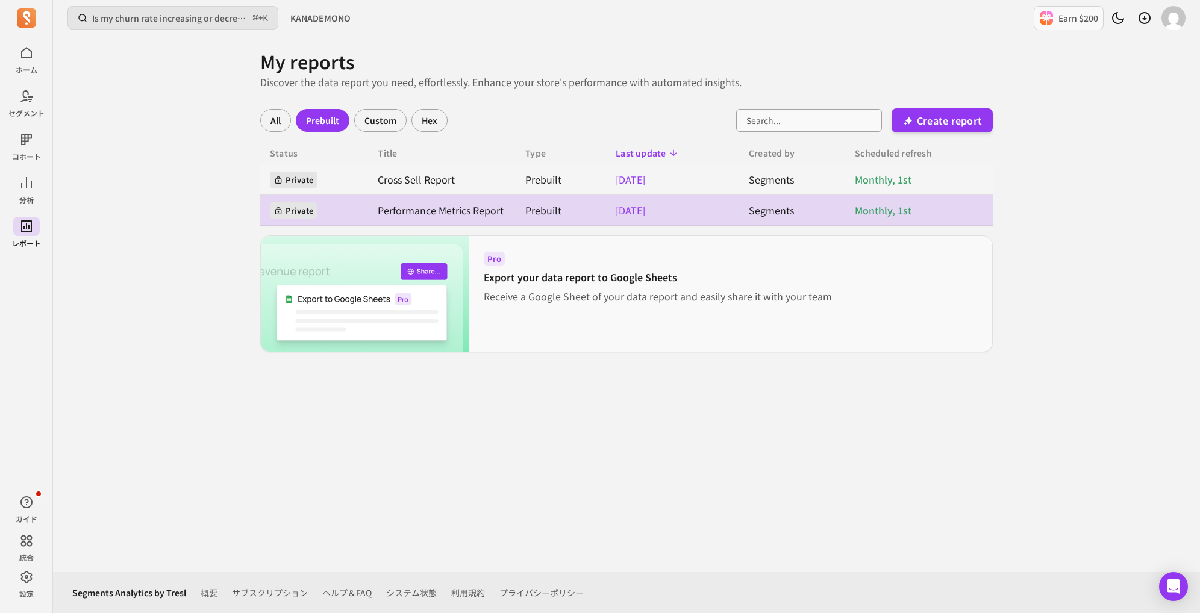
click at [433, 205] on link "Performance Metrics Report" at bounding box center [442, 210] width 128 height 14
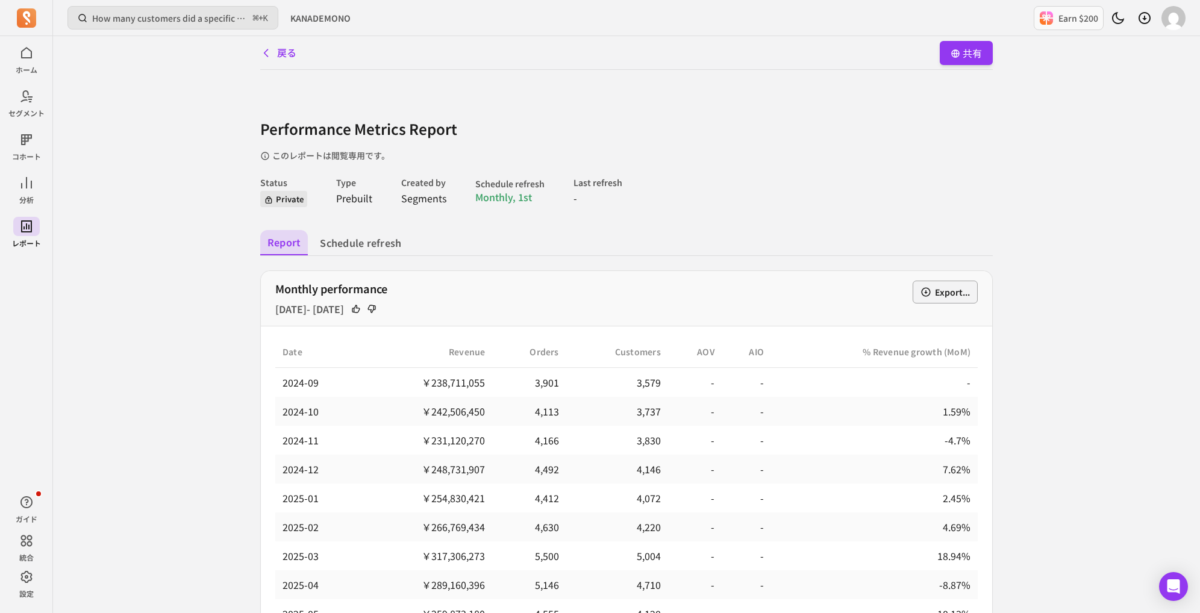
click at [367, 196] on p "Prebuilt" at bounding box center [354, 198] width 36 height 14
click at [406, 189] on div "Created by Segments" at bounding box center [423, 191] width 45 height 29
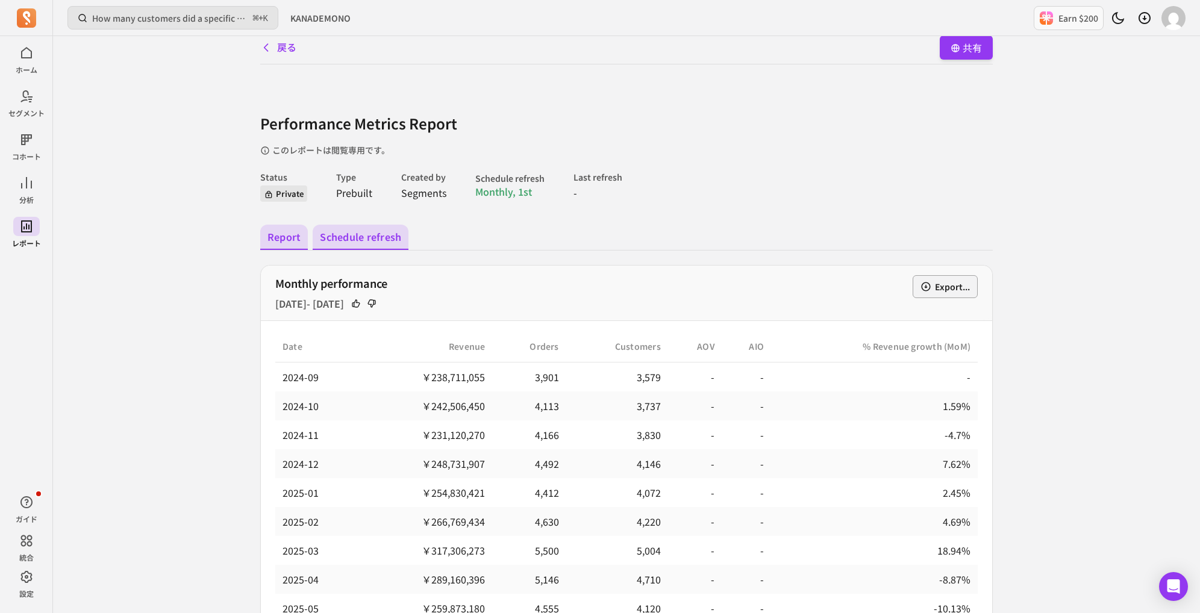
click at [393, 237] on button "Schedule refresh" at bounding box center [361, 237] width 96 height 25
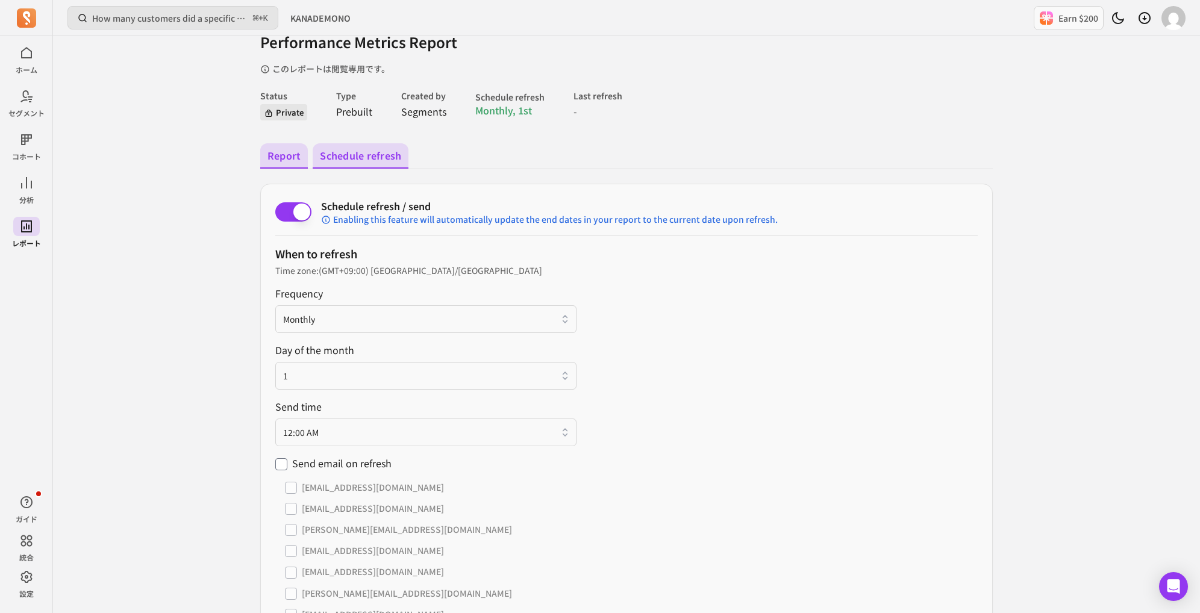
scroll to position [66, 0]
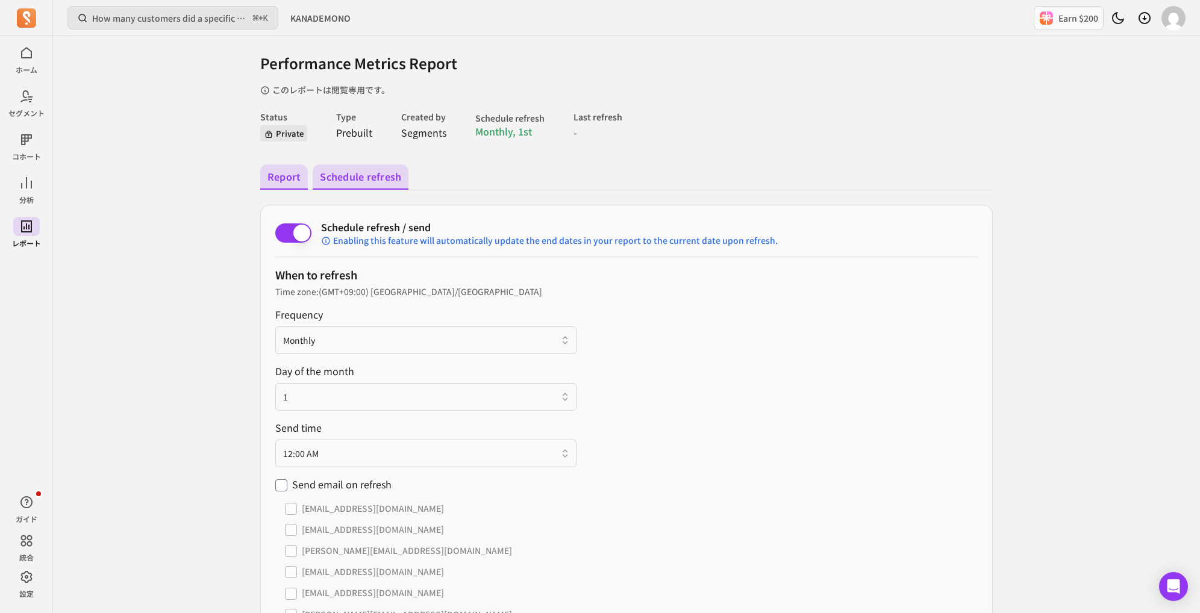
click at [283, 169] on button "Report" at bounding box center [284, 177] width 48 height 25
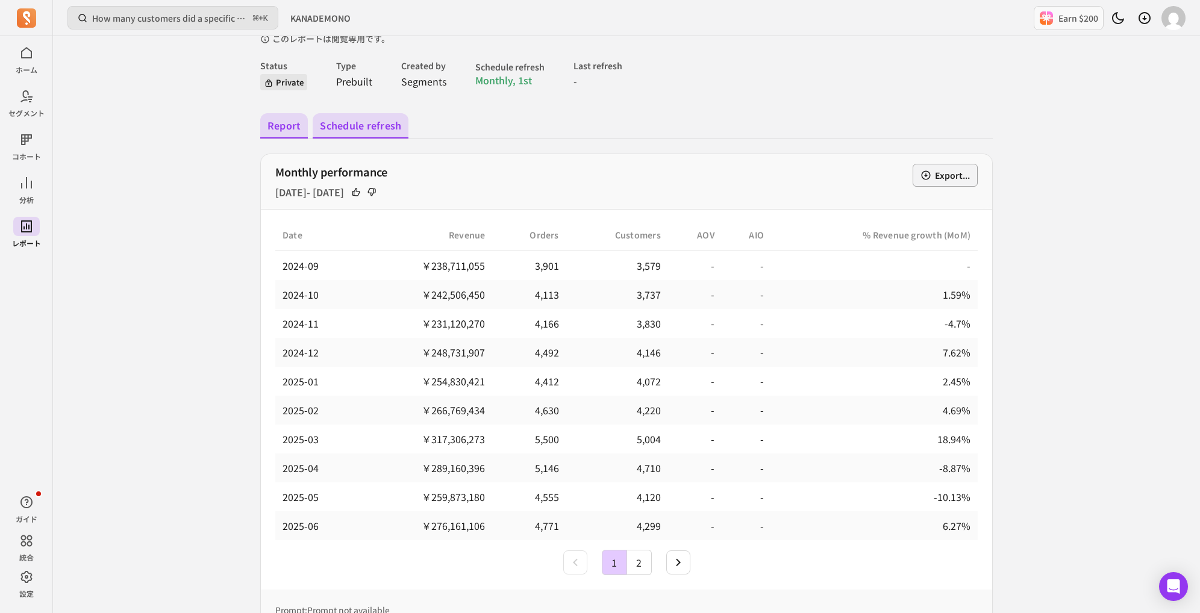
scroll to position [106, 0]
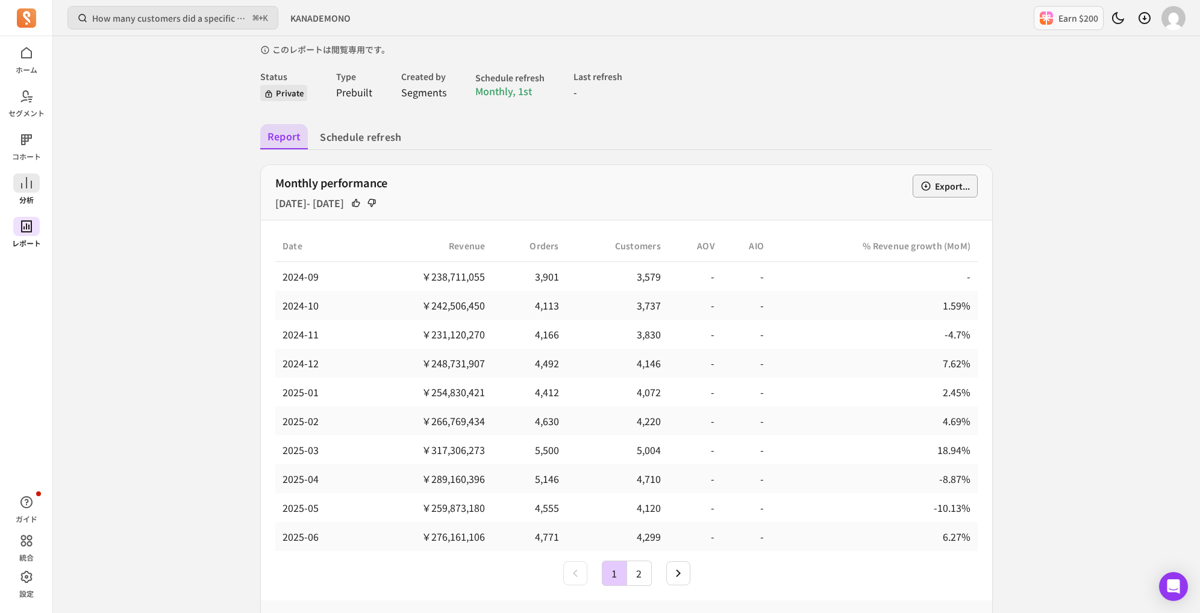
click at [38, 185] on span at bounding box center [26, 183] width 27 height 19
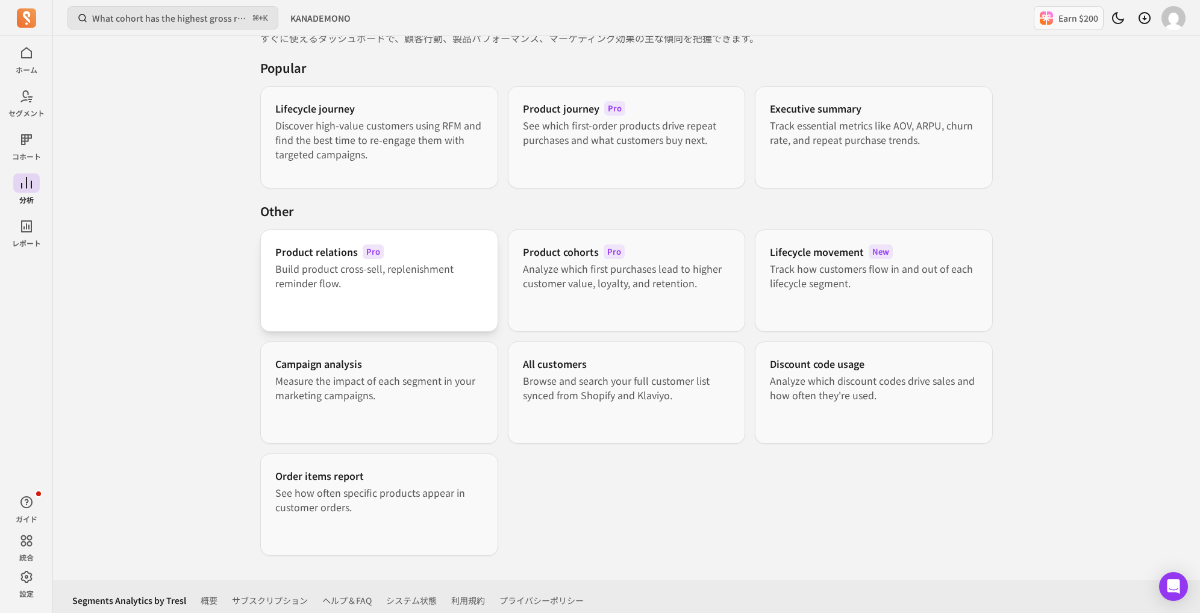
scroll to position [51, 0]
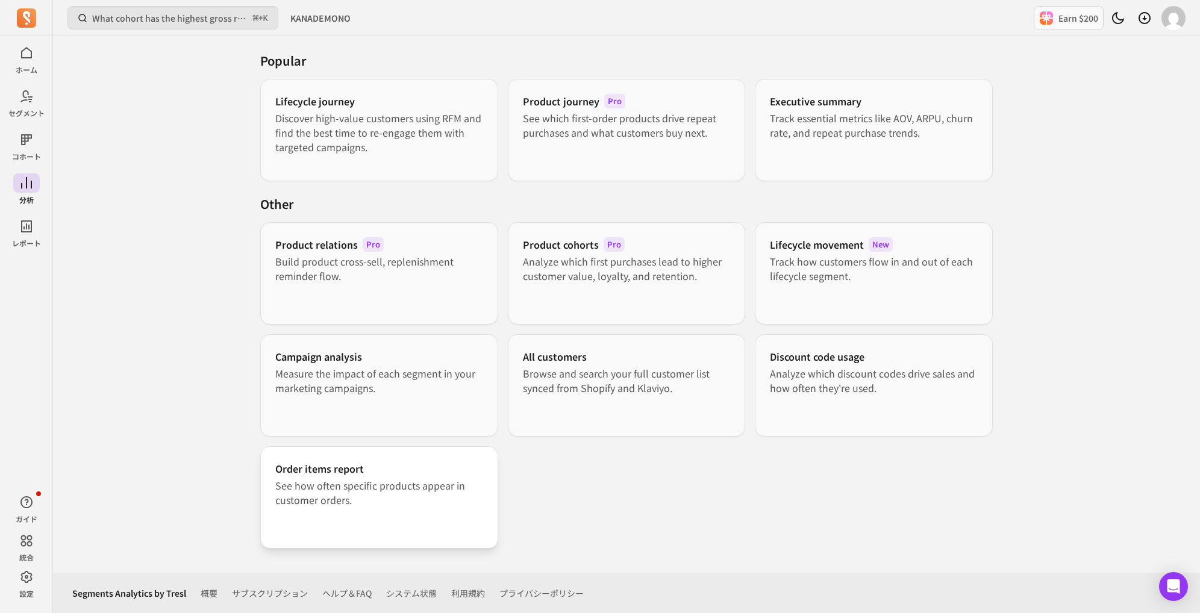
click at [364, 459] on div "Order items report See how often specific products appear in customer orders." at bounding box center [379, 498] width 238 height 102
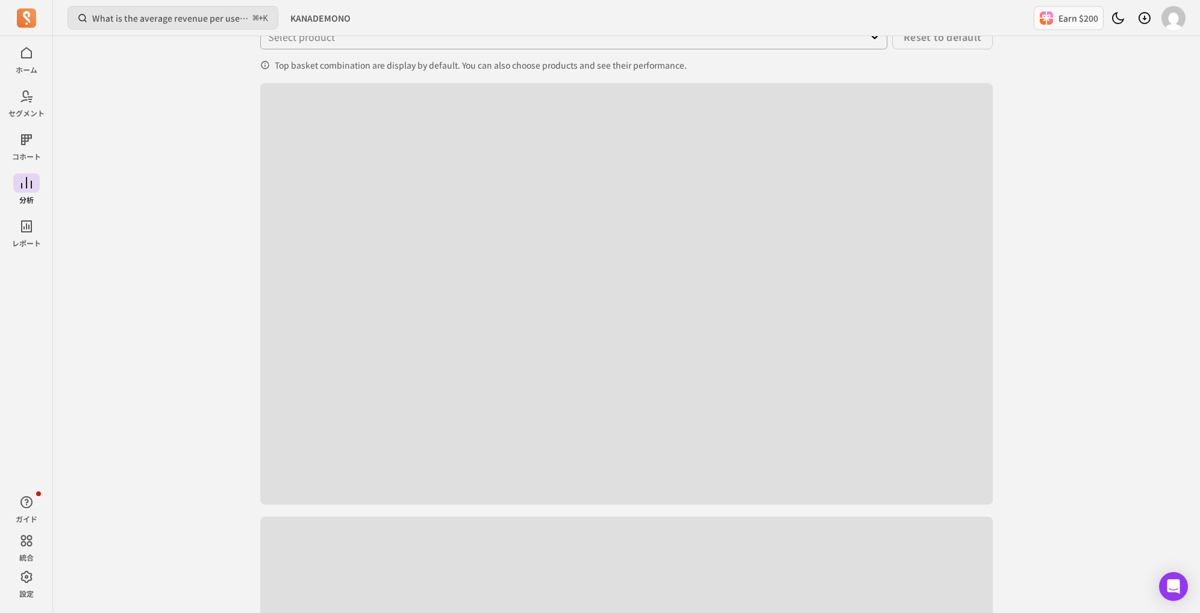
scroll to position [152, 0]
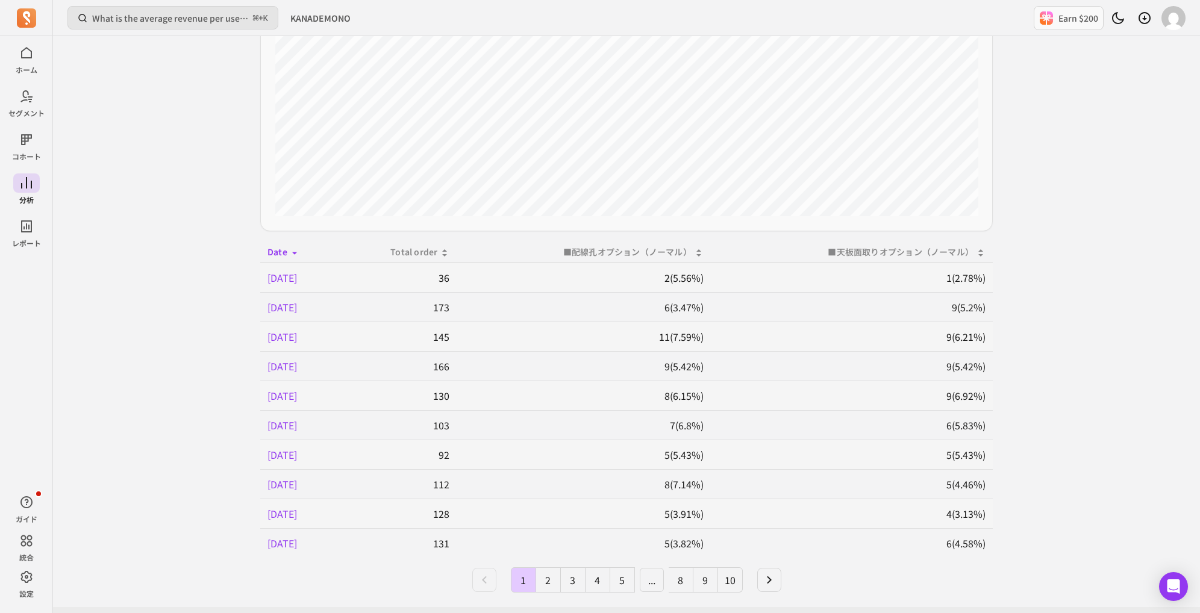
scroll to position [419, 0]
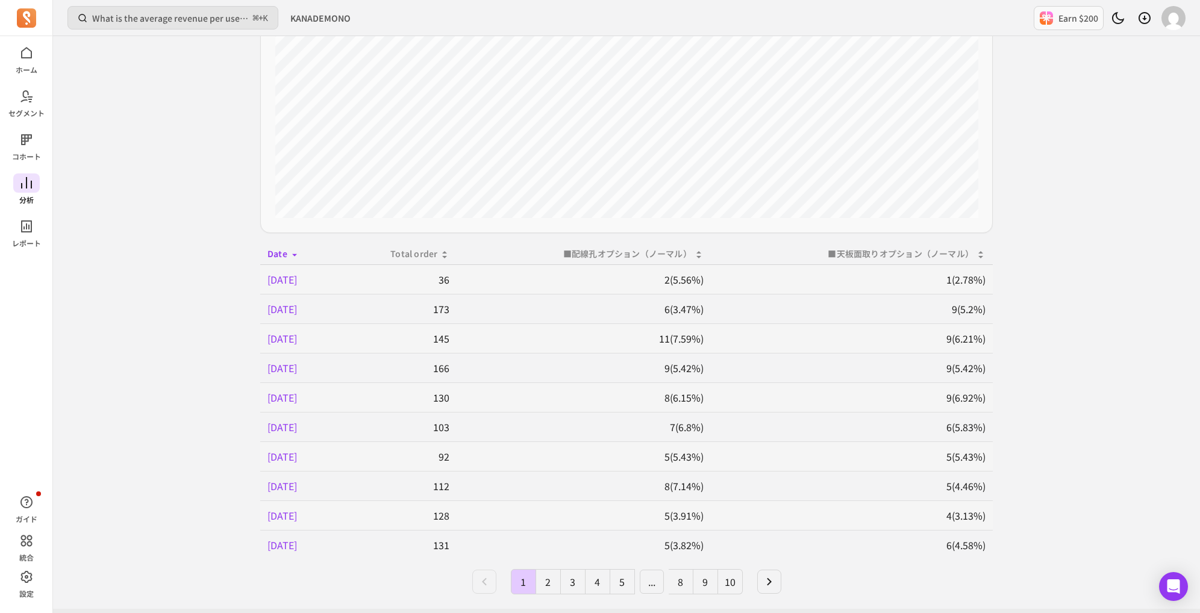
click at [22, 177] on icon at bounding box center [26, 183] width 14 height 14
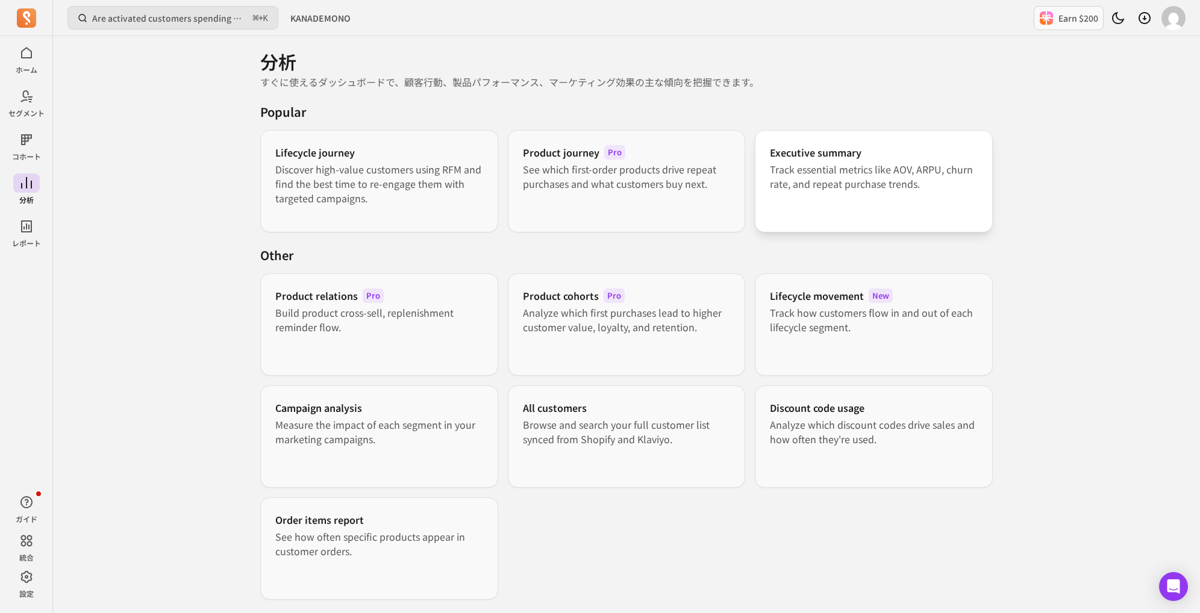
drag, startPoint x: 550, startPoint y: 419, endPoint x: 833, endPoint y: 140, distance: 398.0
click at [833, 140] on div "Executive summary Track essential metrics like AOV, ARPU, churn rate, and repea…" at bounding box center [874, 181] width 238 height 102
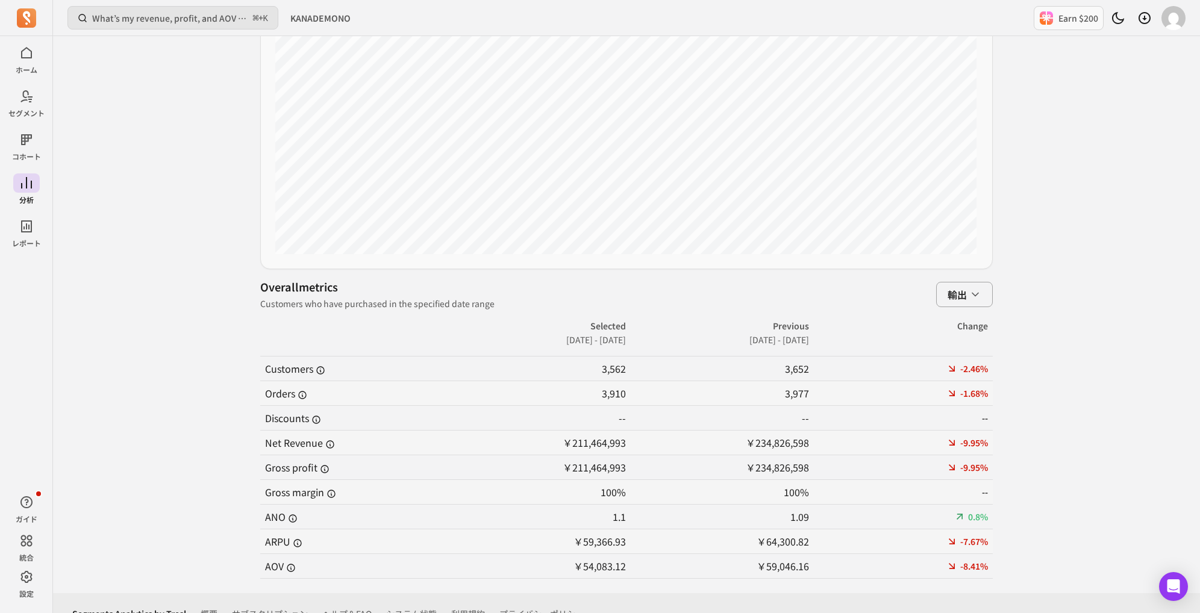
scroll to position [477, 0]
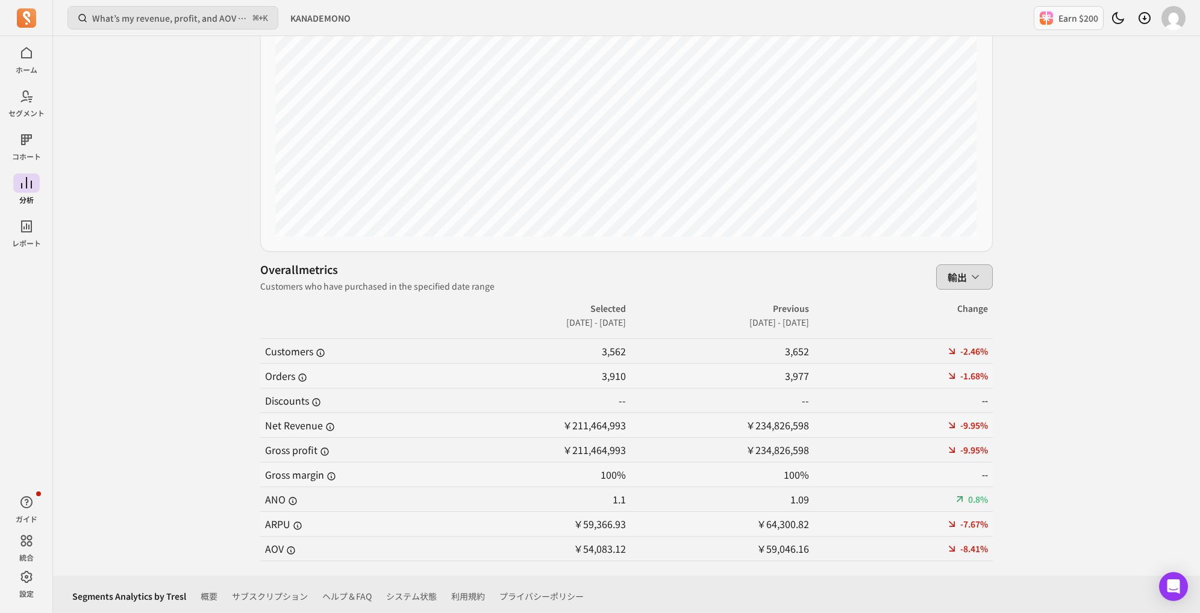
click at [968, 270] on div "輸出" at bounding box center [965, 277] width 34 height 14
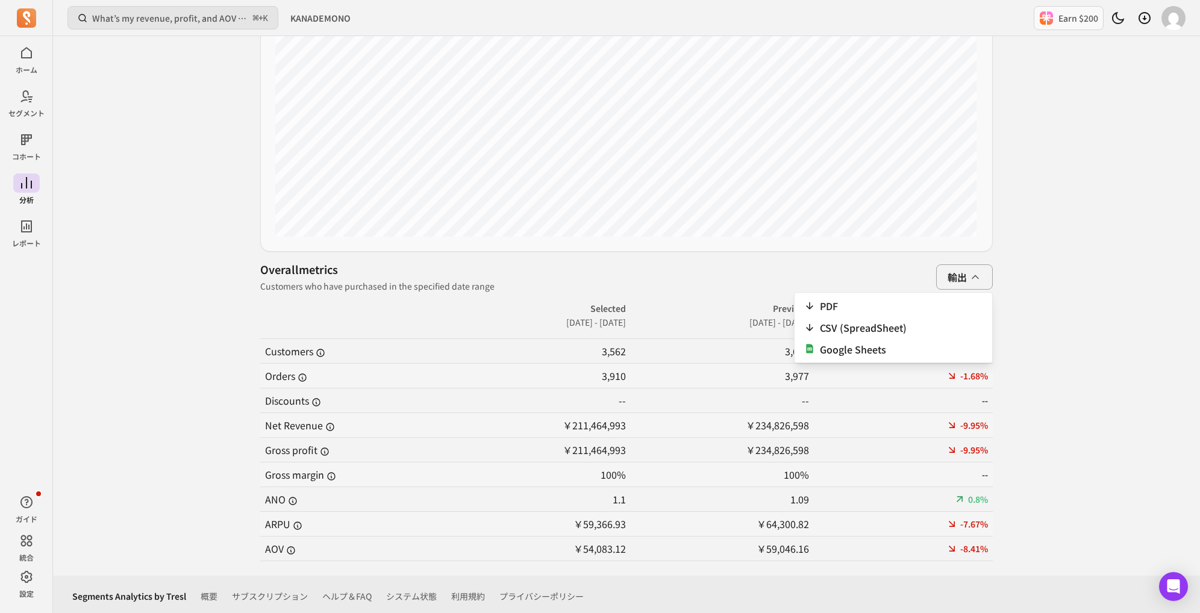
click at [903, 263] on div "Overall metrics Customers who have purchased in the specified date range 輸出 PDF…" at bounding box center [626, 277] width 733 height 31
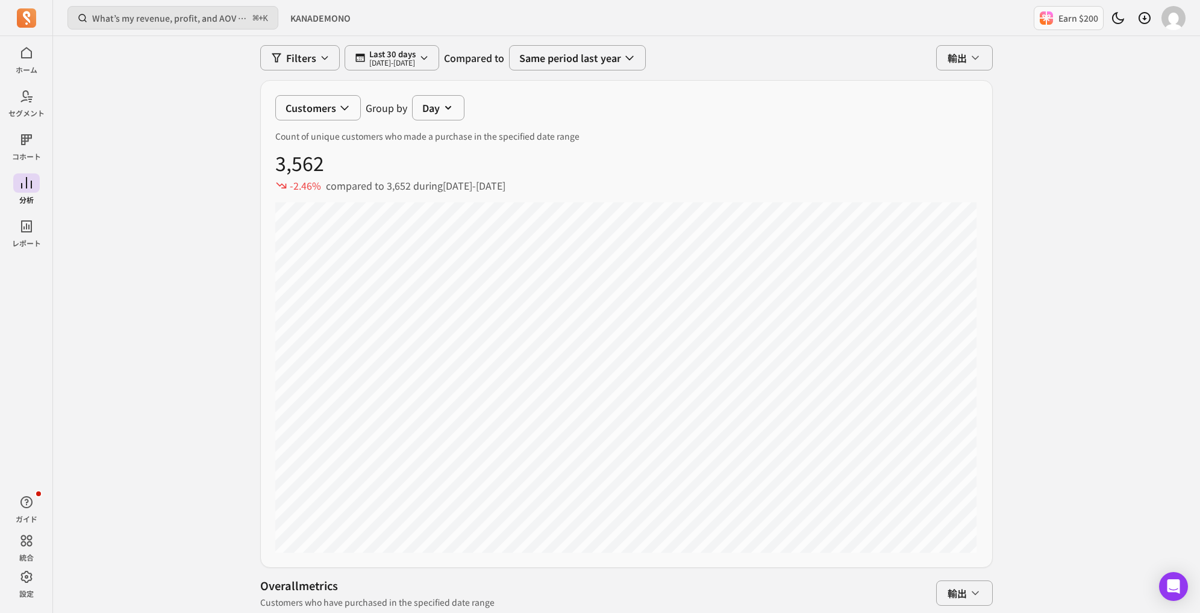
scroll to position [0, 0]
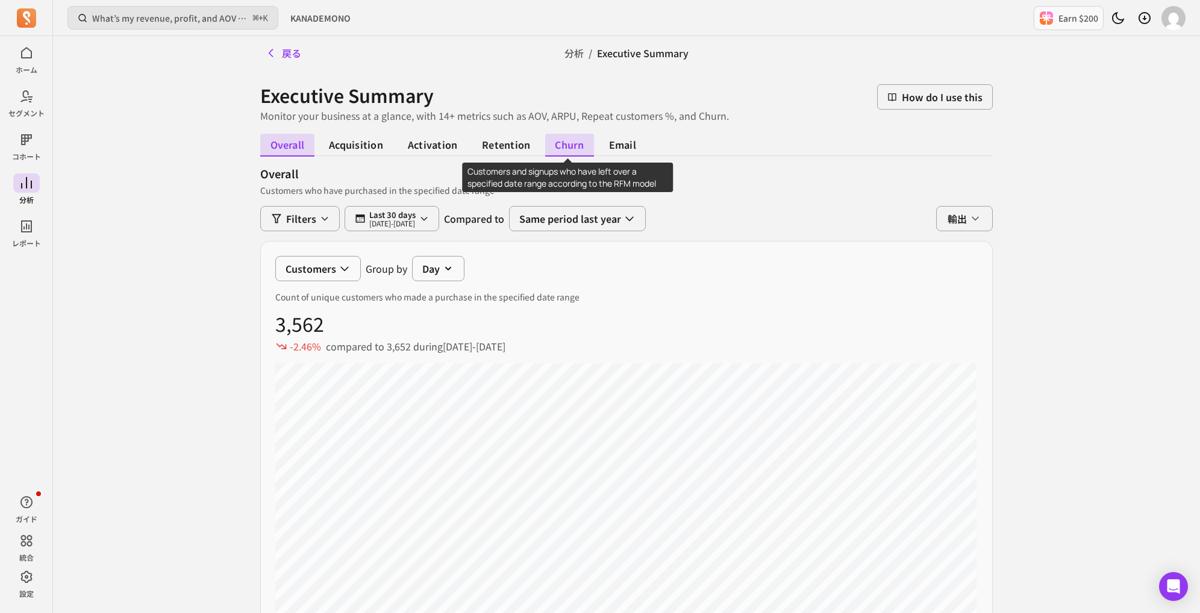
click at [570, 137] on span "churn" at bounding box center [569, 145] width 49 height 23
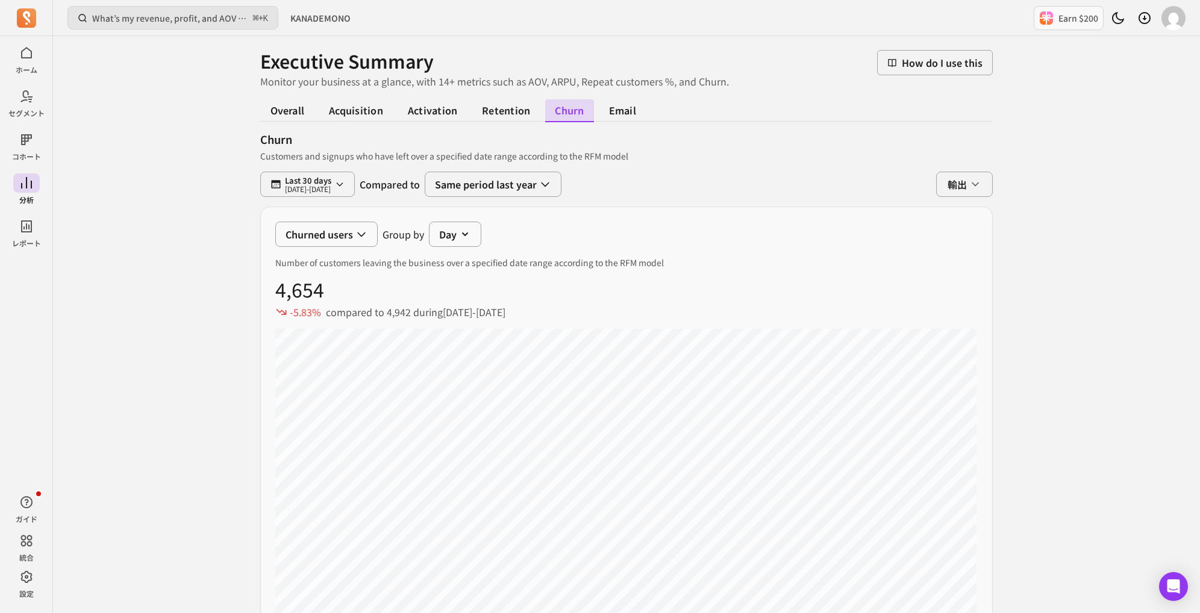
scroll to position [37, 0]
click at [284, 101] on span "overall" at bounding box center [287, 107] width 54 height 23
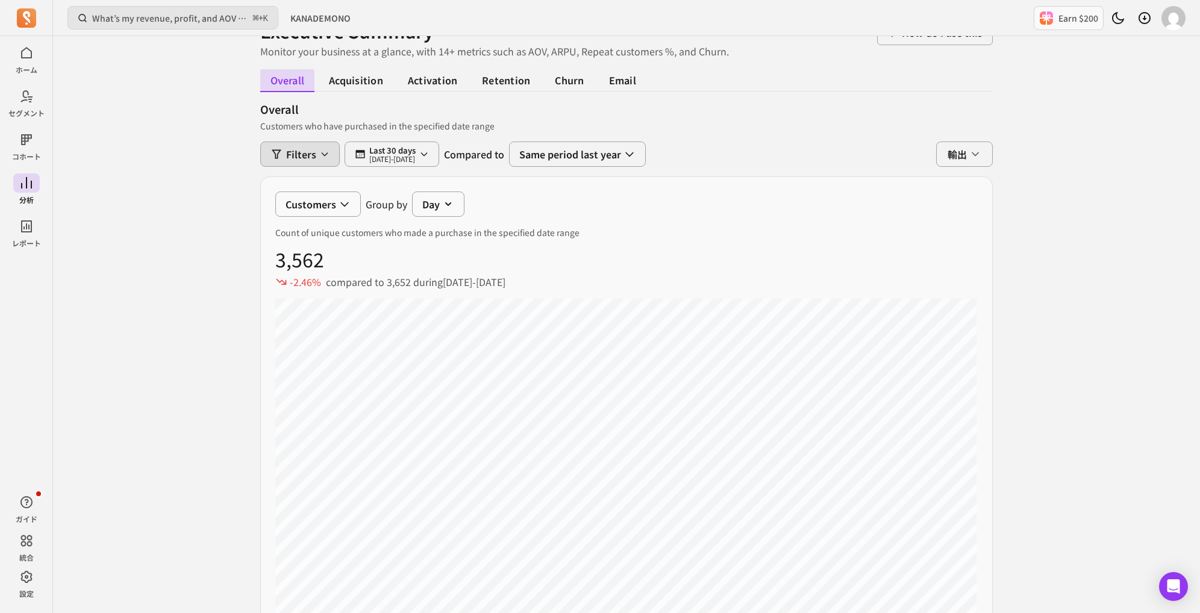
scroll to position [74, 0]
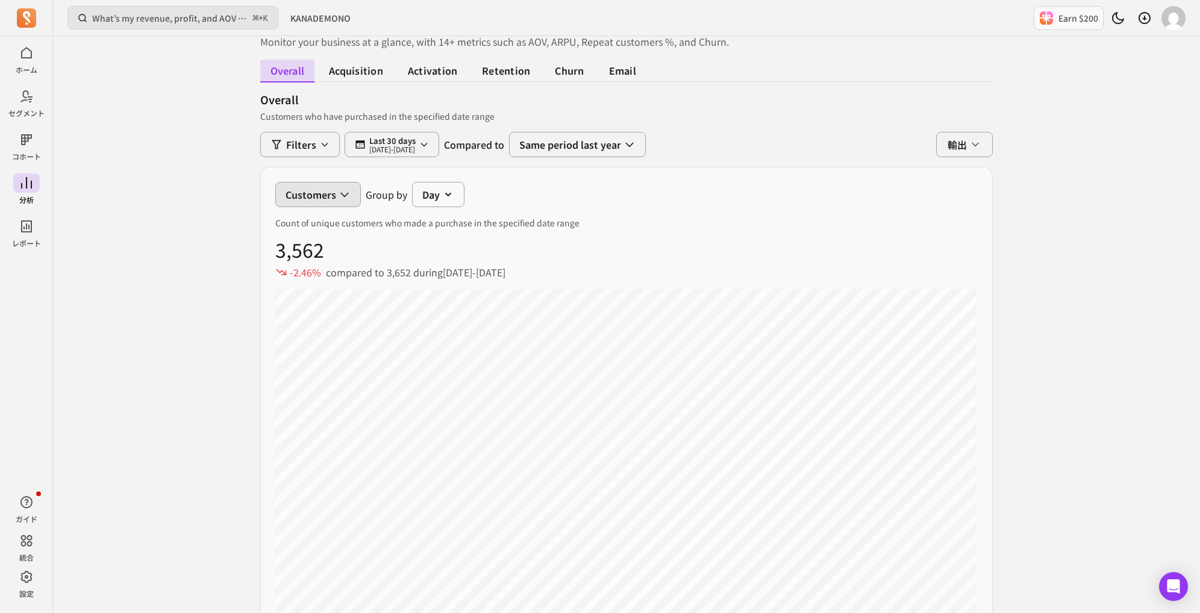
click at [331, 187] on button "Customers" at bounding box center [318, 194] width 86 height 25
click at [398, 190] on div "Customers Customers Orders Discounts Net Revenue Gross profit Gross margin ANO …" at bounding box center [626, 194] width 703 height 25
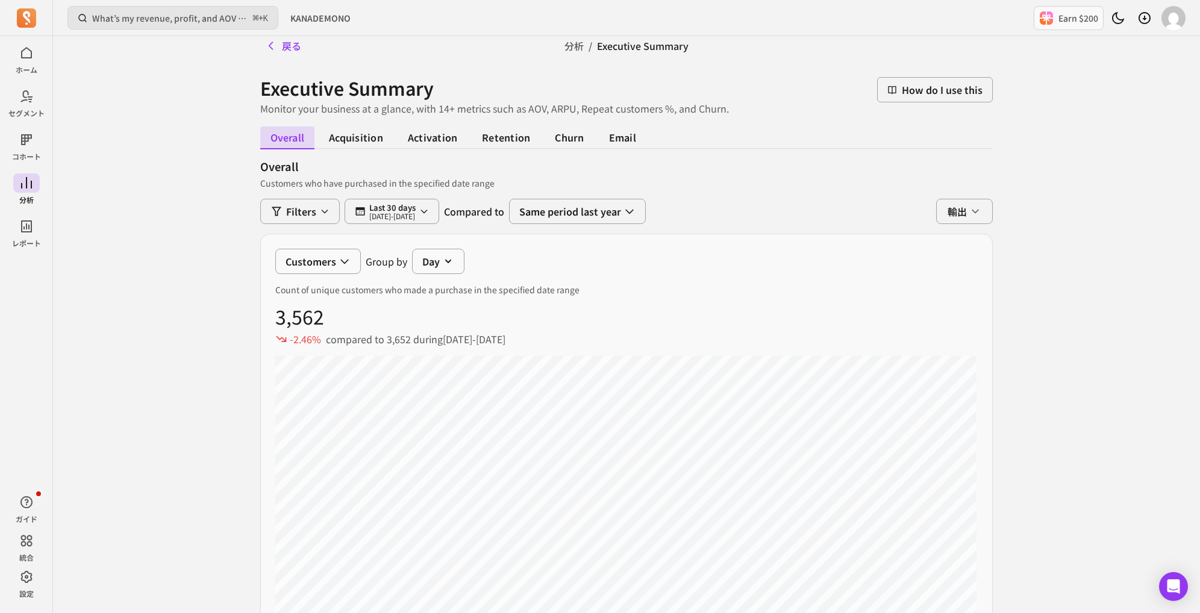
scroll to position [0, 0]
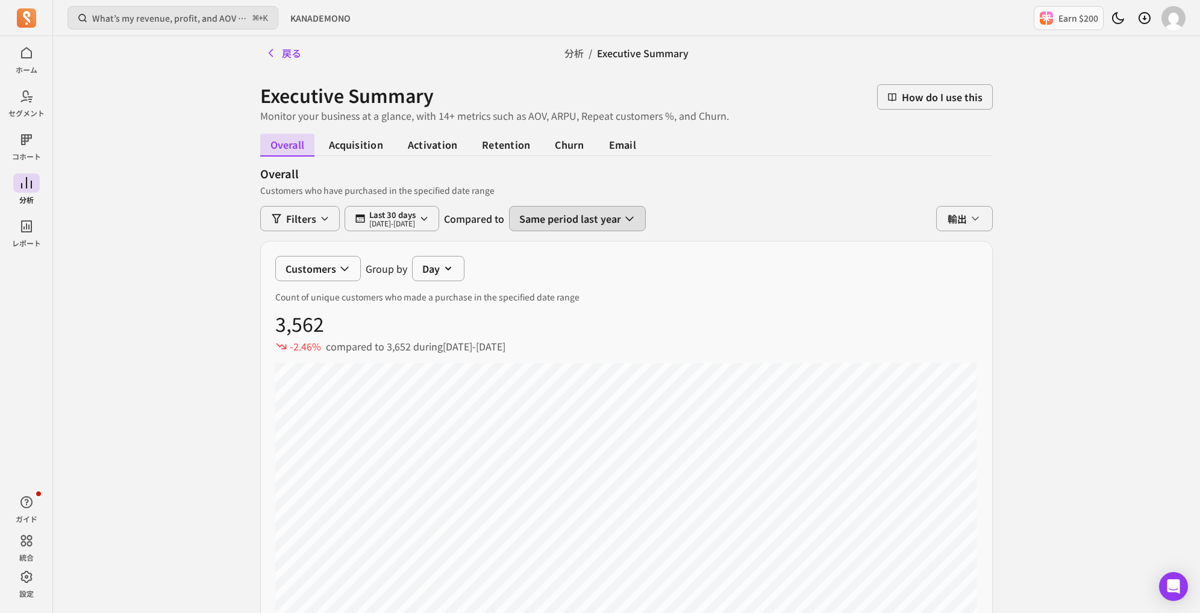
click at [624, 222] on button "Same period last year" at bounding box center [577, 218] width 137 height 25
click at [610, 188] on div "overall acquisition activation retention churn email overall Customers who have…" at bounding box center [626, 581] width 733 height 916
click at [568, 137] on span "churn" at bounding box center [569, 145] width 49 height 23
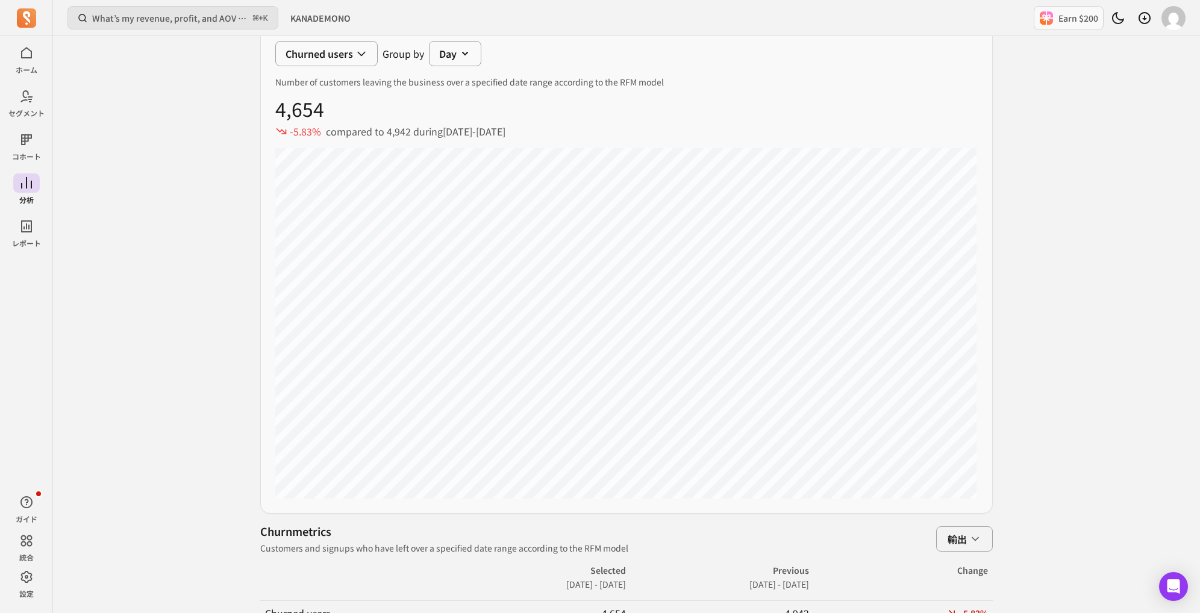
scroll to position [306, 0]
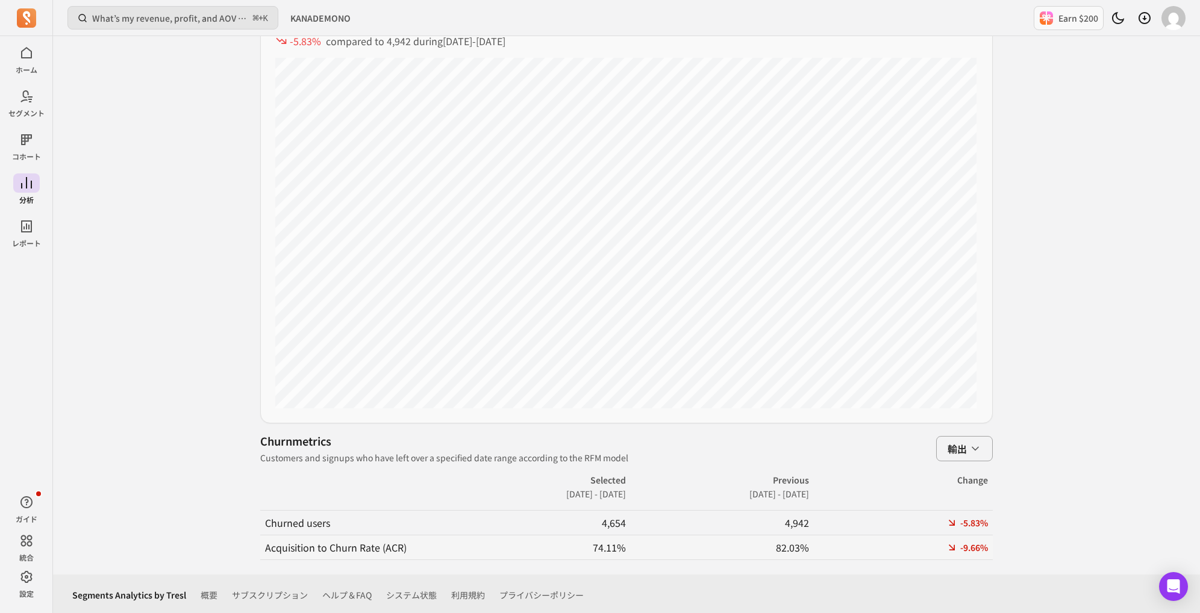
click at [1053, 557] on div "What’s my revenue, profit, and AOV recently? ⌘ + K KANADEMONO Earn $200 戻る 分析 /…" at bounding box center [626, 154] width 1147 height 921
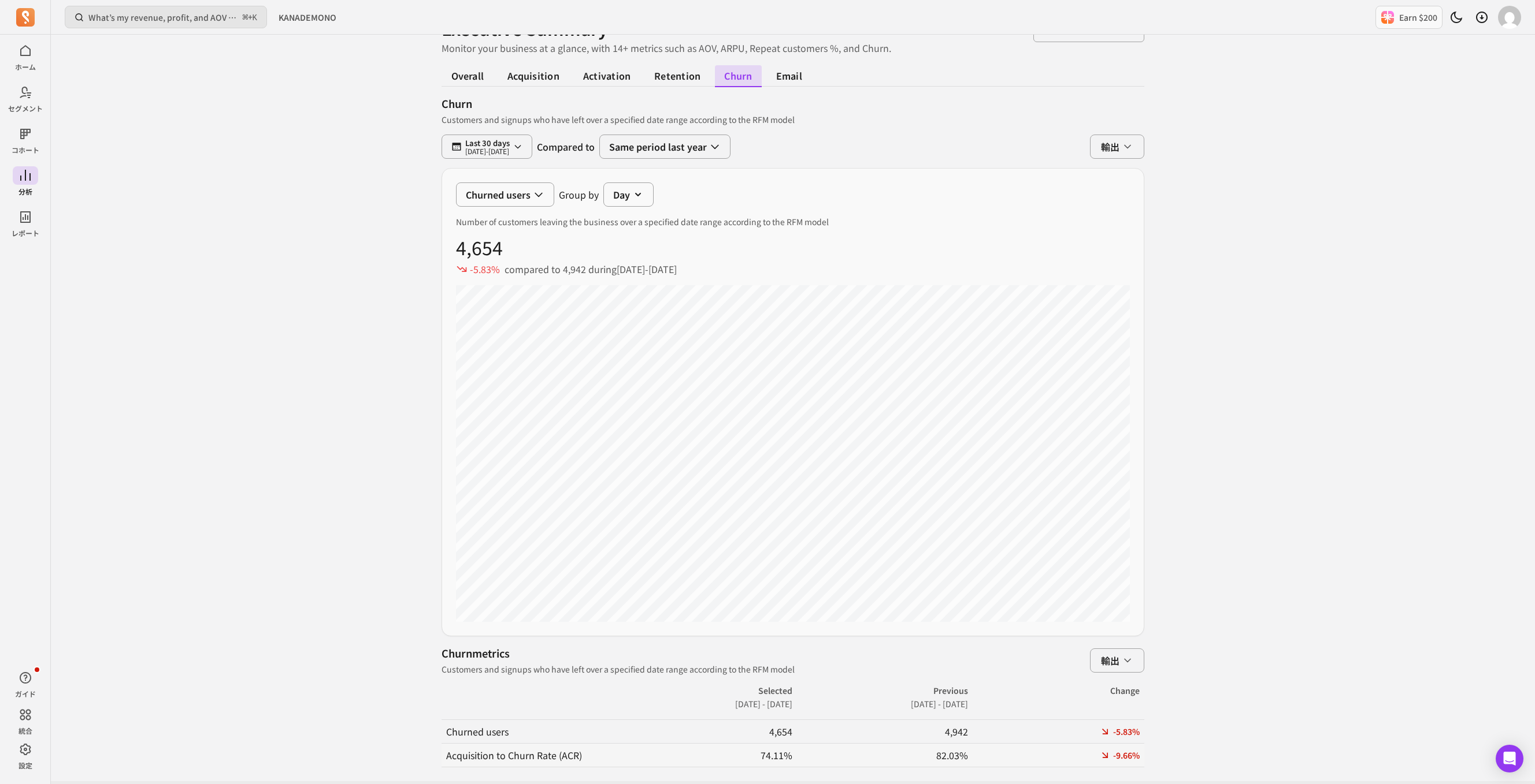
scroll to position [0, 0]
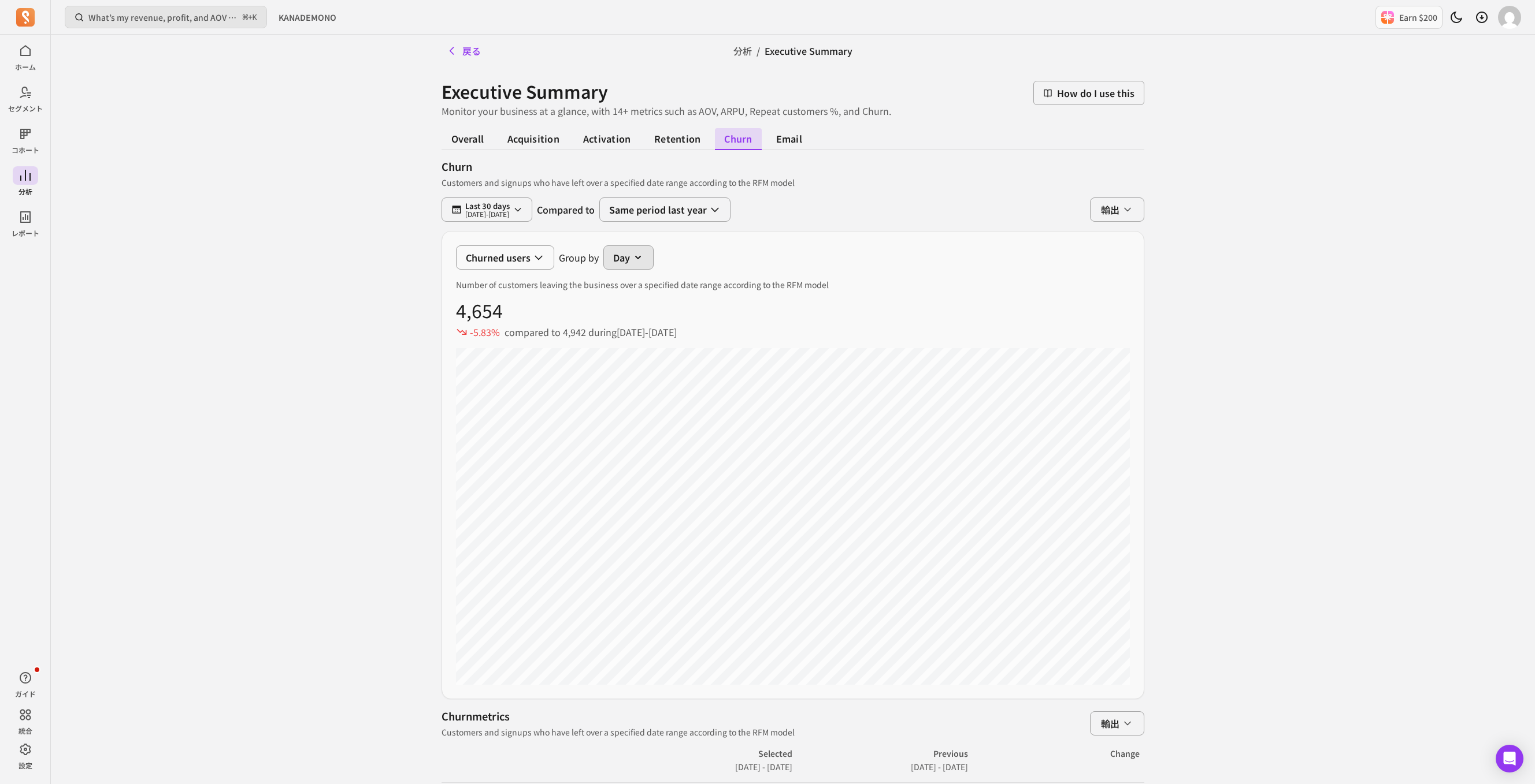
click at [609, 263] on button "Day" at bounding box center [628, 257] width 50 height 24
click at [531, 264] on div "Churned users Group by Day Day" at bounding box center [792, 257] width 674 height 24
click at [530, 264] on button "Churned users" at bounding box center [504, 257] width 98 height 24
click at [593, 242] on div "Churned users Churned users Group by Day Number of customers leaving the busine…" at bounding box center [792, 465] width 703 height 469
click at [466, 209] on p "Last 30 days" at bounding box center [487, 206] width 44 height 10
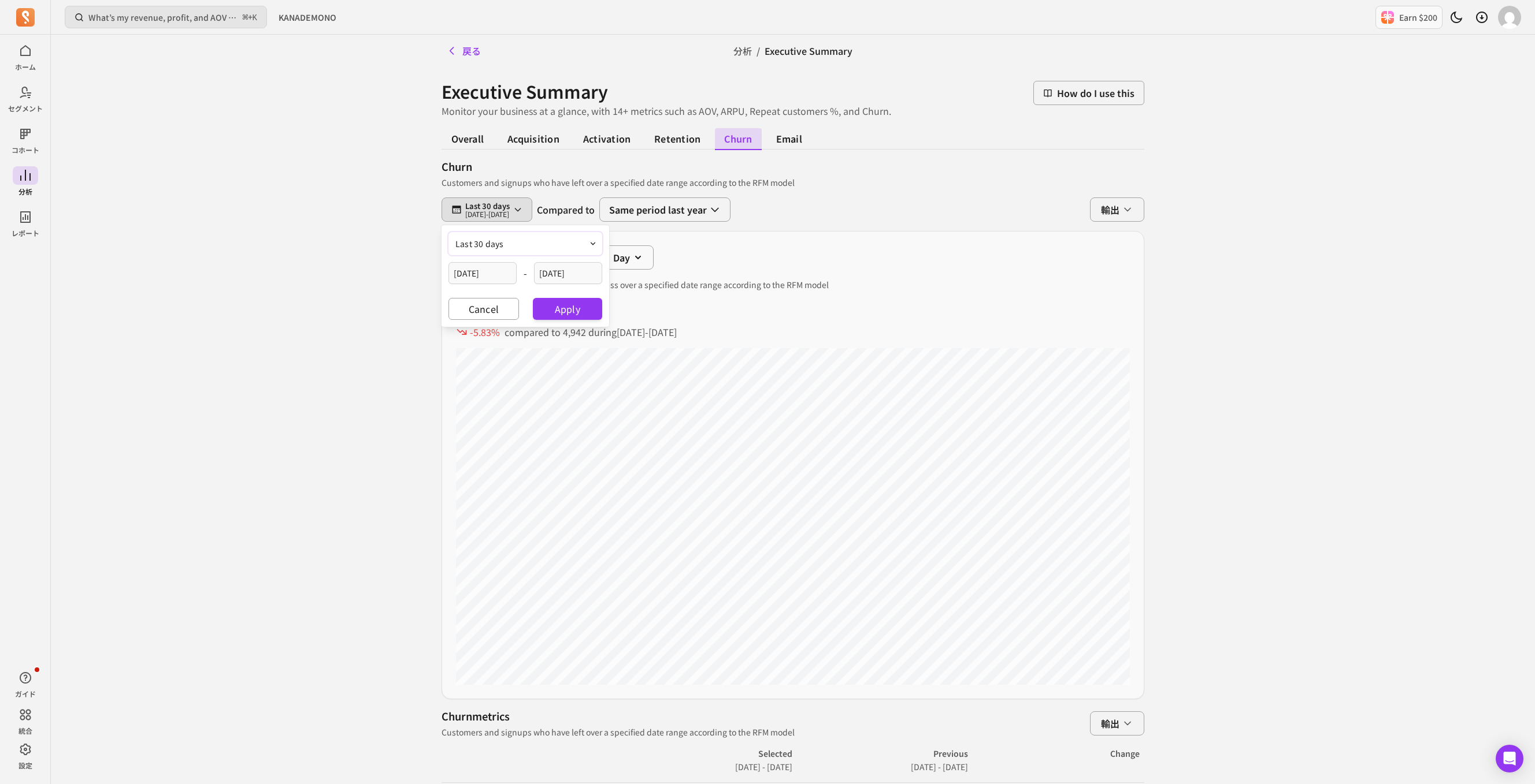
click at [469, 252] on button "last 30 days" at bounding box center [525, 243] width 153 height 23
click at [476, 332] on span "last 365 days" at bounding box center [500, 333] width 52 height 12
type input "[DATE]"
click at [558, 302] on button "Apply" at bounding box center [568, 309] width 69 height 22
click at [1110, 213] on span "輸出" at bounding box center [1109, 210] width 18 height 13
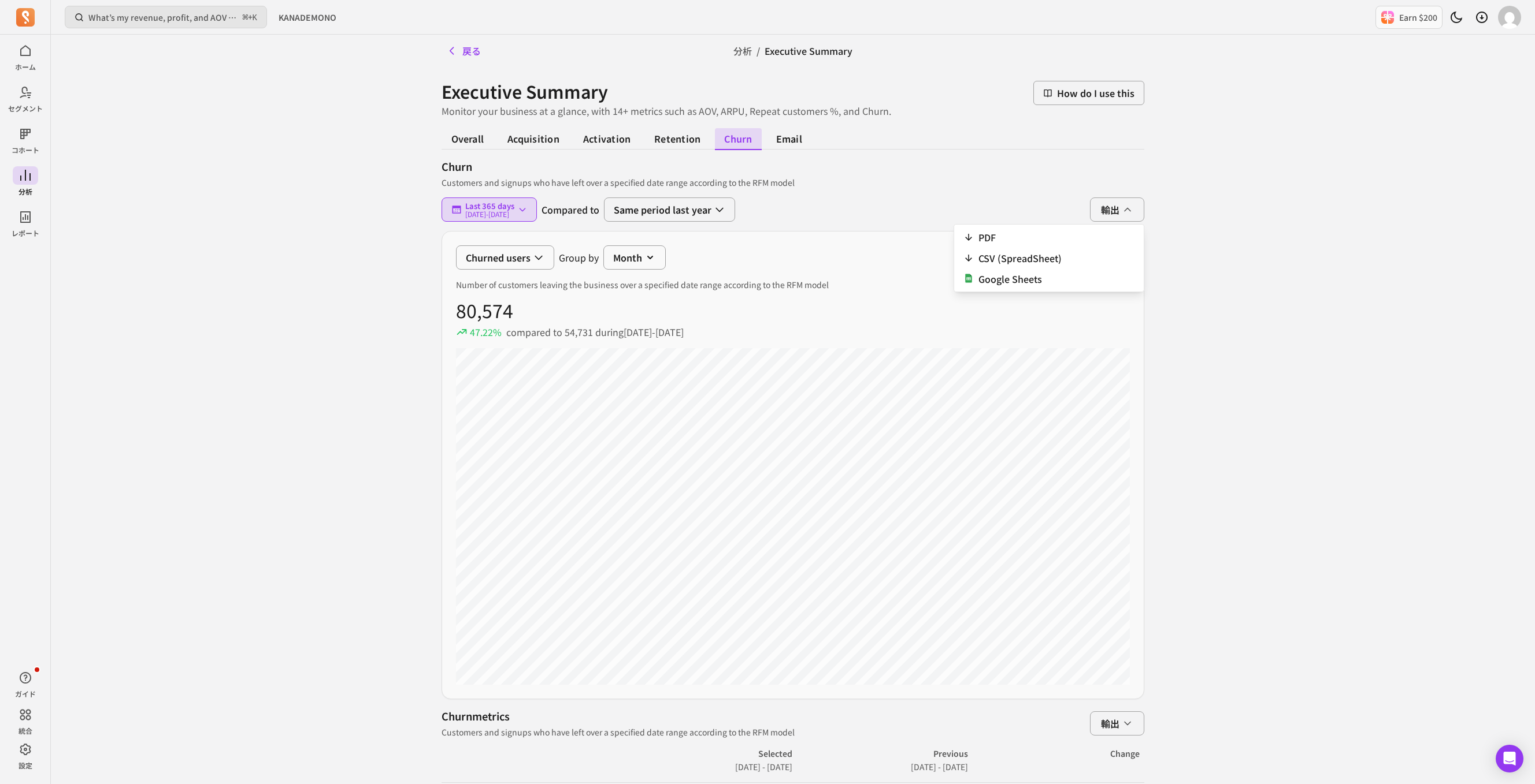
click at [1119, 187] on div "overall acquisition activation retention churn email churn Customers and signup…" at bounding box center [792, 474] width 703 height 713
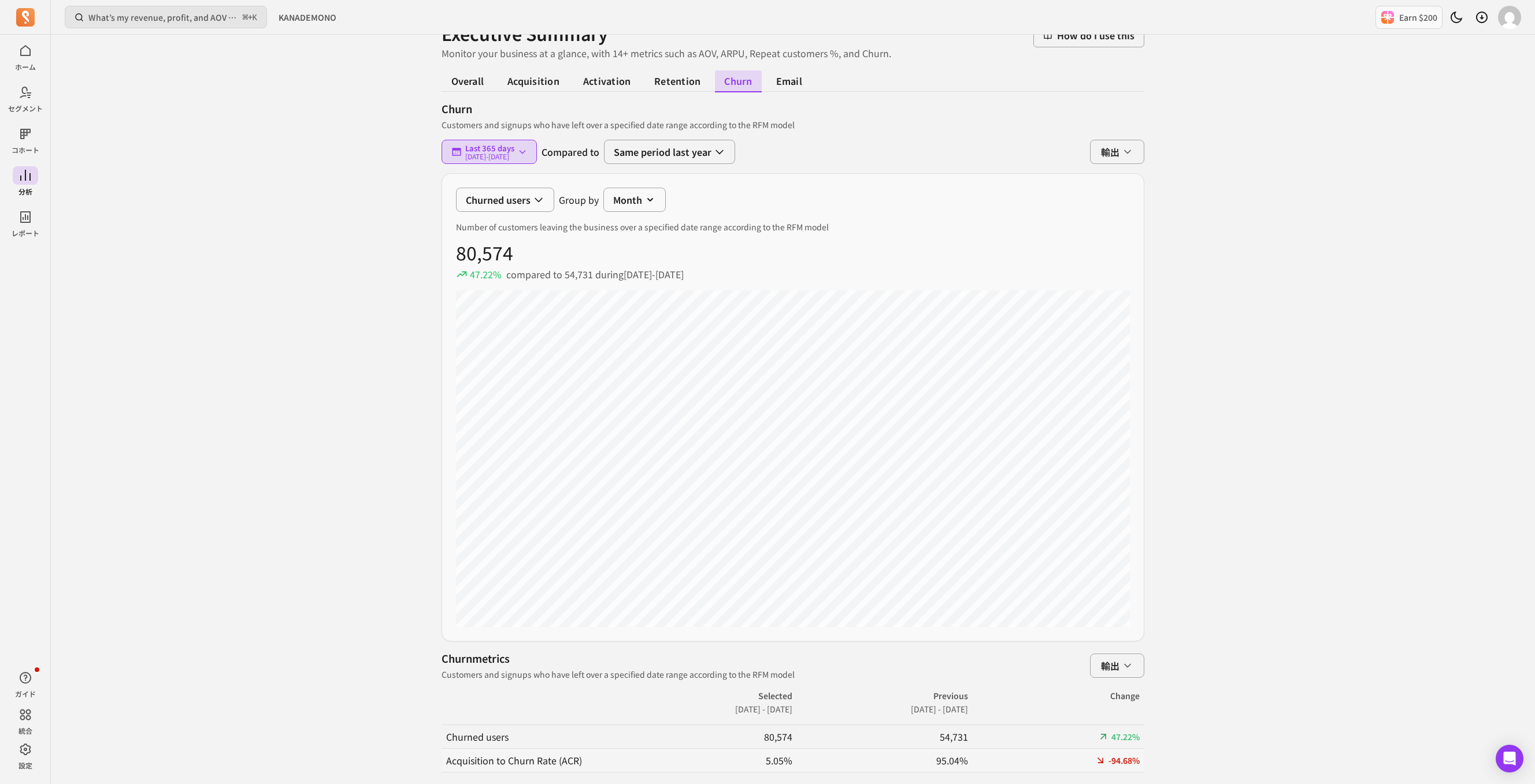
scroll to position [100, 0]
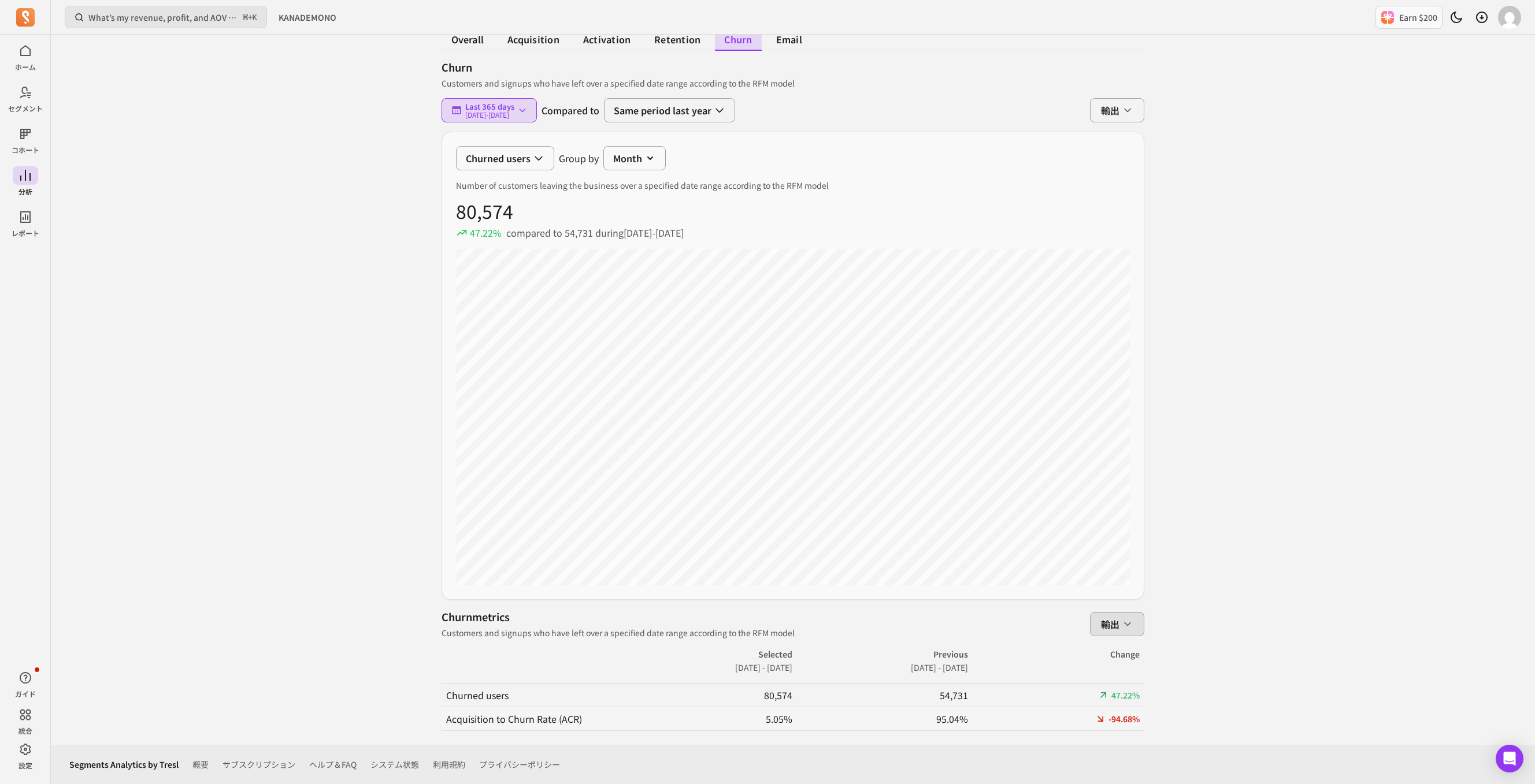
click at [1105, 588] on span "輸出" at bounding box center [1109, 624] width 18 height 13
click at [1037, 588] on div "overall acquisition activation retention churn email churn Customers and signup…" at bounding box center [792, 375] width 703 height 713
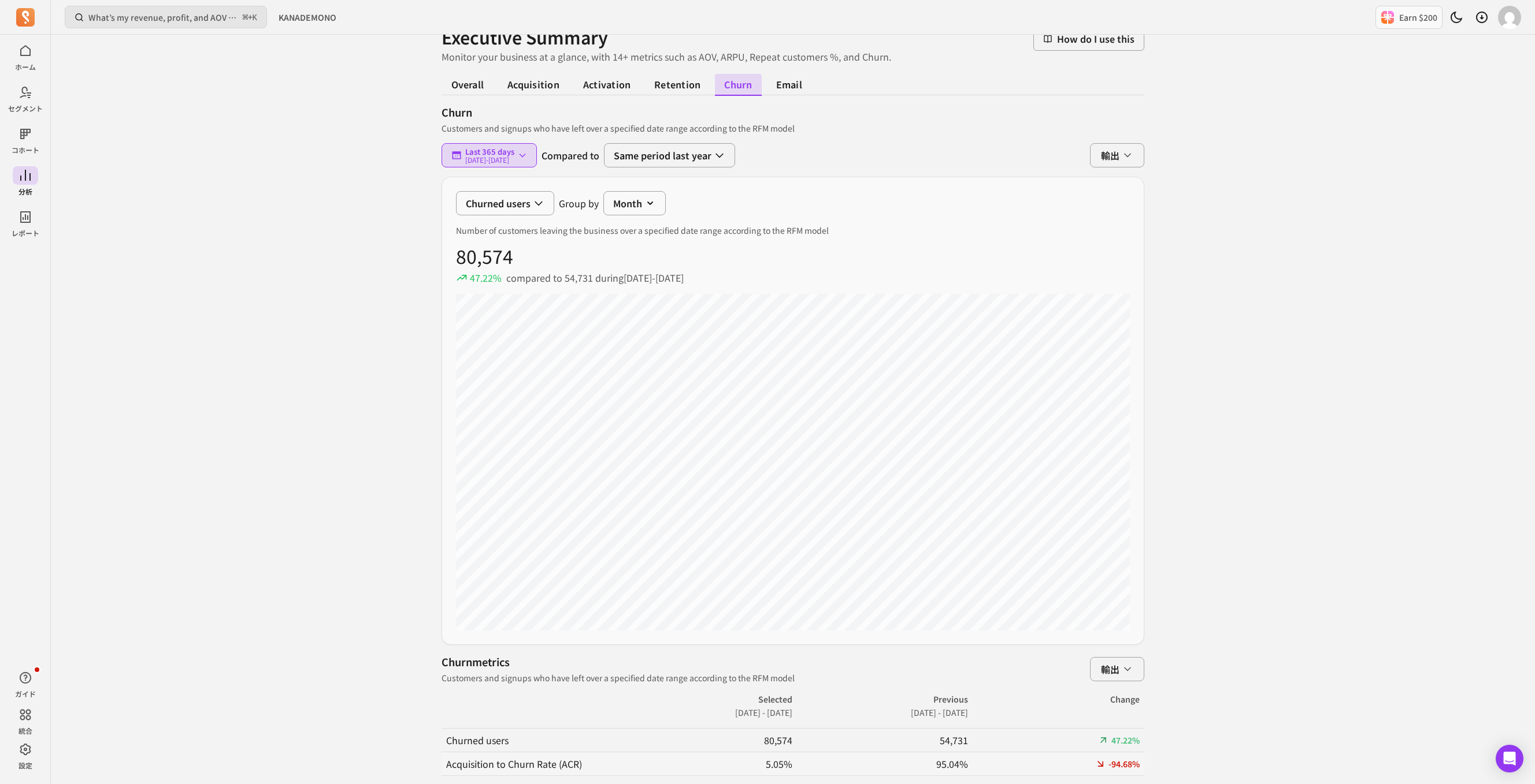
scroll to position [43, 0]
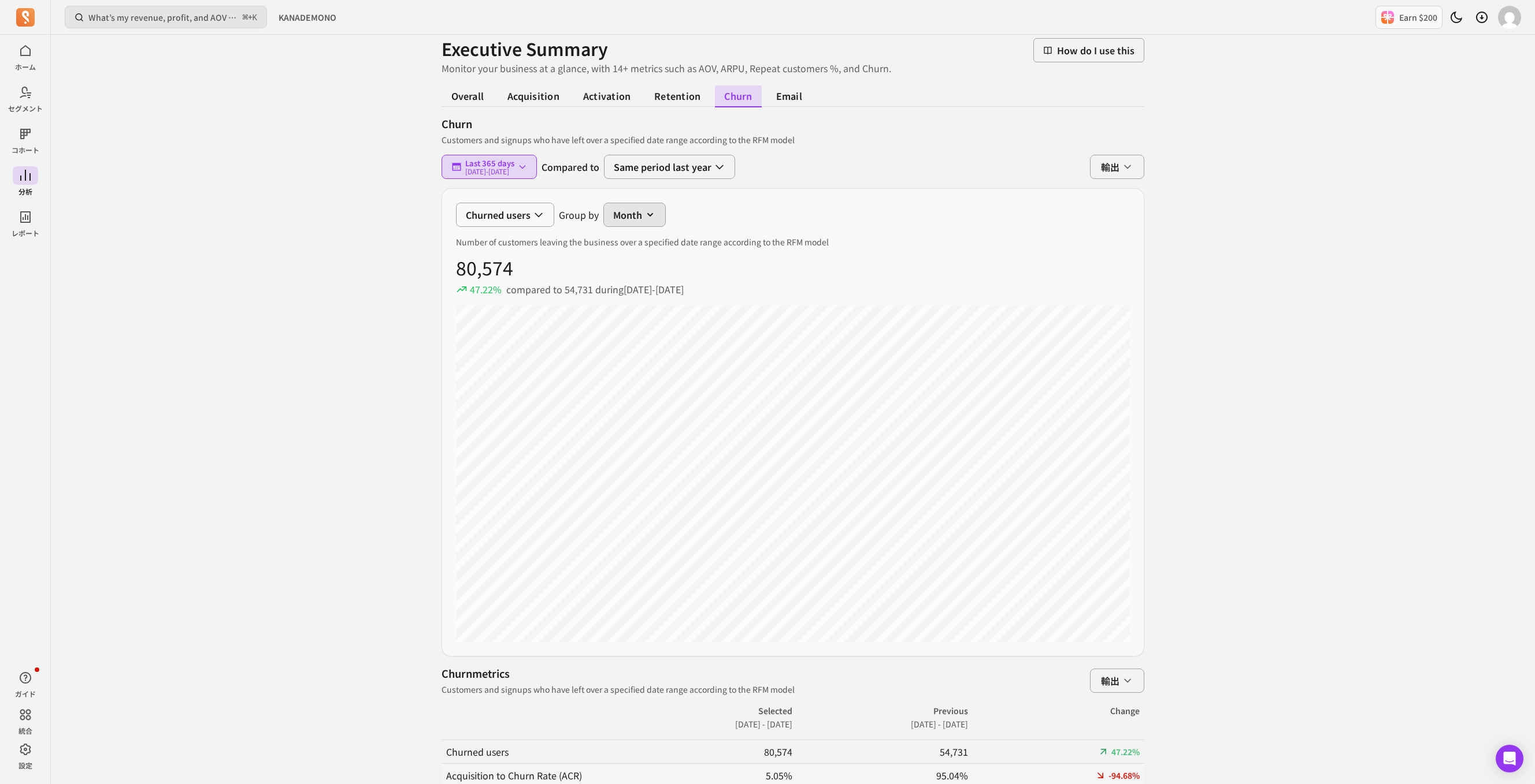
click at [620, 219] on button "Month" at bounding box center [634, 215] width 62 height 24
click at [546, 336] on div "Churned users Group by Month Month Week Day Number of customers leaving the bus…" at bounding box center [792, 422] width 703 height 469
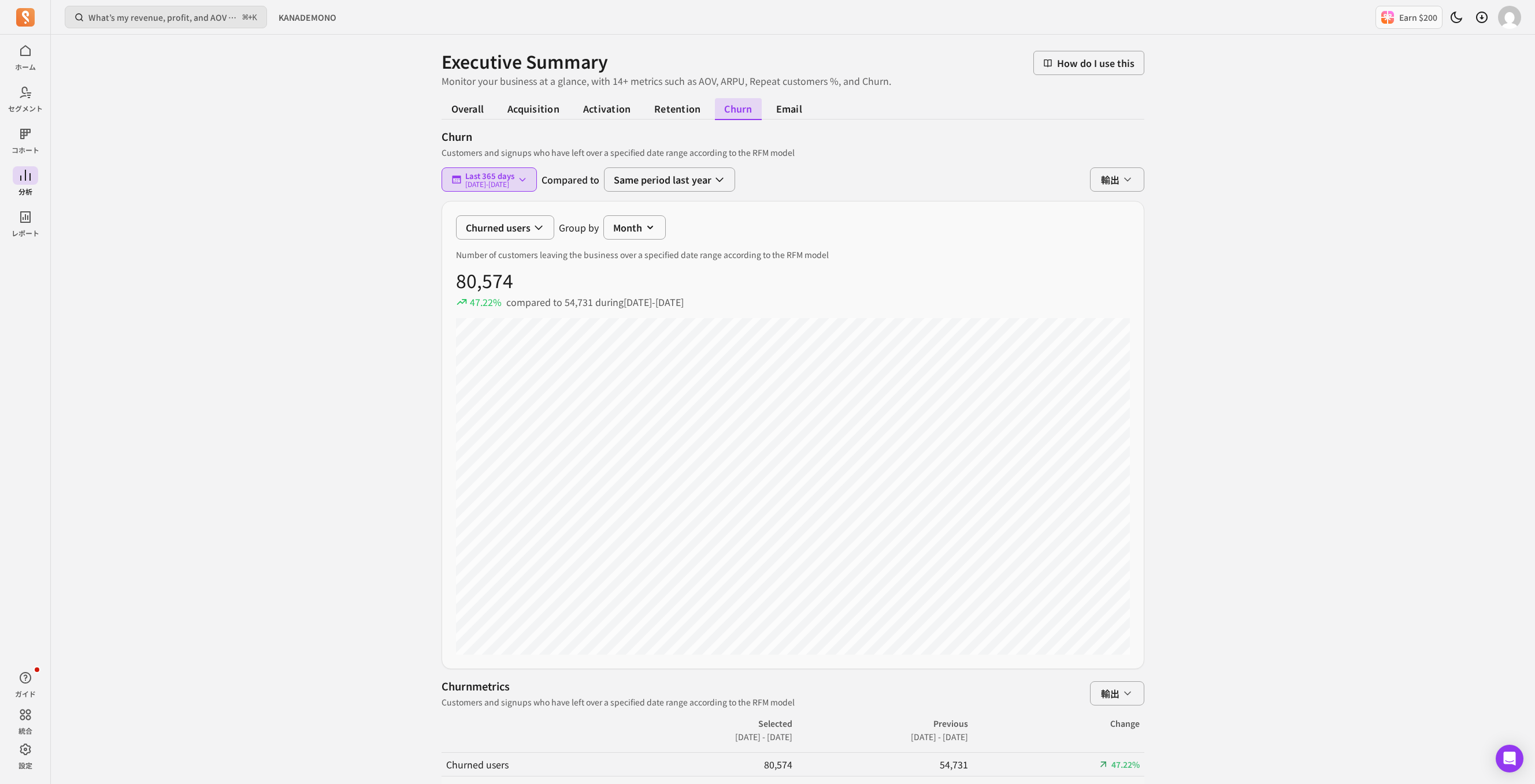
scroll to position [23, 0]
